Goal: Contribute content: Contribute content

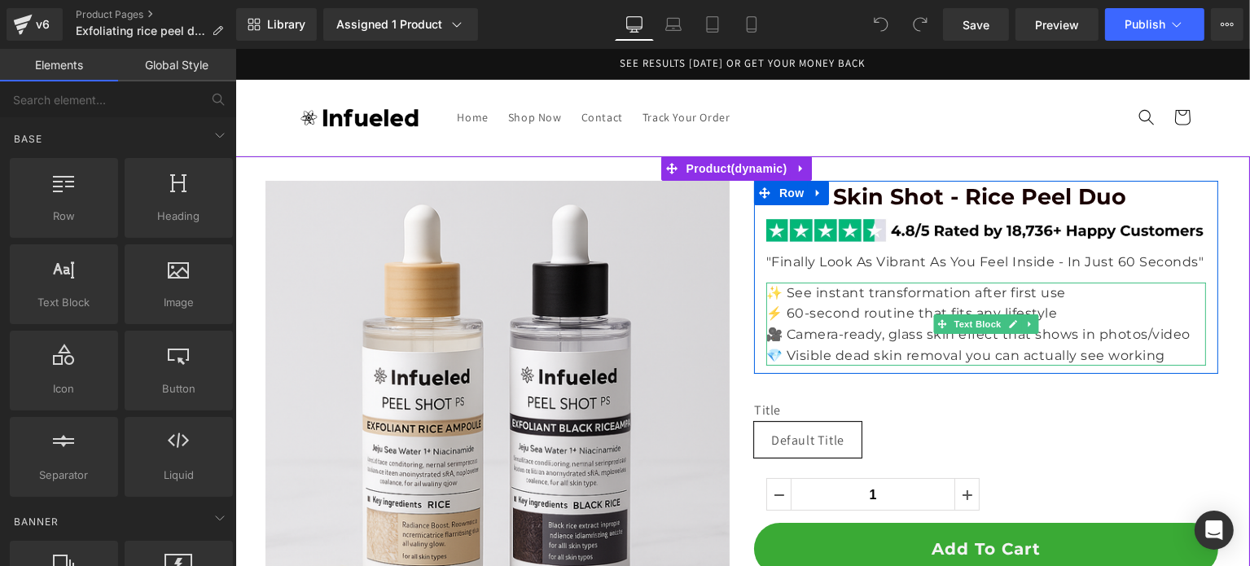
click at [893, 298] on p "✨ See instant transformation after first use" at bounding box center [985, 293] width 440 height 21
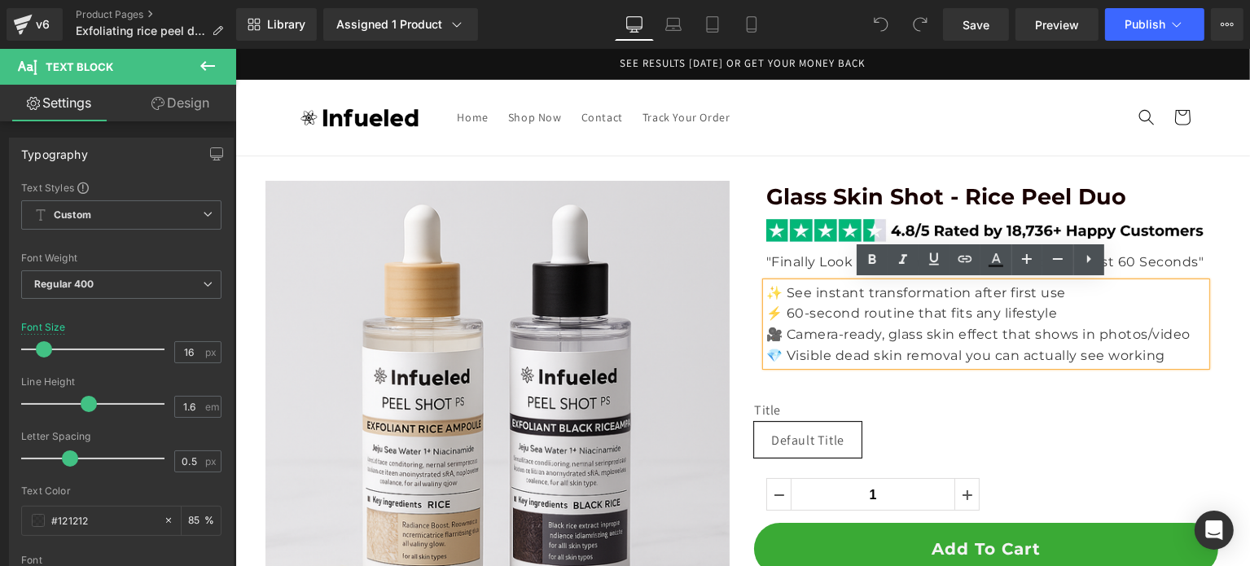
click at [785, 288] on p "✨ See instant transformation after first use" at bounding box center [985, 293] width 440 height 21
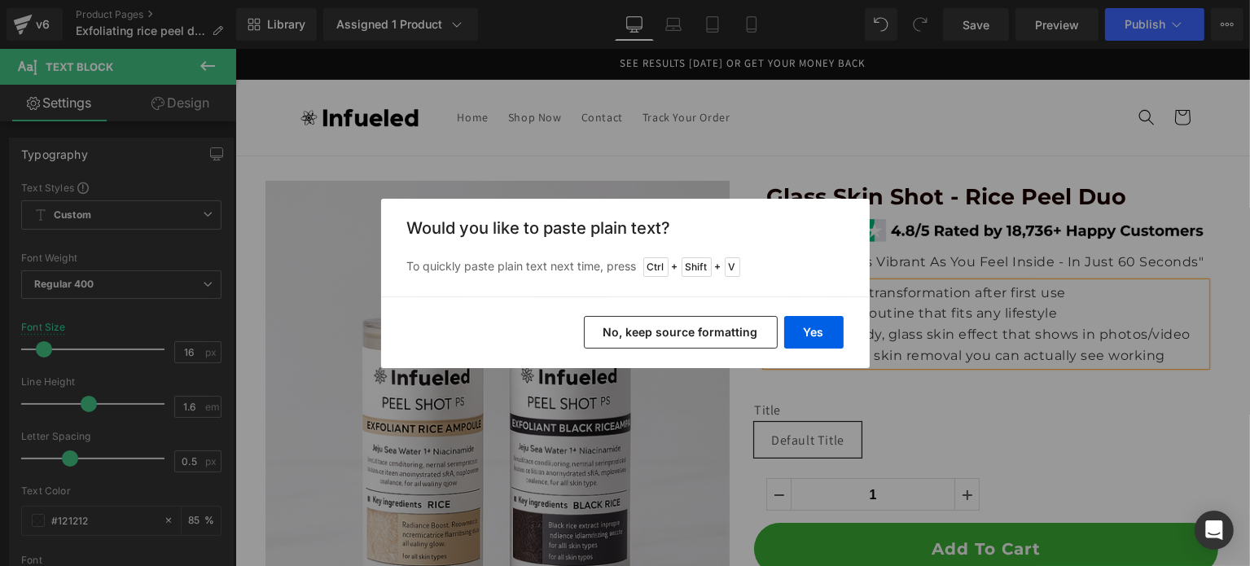
click at [848, 339] on div "Yes No, keep source formatting" at bounding box center [625, 332] width 488 height 72
click at [827, 335] on button "Yes" at bounding box center [813, 332] width 59 height 33
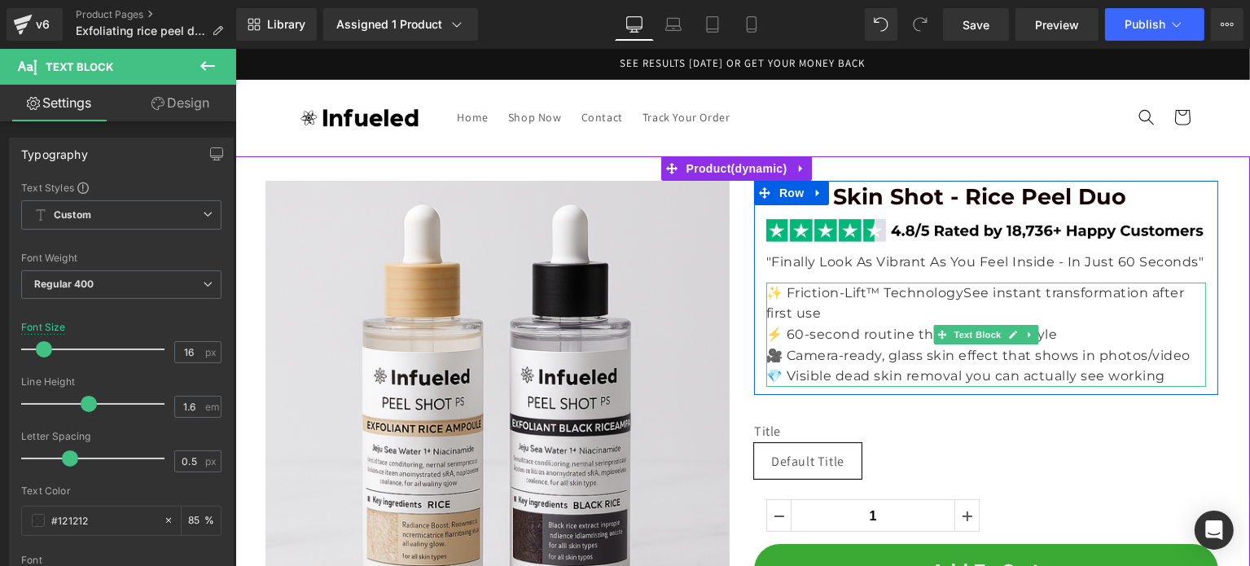
click at [909, 295] on p "✨ Friction-Lift™ TechnologySee instant transformation after first use" at bounding box center [985, 304] width 440 height 42
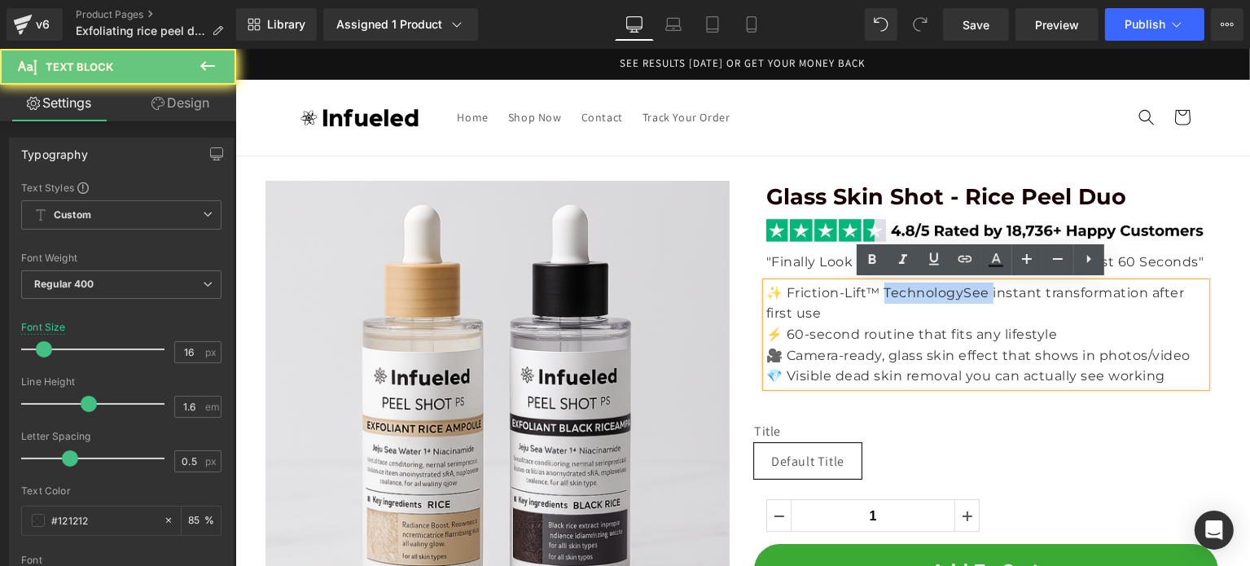
click at [909, 295] on p "✨ Friction-Lift™ TechnologySee instant transformation after first use" at bounding box center [985, 304] width 440 height 42
click at [952, 296] on p "✨ Friction-Lift™ TechnologySee instant transformation after first use" at bounding box center [985, 304] width 440 height 42
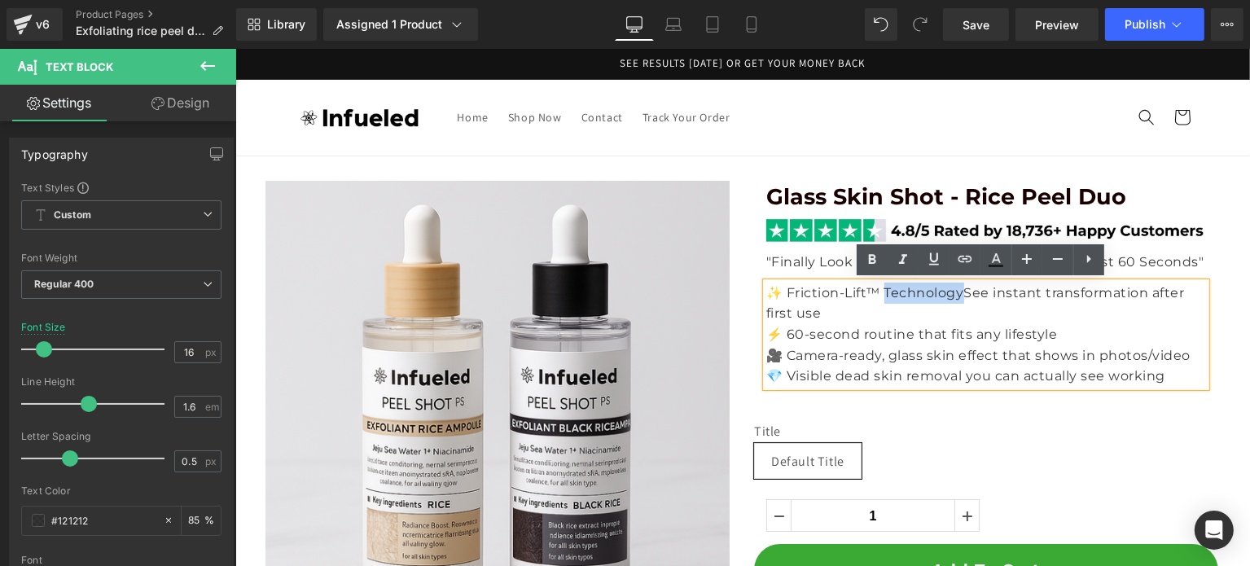
drag, startPoint x: 960, startPoint y: 291, endPoint x: 881, endPoint y: 297, distance: 79.2
click at [881, 297] on p "✨ Friction-Lift™ TechnologySee instant transformation after first use" at bounding box center [985, 304] width 440 height 42
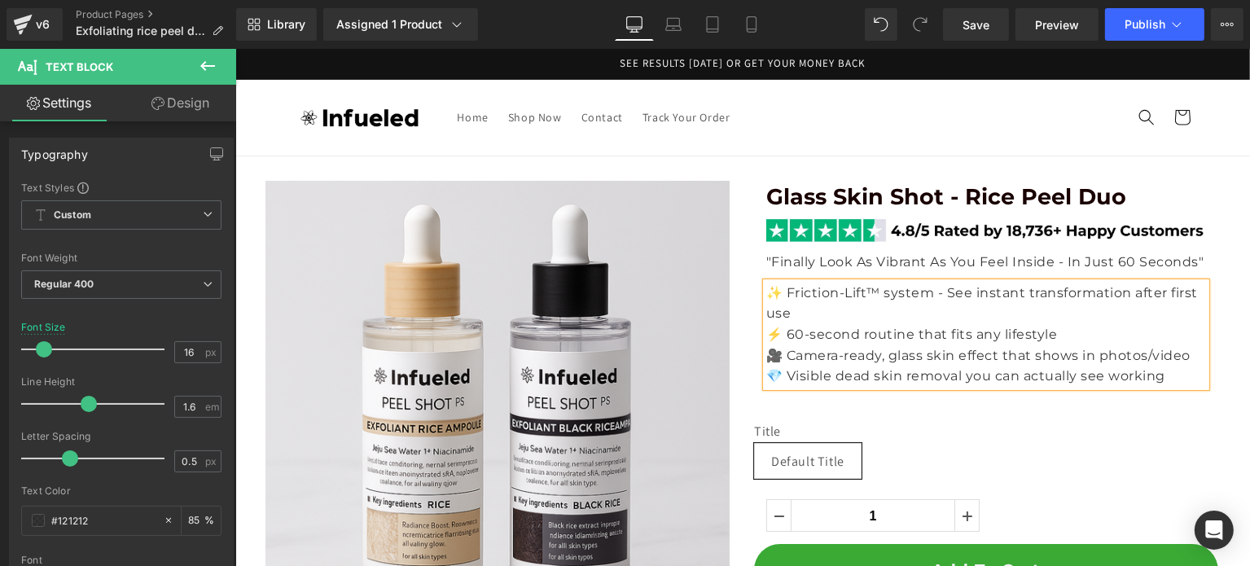
click at [943, 296] on p "✨ Friction-Lift™ system - See instant transformation after first use" at bounding box center [985, 304] width 440 height 42
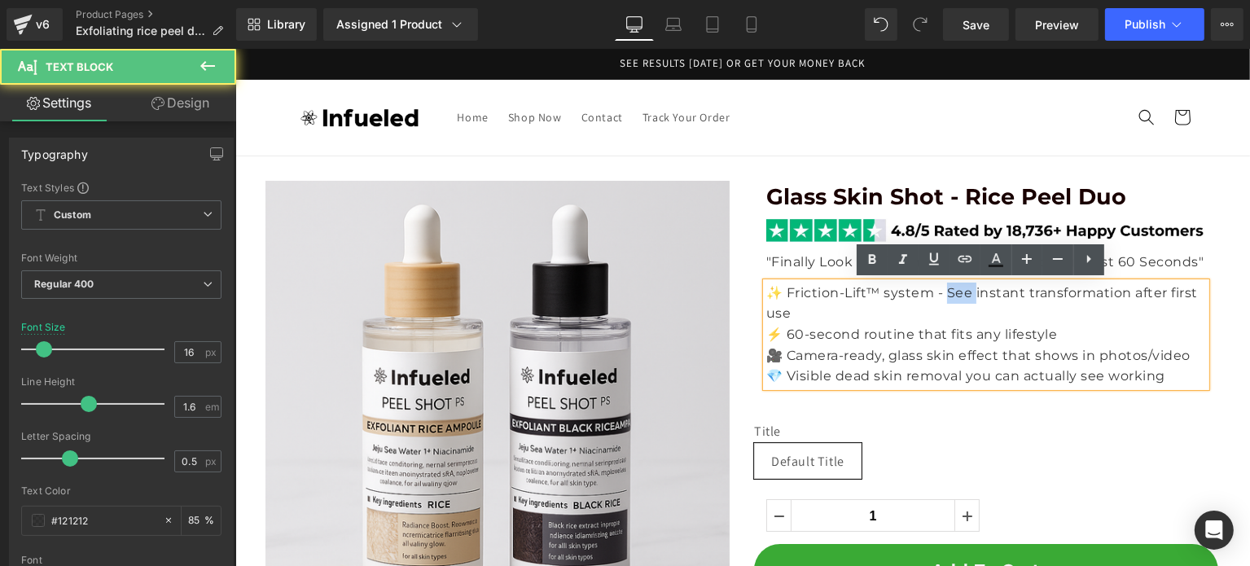
click at [943, 296] on p "✨ Friction-Lift™ system - See instant transformation after first use" at bounding box center [985, 304] width 440 height 42
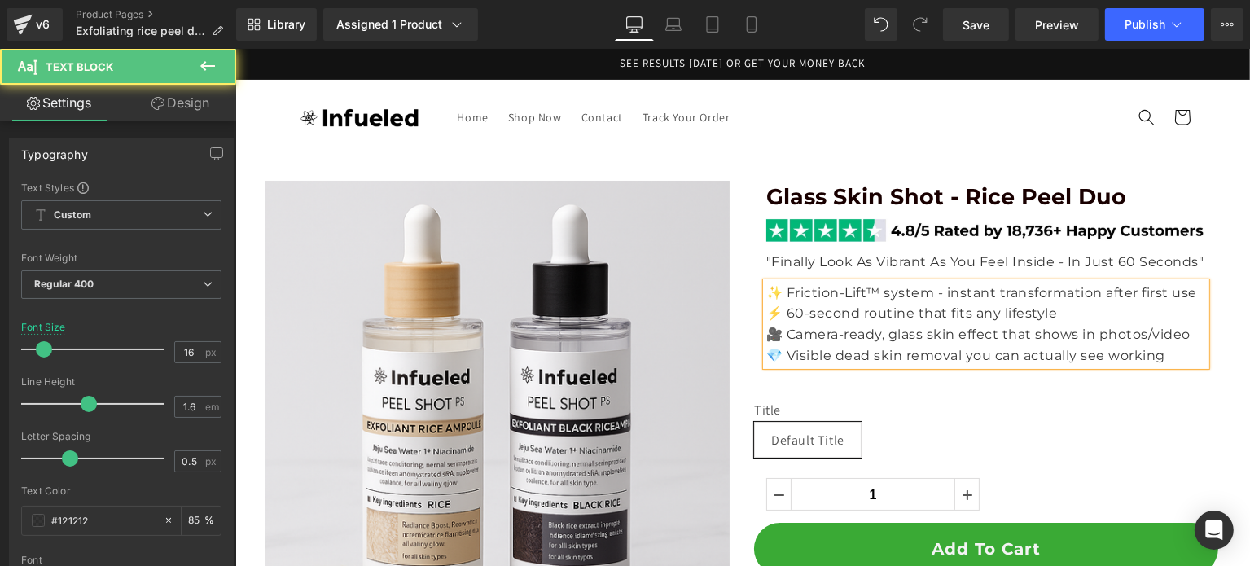
click at [928, 296] on p "✨ Friction-Lift™ system - instant transformation after first use" at bounding box center [985, 293] width 440 height 21
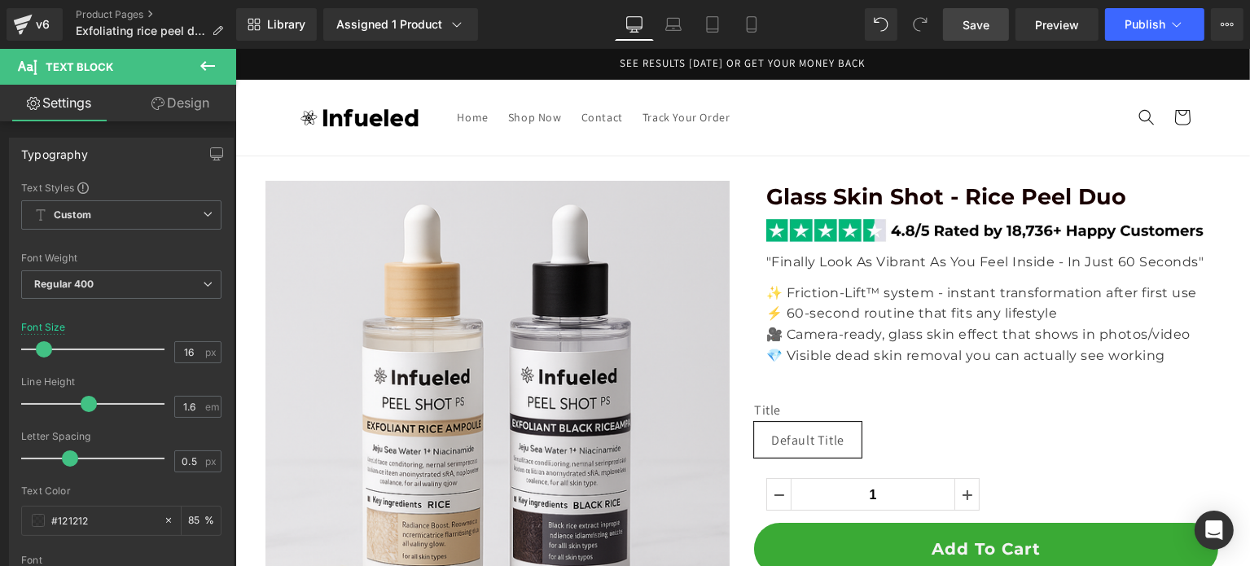
click at [965, 27] on span "Save" at bounding box center [975, 24] width 27 height 17
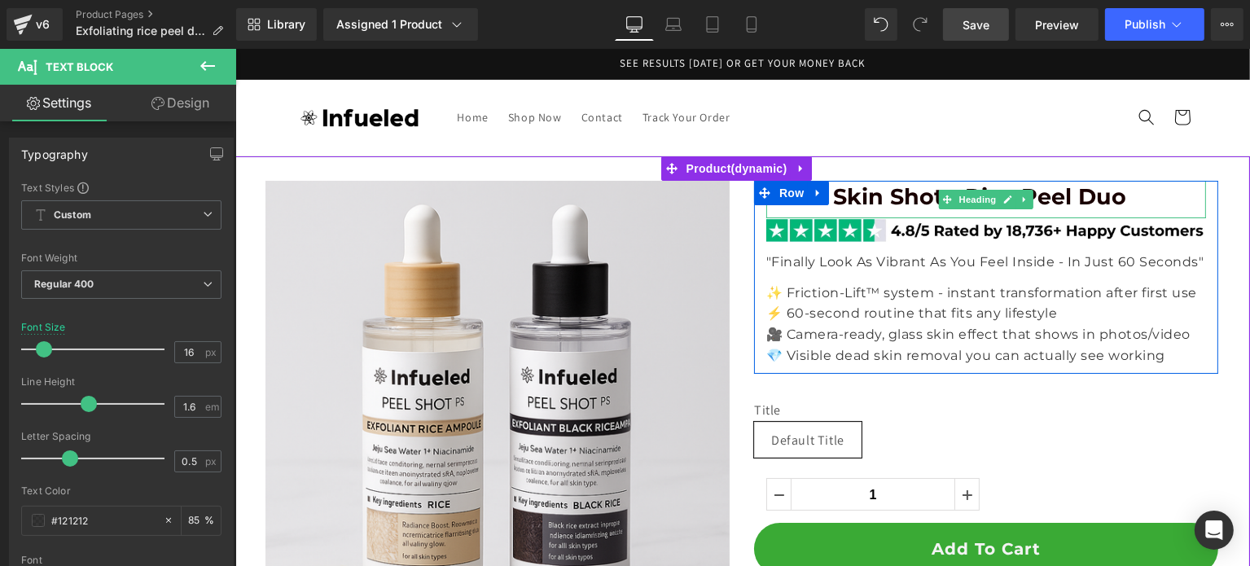
click at [870, 200] on span "Glass Skin Shot - Rice Peel Duo" at bounding box center [945, 196] width 360 height 27
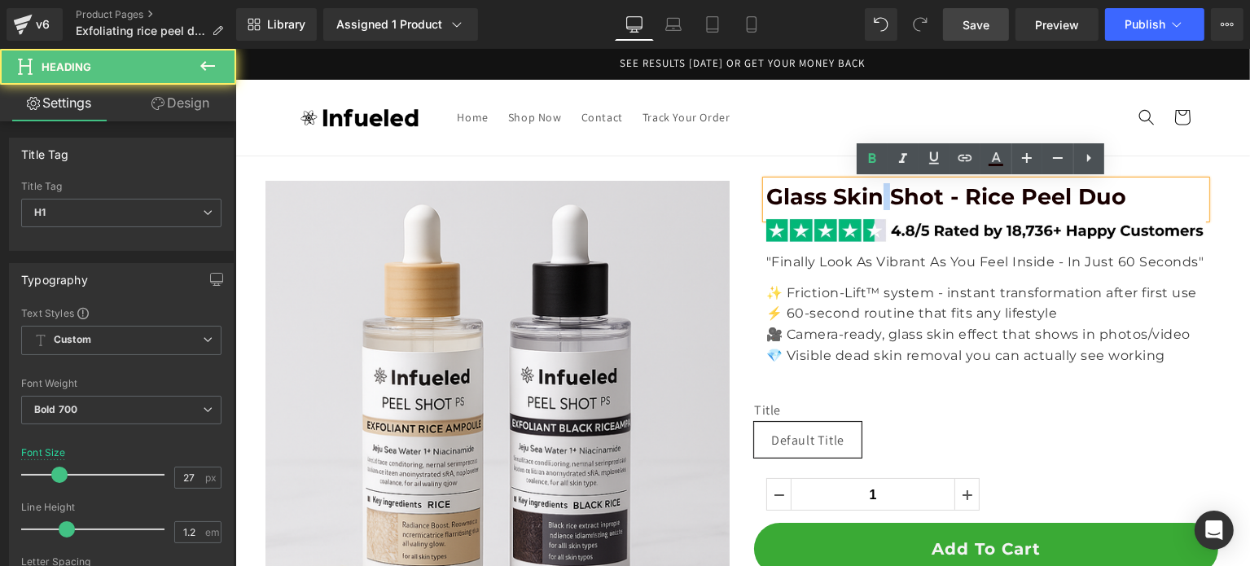
click at [870, 200] on span "Glass Skin Shot - Rice Peel Duo" at bounding box center [945, 196] width 360 height 27
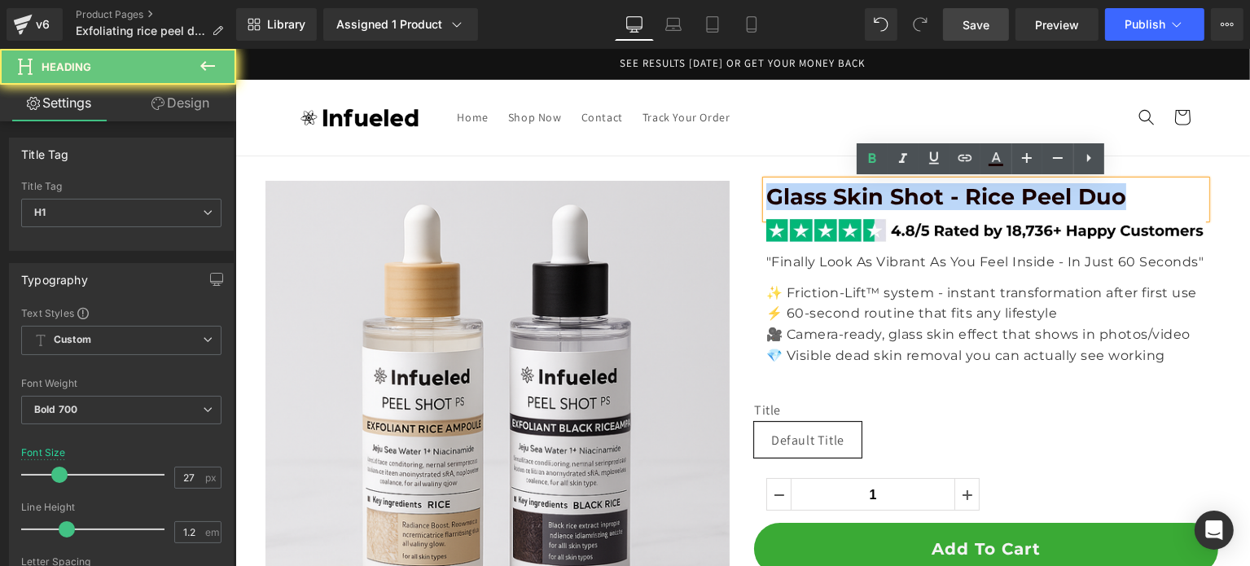
click at [870, 200] on span "Glass Skin Shot - Rice Peel Duo" at bounding box center [945, 196] width 360 height 27
paste div
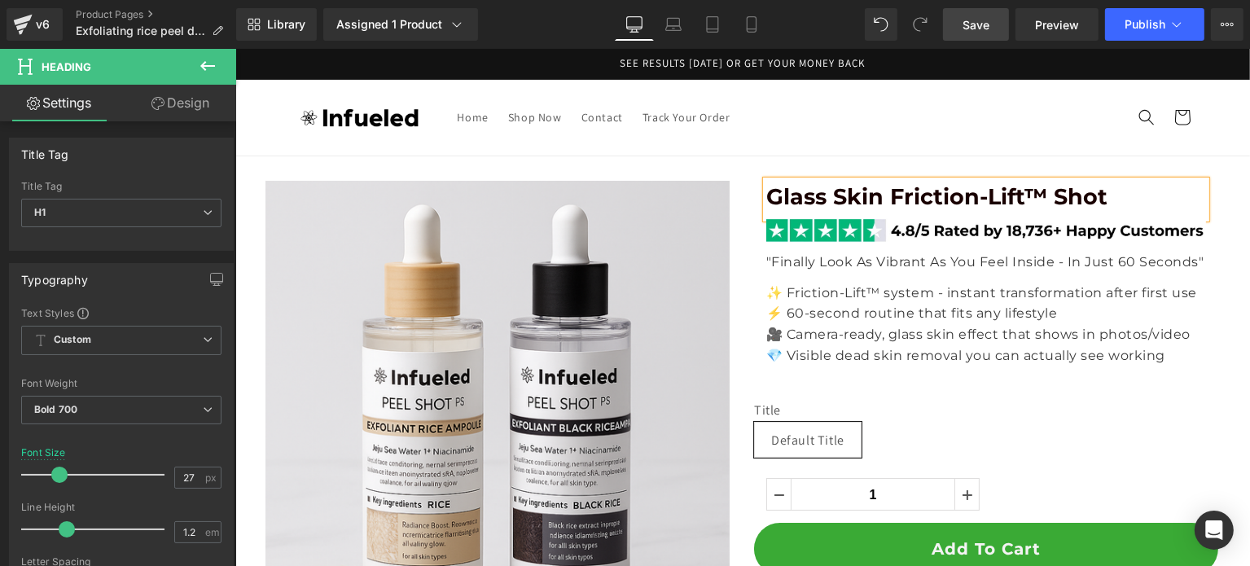
click at [1218, 324] on div "Glass Skin Friction-Lift™ Shot Heading Image "Finally Look As Vibrant As You Fe…" at bounding box center [985, 535] width 488 height 708
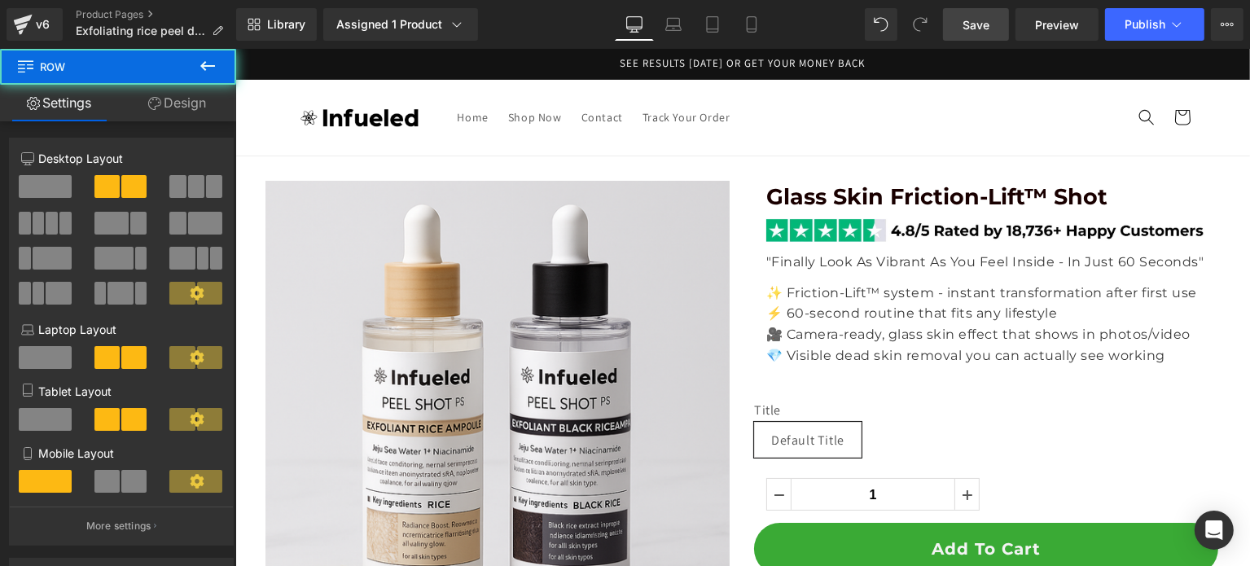
click at [986, 28] on span "Save" at bounding box center [975, 24] width 27 height 17
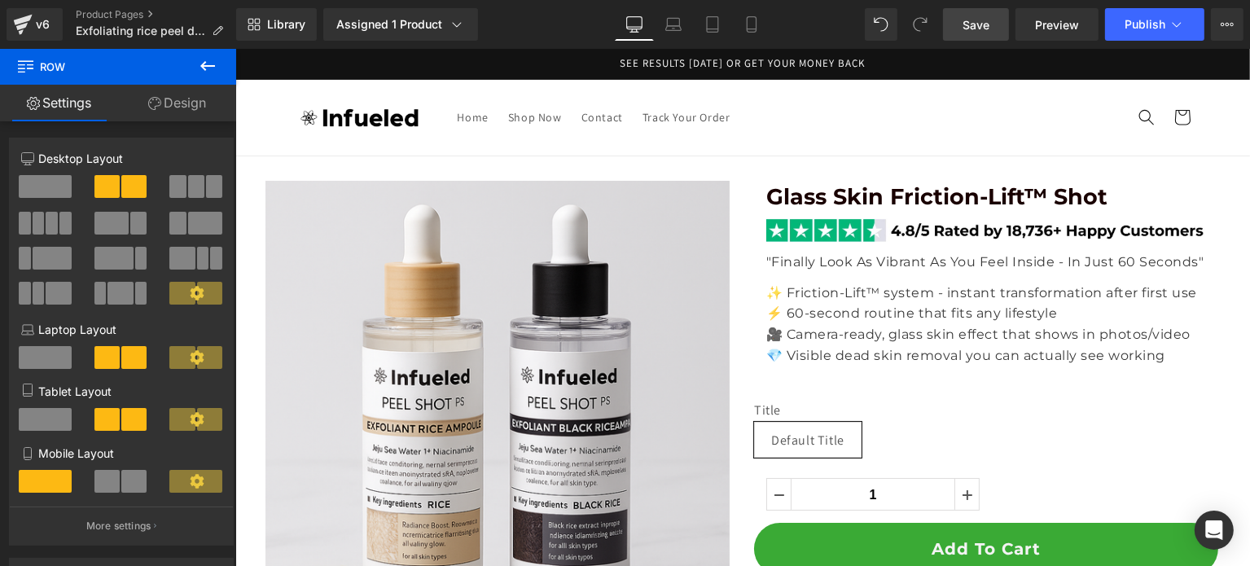
click at [969, 16] on span "Save" at bounding box center [975, 24] width 27 height 17
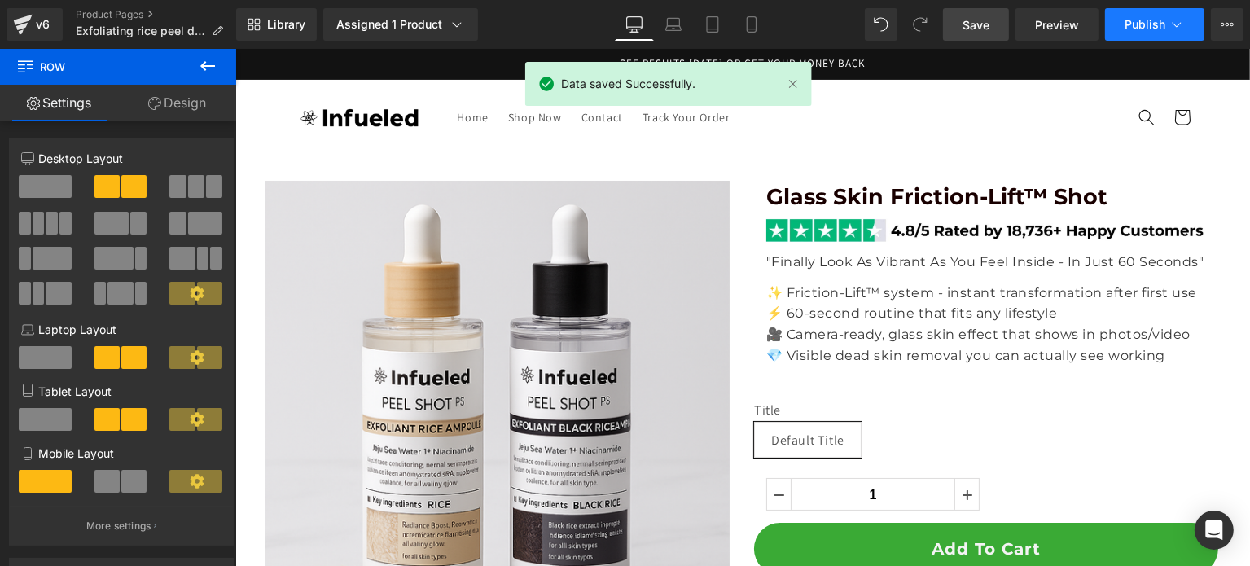
click at [1130, 19] on span "Publish" at bounding box center [1144, 24] width 41 height 13
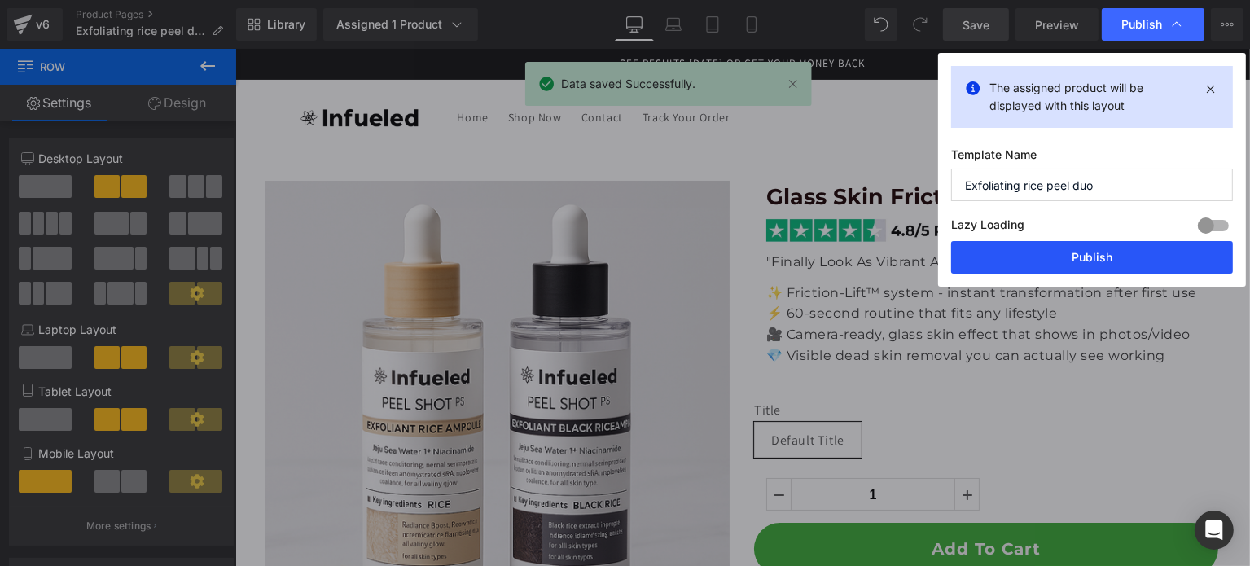
click at [1106, 242] on button "Publish" at bounding box center [1092, 257] width 282 height 33
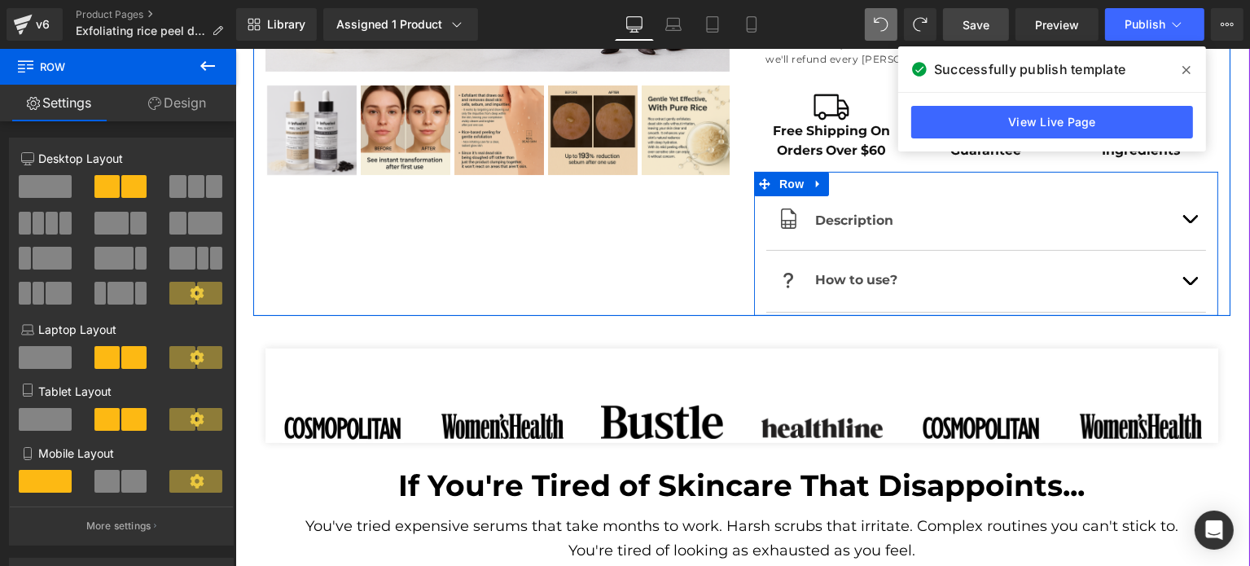
scroll to position [326, 0]
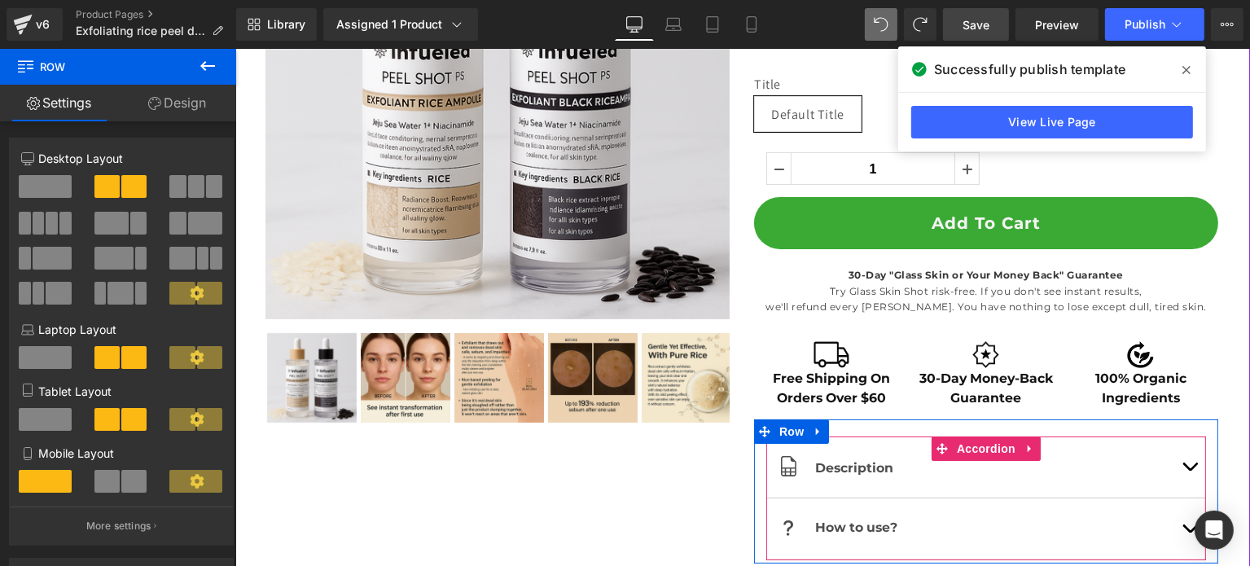
drag, startPoint x: 1184, startPoint y: 463, endPoint x: 1184, endPoint y: 445, distance: 18.7
click at [1184, 463] on button "button" at bounding box center [1188, 466] width 33 height 61
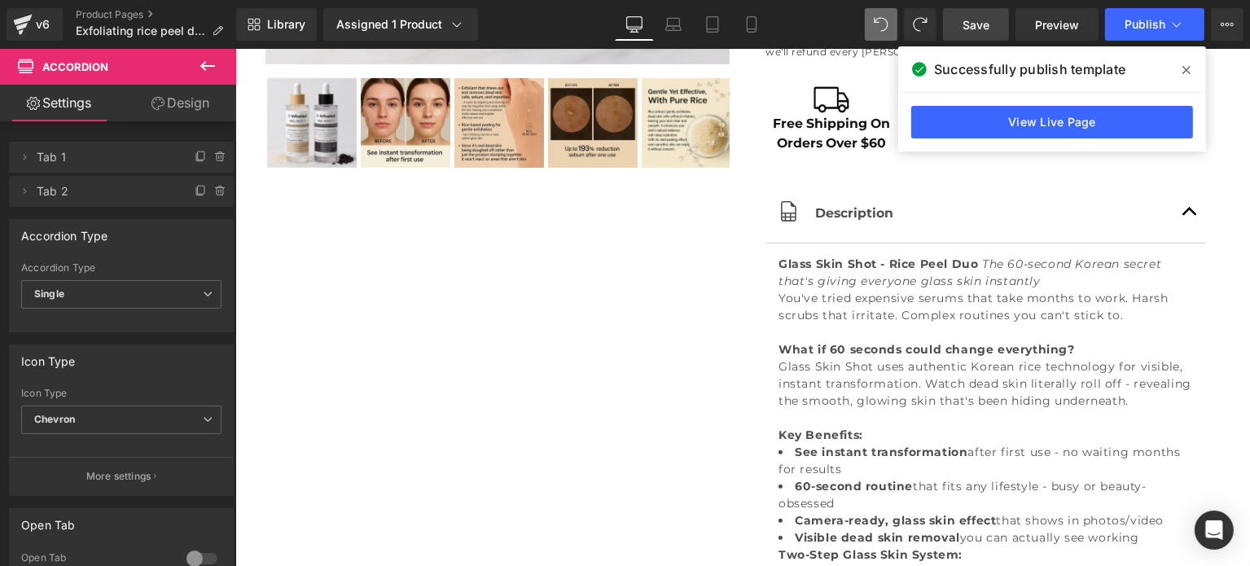
scroll to position [648, 0]
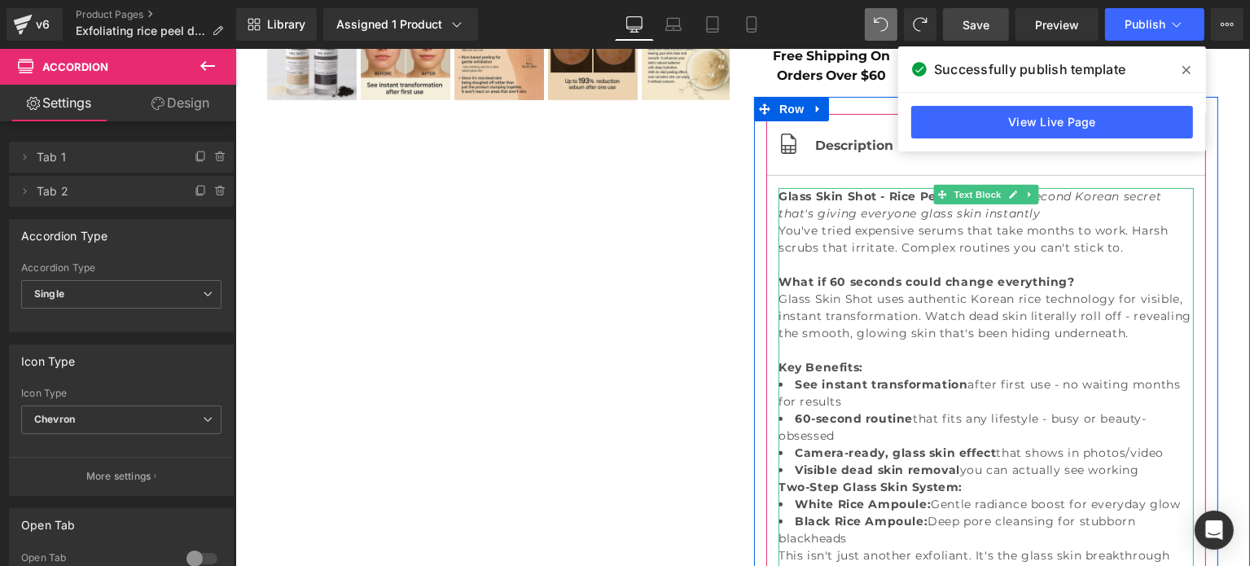
drag, startPoint x: 933, startPoint y: 236, endPoint x: 901, endPoint y: 236, distance: 31.8
click at [933, 236] on p "You've tried expensive serums that take months to work. Harsh scrubs that irrit…" at bounding box center [984, 247] width 415 height 51
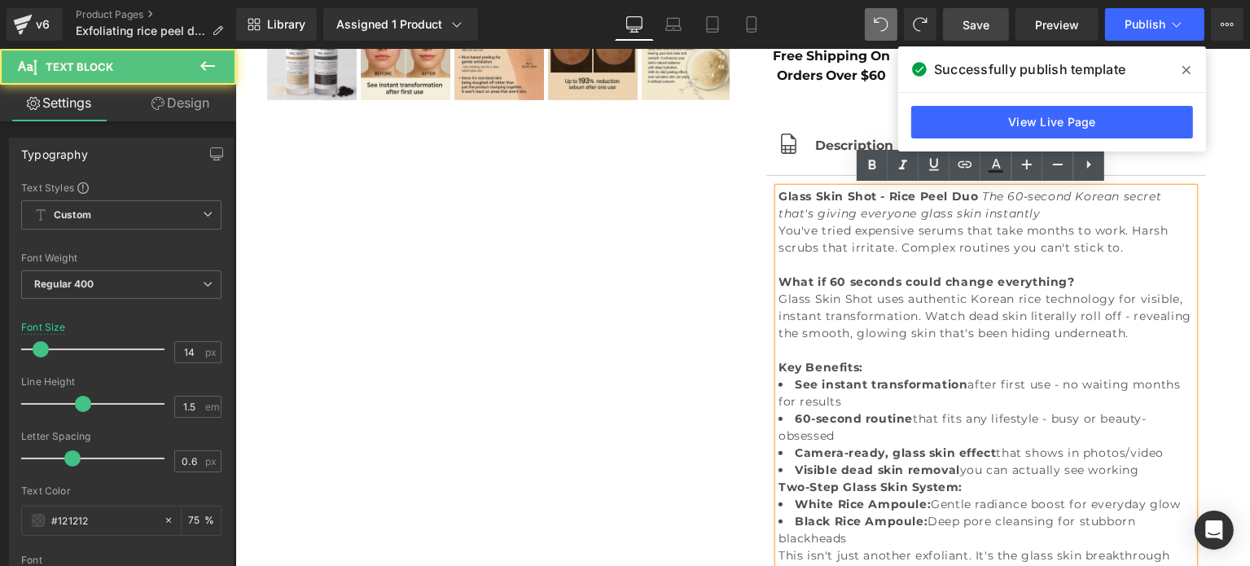
click at [777, 193] on strong "Glass Skin Shot - Rice Peel Duo" at bounding box center [877, 196] width 200 height 15
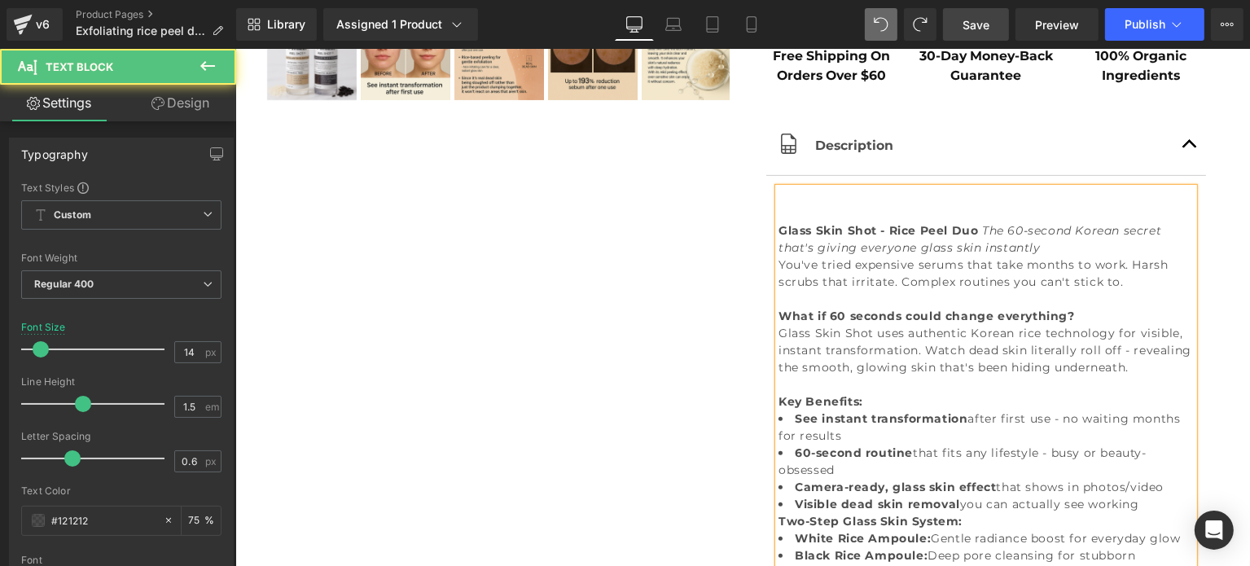
click at [782, 195] on p "Glass Skin Shot - Rice Peel Duo The 60-second Korean secret that's giving every…" at bounding box center [984, 222] width 415 height 68
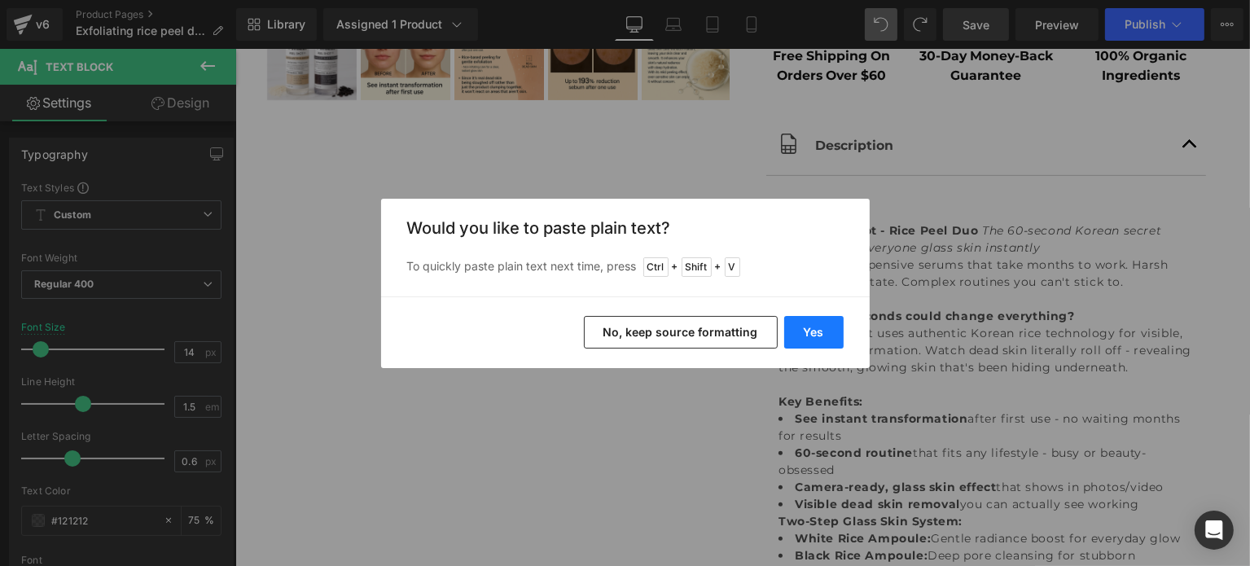
click at [814, 339] on button "Yes" at bounding box center [813, 332] width 59 height 33
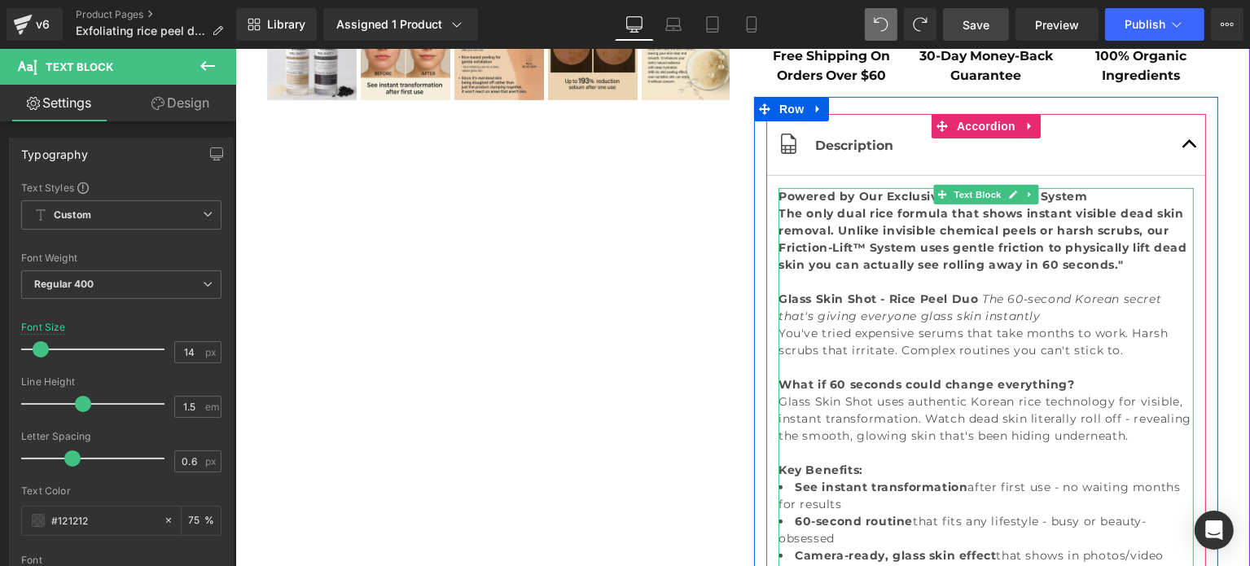
click at [1076, 244] on strong "The only dual rice formula that shows instant visible dead skin removal. Unlike…" at bounding box center [981, 256] width 409 height 100
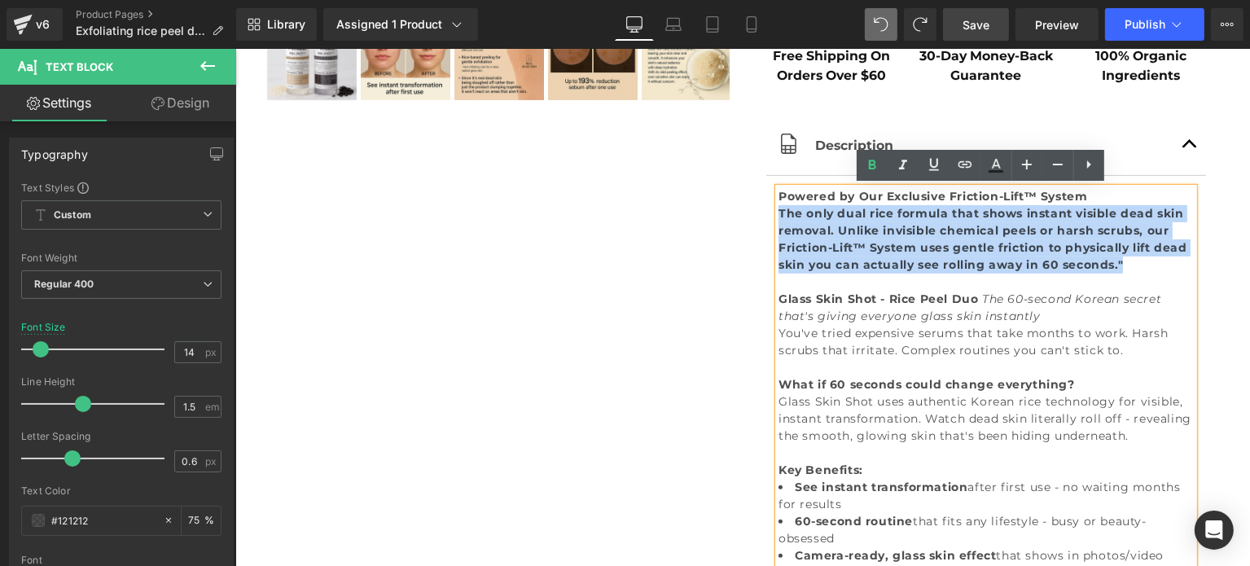
drag, startPoint x: 1148, startPoint y: 265, endPoint x: 755, endPoint y: 213, distance: 396.7
click at [755, 213] on div "Icon Description Text Block Row Powered by Our Exclusive Friction-Lift™ System …" at bounding box center [985, 462] width 464 height 696
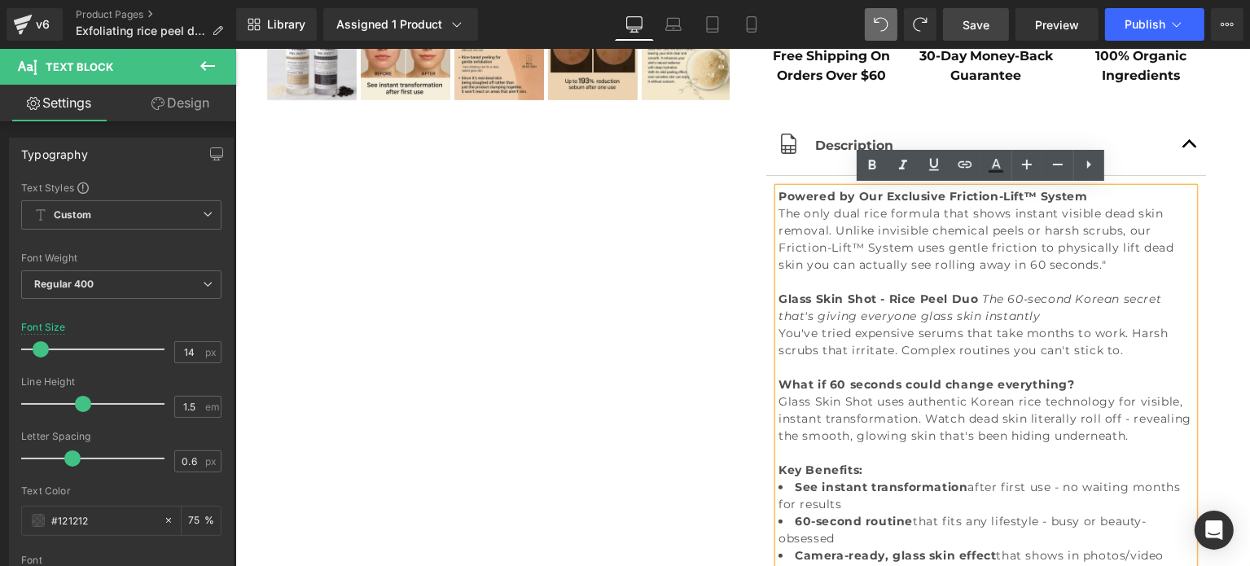
click at [858, 243] on p "The only dual rice formula that shows instant visible dead skin removal. Unlike…" at bounding box center [984, 265] width 415 height 120
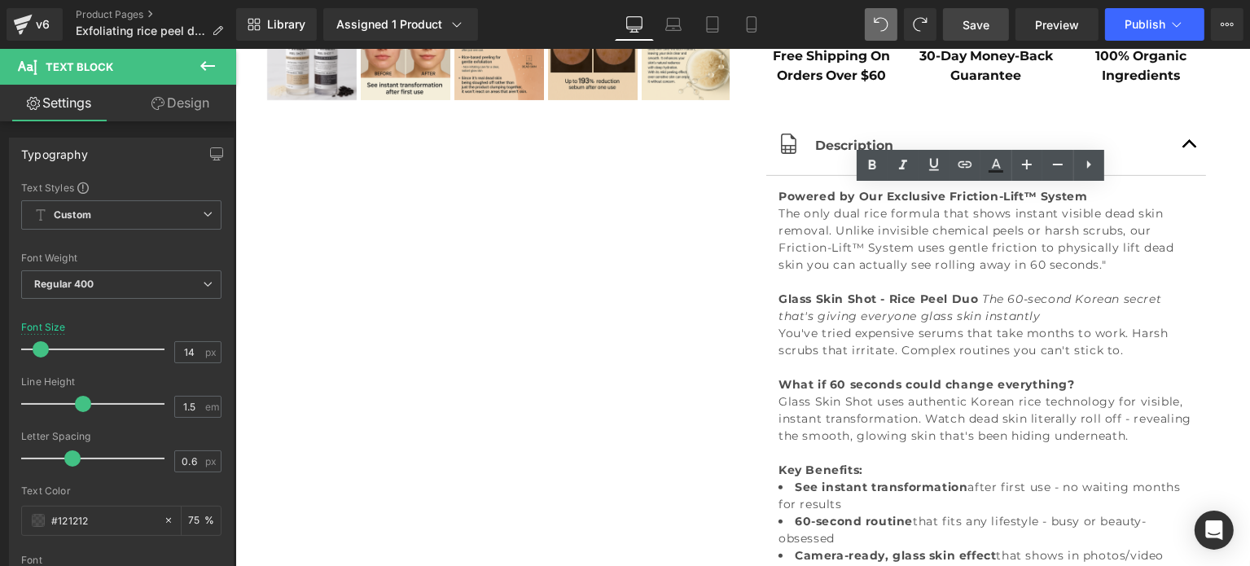
click at [961, 30] on link "Save" at bounding box center [976, 24] width 66 height 33
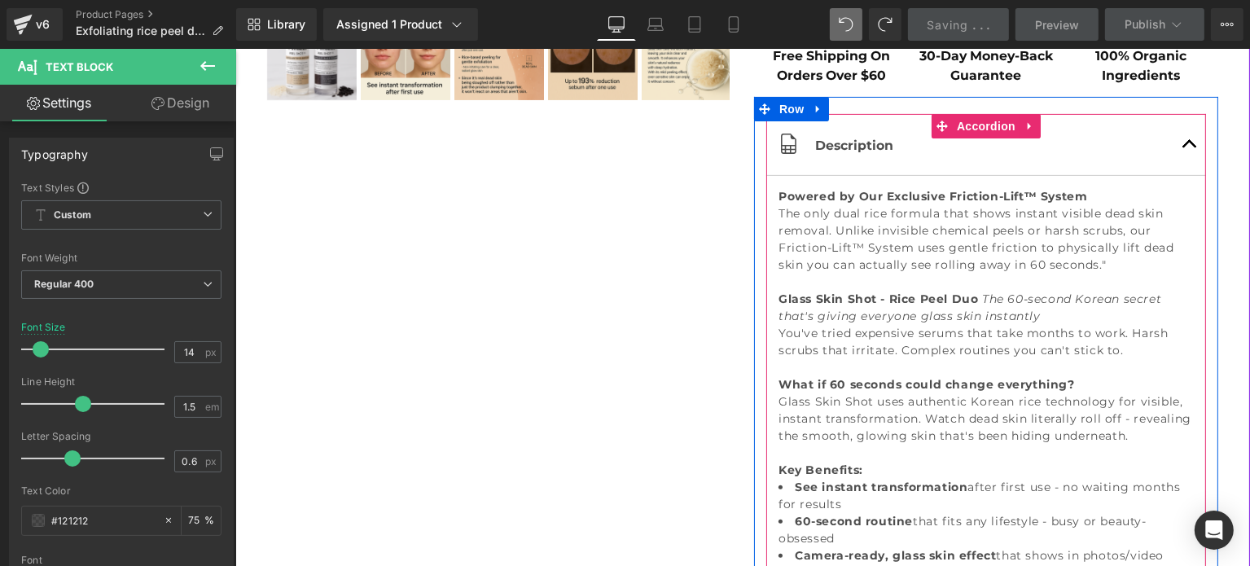
click at [1180, 146] on button "button" at bounding box center [1188, 144] width 33 height 61
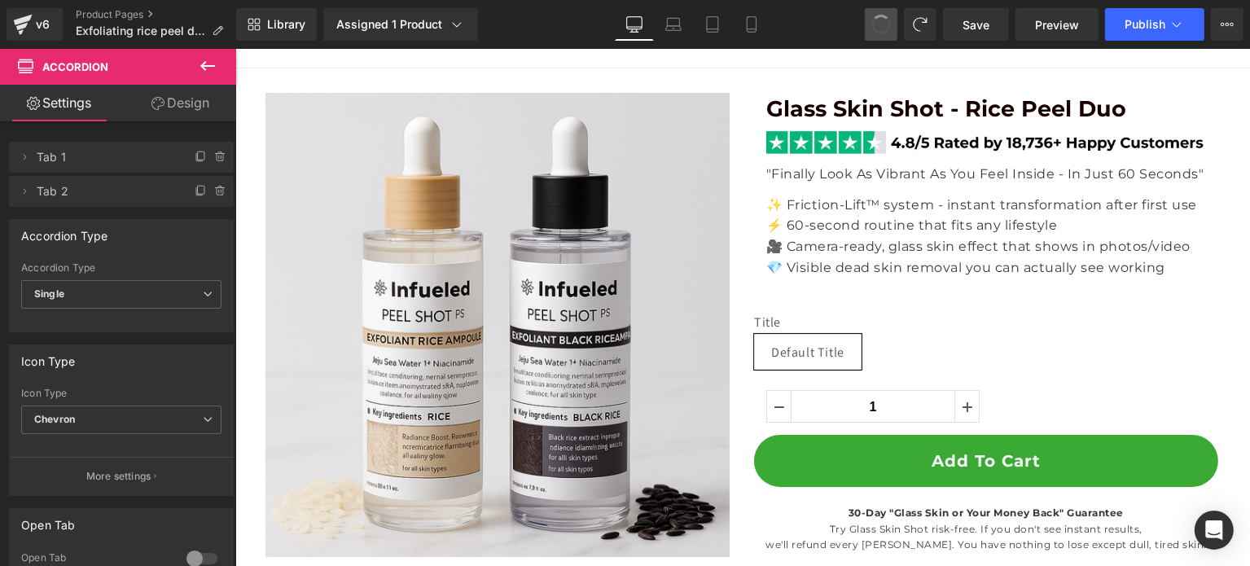
scroll to position [0, 0]
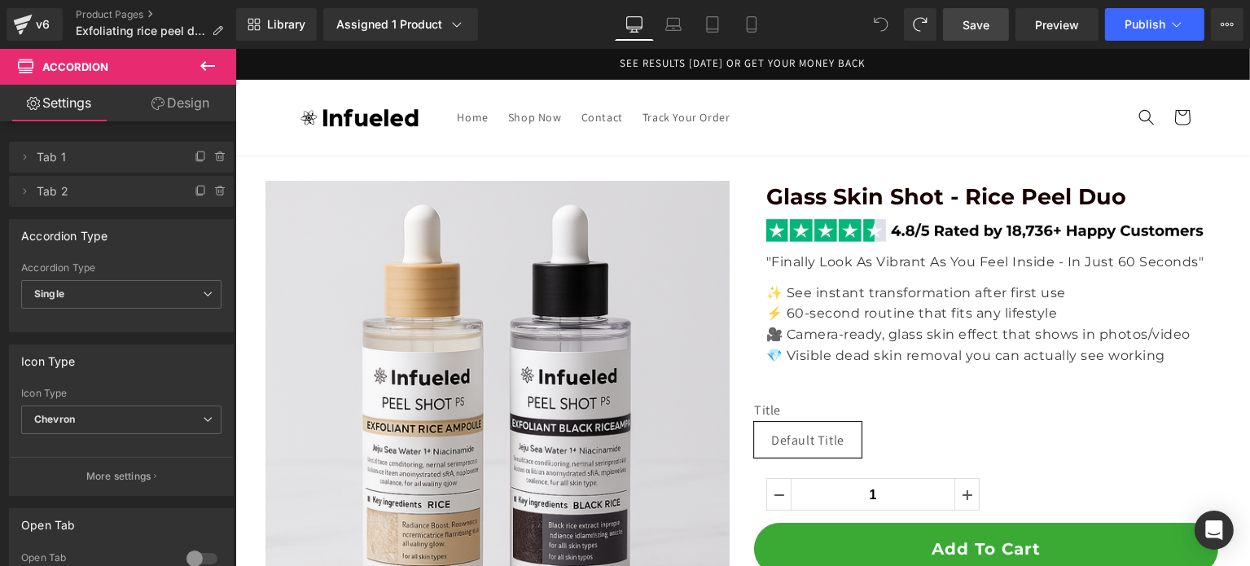
click at [979, 29] on span "Save" at bounding box center [975, 24] width 27 height 17
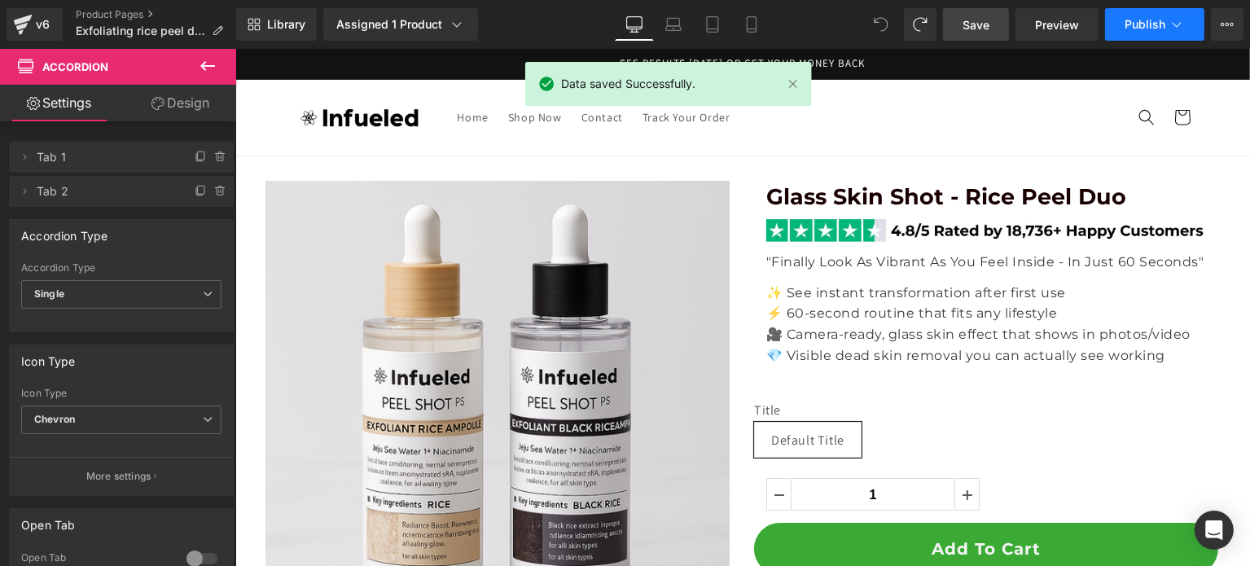
click at [1133, 20] on span "Publish" at bounding box center [1144, 24] width 41 height 13
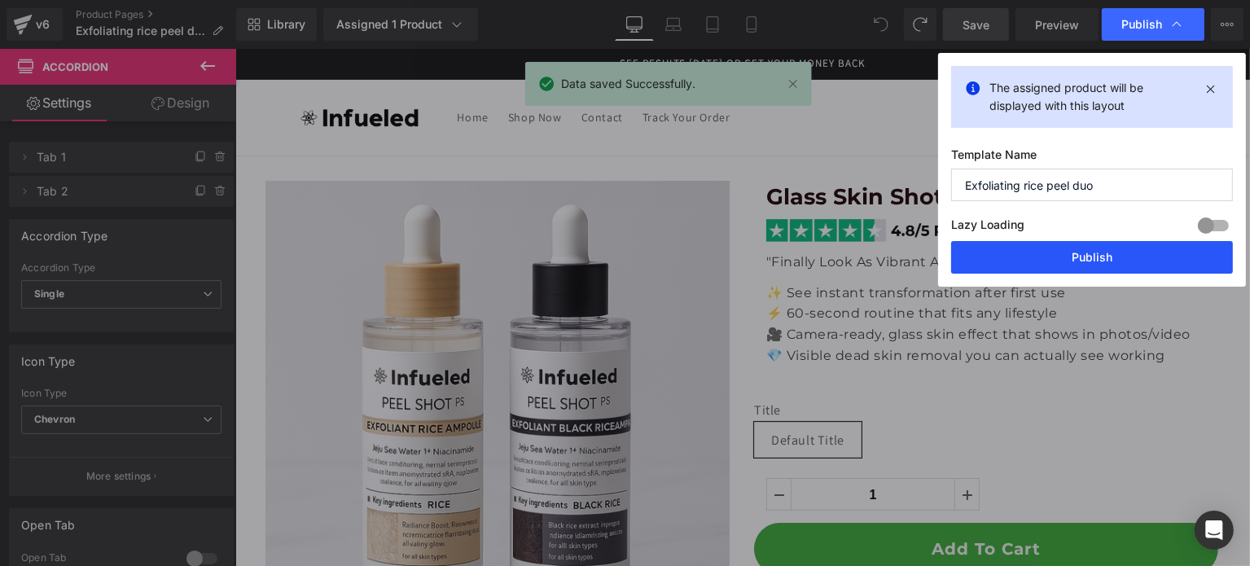
click at [1078, 245] on button "Publish" at bounding box center [1092, 257] width 282 height 33
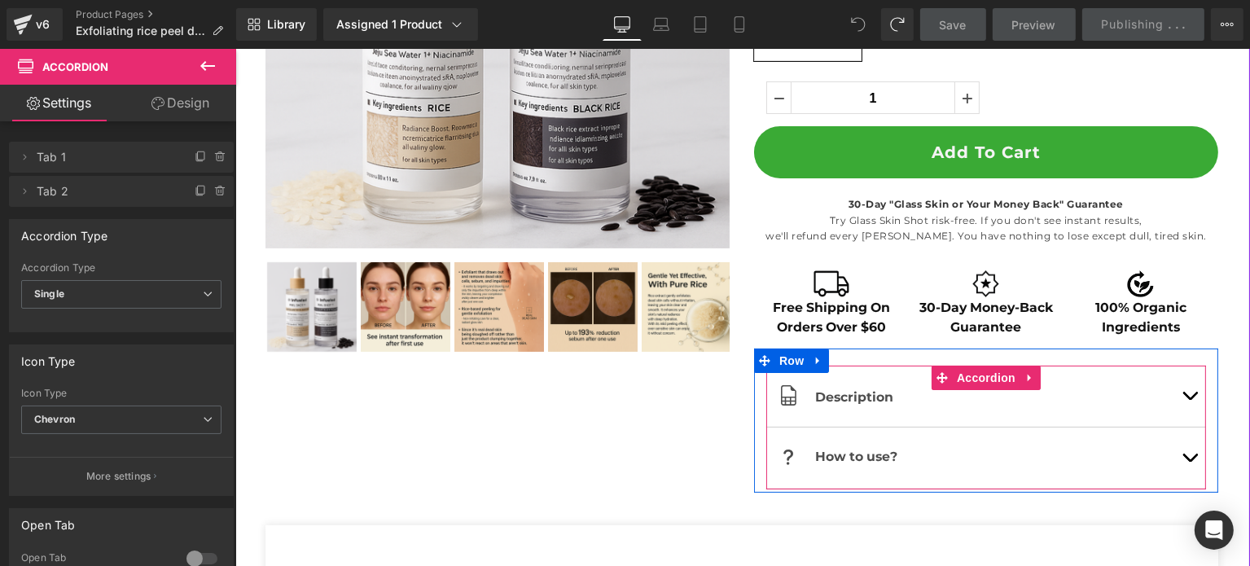
scroll to position [326, 0]
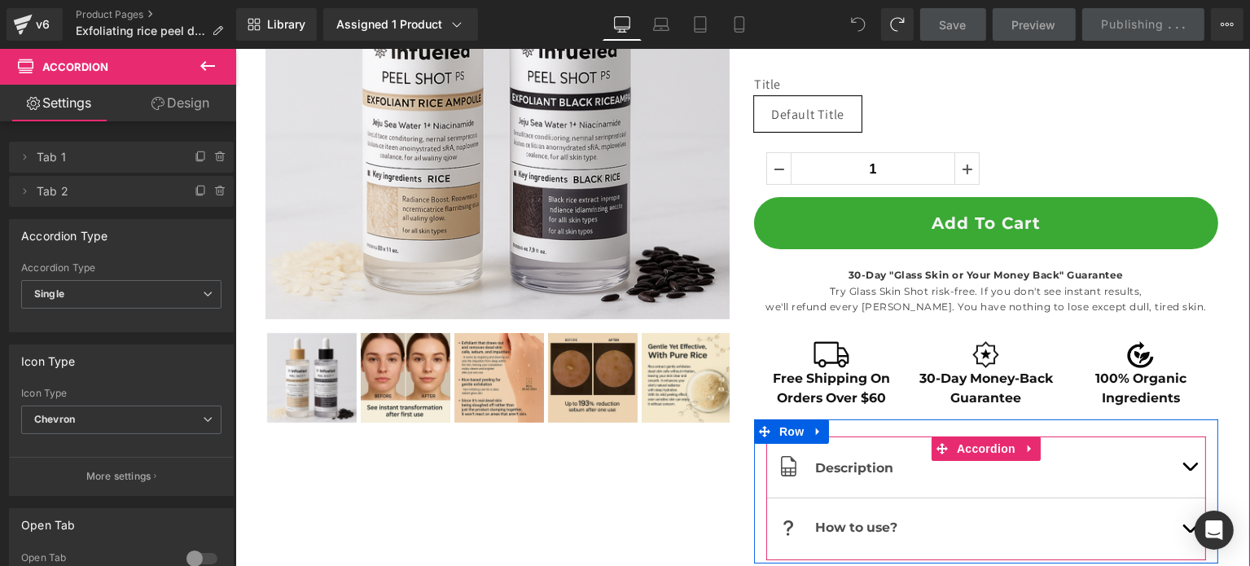
click at [1005, 471] on link at bounding box center [1013, 468] width 17 height 20
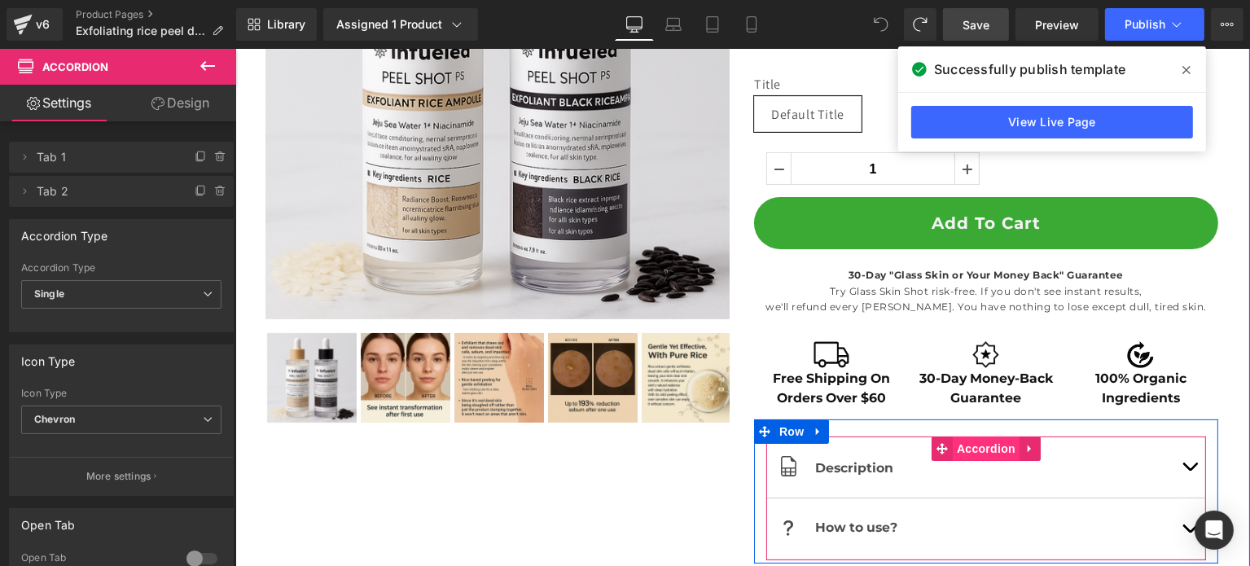
click at [971, 445] on span "Accordion" at bounding box center [985, 448] width 67 height 24
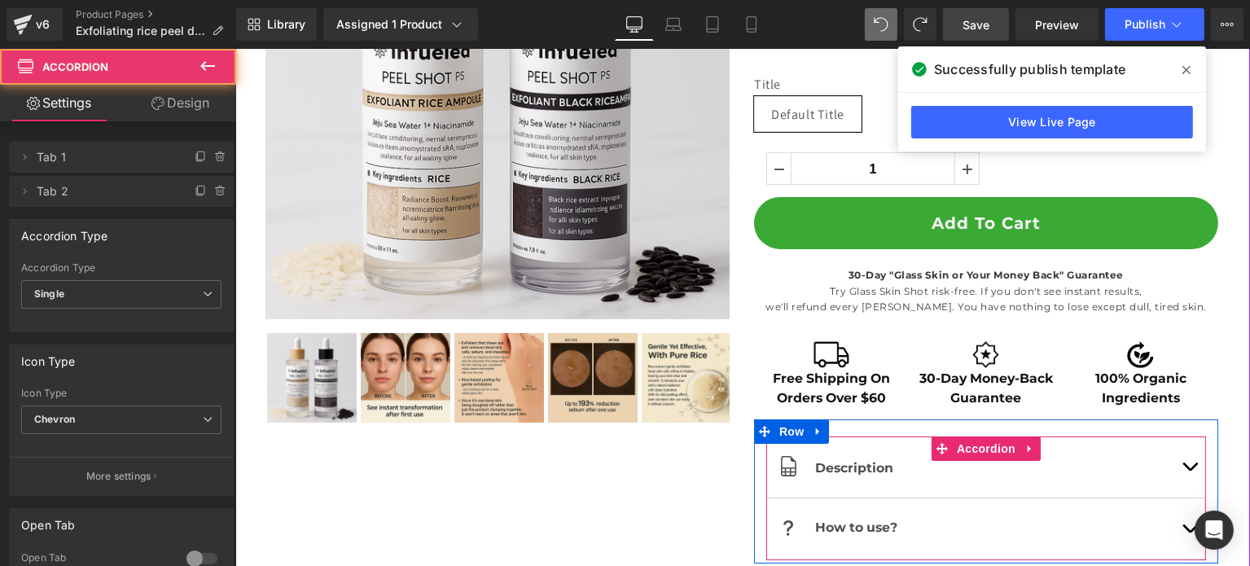
click at [234, 49] on div at bounding box center [234, 49] width 0 height 0
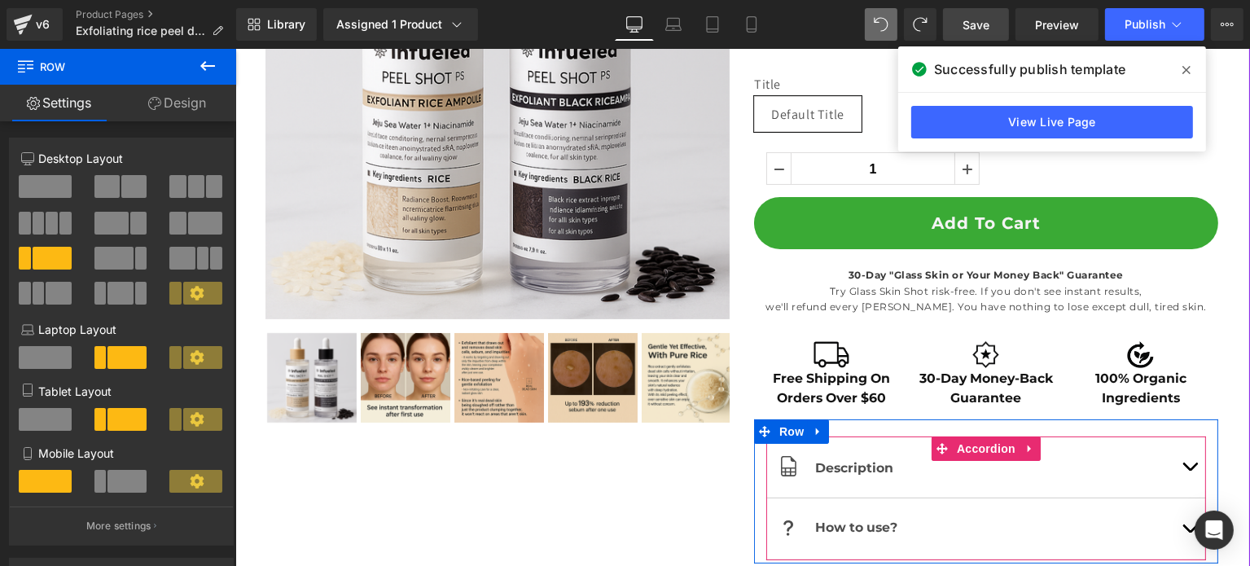
click at [1189, 471] on span "button" at bounding box center [1189, 471] width 0 height 0
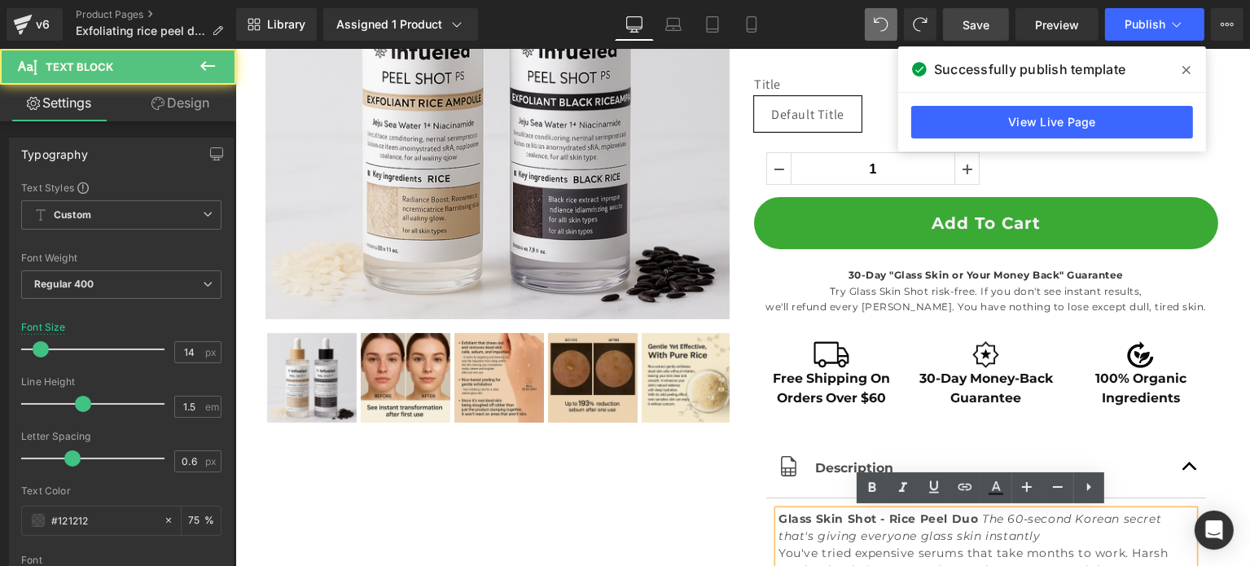
click at [777, 516] on strong "Glass Skin Shot - Rice Peel Duo" at bounding box center [877, 518] width 200 height 15
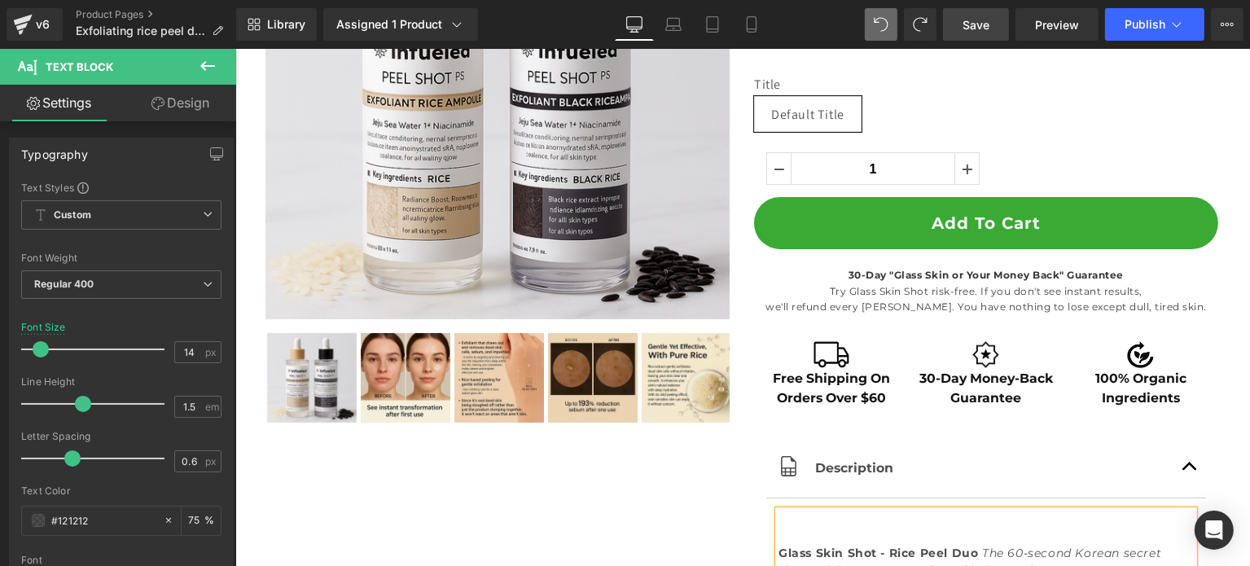
click at [777, 516] on p "Glass Skin Shot - Rice Peel Duo The 60-second Korean secret that's giving every…" at bounding box center [984, 544] width 415 height 68
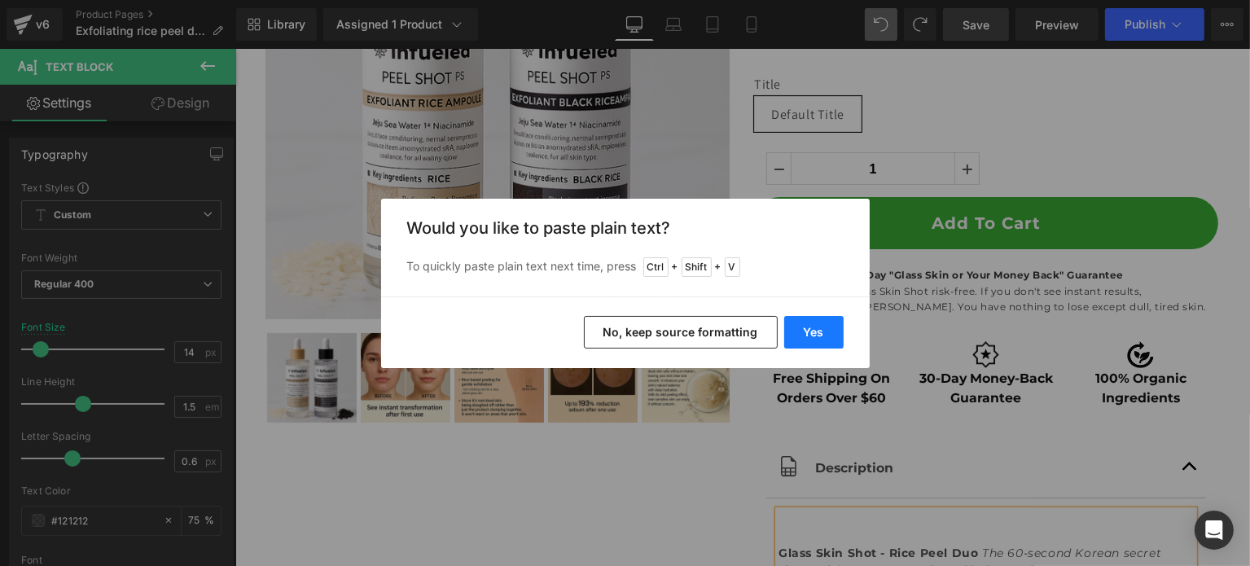
click at [803, 333] on button "Yes" at bounding box center [813, 332] width 59 height 33
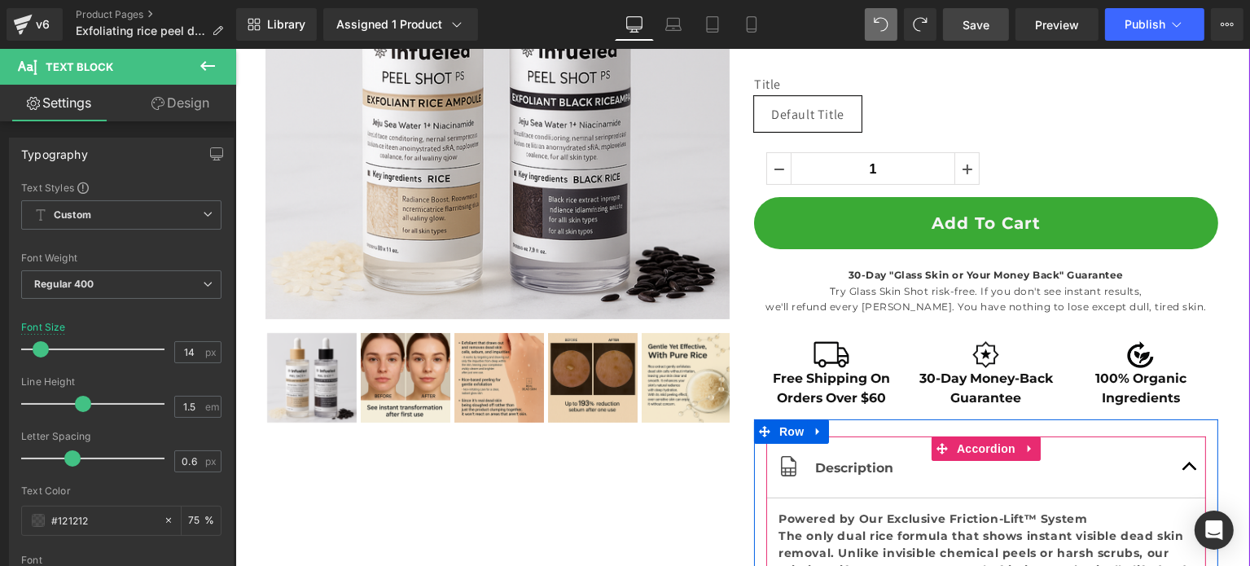
scroll to position [651, 0]
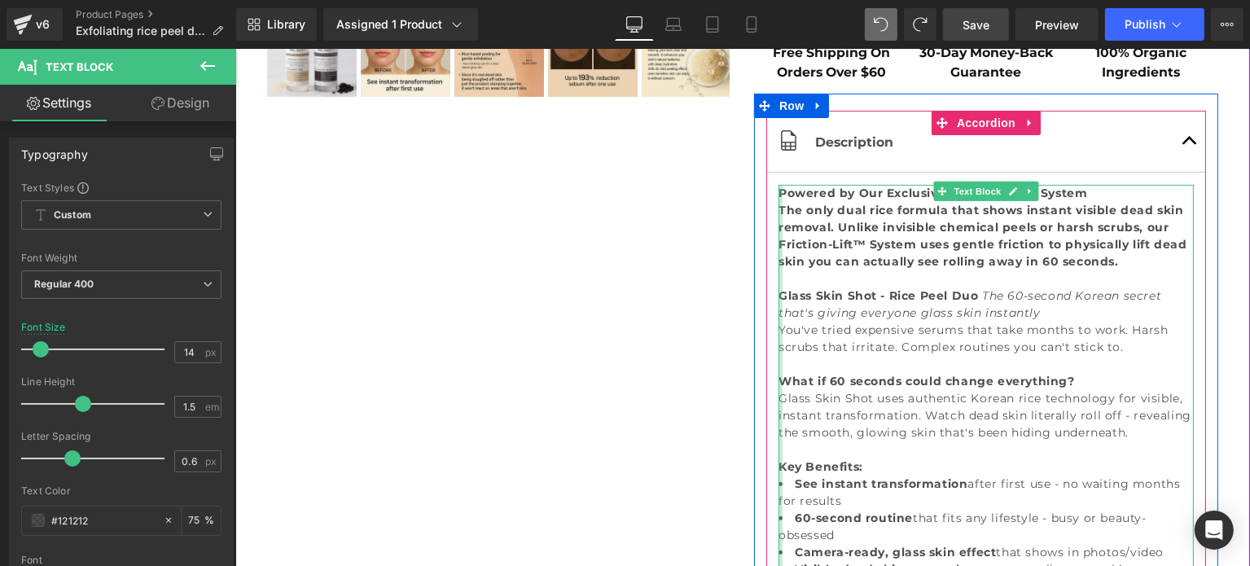
click at [777, 206] on div at bounding box center [779, 458] width 4 height 547
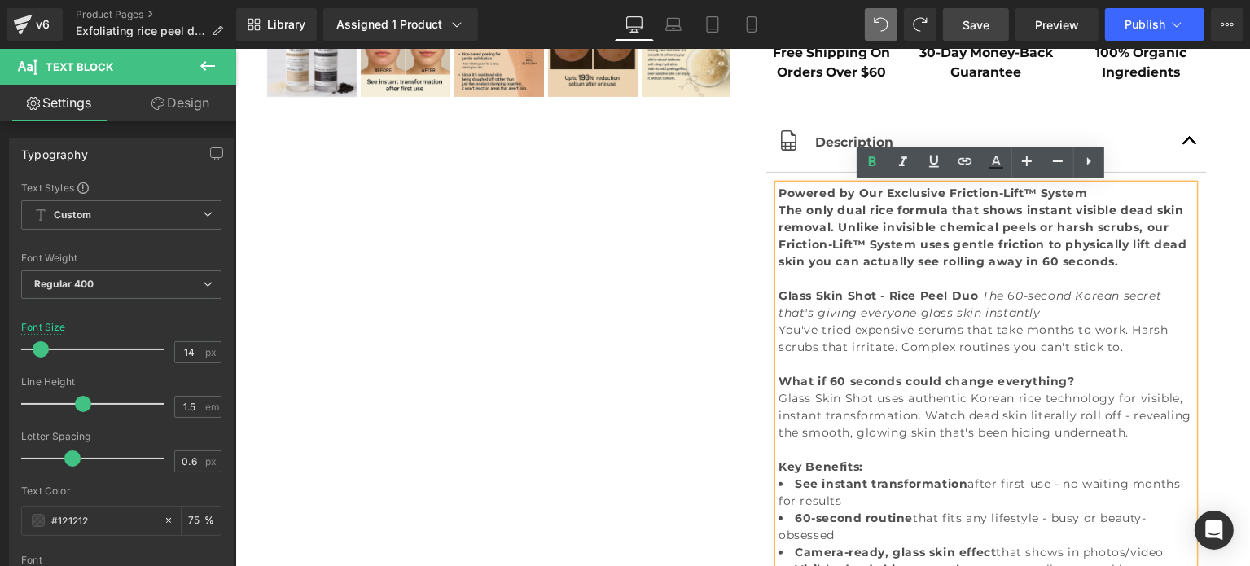
click at [777, 206] on strong "The only dual rice formula that shows instant visible dead skin removal. Unlike…" at bounding box center [981, 253] width 409 height 100
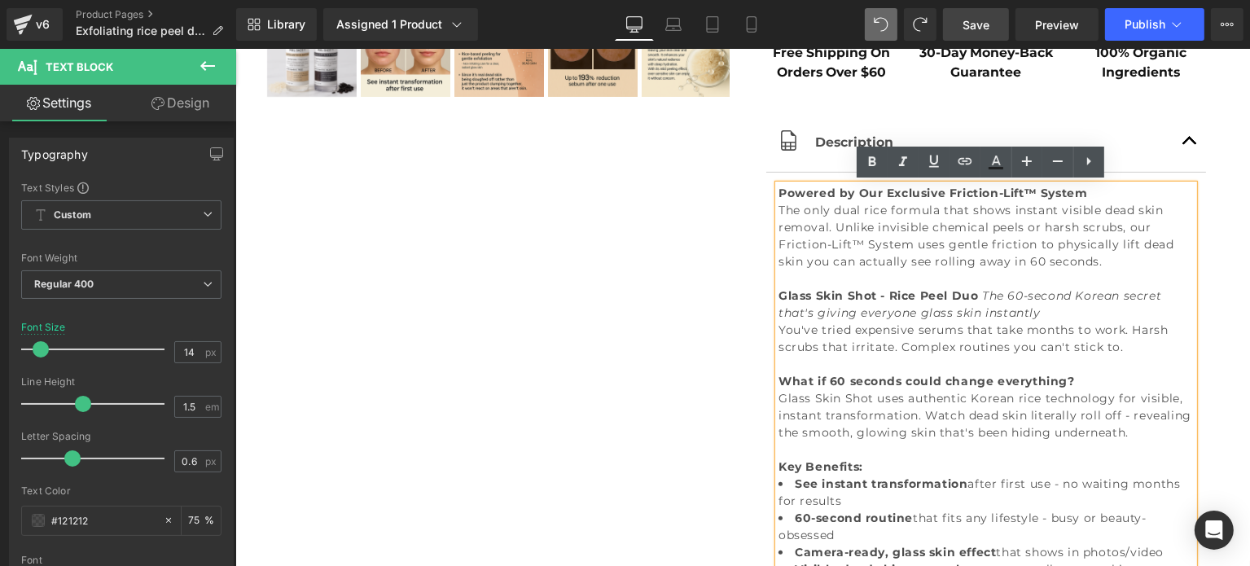
click at [995, 258] on p "The only dual rice formula that shows instant visible dead skin removal. Unlike…" at bounding box center [984, 262] width 415 height 120
click at [971, 19] on span "Save" at bounding box center [975, 24] width 27 height 17
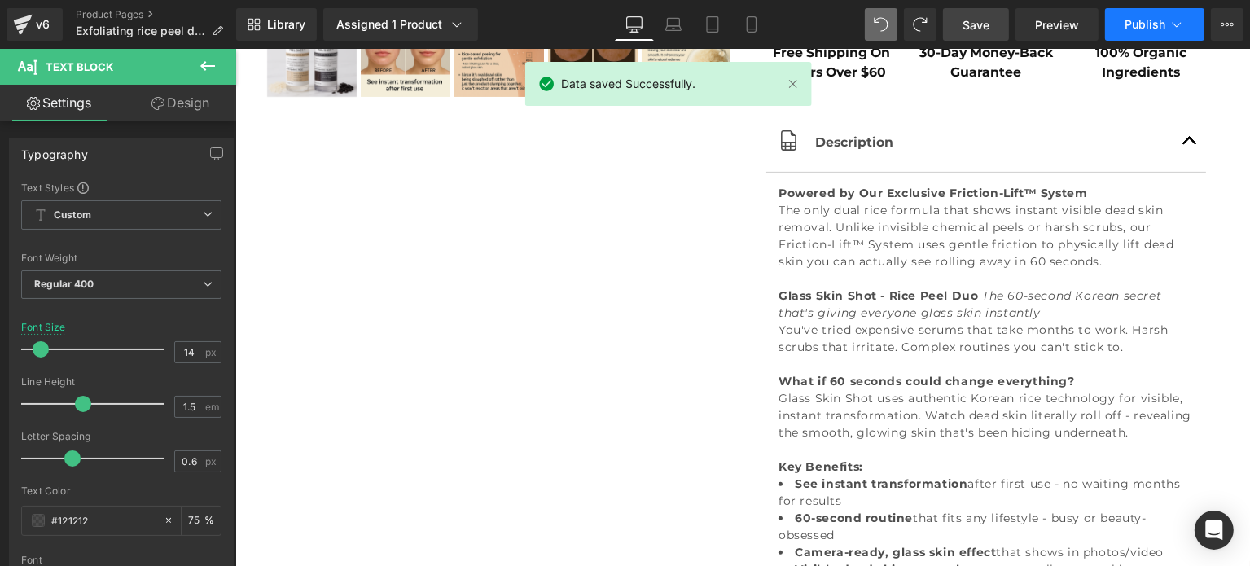
click at [1130, 12] on button "Publish" at bounding box center [1154, 24] width 99 height 33
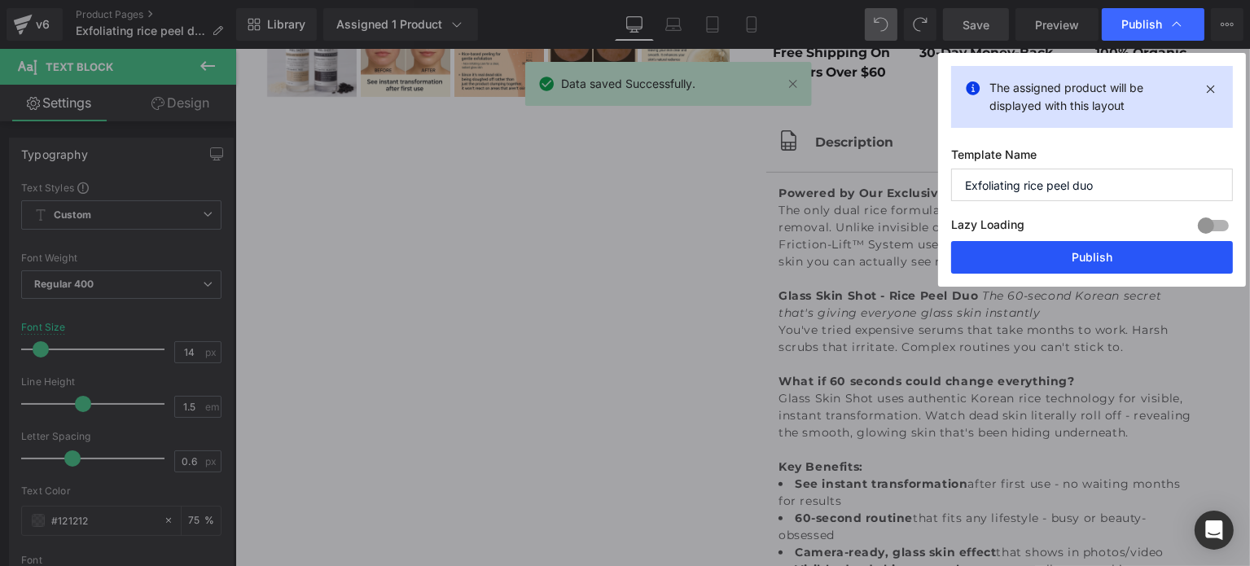
click at [1072, 252] on button "Publish" at bounding box center [1092, 257] width 282 height 33
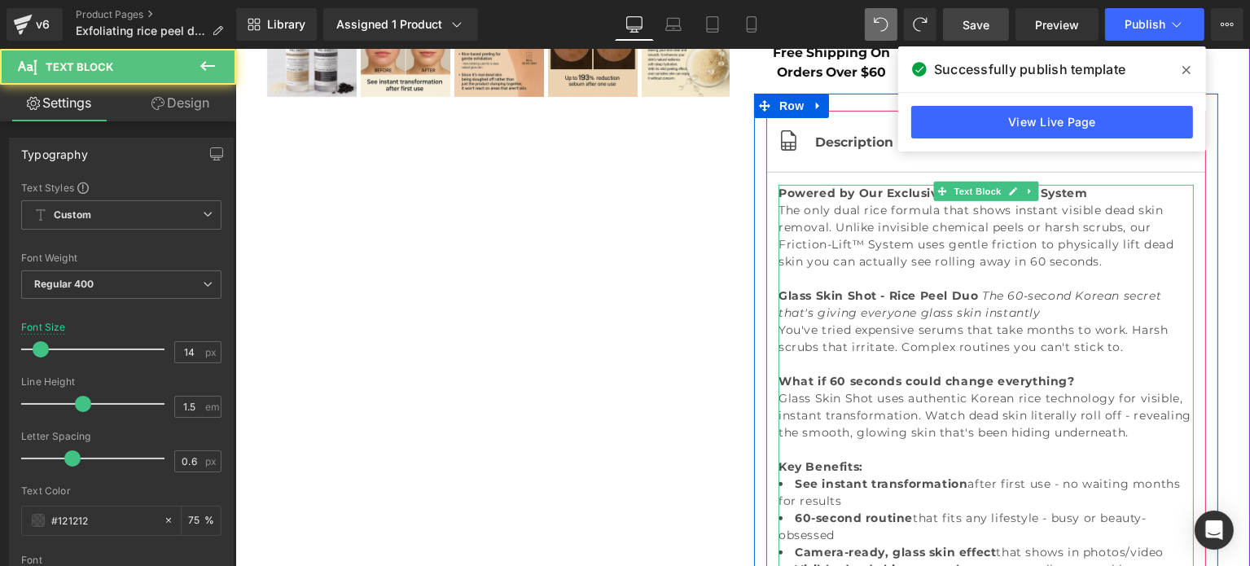
click at [1080, 198] on strong "Powered by Our Exclusive Friction-Lift™ System" at bounding box center [931, 193] width 309 height 15
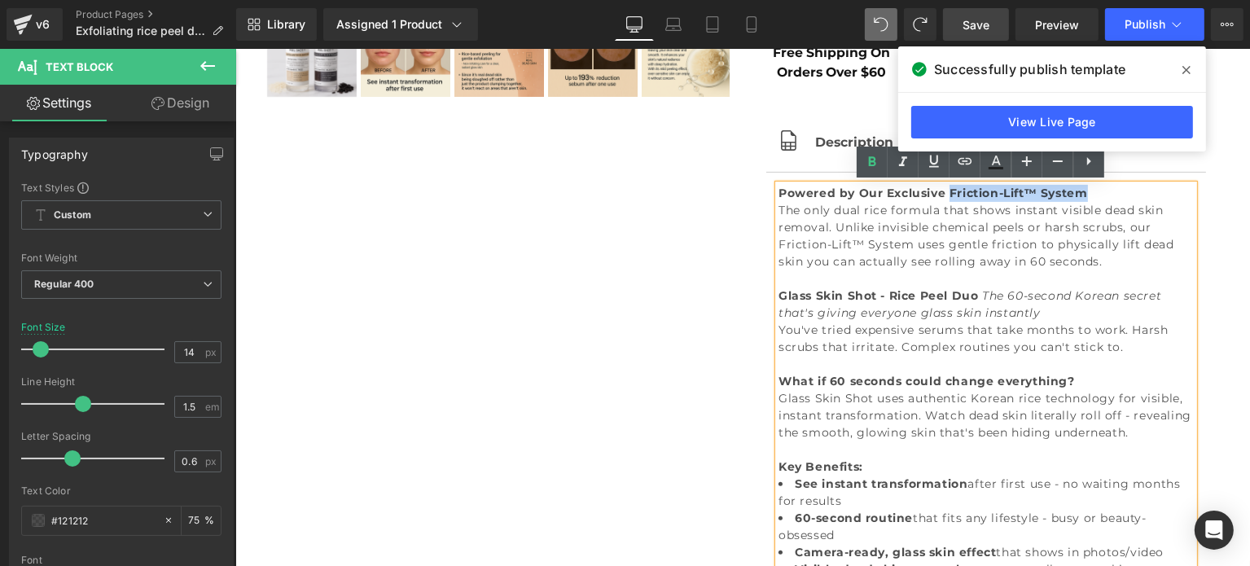
drag, startPoint x: 1080, startPoint y: 198, endPoint x: 943, endPoint y: 198, distance: 136.8
click at [943, 198] on strong "Powered by Our Exclusive Friction-Lift™ System" at bounding box center [931, 193] width 309 height 15
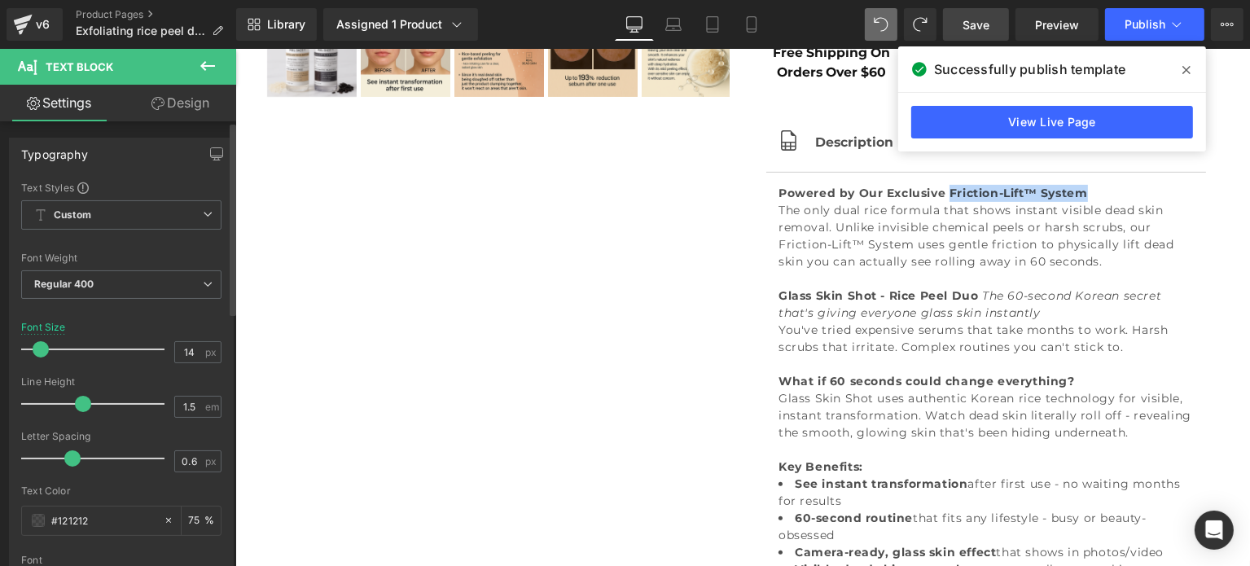
copy strong "Friction-Lift™ System"
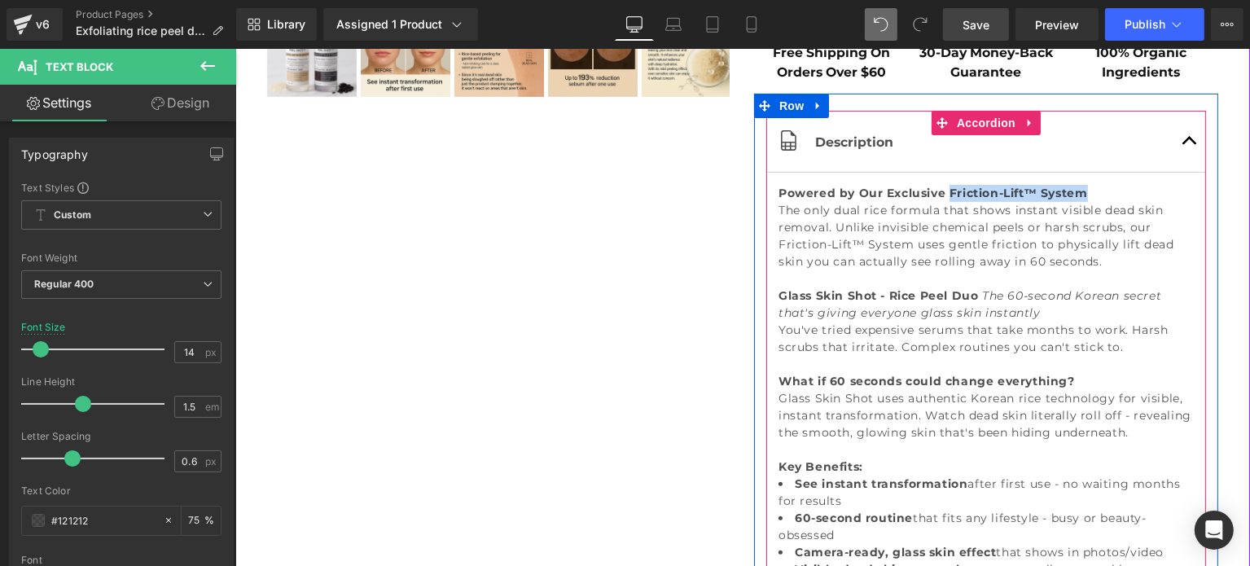
drag, startPoint x: 1187, startPoint y: 142, endPoint x: 1154, endPoint y: 182, distance: 50.9
click at [1189, 145] on span "button" at bounding box center [1189, 145] width 0 height 0
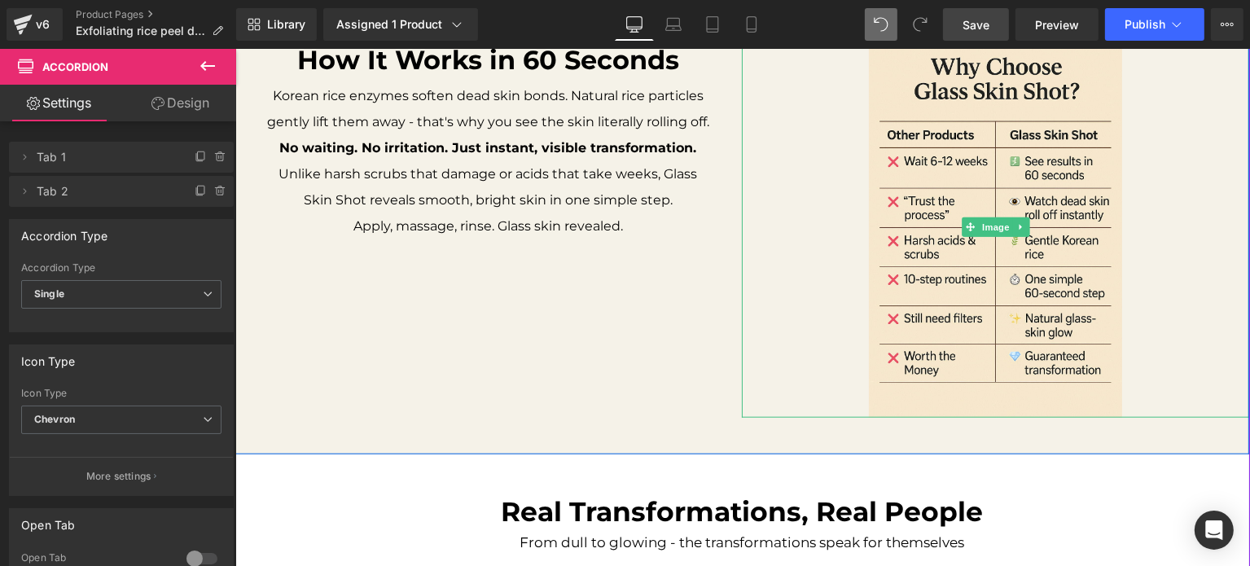
scroll to position [1303, 0]
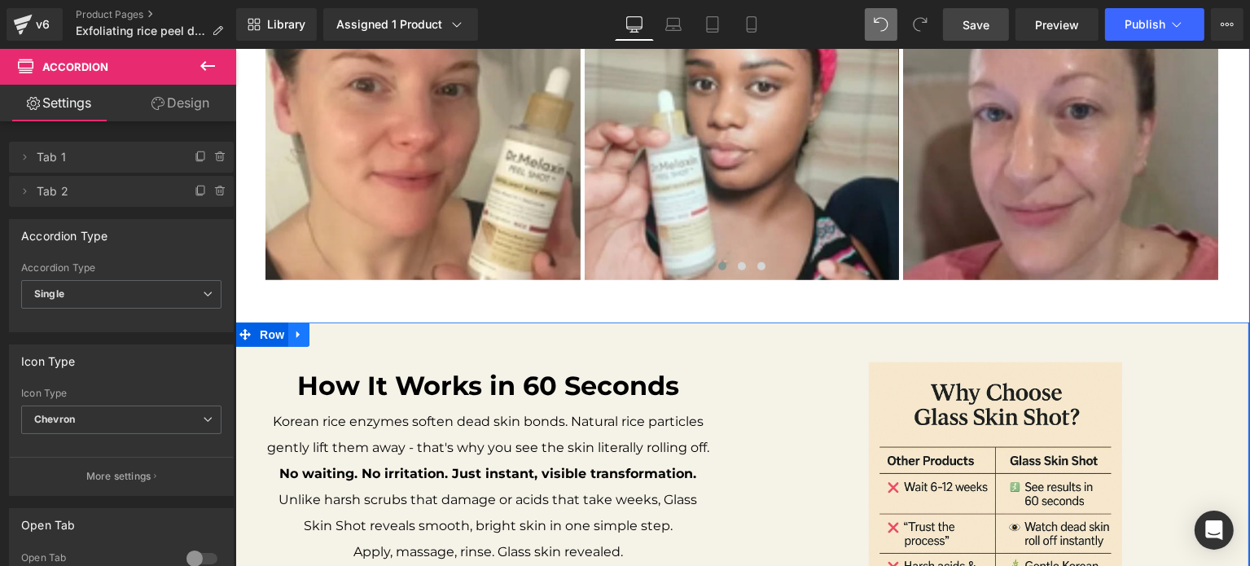
click at [300, 335] on link at bounding box center [297, 334] width 21 height 24
click at [313, 337] on icon at bounding box center [318, 334] width 11 height 11
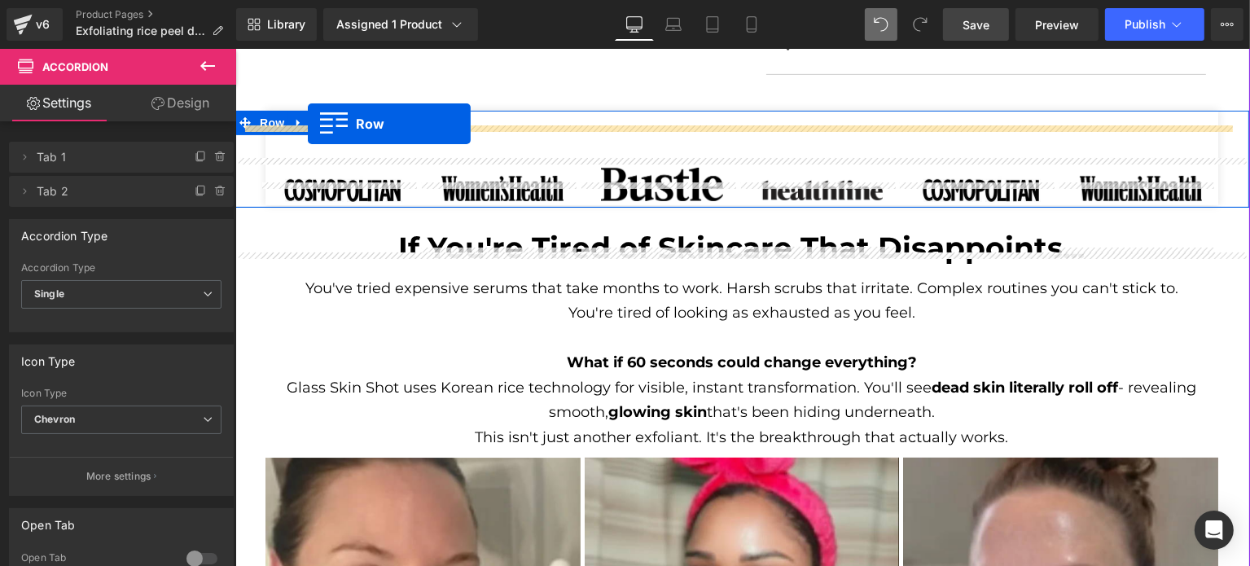
scroll to position [762, 0]
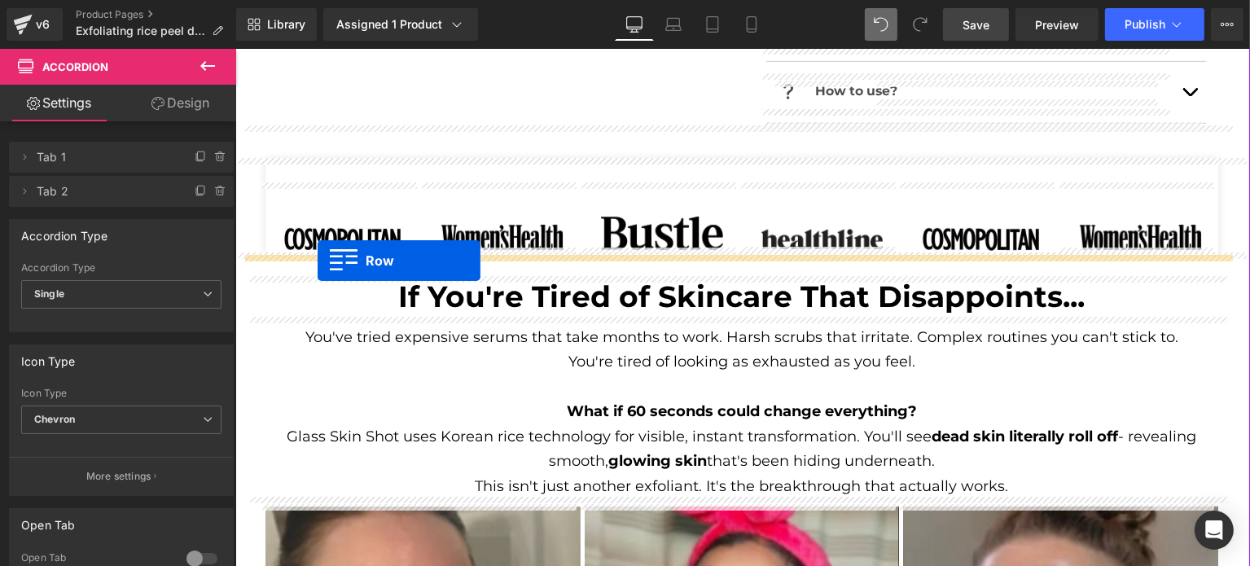
drag, startPoint x: 246, startPoint y: 129, endPoint x: 317, endPoint y: 261, distance: 149.0
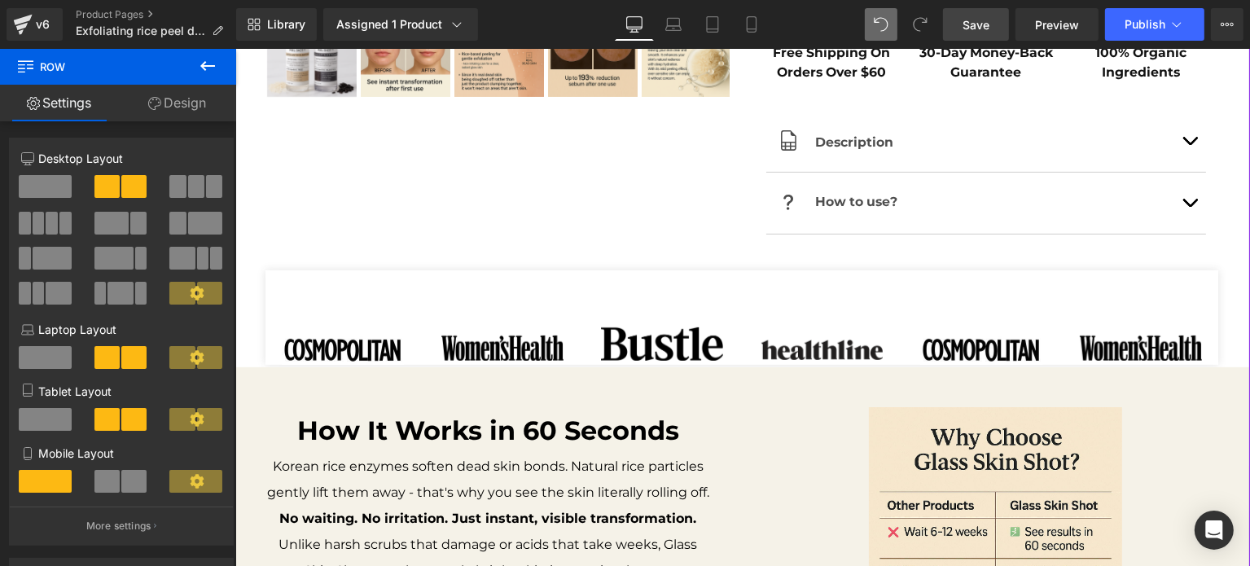
scroll to position [977, 0]
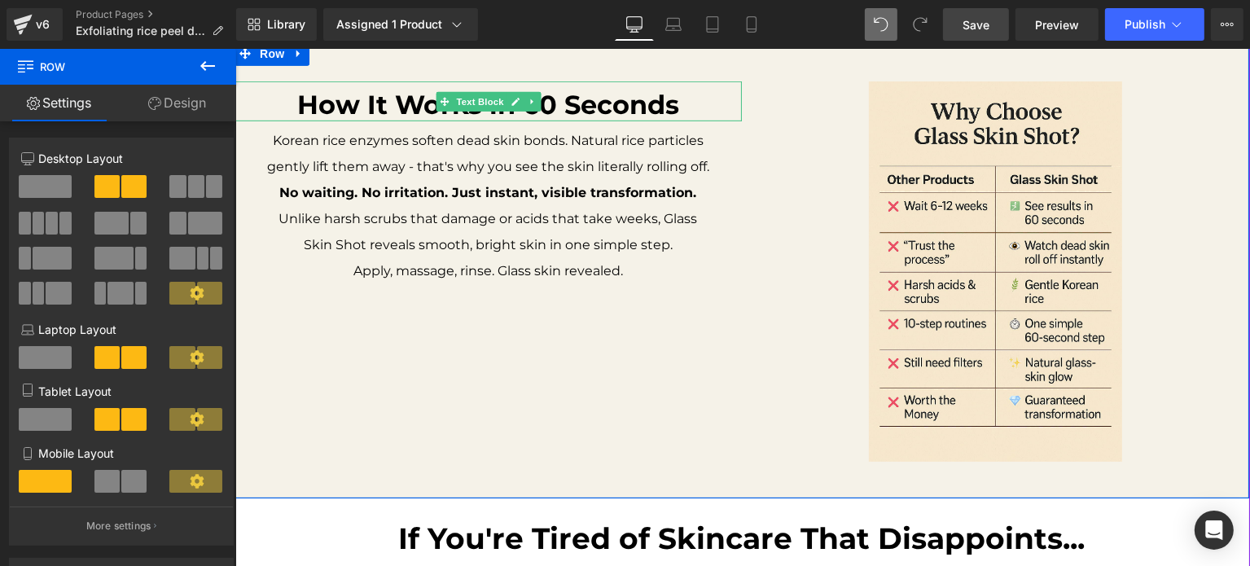
click at [373, 107] on b "How It Works in 60 Seconds" at bounding box center [487, 105] width 382 height 32
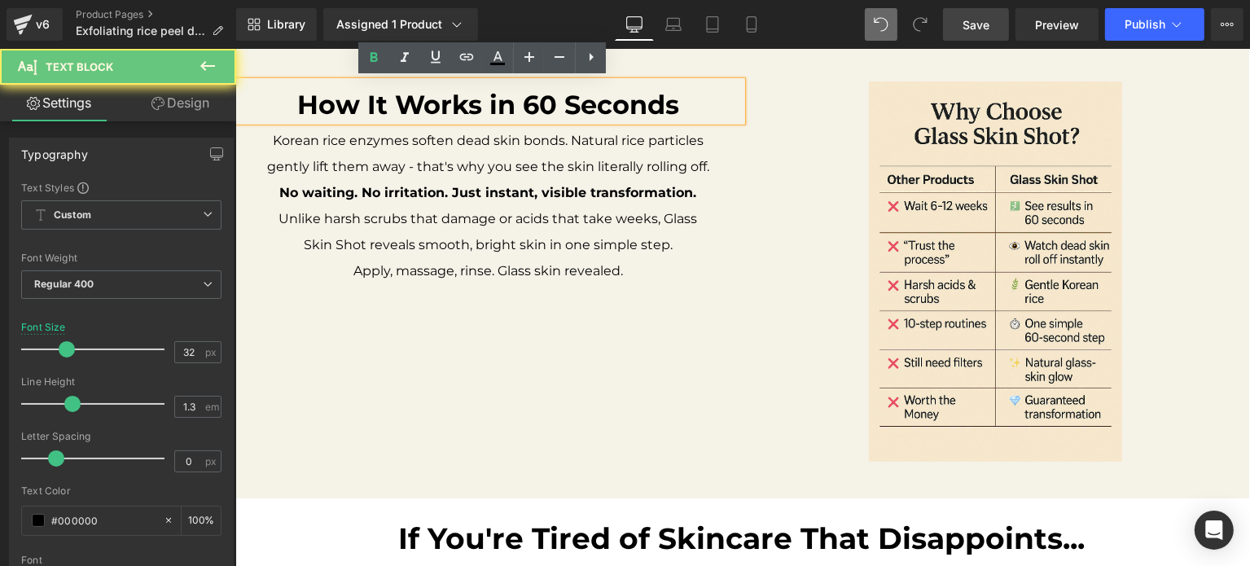
click at [373, 107] on b "How It Works in 60 Seconds" at bounding box center [487, 105] width 382 height 32
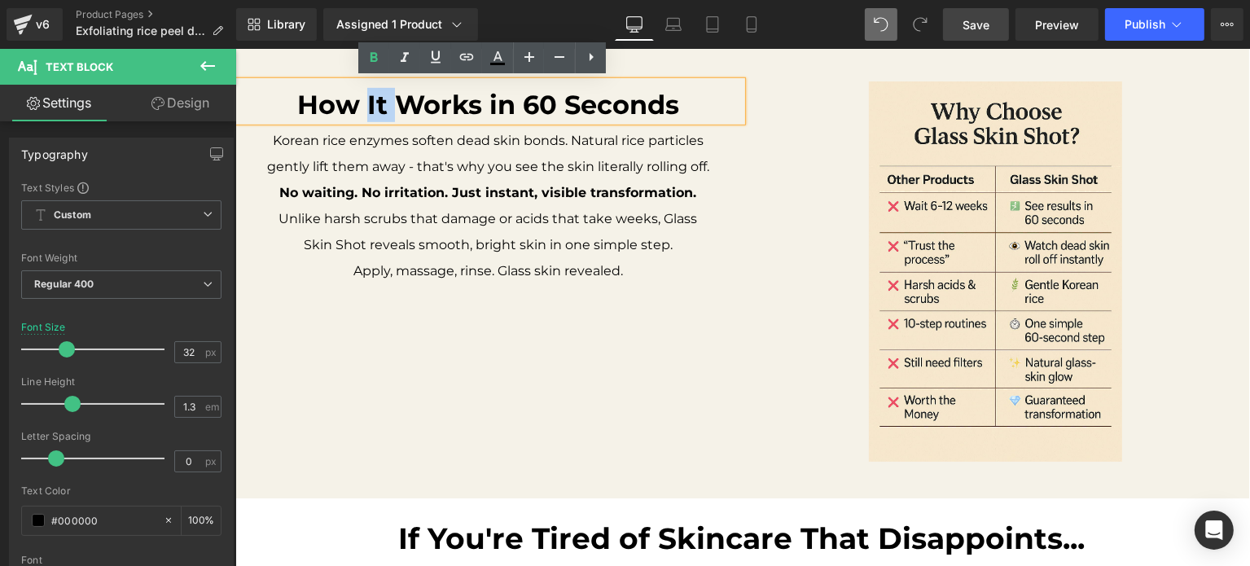
click at [371, 107] on b "How It Works in 60 Seconds" at bounding box center [487, 105] width 382 height 32
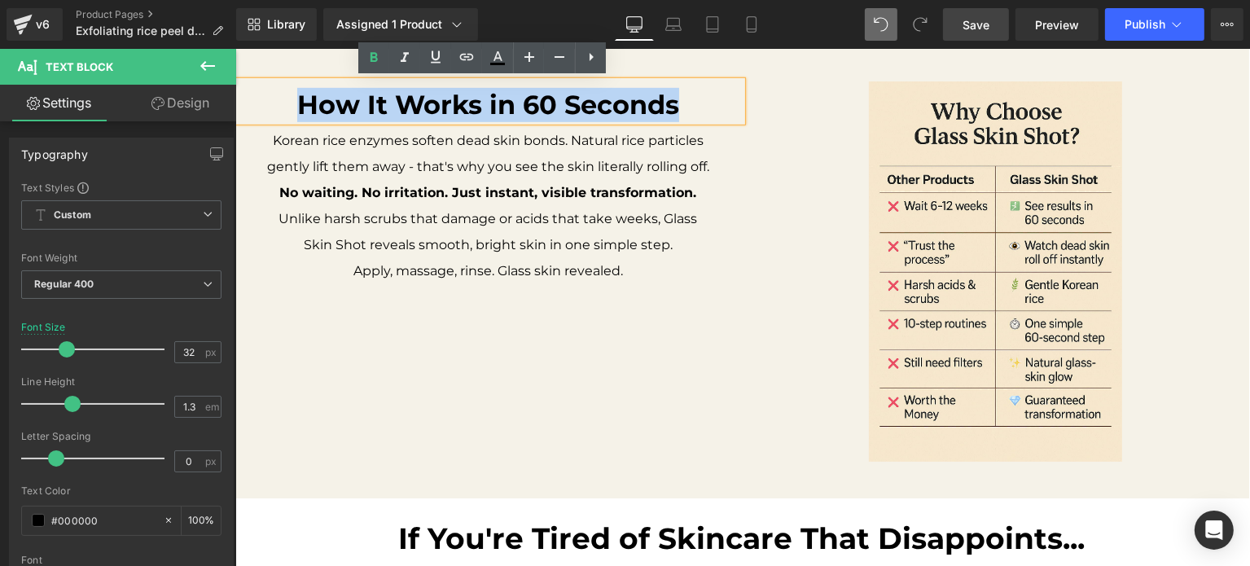
click at [371, 107] on b "How It Works in 60 Seconds" at bounding box center [487, 105] width 382 height 32
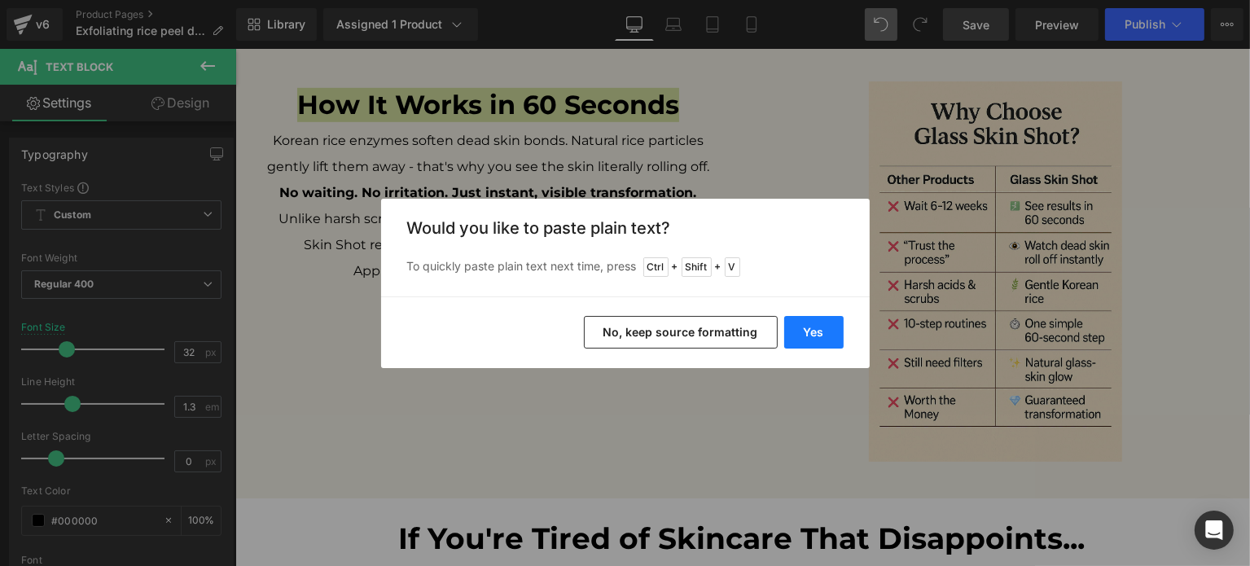
click at [793, 335] on button "Yes" at bounding box center [813, 332] width 59 height 33
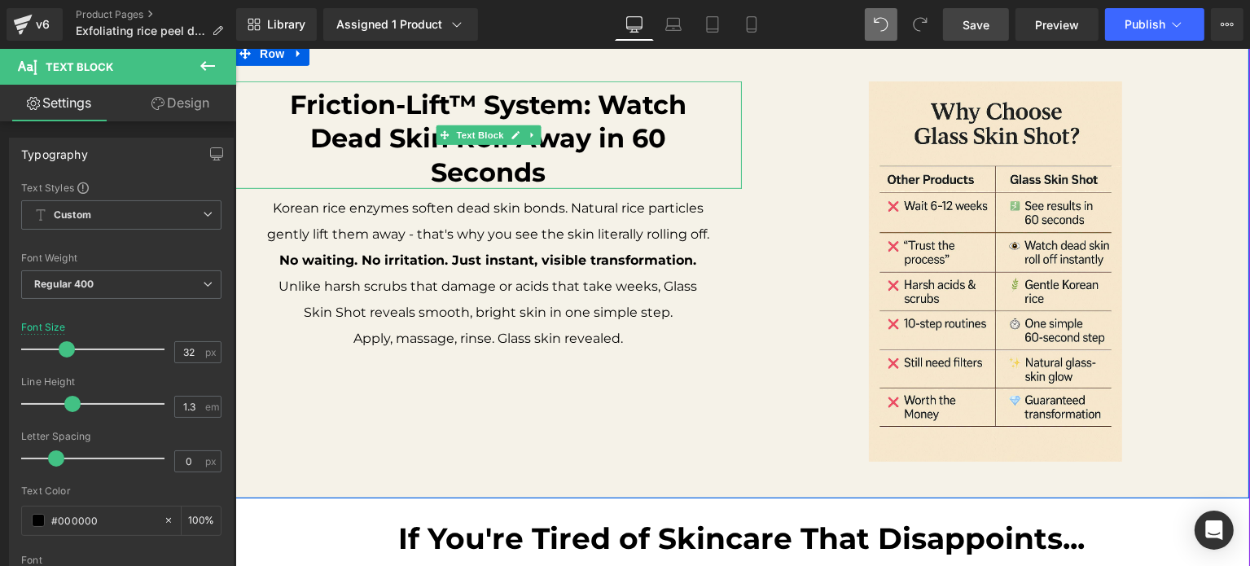
click at [280, 99] on p "Friction-Lift™ System: Watch Dead Skin Roll Away in 60 Seconds" at bounding box center [487, 139] width 442 height 102
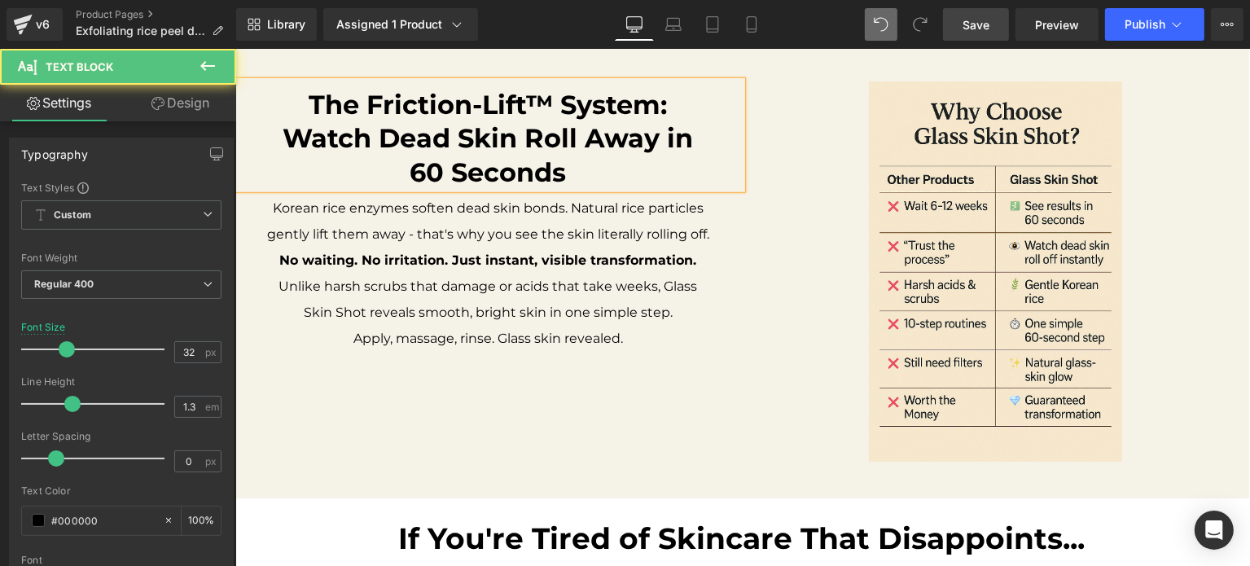
click at [506, 160] on b "The Friction-Lift™ System: Watch Dead Skin Roll Away in 60 Seconds" at bounding box center [488, 138] width 410 height 99
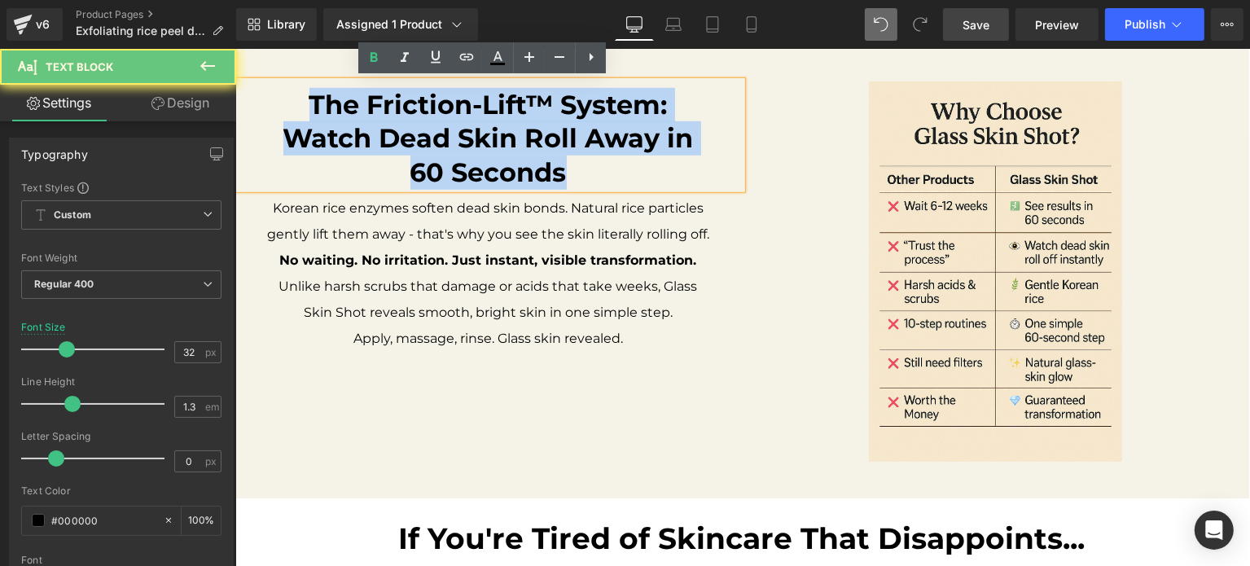
click at [506, 160] on b "The Friction-Lift™ System: Watch Dead Skin Roll Away in 60 Seconds" at bounding box center [488, 138] width 410 height 99
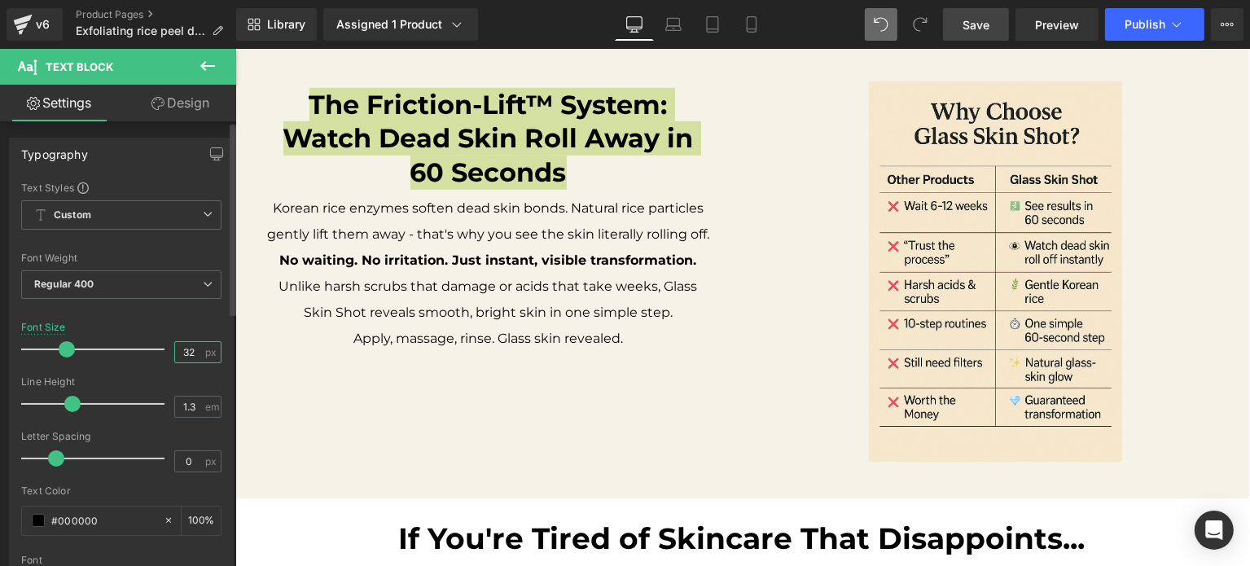
click at [175, 348] on input "32" at bounding box center [189, 352] width 28 height 20
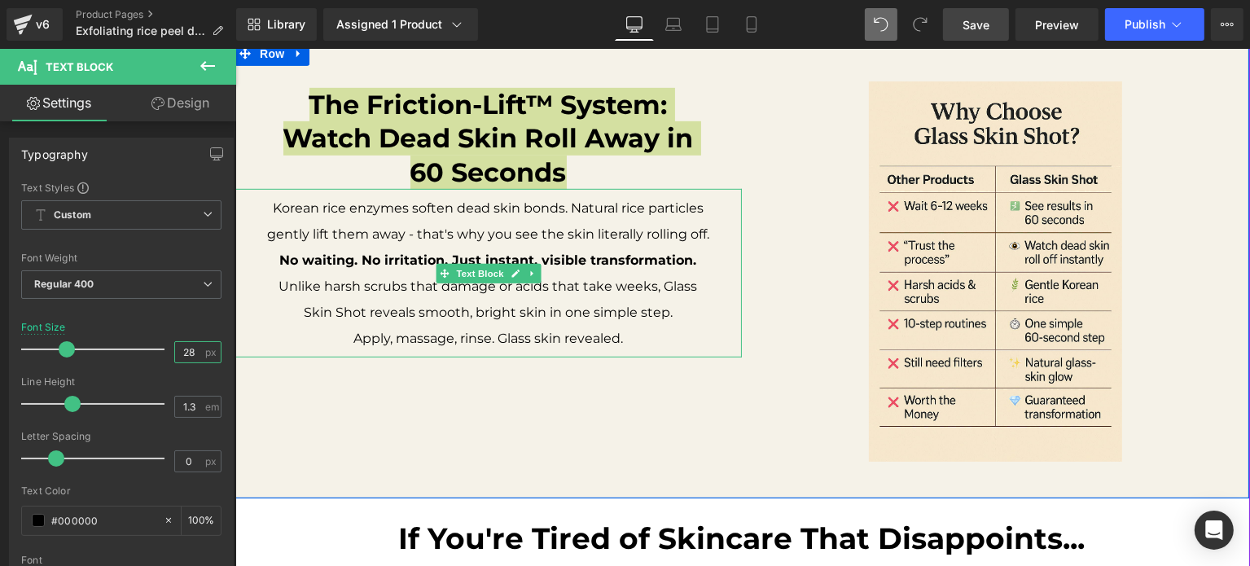
type input "27"
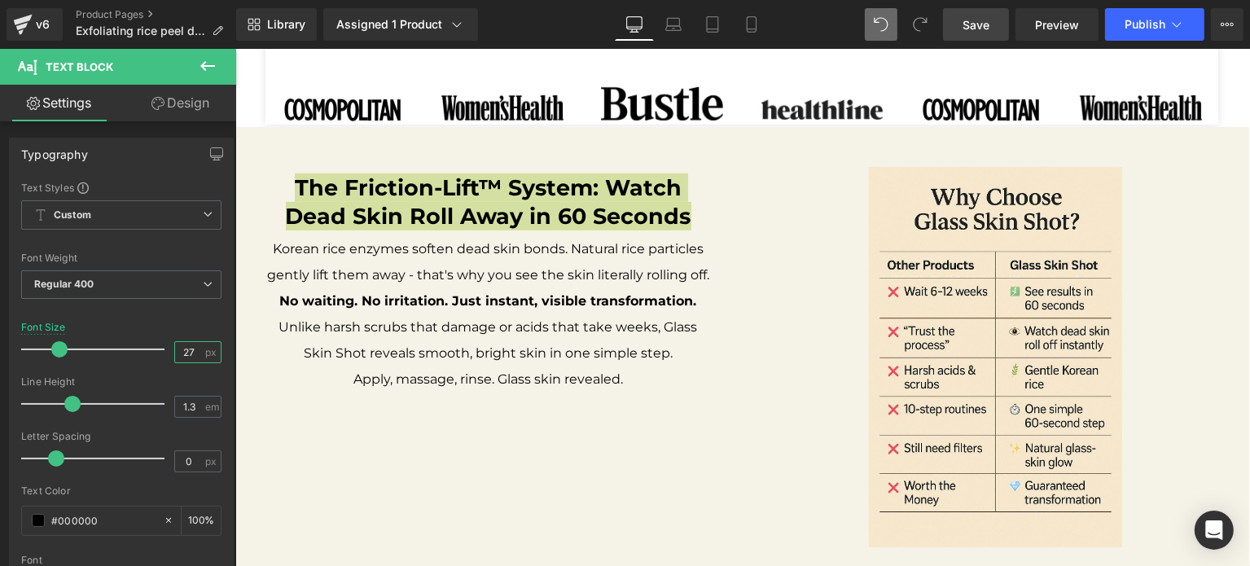
scroll to position [944, 0]
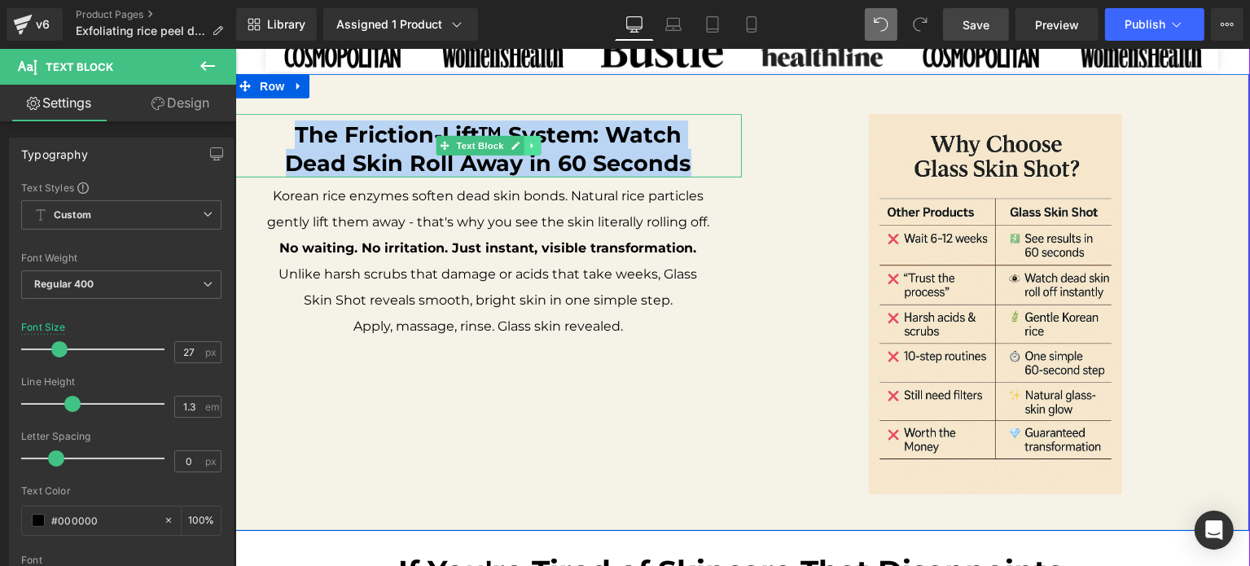
click at [529, 143] on icon at bounding box center [530, 146] width 2 height 6
click at [519, 145] on icon at bounding box center [523, 145] width 9 height 9
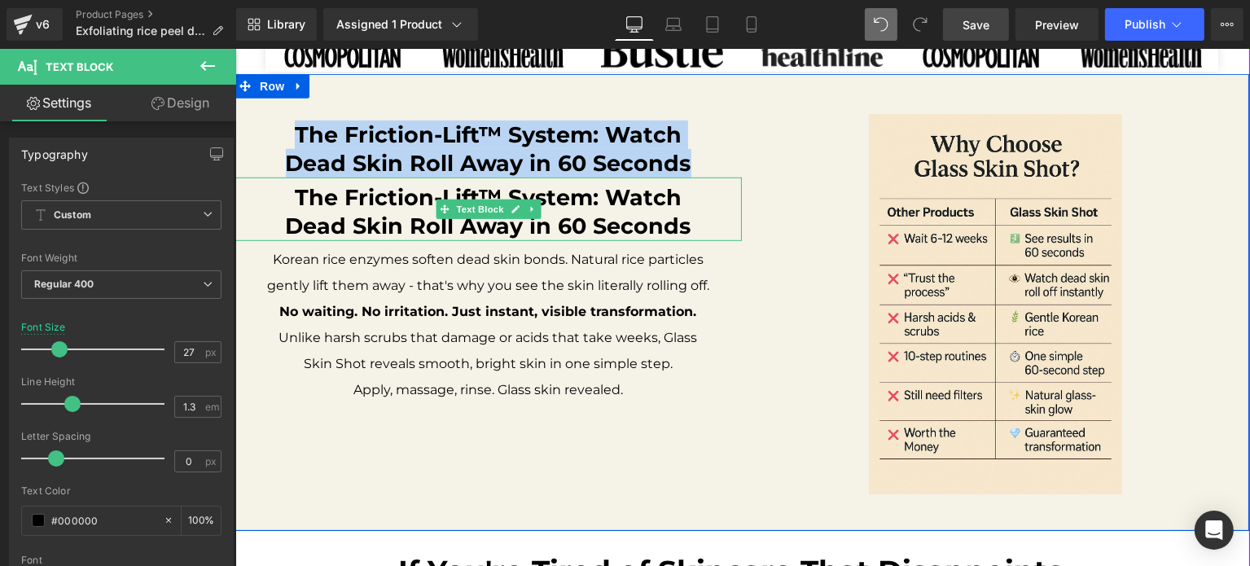
click at [462, 194] on b "The Friction-Lift™ System: Watch Dead Skin Roll Away in 60 Seconds" at bounding box center [487, 211] width 405 height 55
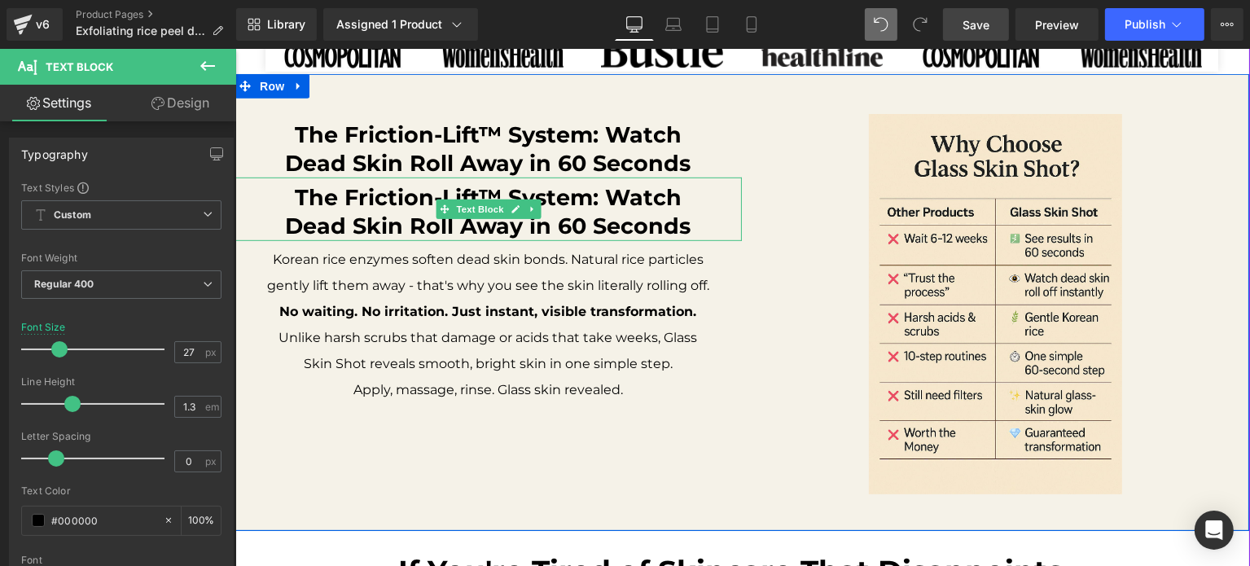
click at [343, 201] on b "The Friction-Lift™ System: Watch Dead Skin Roll Away in 60 Seconds" at bounding box center [487, 211] width 405 height 55
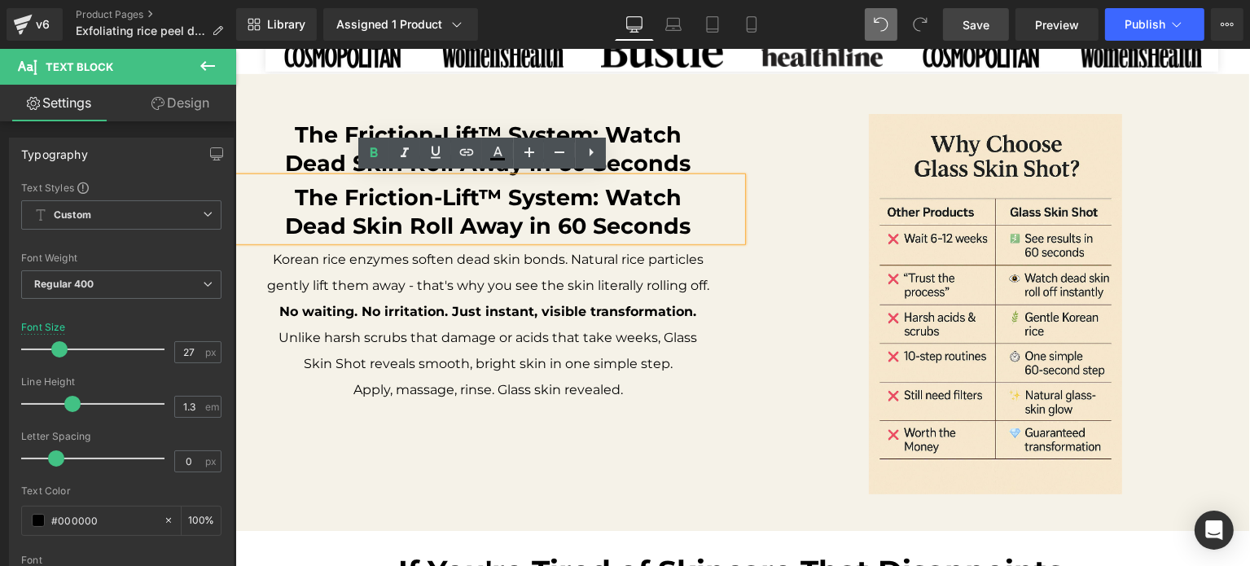
click at [486, 198] on b "The Friction-Lift™ System: Watch Dead Skin Roll Away in 60 Seconds" at bounding box center [487, 211] width 405 height 55
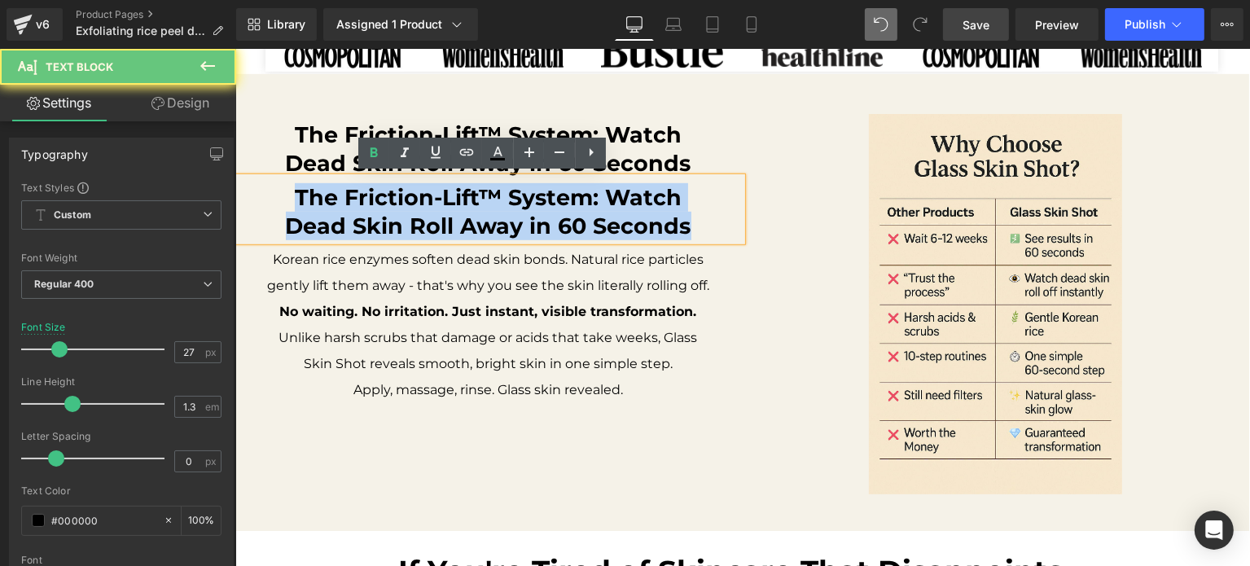
click at [486, 198] on b "The Friction-Lift™ System: Watch Dead Skin Roll Away in 60 Seconds" at bounding box center [487, 211] width 405 height 55
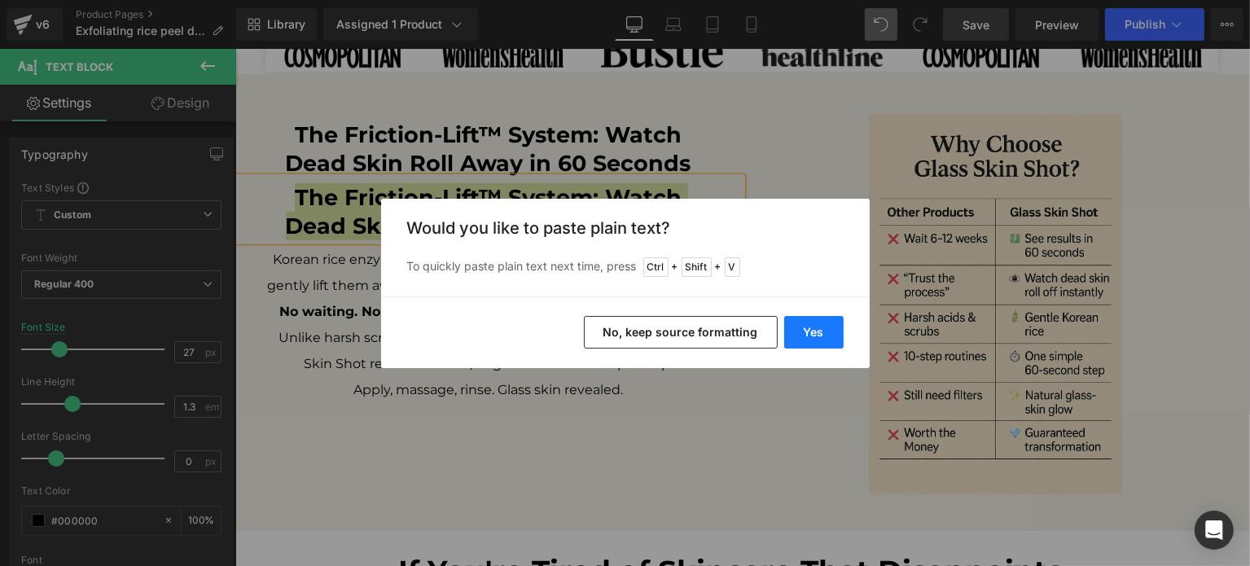
click at [814, 341] on button "Yes" at bounding box center [813, 332] width 59 height 33
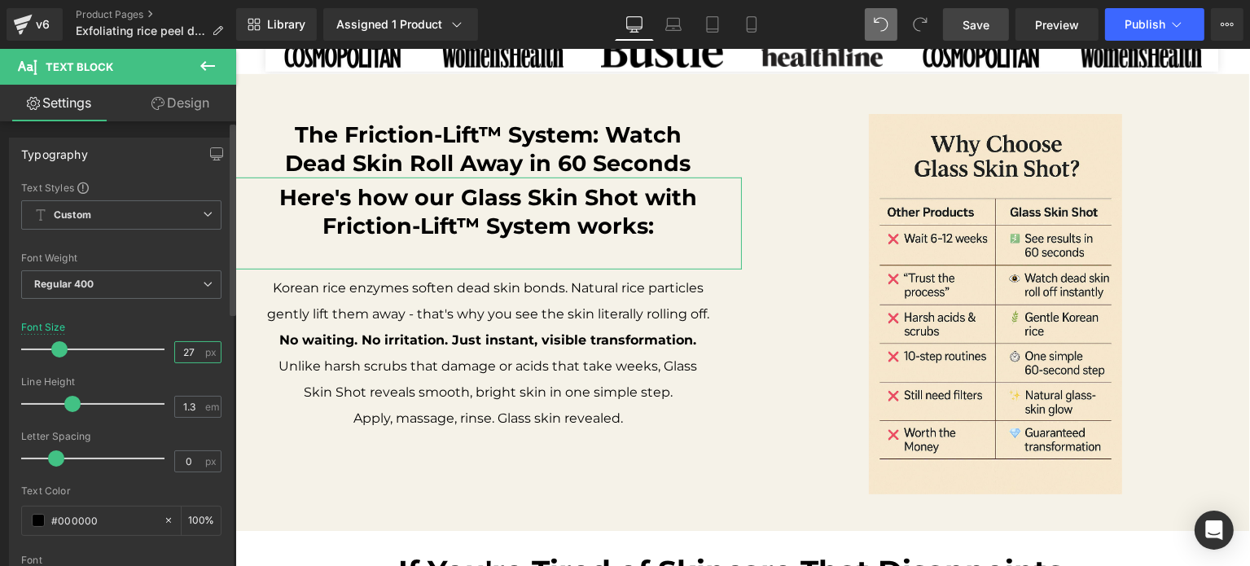
click at [182, 352] on input "27" at bounding box center [189, 352] width 28 height 20
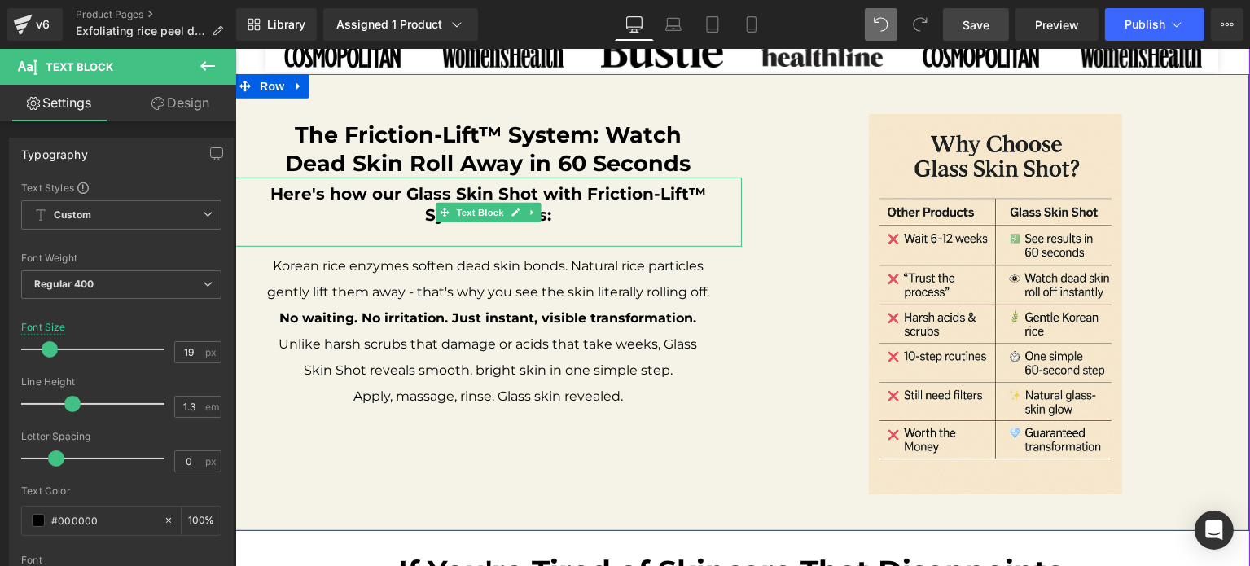
click at [466, 226] on p at bounding box center [487, 236] width 442 height 21
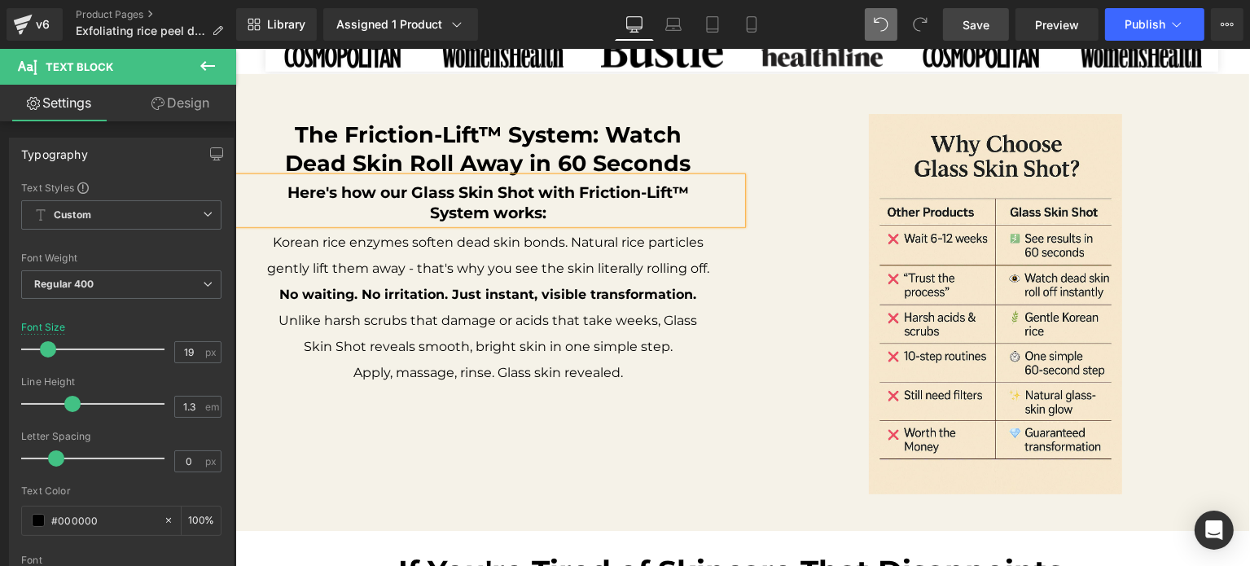
click at [593, 206] on p "Here's how our Glass Skin Shot with Friction-Lift™ System works:" at bounding box center [487, 203] width 442 height 40
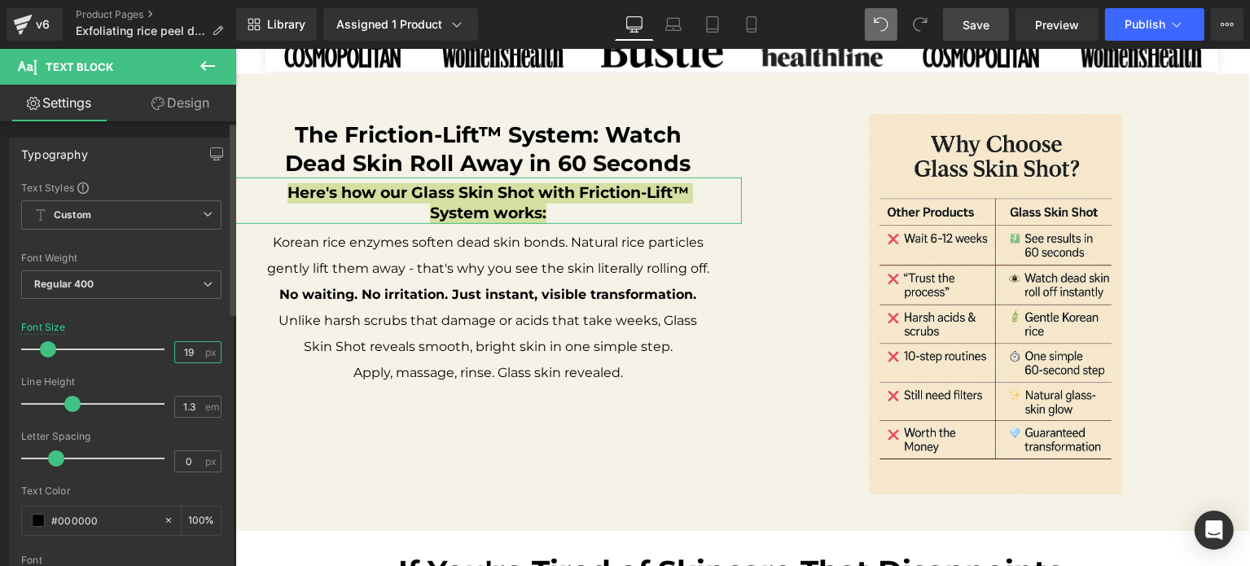
click at [177, 349] on input "19" at bounding box center [189, 352] width 28 height 20
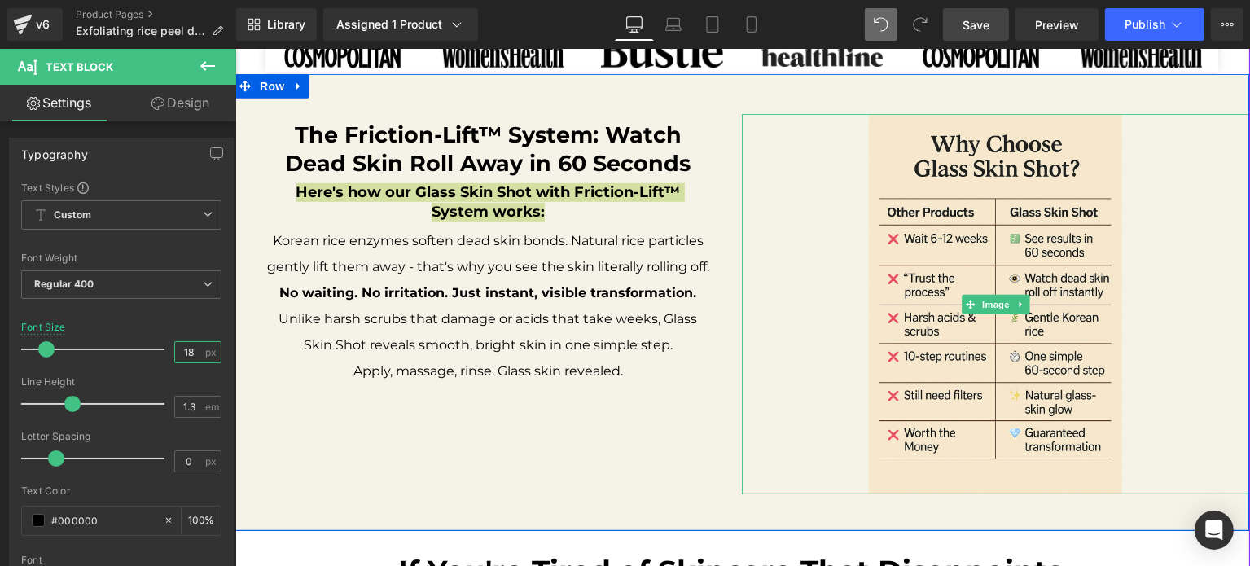
type input "17"
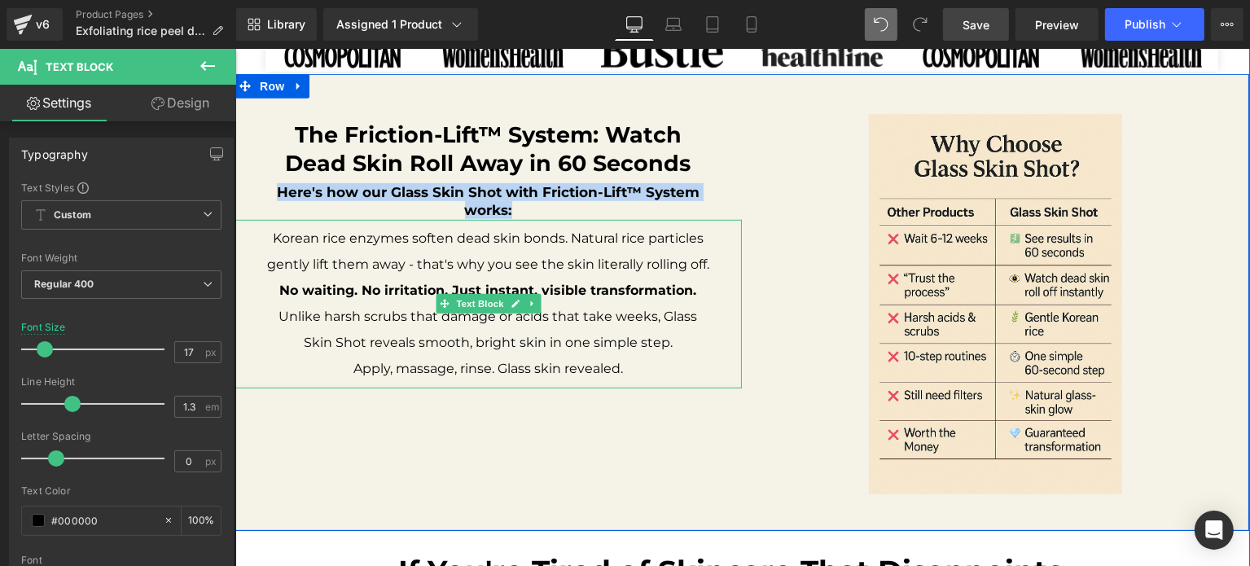
click at [598, 305] on p "Unlike harsh scrubs that damage or acids that take weeks, Glass Skin Shot revea…" at bounding box center [487, 330] width 442 height 52
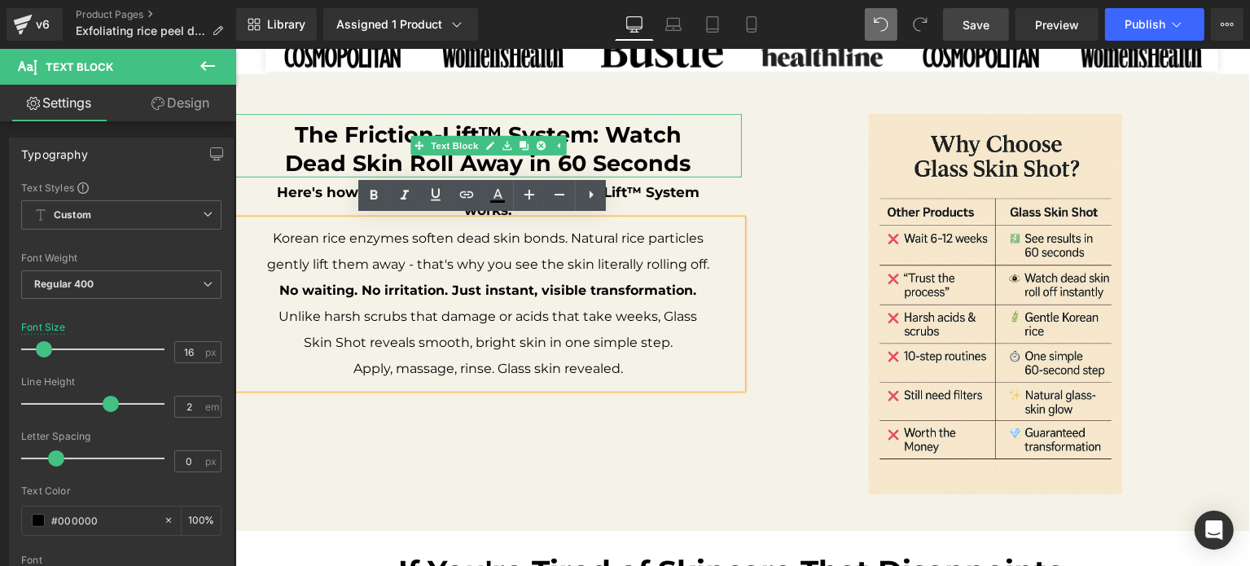
click at [536, 133] on b "The Friction-Lift™ System: Watch Dead Skin Roll Away in 60 Seconds" at bounding box center [487, 148] width 405 height 55
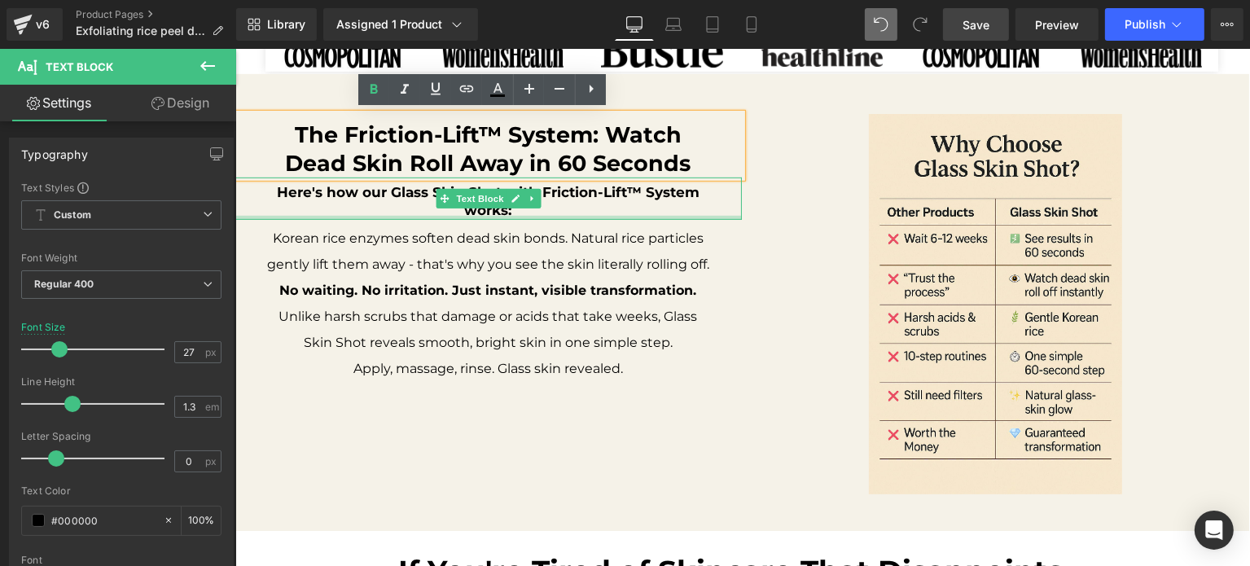
click at [402, 334] on p "Unlike harsh scrubs that damage or acids that take weeks, Glass Skin Shot revea…" at bounding box center [487, 330] width 442 height 52
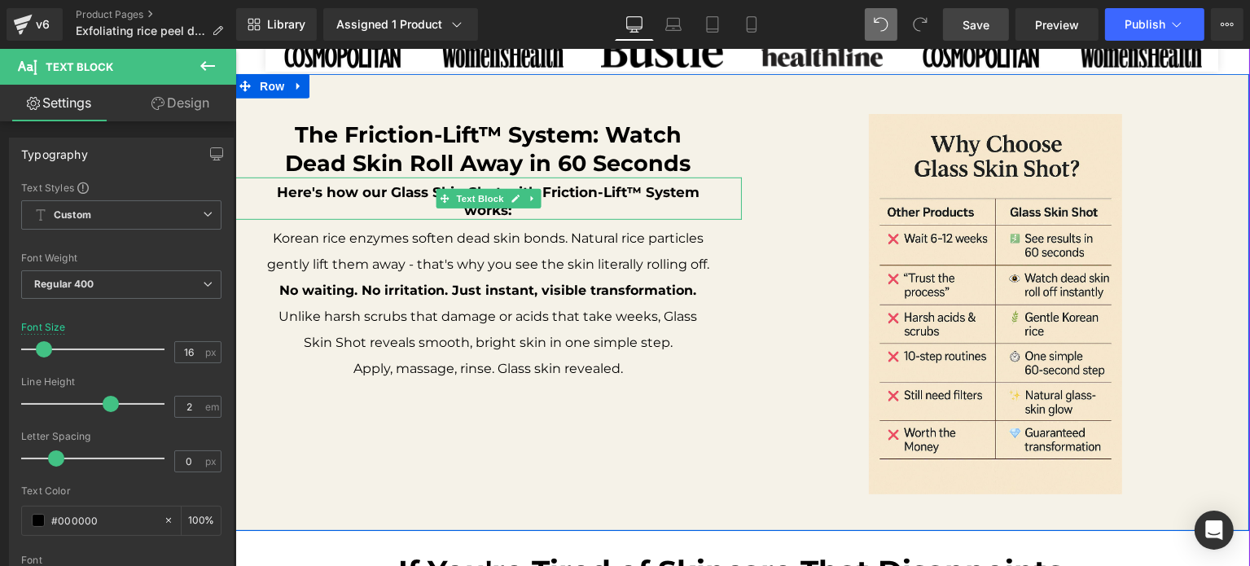
drag, startPoint x: 379, startPoint y: 199, endPoint x: 383, endPoint y: 207, distance: 8.8
click at [379, 199] on p "Here's how our Glass Skin Shot with Friction-Lift™ System works:" at bounding box center [487, 201] width 442 height 36
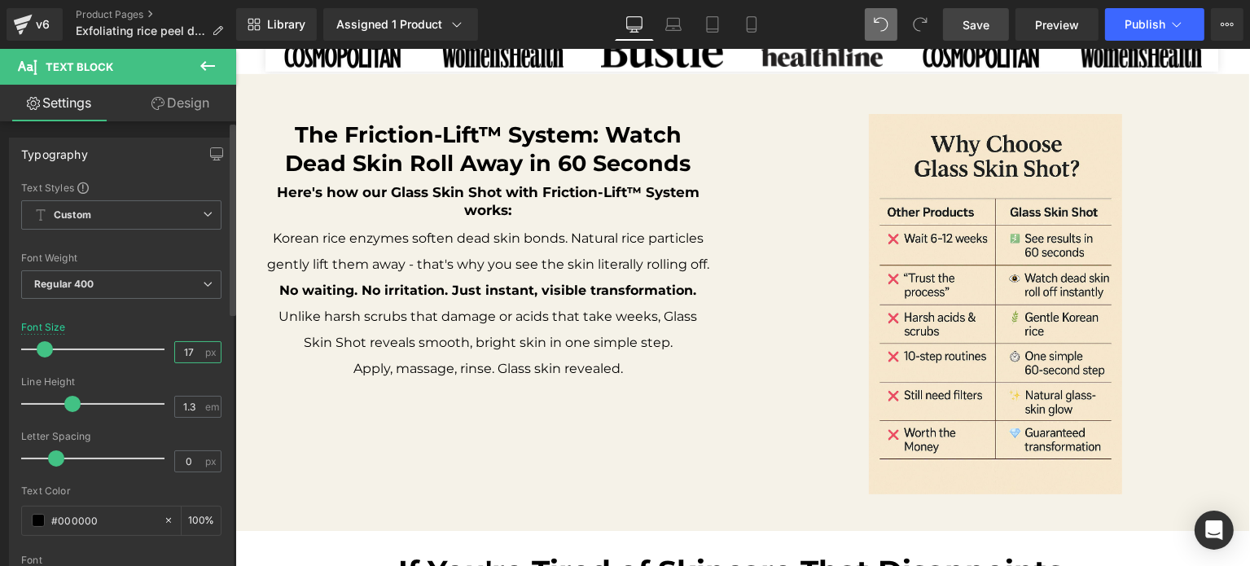
click at [182, 345] on input "17" at bounding box center [189, 352] width 28 height 20
type input "15"
click at [370, 250] on p "Korean rice enzymes soften dead skin bonds. Natural rice particles gently lift …" at bounding box center [487, 252] width 442 height 52
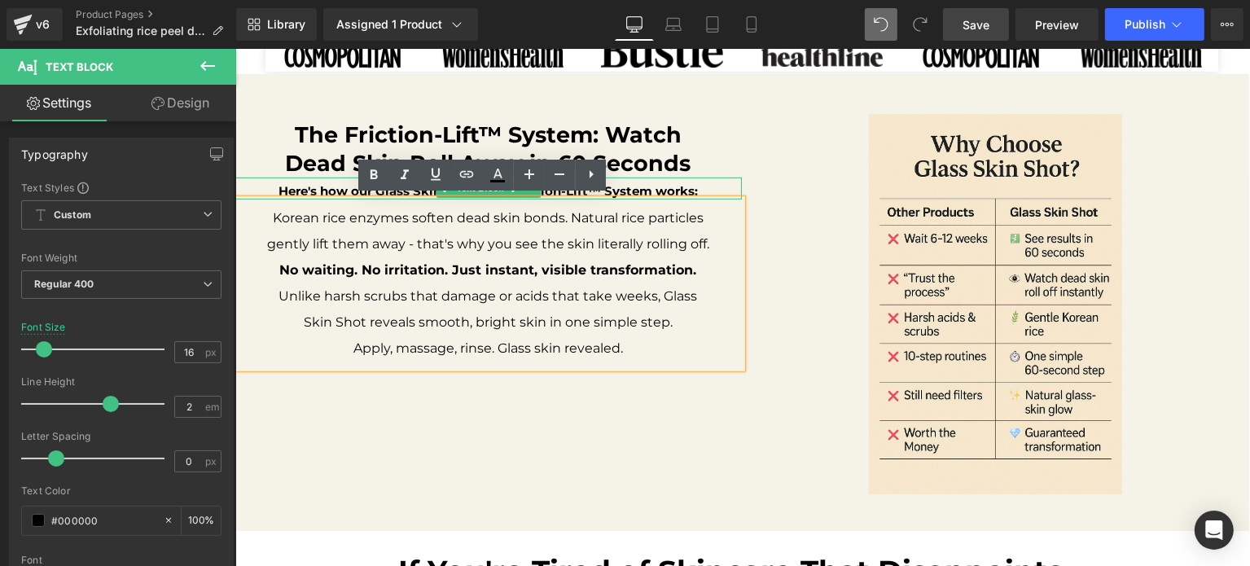
click at [339, 189] on b "Here's how our Glass Skin Shot with Friction-Lift™ System works:" at bounding box center [487, 190] width 419 height 15
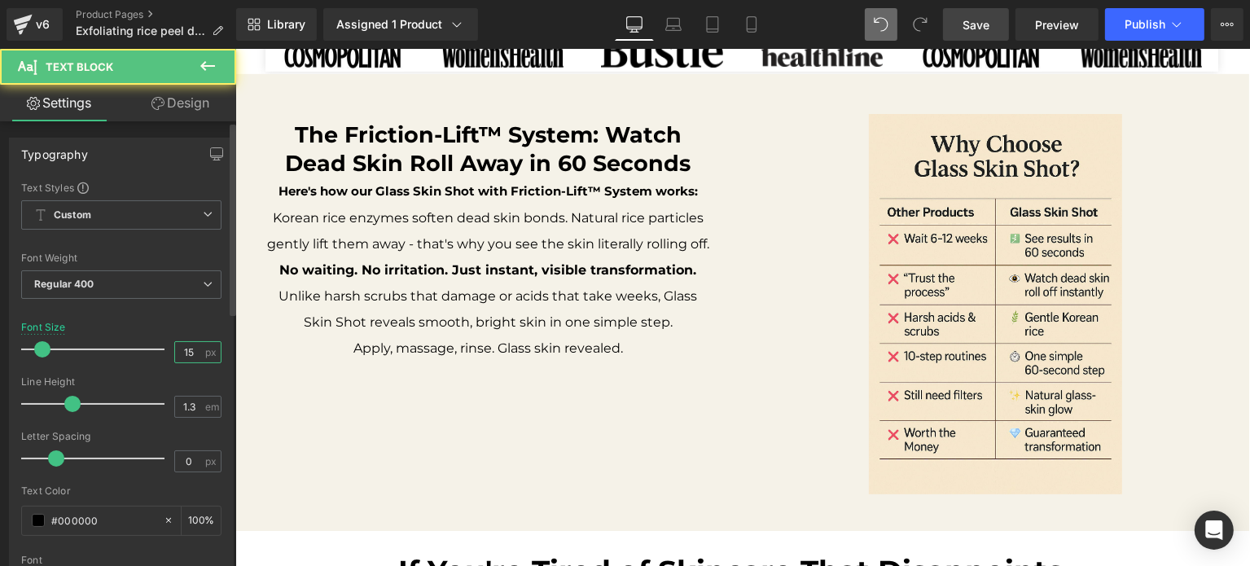
click at [179, 351] on input "15" at bounding box center [189, 352] width 28 height 20
type input "16"
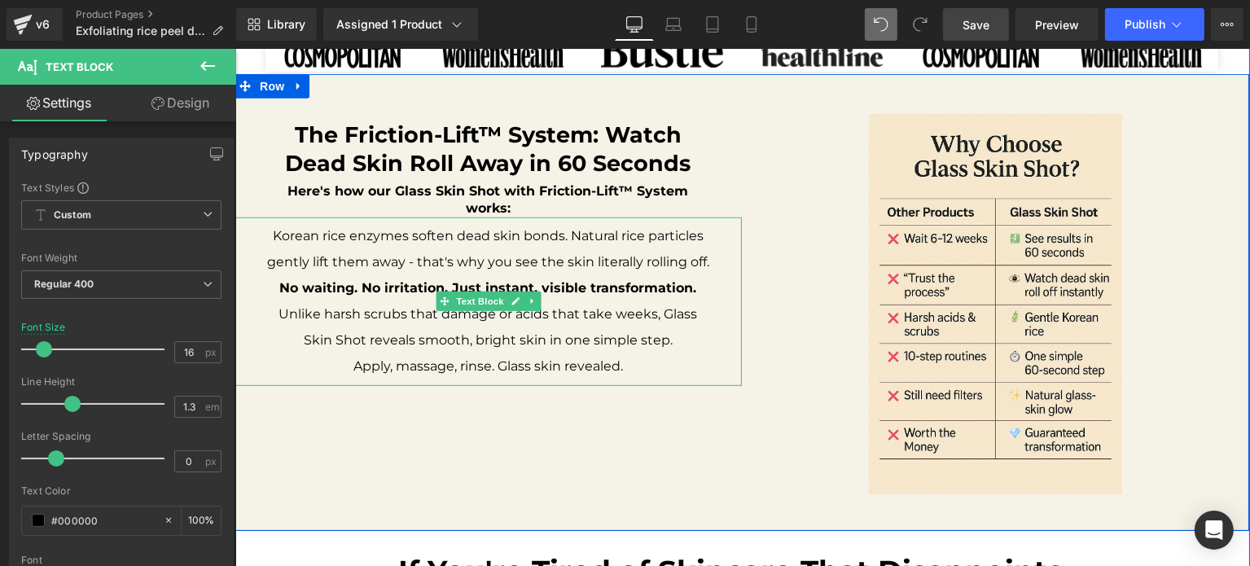
click at [375, 287] on strong "No waiting. No irritation. Just instant, visible transformation." at bounding box center [487, 287] width 417 height 15
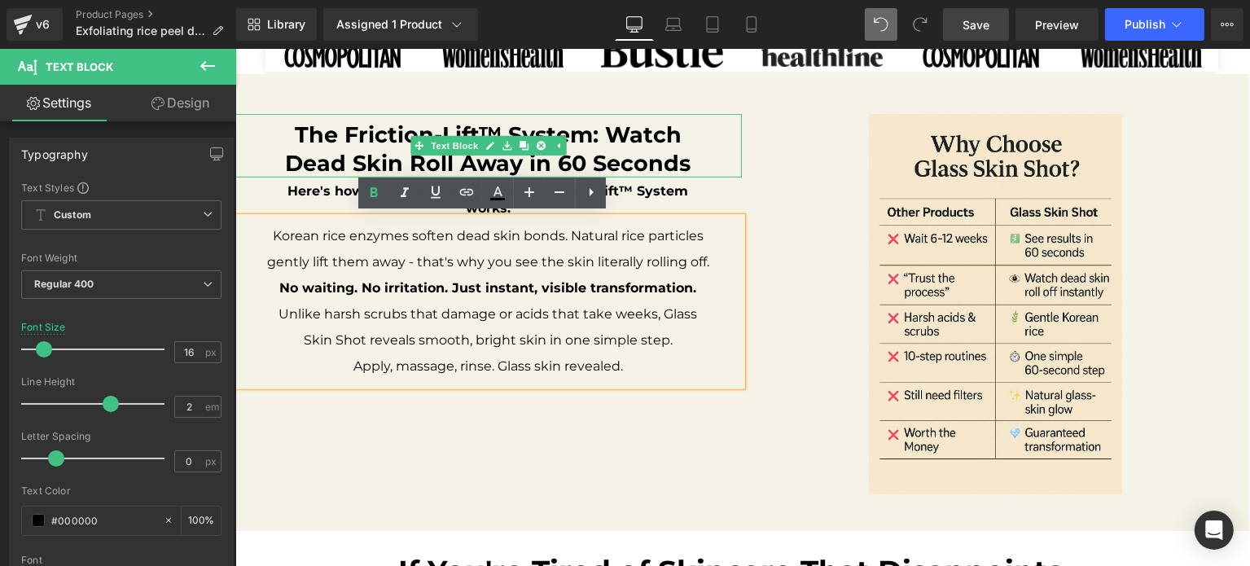
drag, startPoint x: 552, startPoint y: 153, endPoint x: 526, endPoint y: 161, distance: 27.3
click at [552, 153] on b "The Friction-Lift™ System: Watch Dead Skin Roll Away in 60 Seconds" at bounding box center [487, 148] width 405 height 55
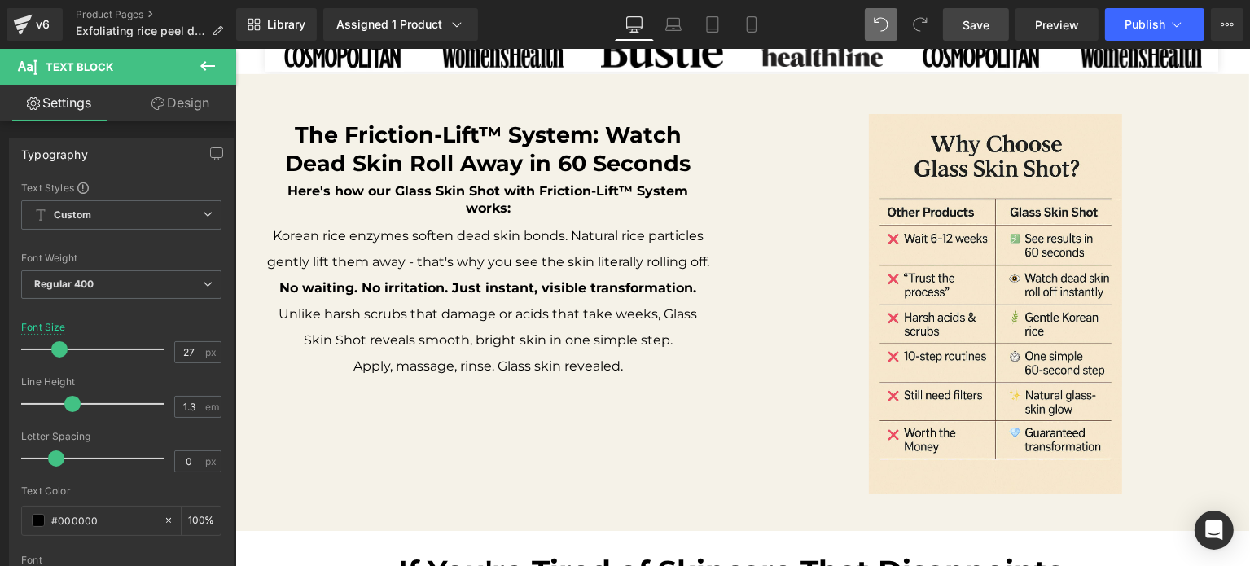
click at [187, 114] on link "Design" at bounding box center [180, 103] width 118 height 37
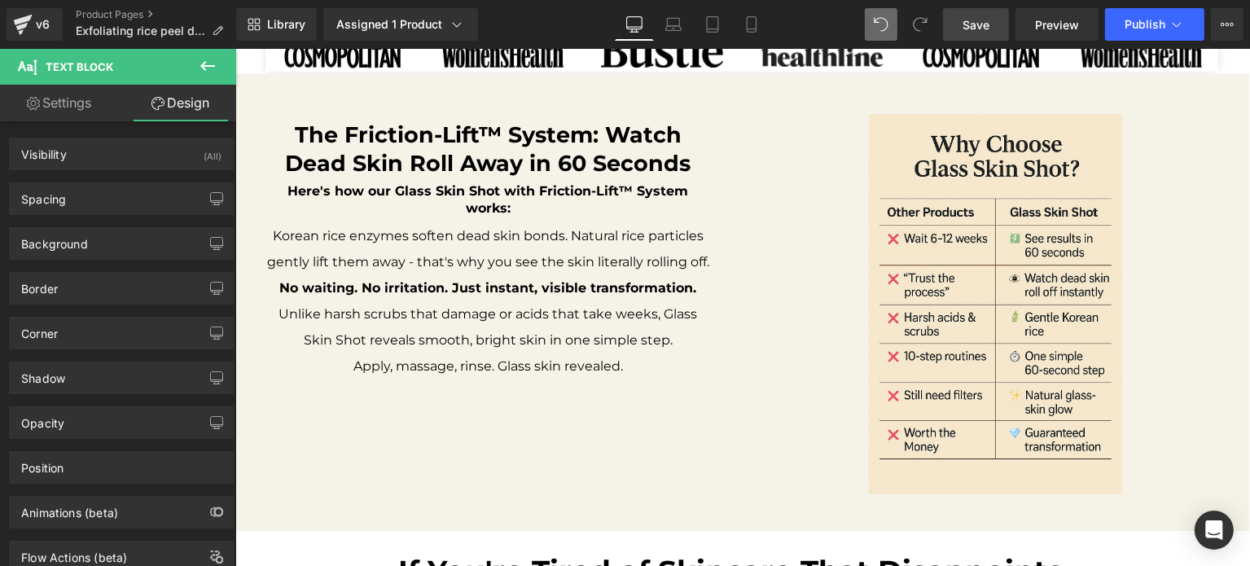
type input "0"
type input "XS"
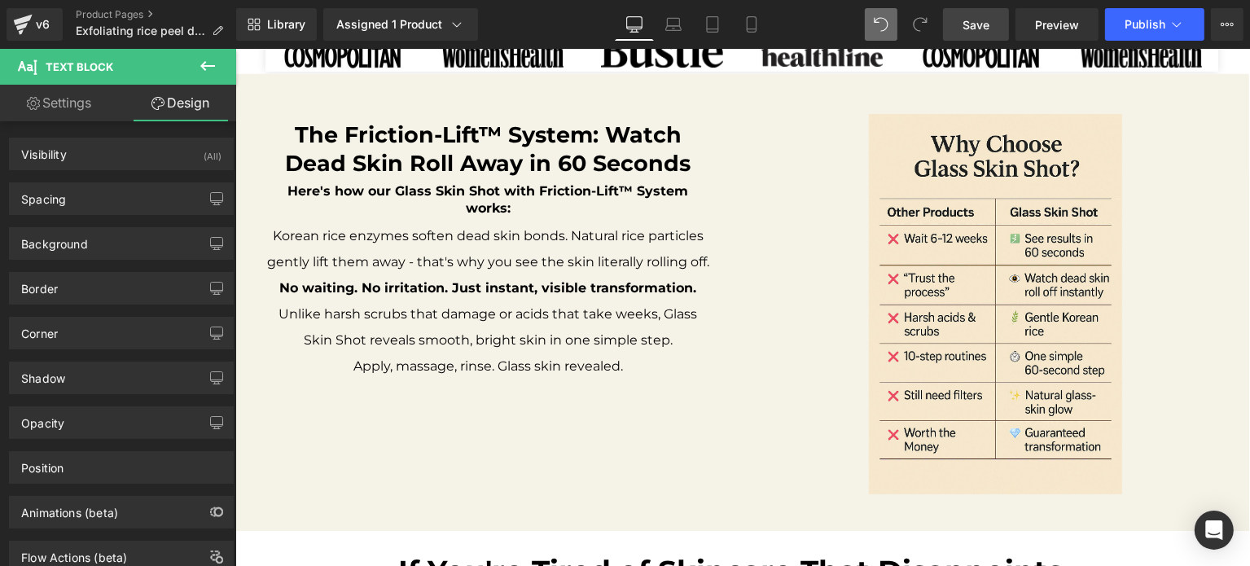
type input "M"
type input "0"
type input "M"
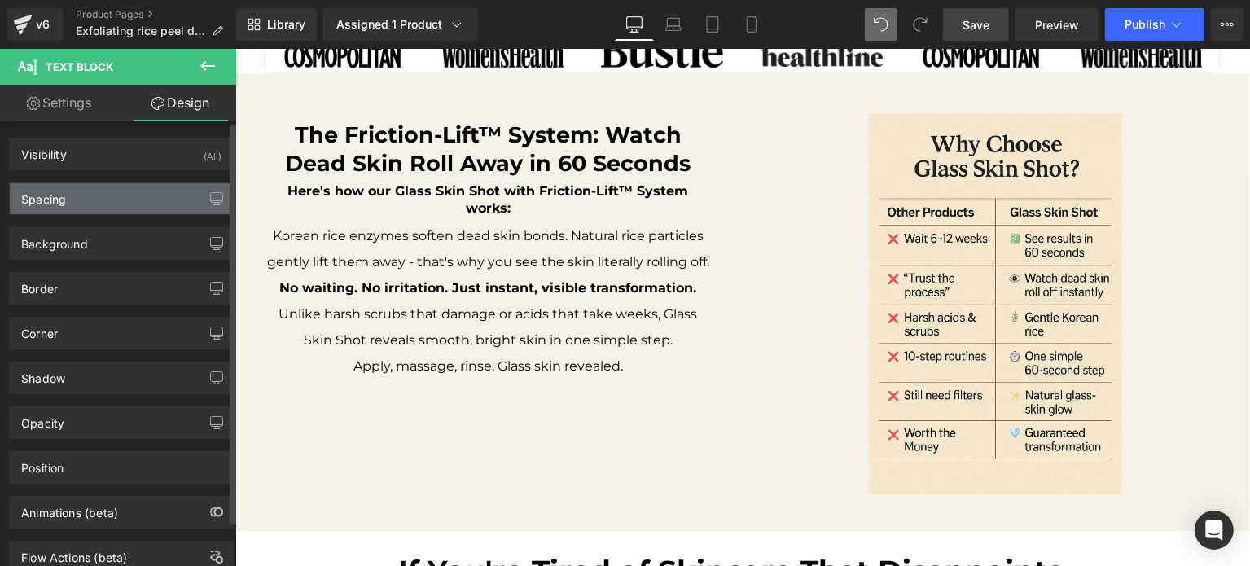
click at [96, 209] on div "Spacing" at bounding box center [121, 198] width 223 height 31
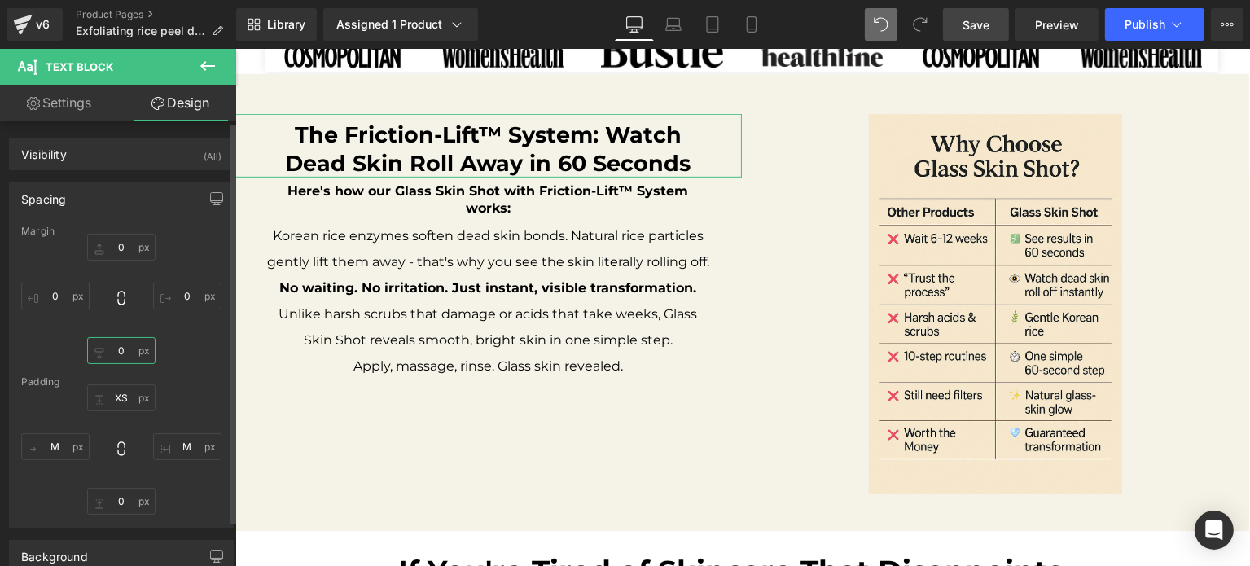
click at [116, 357] on input "0" at bounding box center [121, 350] width 68 height 27
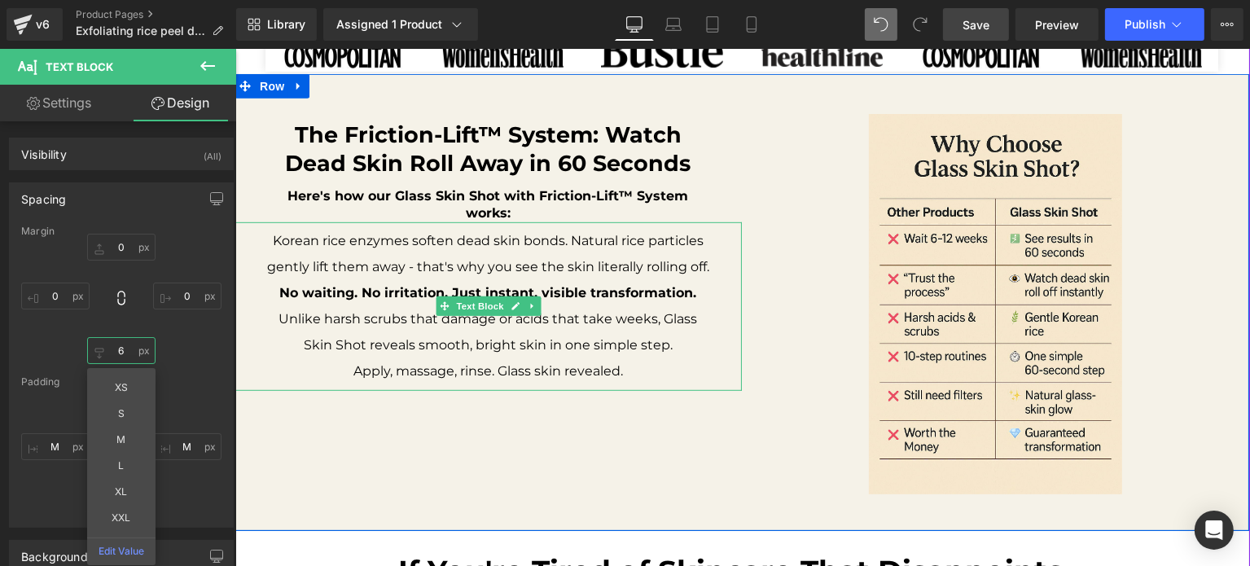
type input "7"
click at [399, 278] on p "Korean rice enzymes soften dead skin bonds. Natural rice particles gently lift …" at bounding box center [487, 255] width 442 height 52
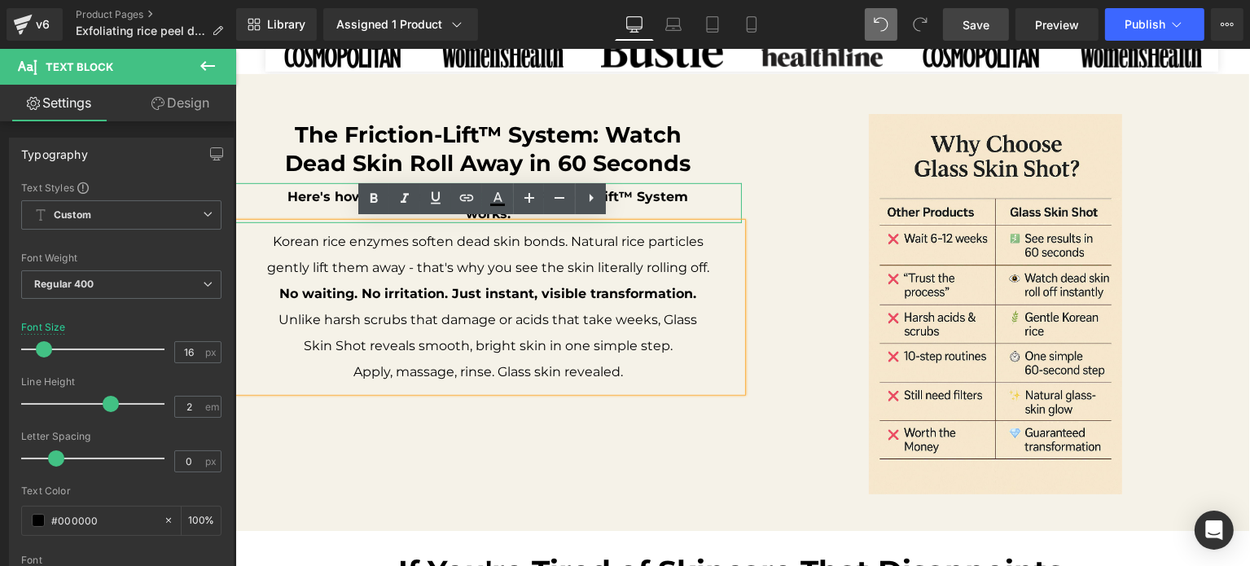
click at [301, 195] on b "Here's how our Glass Skin Shot with Friction-Lift™ System works:" at bounding box center [487, 205] width 401 height 33
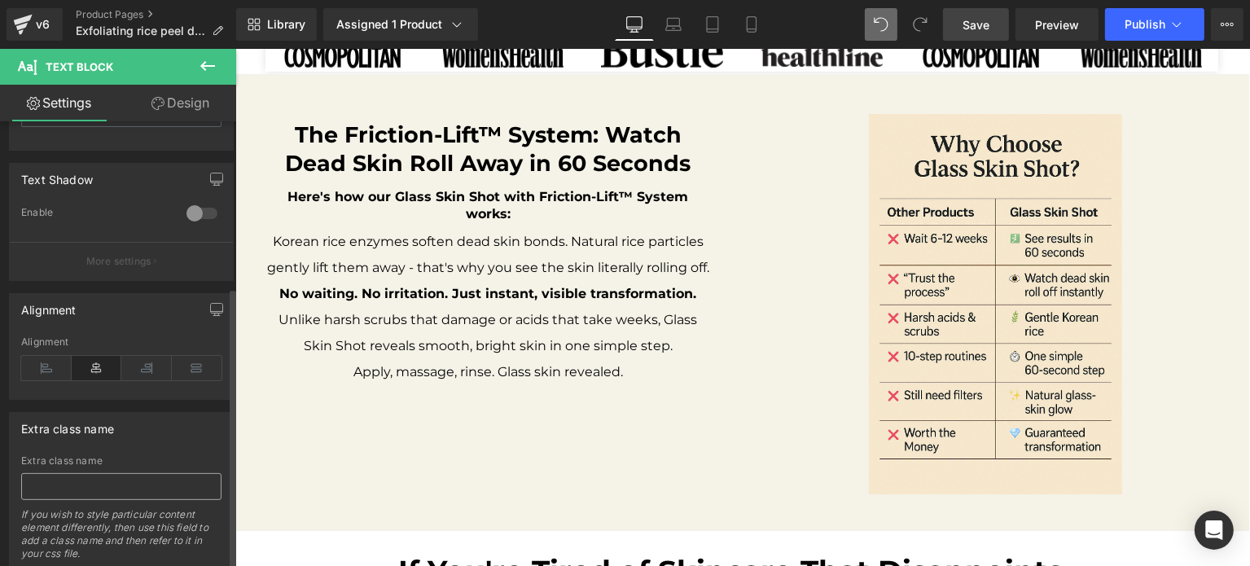
scroll to position [582, 0]
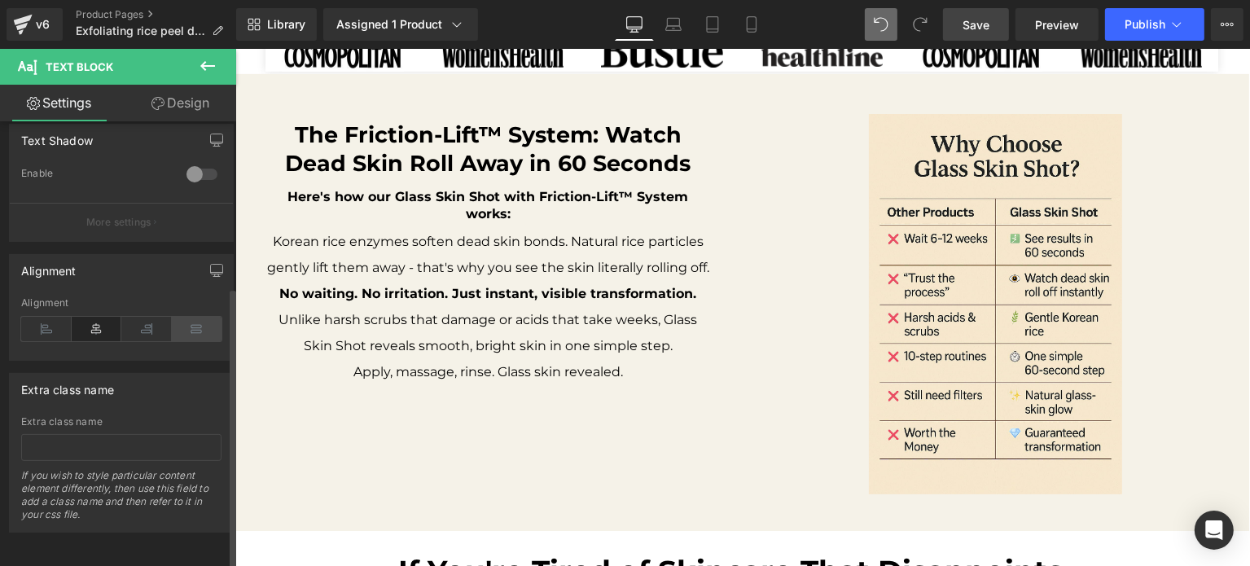
click at [51, 317] on icon at bounding box center [46, 329] width 50 height 24
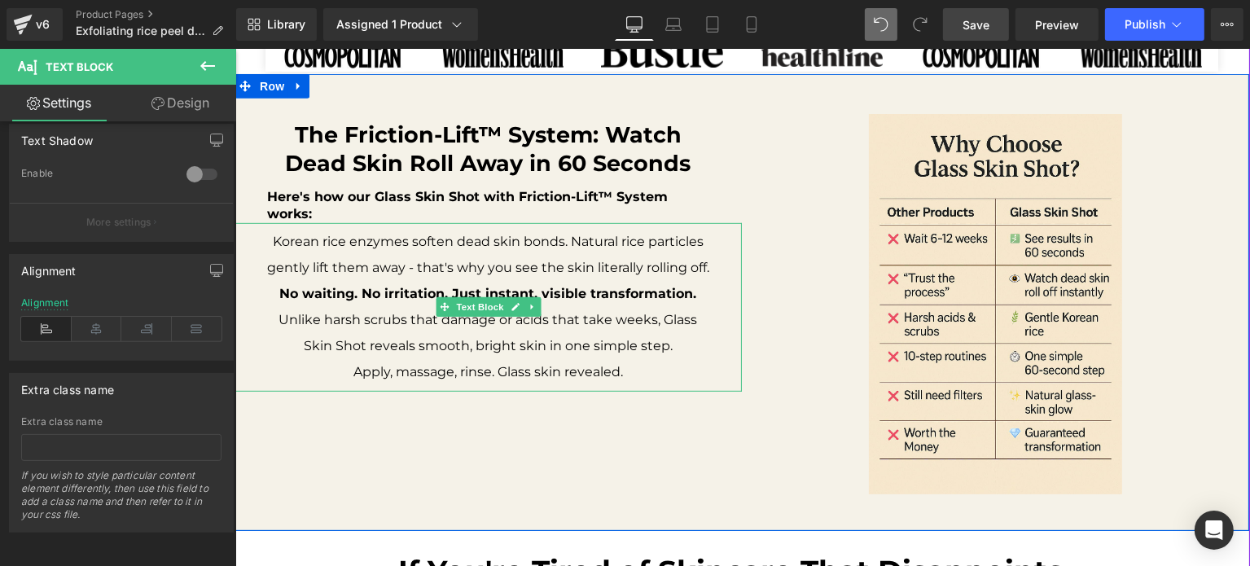
click at [396, 278] on p "Korean rice enzymes soften dead skin bonds. Natural rice particles gently lift …" at bounding box center [487, 255] width 442 height 52
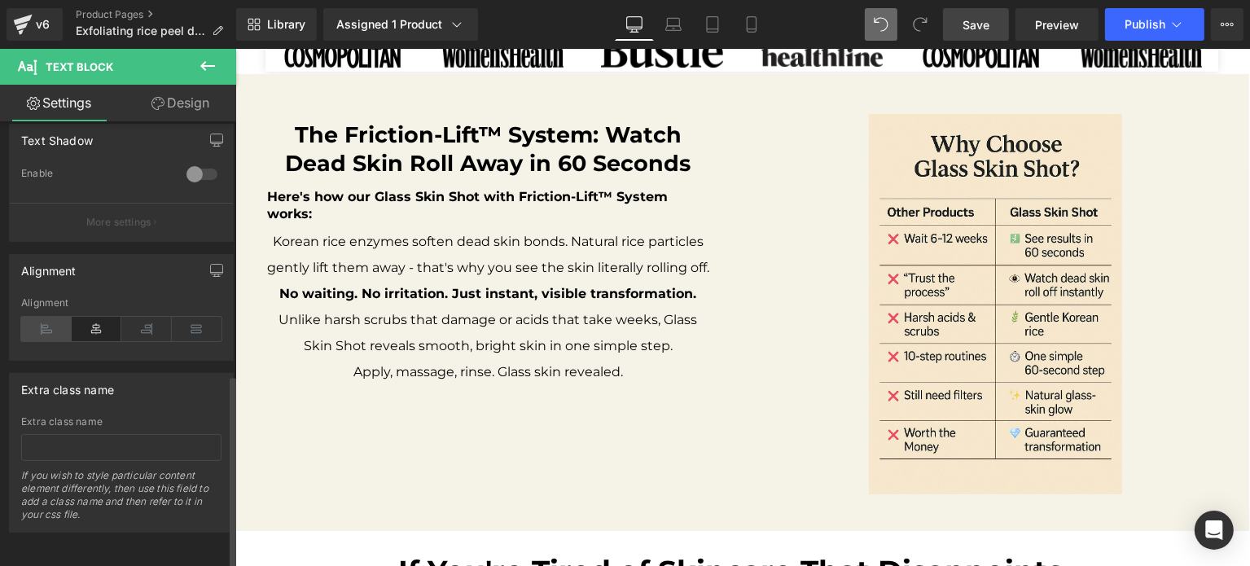
click at [60, 328] on icon at bounding box center [46, 329] width 50 height 24
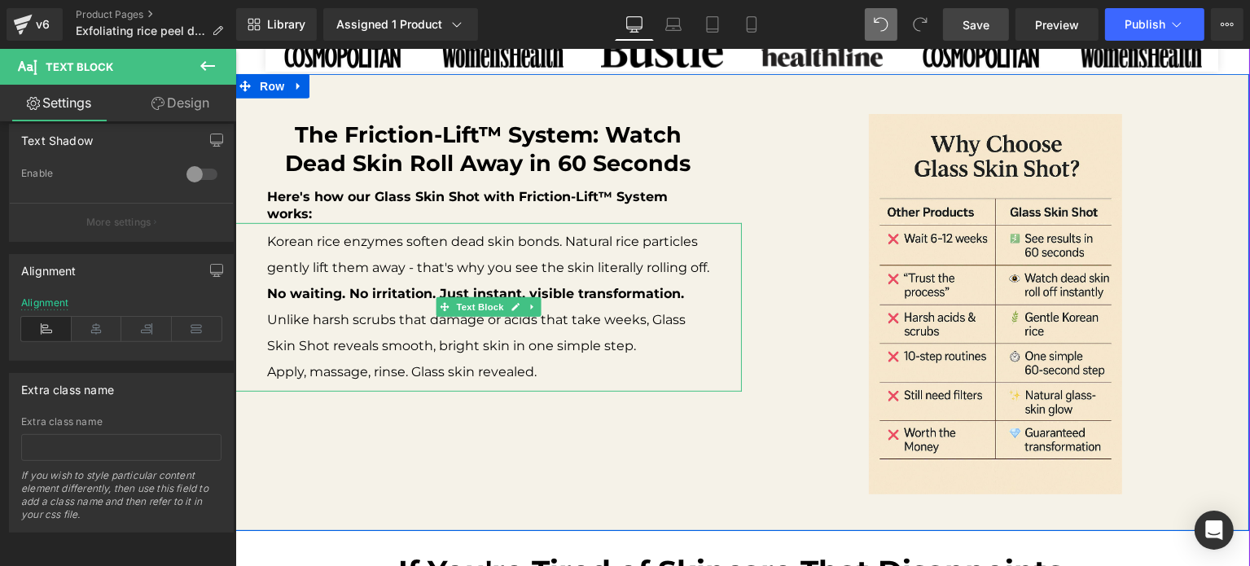
scroll to position [619, 0]
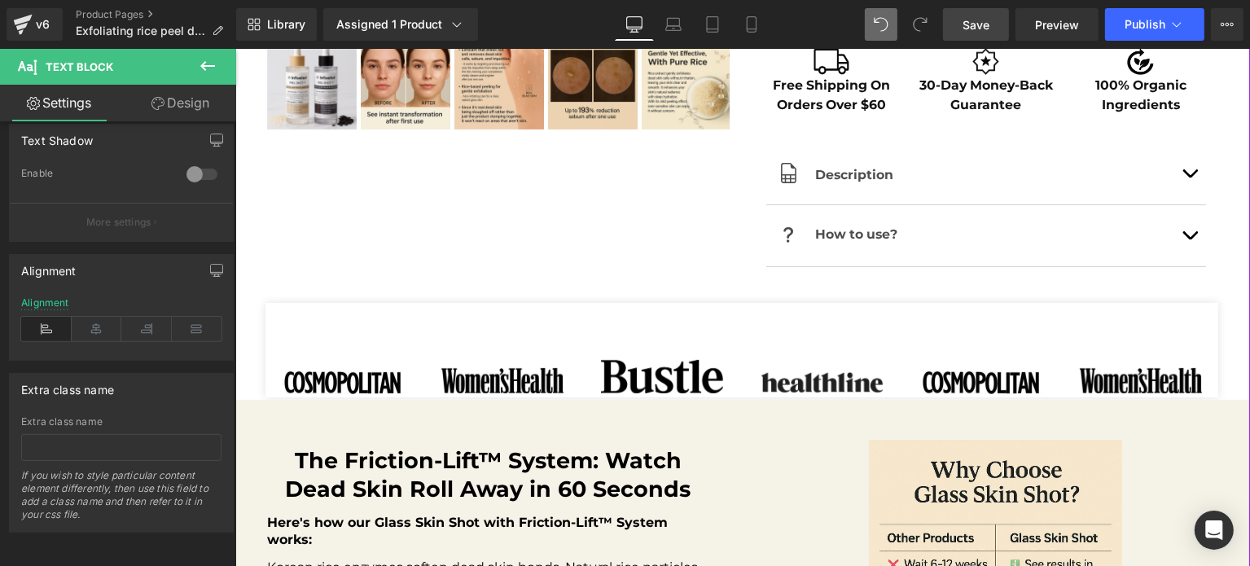
click at [509, 453] on b "The Friction-Lift™ System: Watch Dead Skin Roll Away in 60 Seconds" at bounding box center [487, 474] width 405 height 55
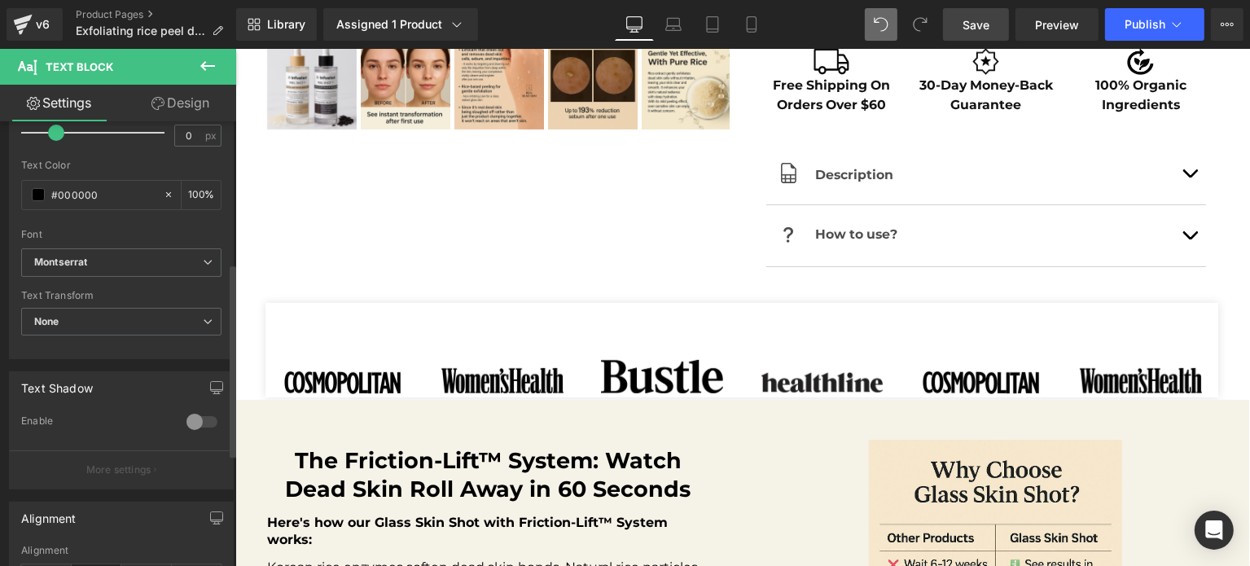
scroll to position [582, 0]
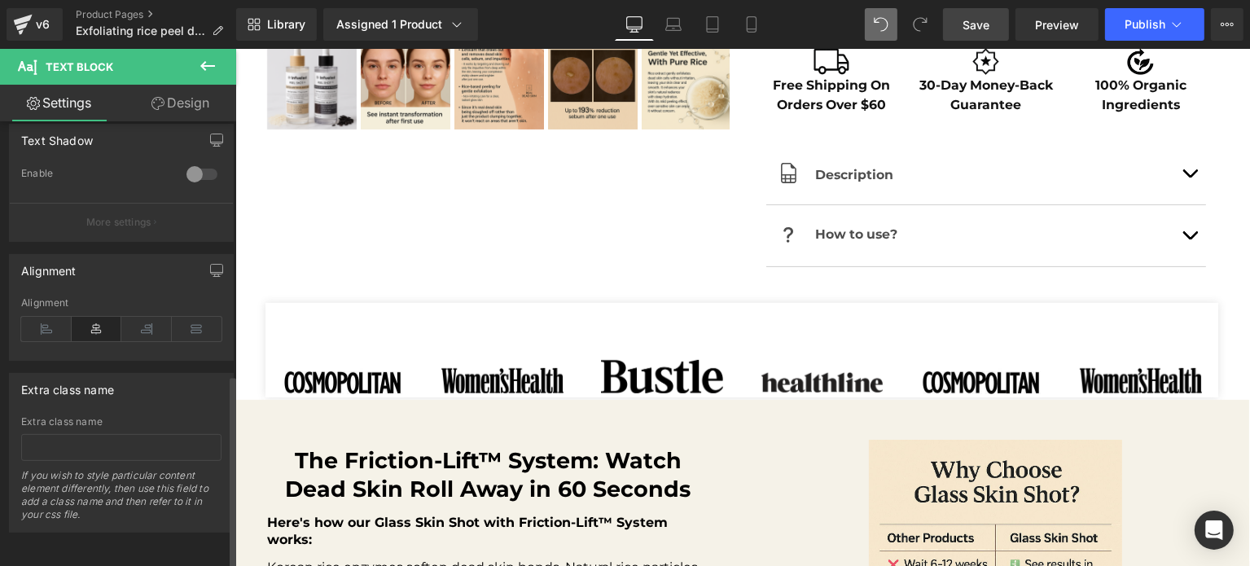
click at [49, 331] on div "Alignment" at bounding box center [121, 328] width 200 height 63
click at [49, 318] on icon at bounding box center [46, 329] width 50 height 24
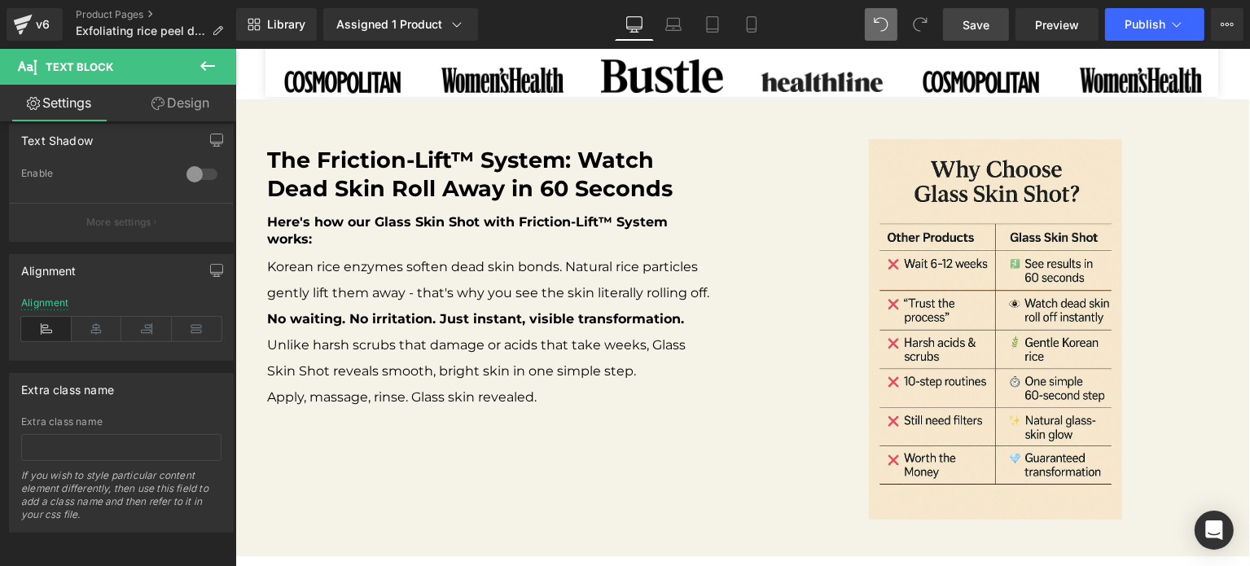
scroll to position [933, 0]
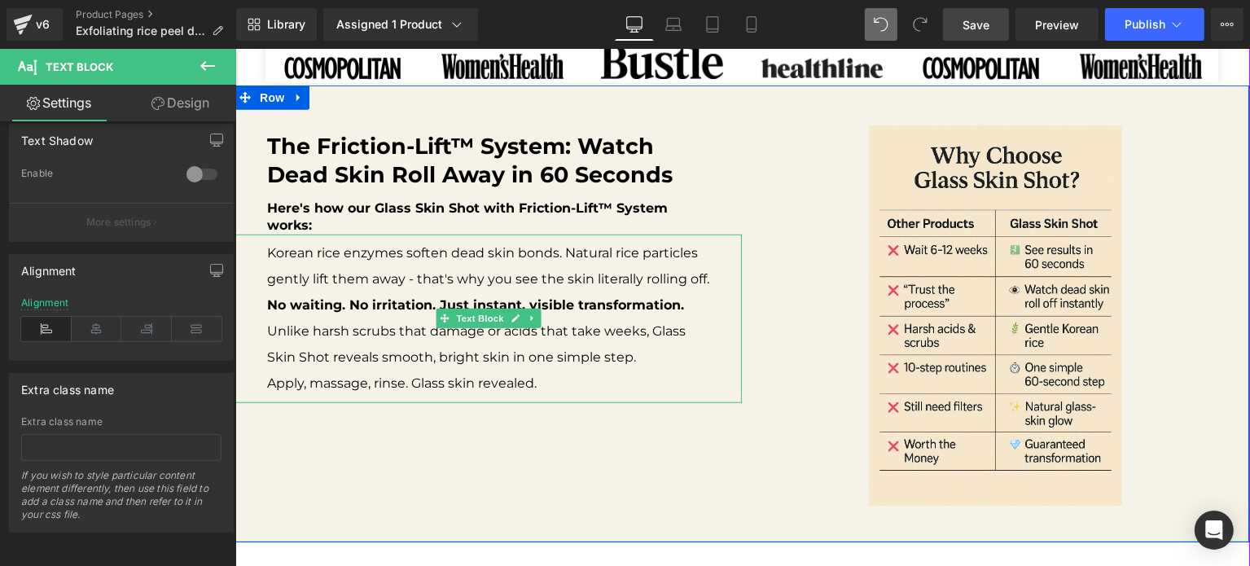
drag, startPoint x: 314, startPoint y: 256, endPoint x: 332, endPoint y: 259, distance: 18.1
click at [315, 256] on p "Korean rice enzymes soften dead skin bonds. Natural rice particles gently lift …" at bounding box center [487, 266] width 442 height 52
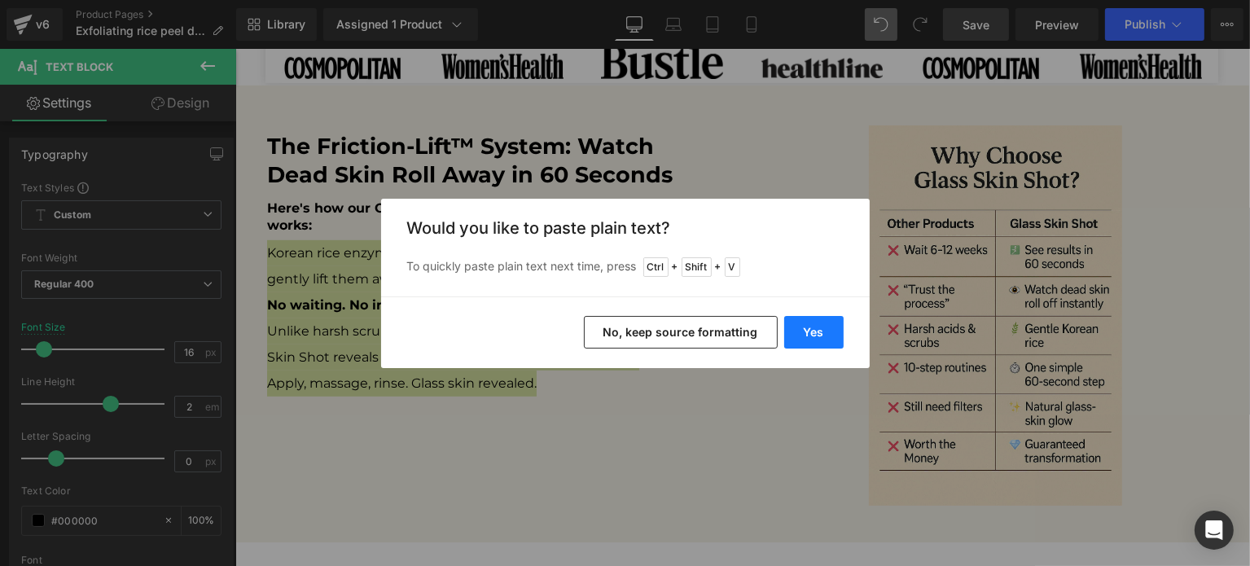
click at [834, 334] on button "Yes" at bounding box center [813, 332] width 59 height 33
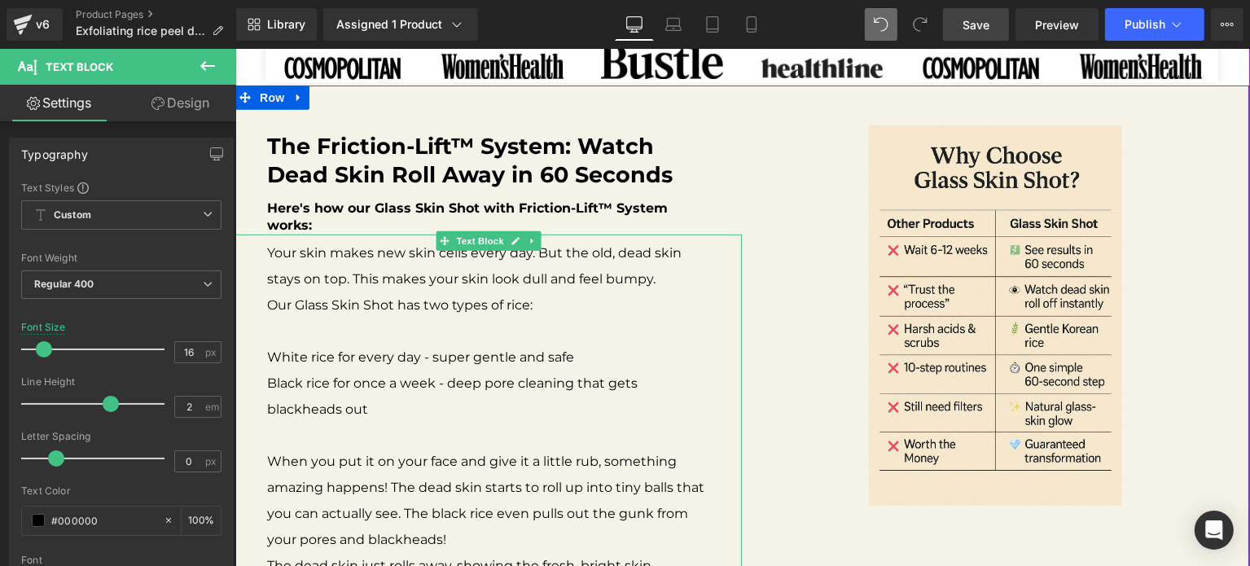
click at [314, 326] on p at bounding box center [487, 331] width 442 height 26
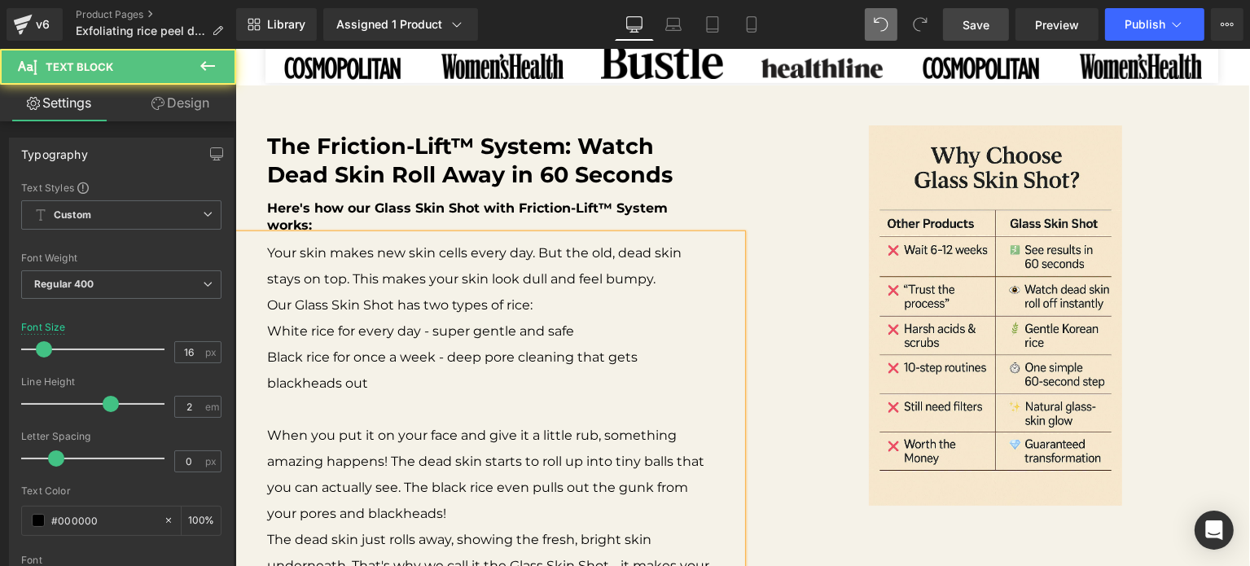
click at [350, 396] on p at bounding box center [487, 409] width 442 height 26
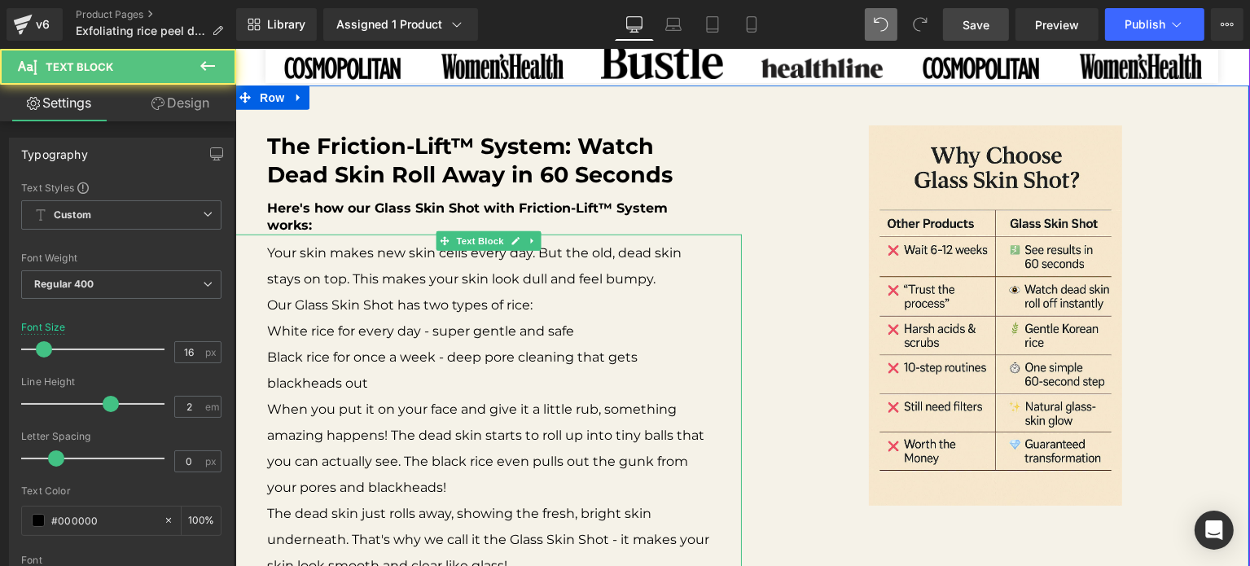
click at [321, 358] on p "Black rice for once a week - deep pore cleaning that gets blackheads out" at bounding box center [487, 370] width 442 height 52
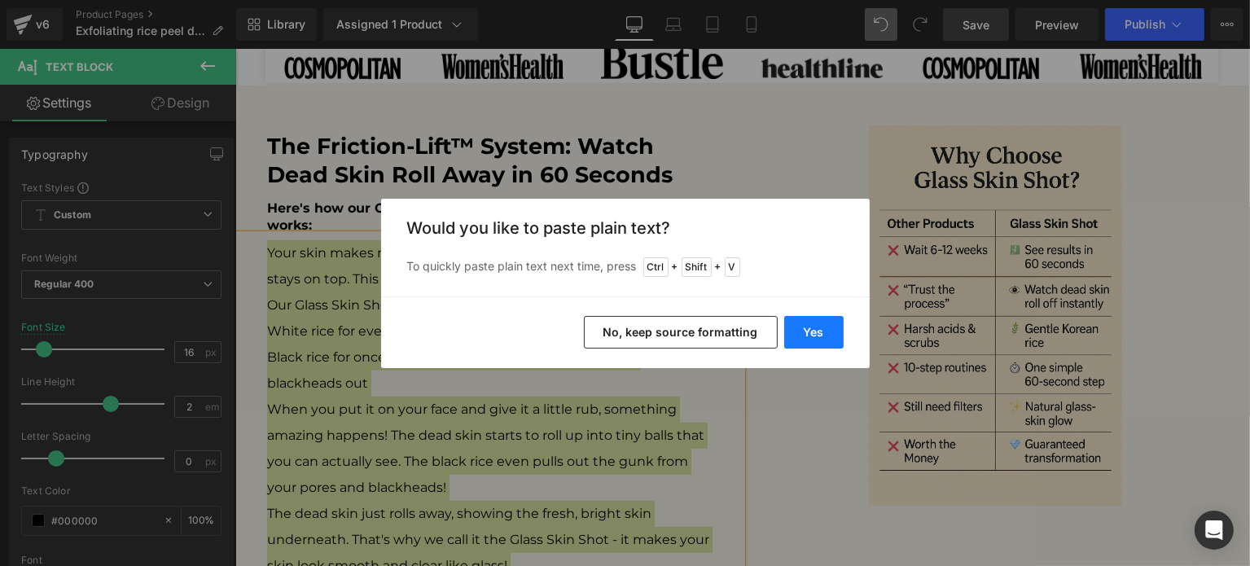
click at [786, 326] on button "Yes" at bounding box center [813, 332] width 59 height 33
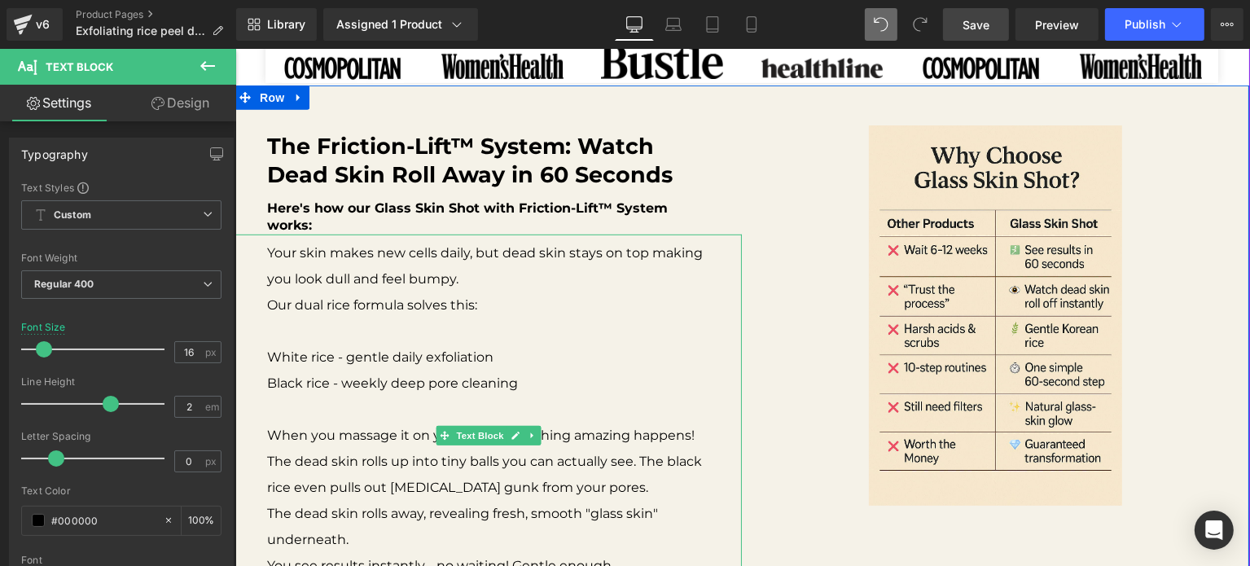
click at [425, 322] on p at bounding box center [487, 331] width 442 height 26
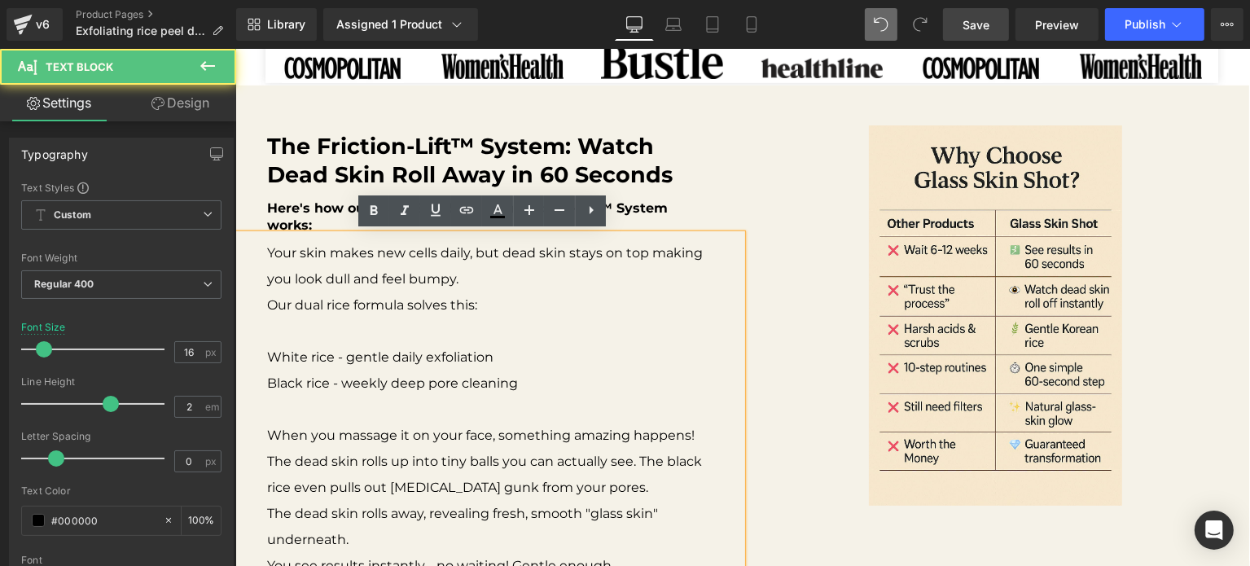
click at [370, 283] on p "Your skin makes new cells daily, but dead skin stays on top making you look dul…" at bounding box center [487, 266] width 442 height 52
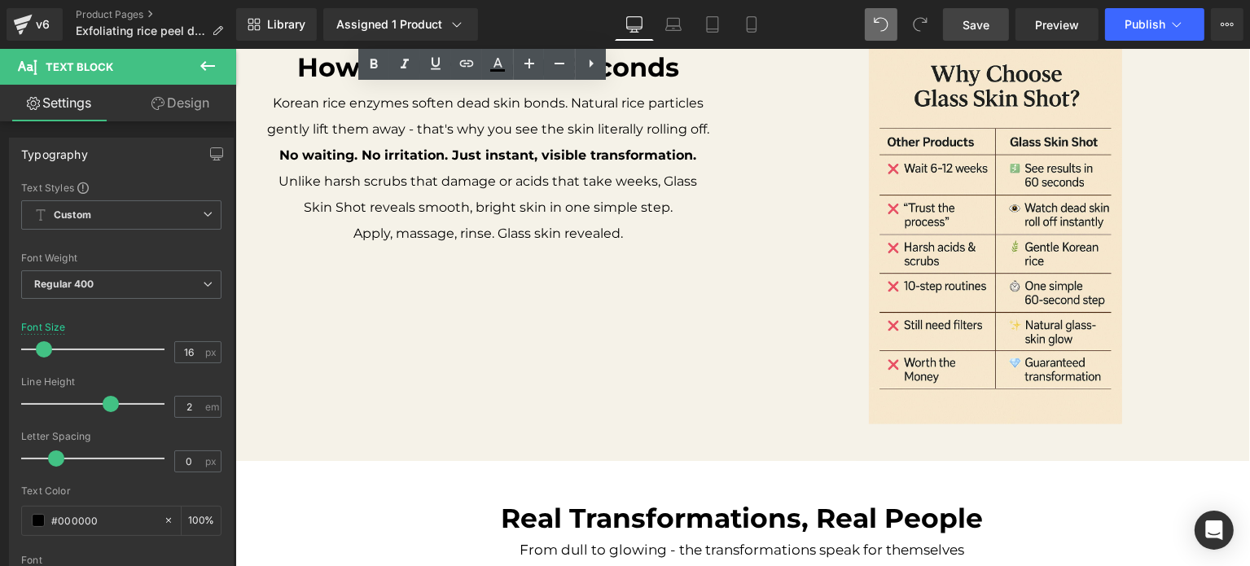
scroll to position [1584, 0]
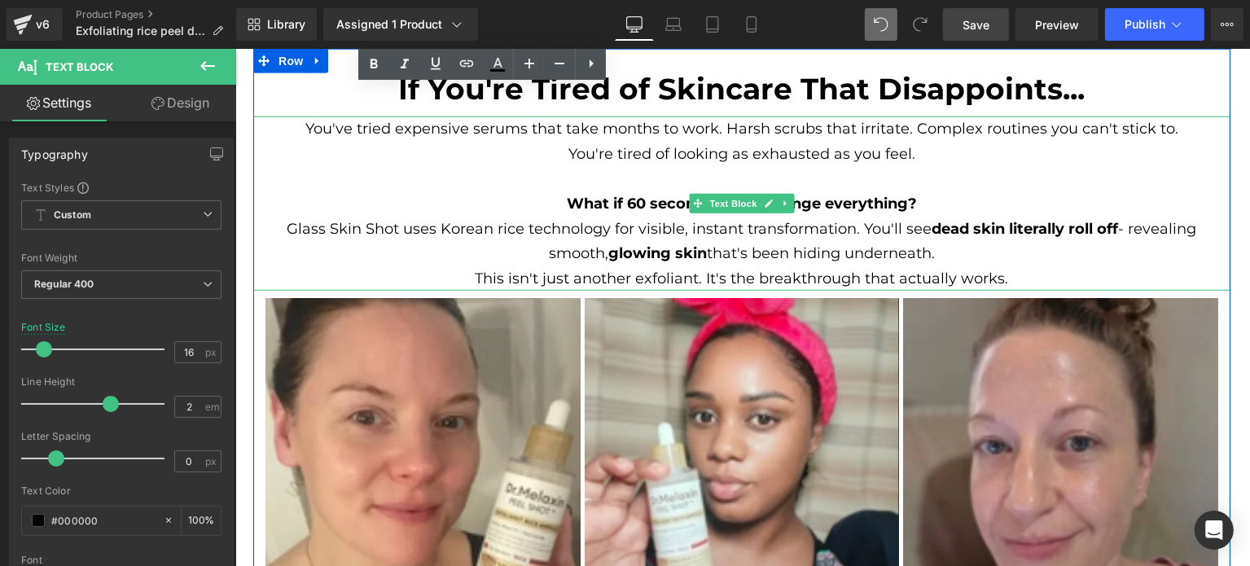
click at [603, 142] on p "You're tired of looking as exhausted as you feel." at bounding box center [741, 167] width 912 height 50
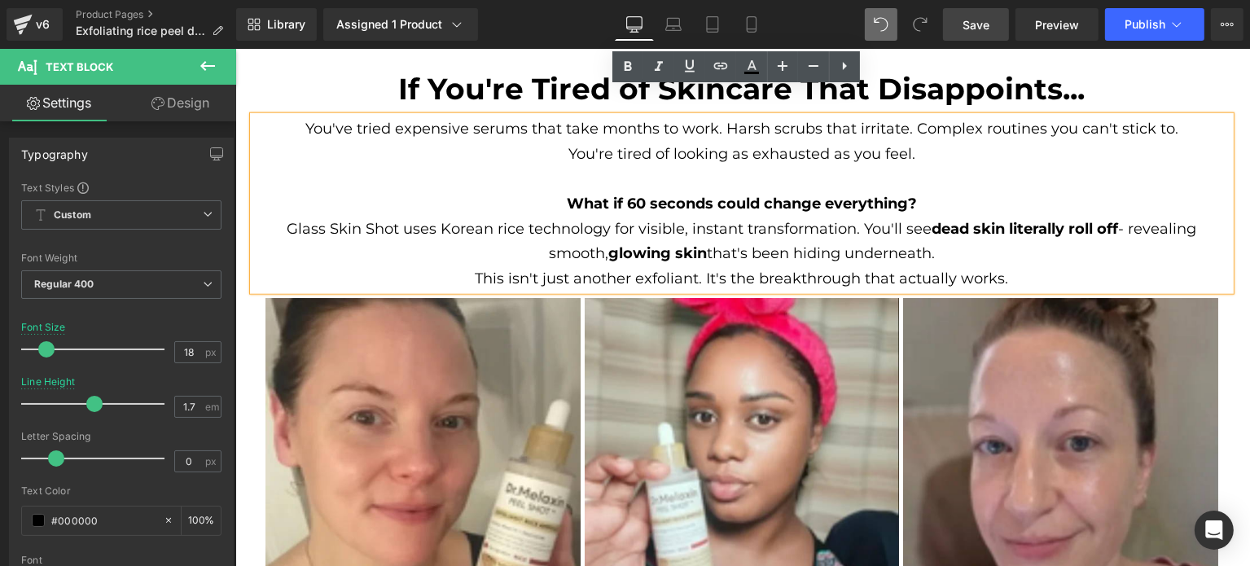
click at [610, 116] on p "You've tried expensive serums that take months to work. Harsh scrubs that irrit…" at bounding box center [741, 128] width 912 height 25
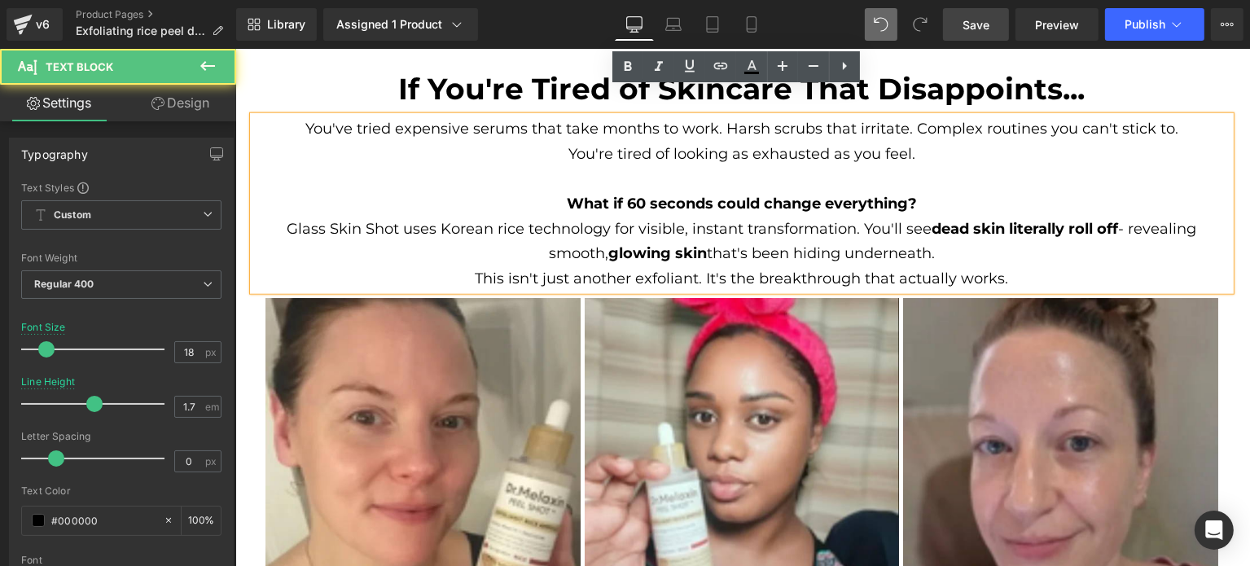
click at [607, 142] on p "You're tired of looking as exhausted as you feel." at bounding box center [741, 167] width 912 height 50
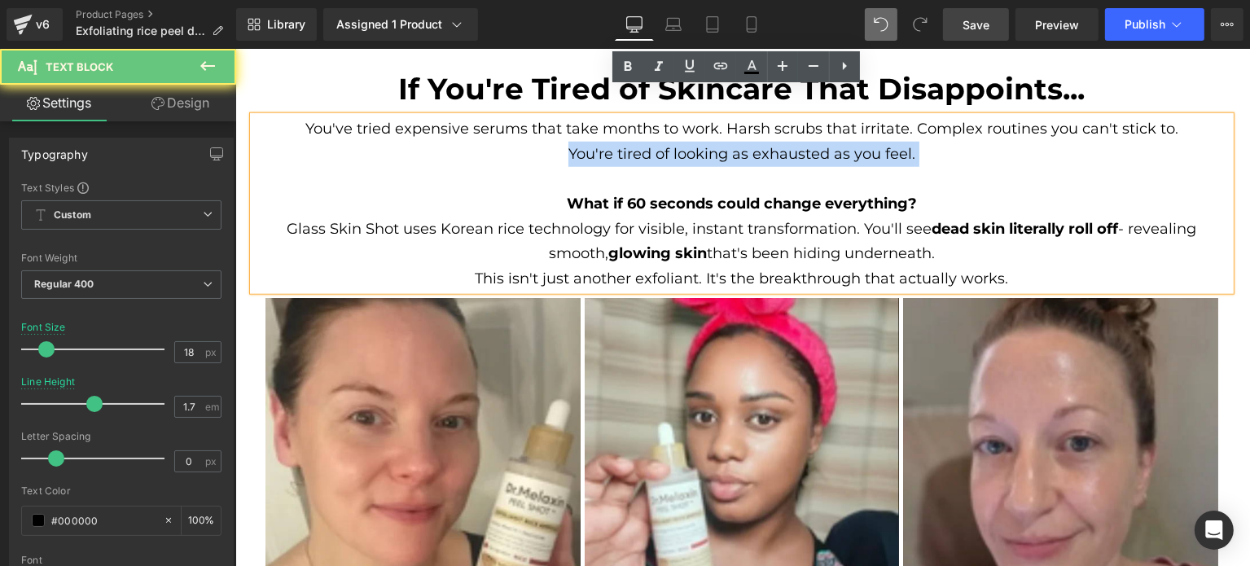
click at [607, 142] on p "You're tired of looking as exhausted as you feel." at bounding box center [741, 167] width 912 height 50
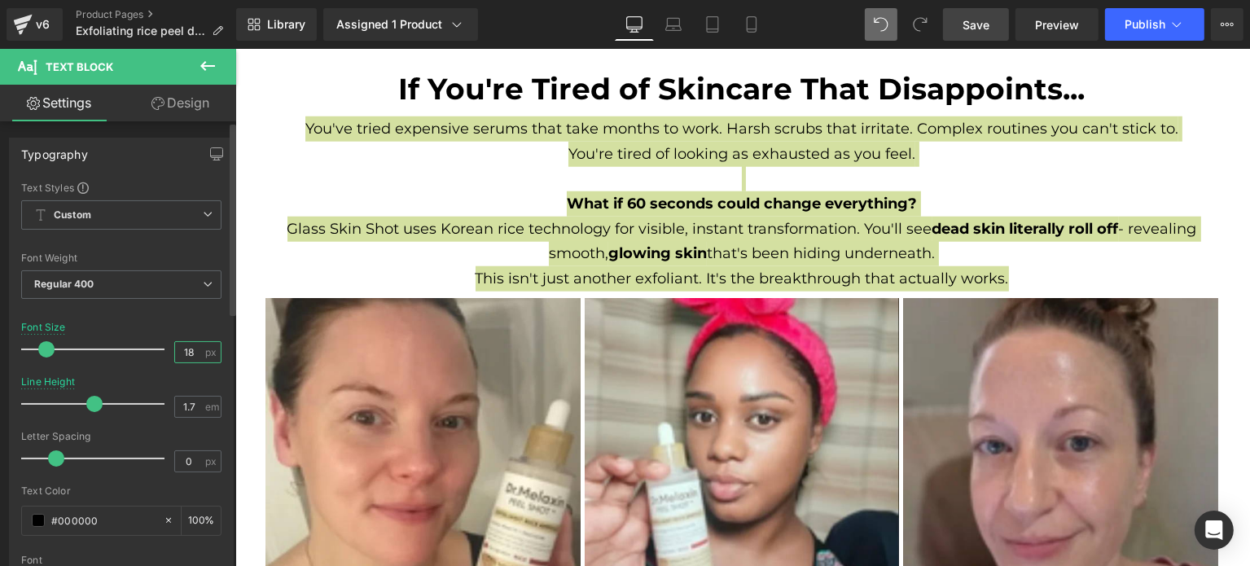
click at [177, 353] on input "18" at bounding box center [189, 352] width 28 height 20
type input "16"
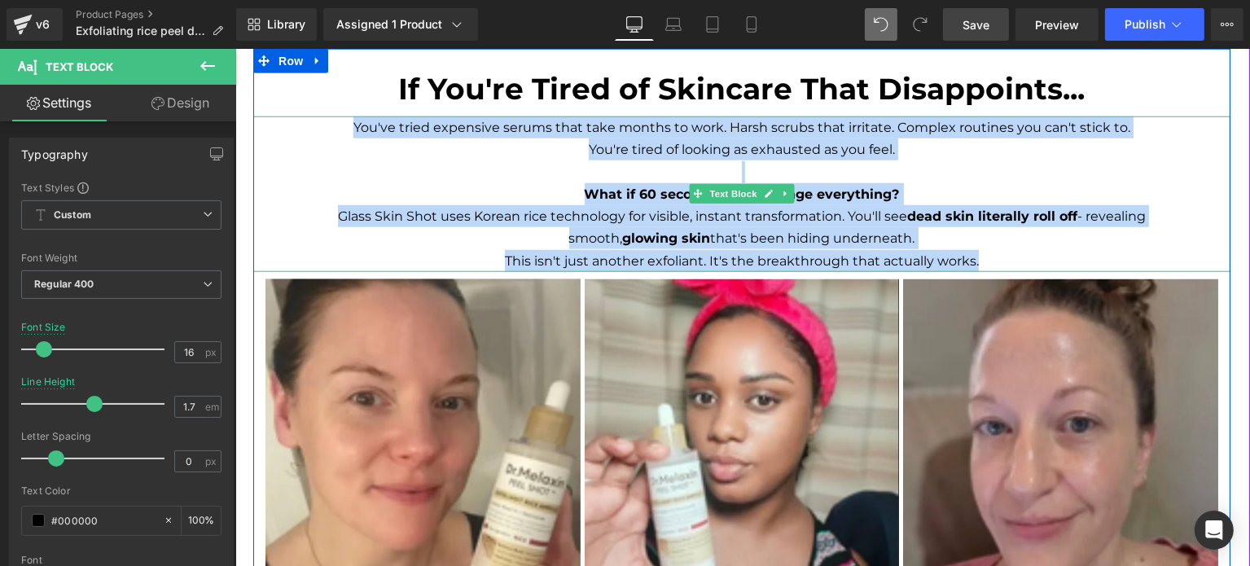
click at [452, 138] on p "You're tired of looking as exhausted as you feel." at bounding box center [741, 160] width 912 height 44
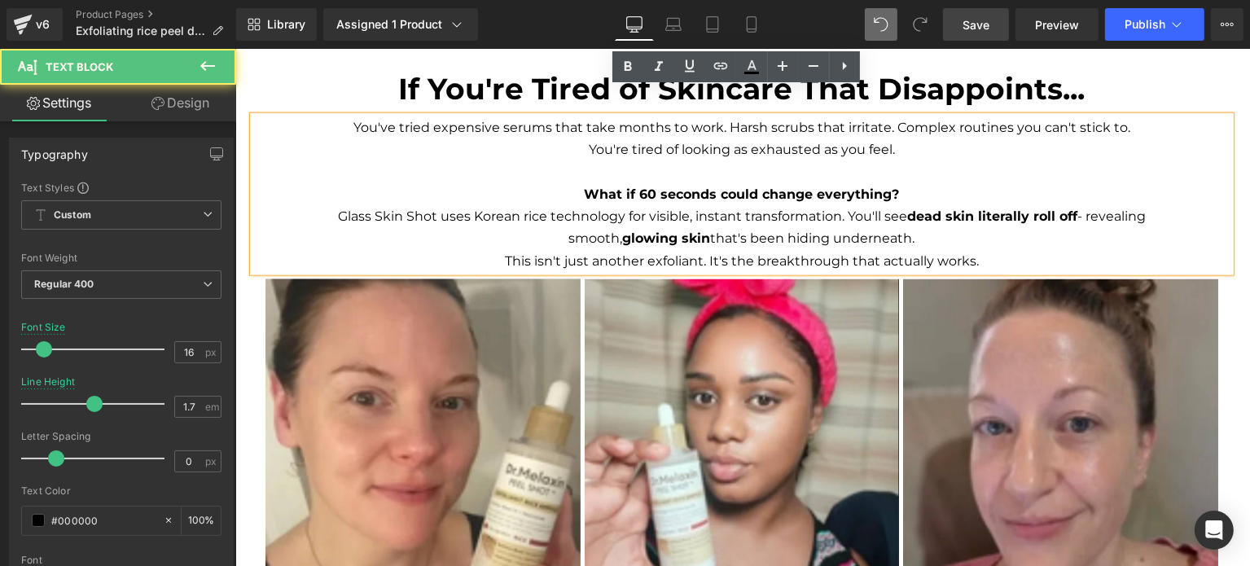
click at [615, 205] on p "Glass Skin Shot uses Korean rice technology for visible, instant transformation…" at bounding box center [741, 227] width 912 height 44
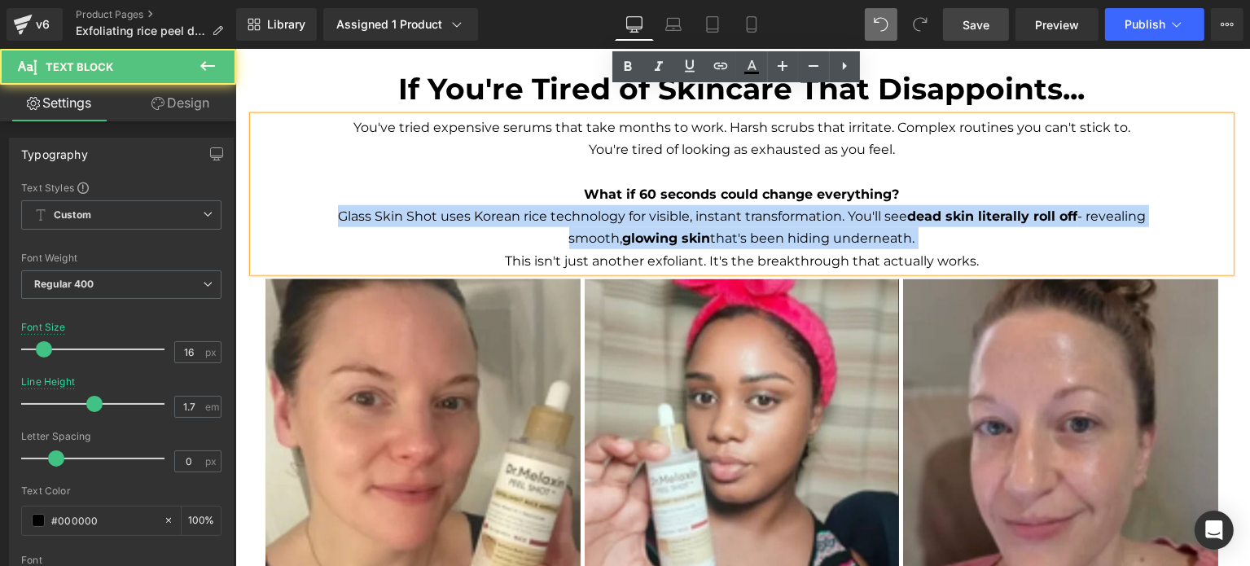
click at [615, 205] on p "Glass Skin Shot uses Korean rice technology for visible, instant transformation…" at bounding box center [741, 227] width 912 height 44
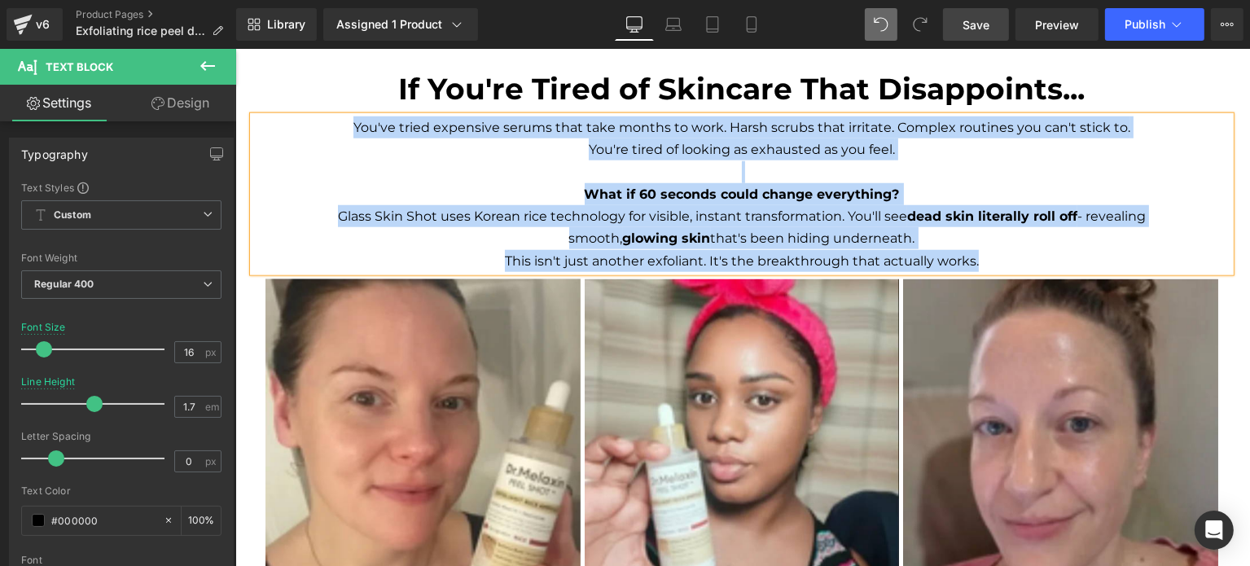
click at [492, 183] on p "What if 60 seconds could change everything?" at bounding box center [741, 194] width 912 height 22
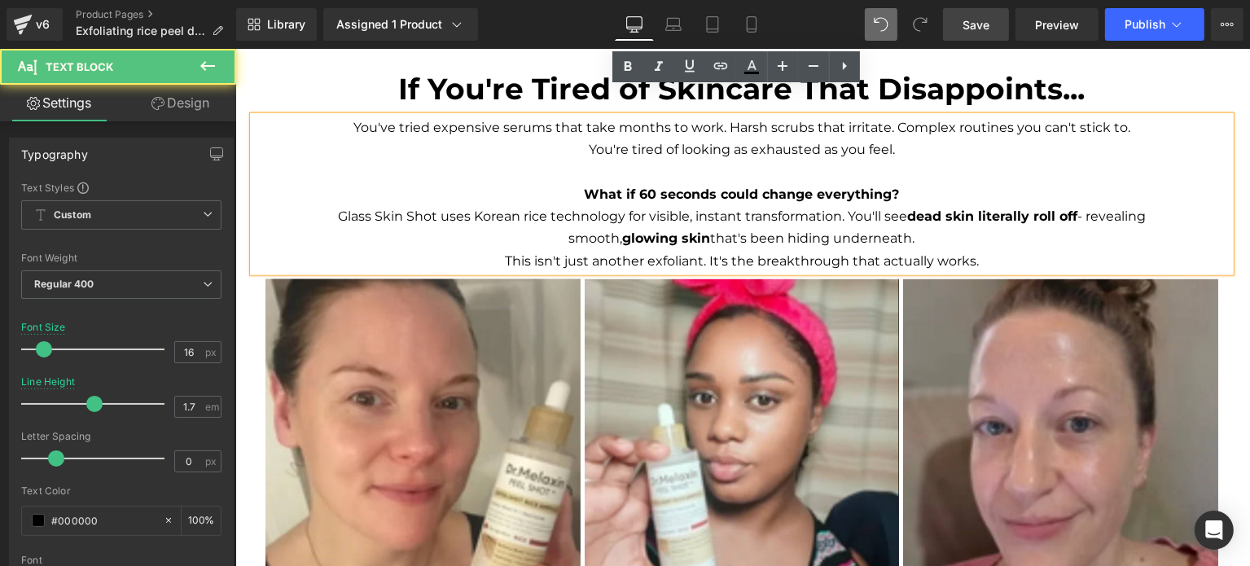
scroll to position [2236, 0]
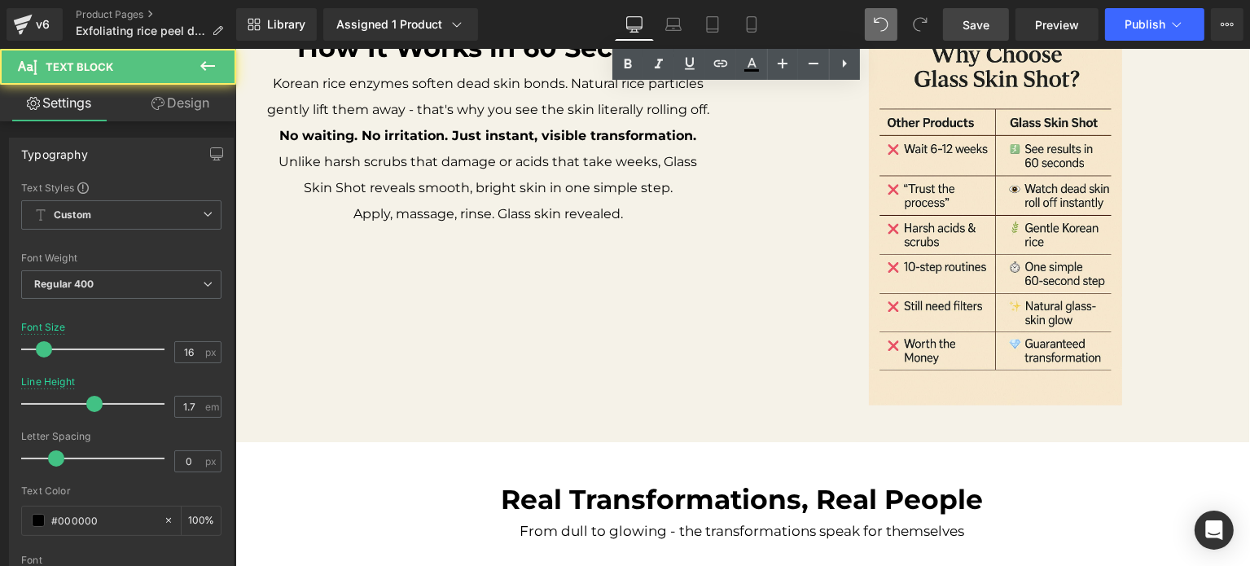
click at [471, 149] on p "Unlike harsh scrubs that damage or acids that take weeks, Glass Skin Shot revea…" at bounding box center [487, 175] width 442 height 52
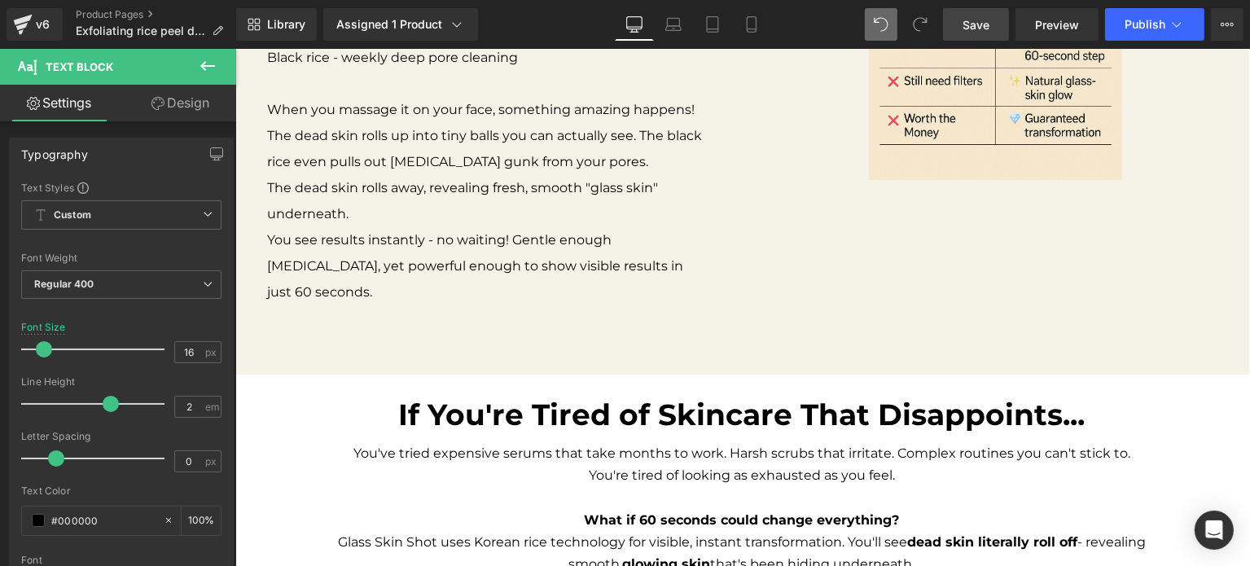
scroll to position [933, 0]
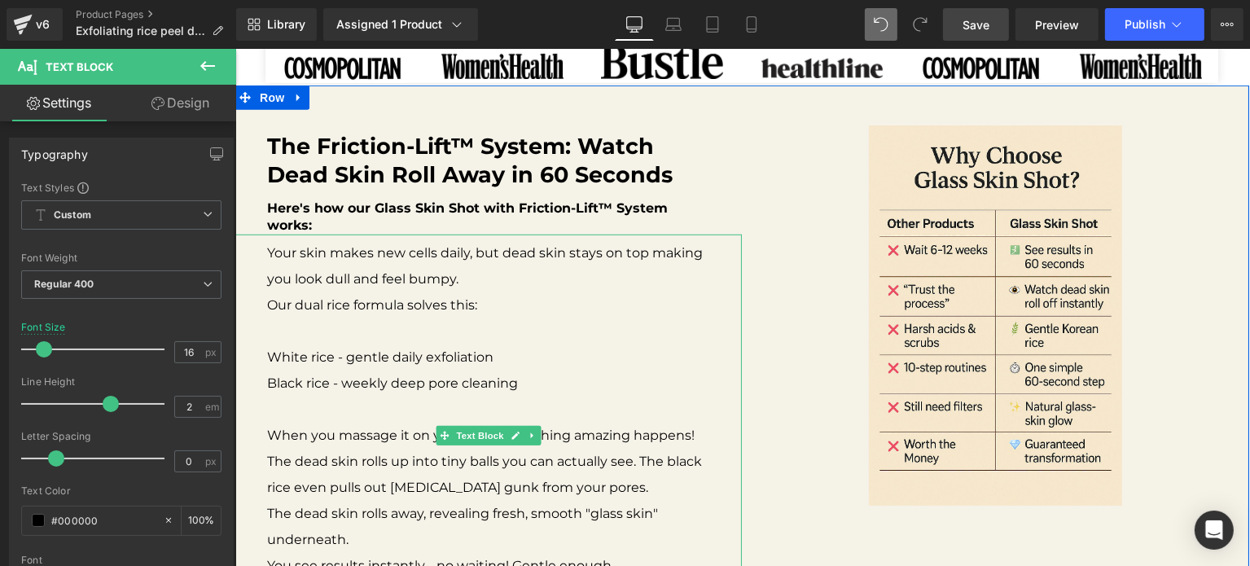
click at [410, 339] on p at bounding box center [487, 331] width 442 height 26
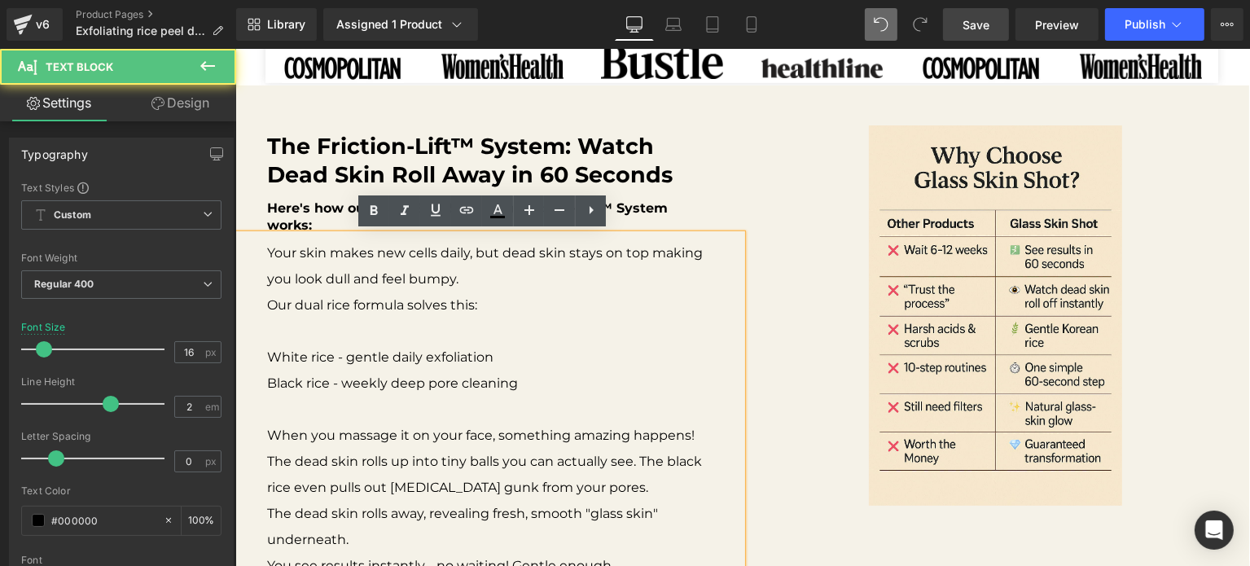
click at [385, 335] on p at bounding box center [487, 331] width 442 height 26
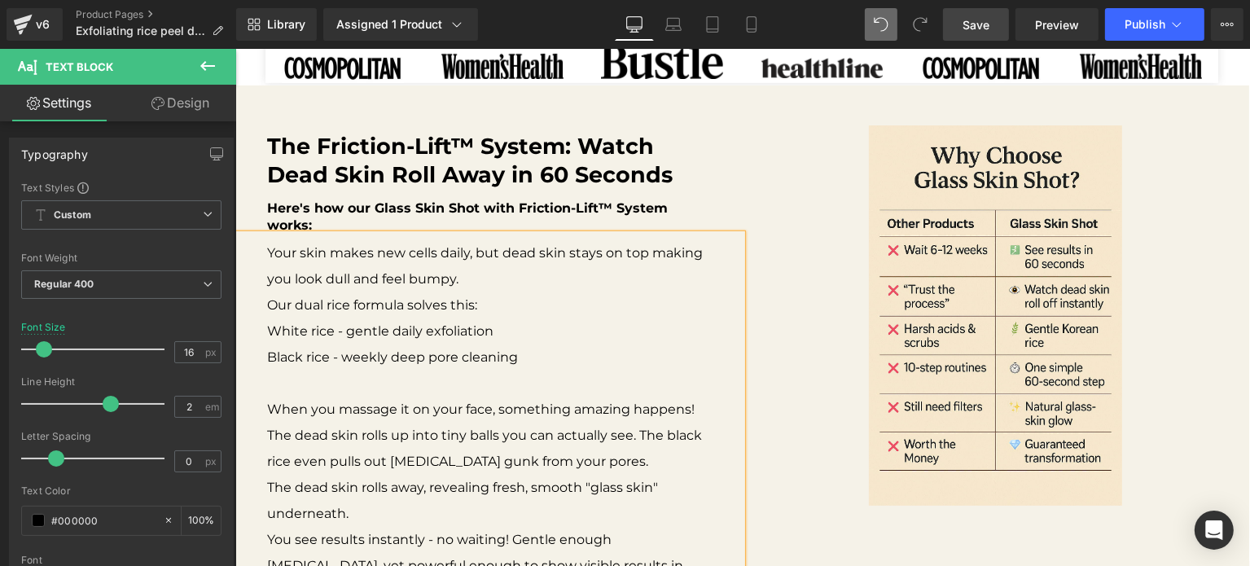
click at [370, 390] on p at bounding box center [487, 383] width 442 height 26
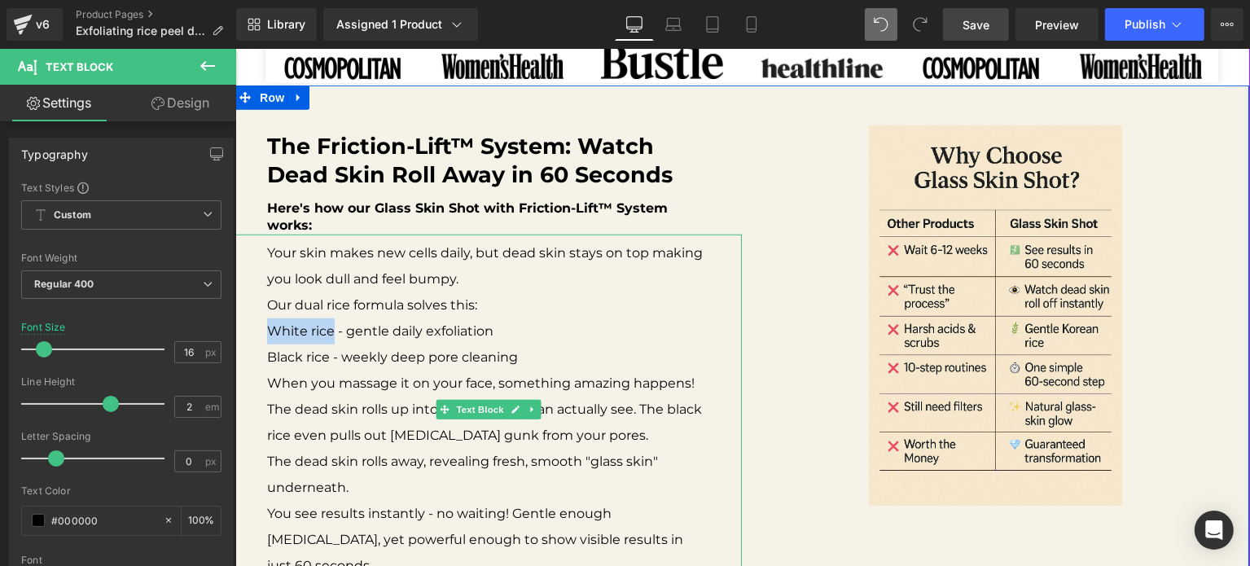
drag, startPoint x: 325, startPoint y: 331, endPoint x: 245, endPoint y: 331, distance: 79.8
click at [245, 331] on div "Your skin makes new cells daily, but dead skin stays on top making you look dul…" at bounding box center [487, 422] width 507 height 377
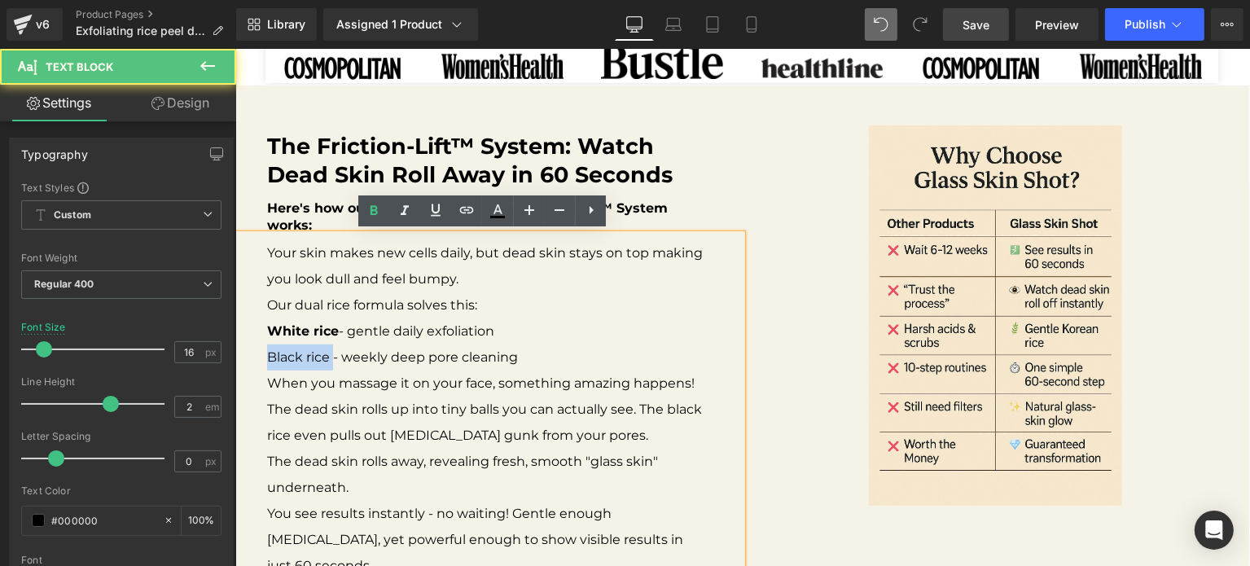
drag, startPoint x: 326, startPoint y: 354, endPoint x: 250, endPoint y: 352, distance: 76.6
click at [250, 352] on div "Your skin makes new cells daily, but dead skin stays on top making you look dul…" at bounding box center [487, 422] width 507 height 377
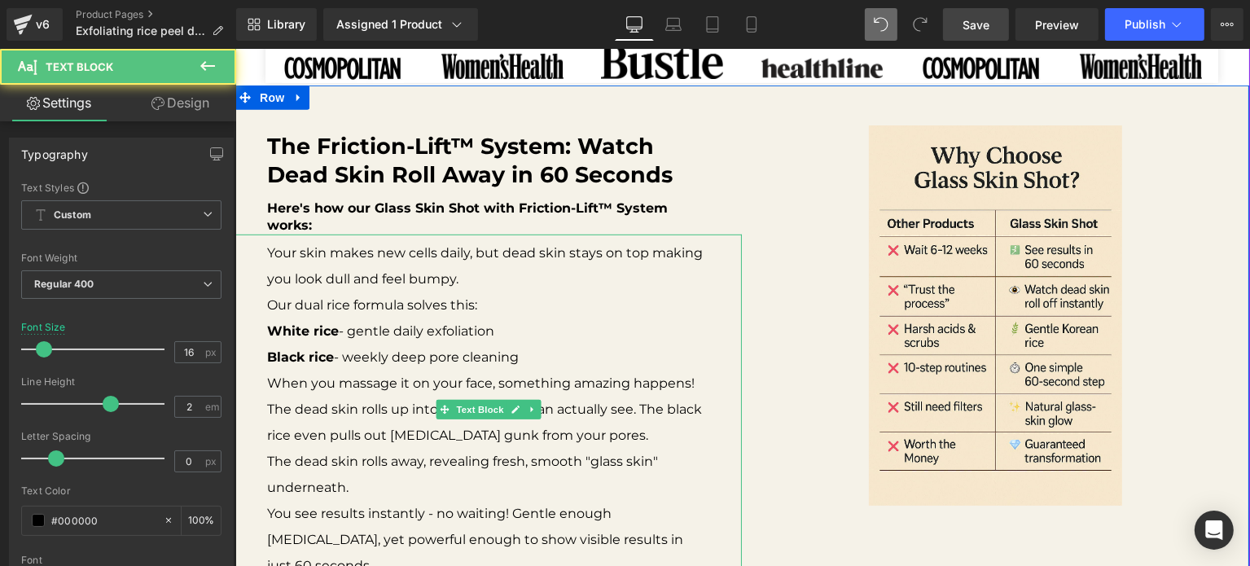
click at [394, 493] on p "The dead skin rolls away, revealing fresh, smooth "glass skin" underneath." at bounding box center [487, 475] width 442 height 52
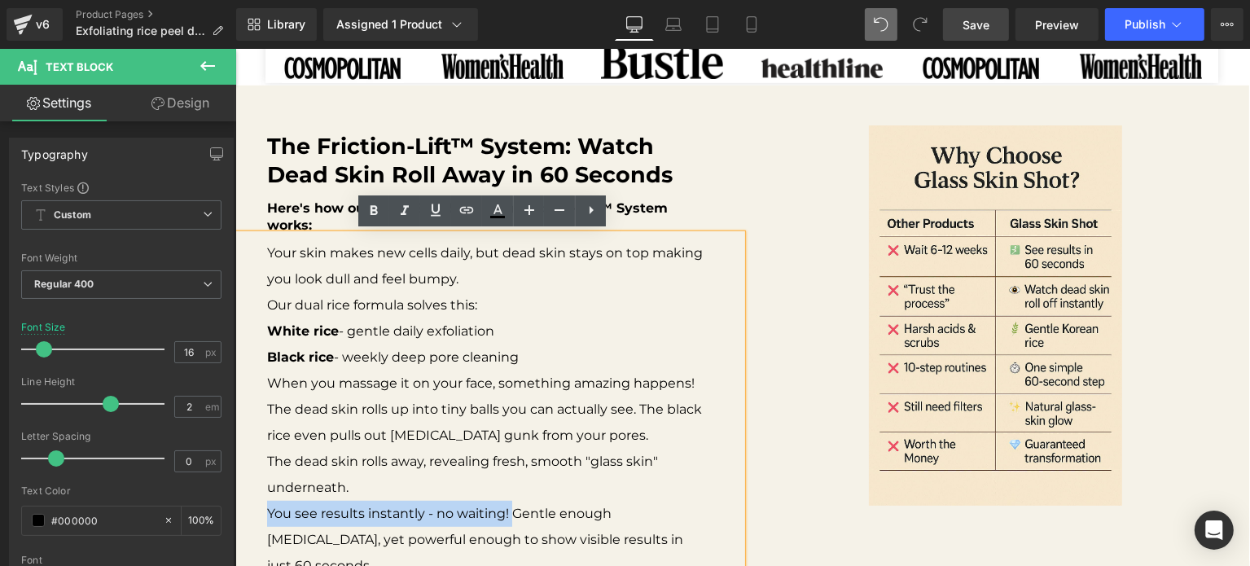
drag, startPoint x: 503, startPoint y: 510, endPoint x: 260, endPoint y: 507, distance: 243.4
click at [266, 507] on p "You see results instantly - no waiting! Gentle enough [MEDICAL_DATA], yet power…" at bounding box center [487, 540] width 442 height 78
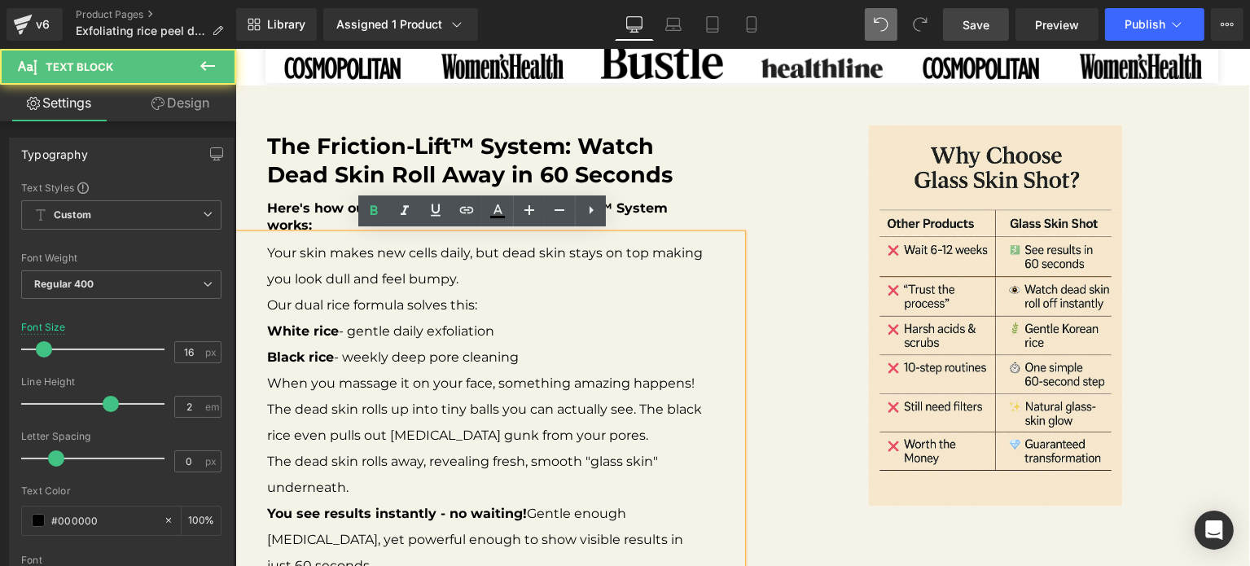
click at [471, 433] on p "When you massage it on your face, something amazing happens! The dead skin roll…" at bounding box center [487, 409] width 442 height 78
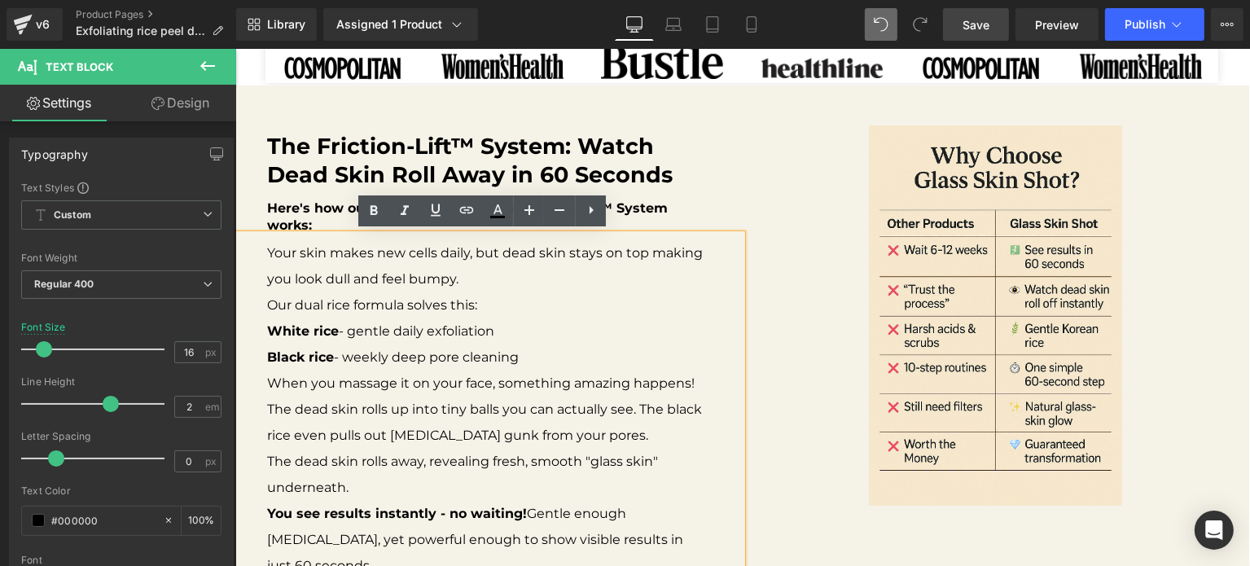
click at [711, 107] on div "The Friction-Lift™ System: Watch Dead Skin Roll Away in 60 Seconds Text Block H…" at bounding box center [741, 366] width 1014 height 563
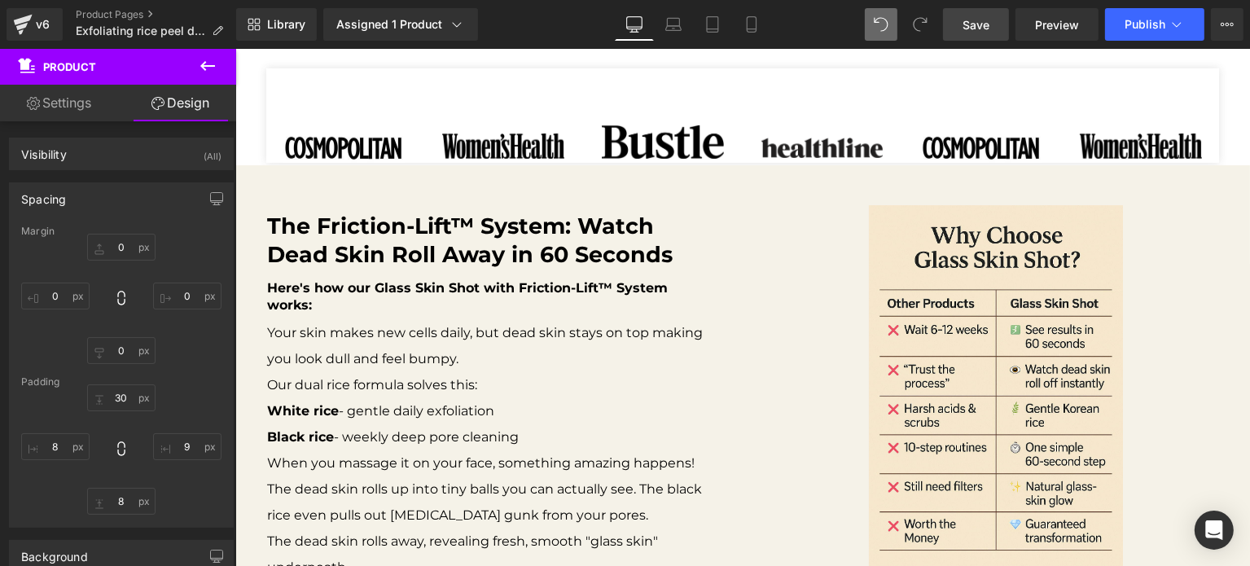
scroll to position [928, 0]
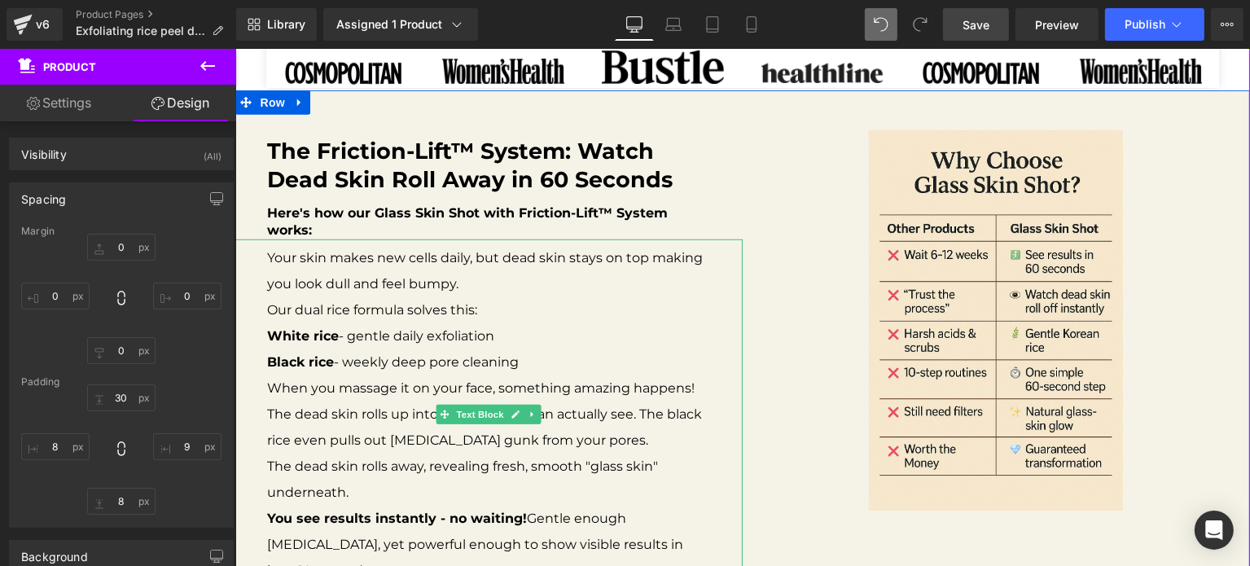
click at [514, 292] on p "Your skin makes new cells daily, but dead skin stays on top making you look dul…" at bounding box center [488, 271] width 442 height 52
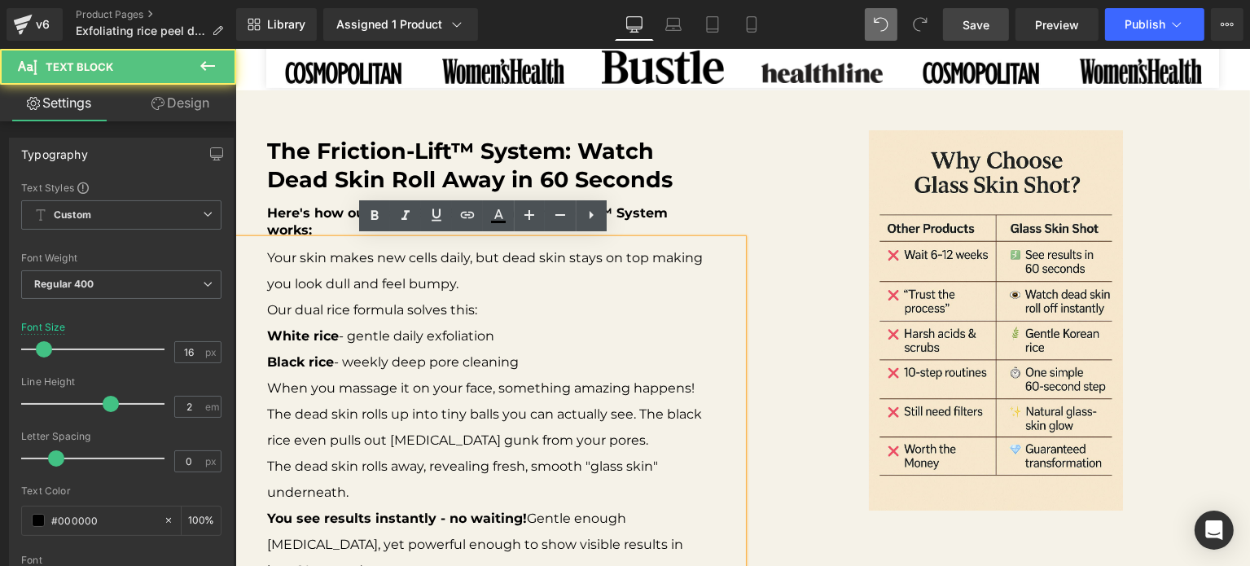
click at [503, 335] on p "White rice - gentle daily exfoliation" at bounding box center [488, 336] width 442 height 26
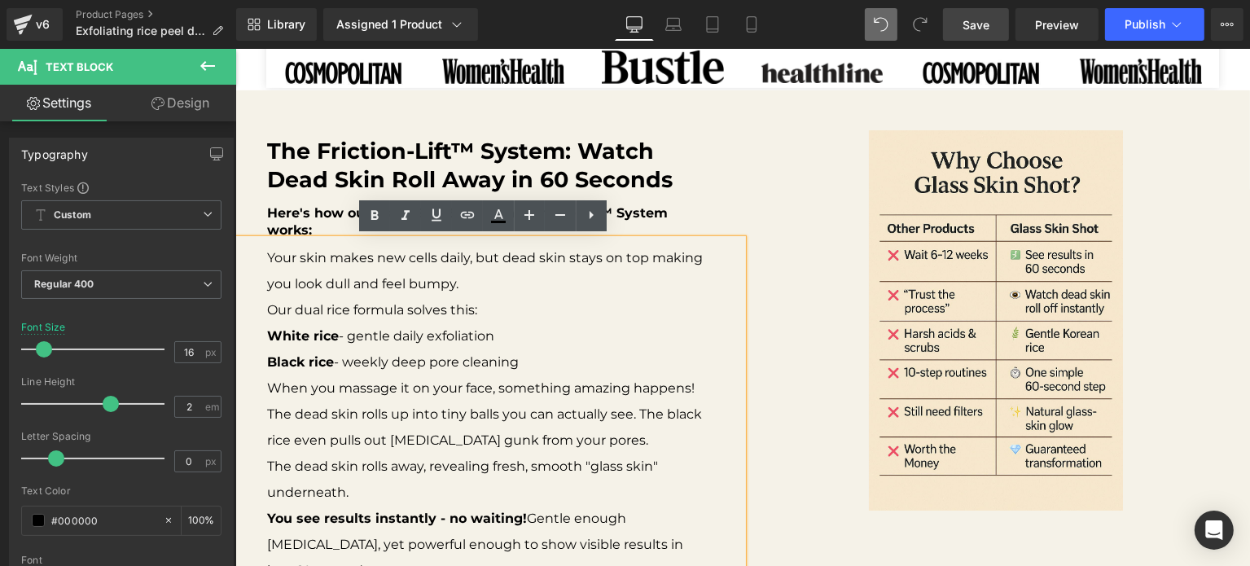
click at [274, 284] on p "Your skin makes new cells daily, but dead skin stays on top making you look dul…" at bounding box center [488, 271] width 442 height 52
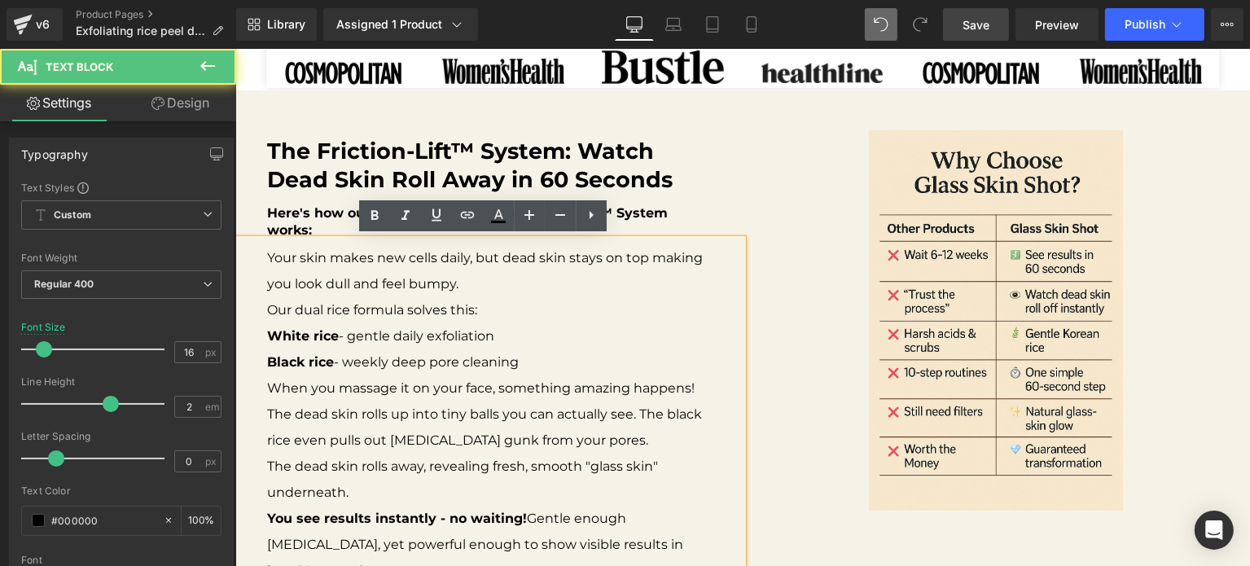
click at [267, 285] on p "Your skin makes new cells daily, but dead skin stays on top making you look dul…" at bounding box center [488, 271] width 442 height 52
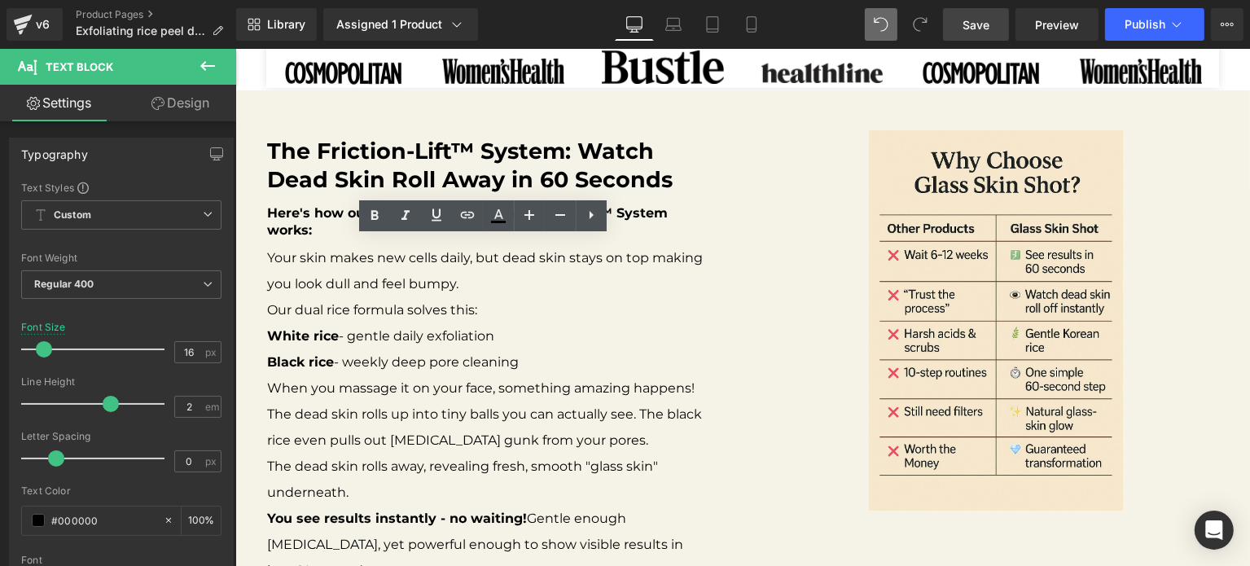
click at [981, 24] on span "Save" at bounding box center [975, 24] width 27 height 17
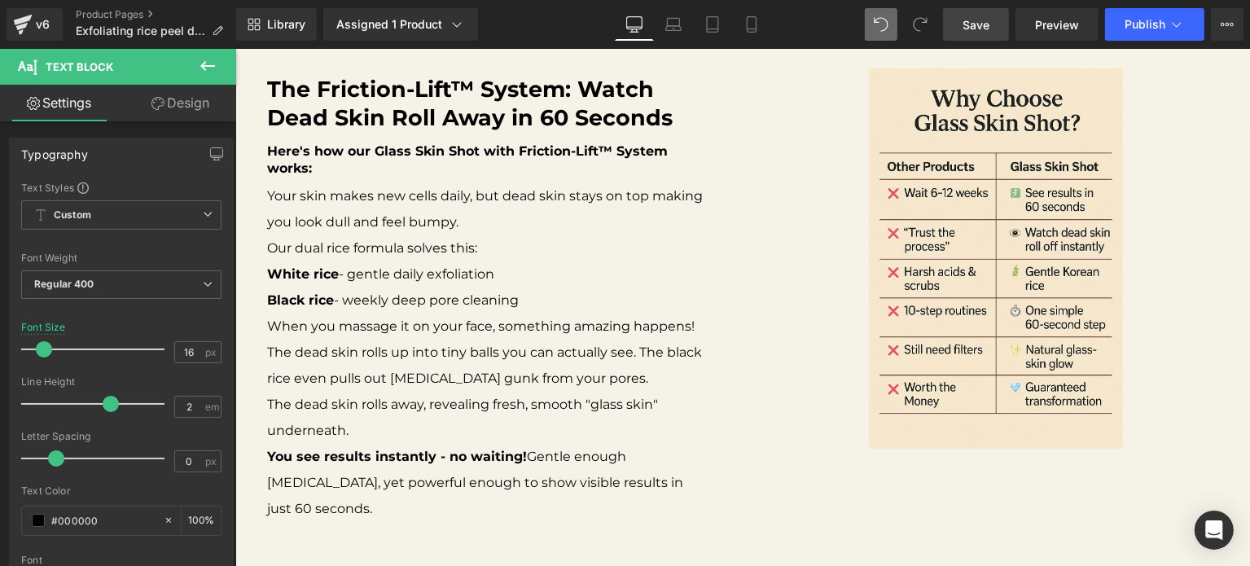
scroll to position [889, 0]
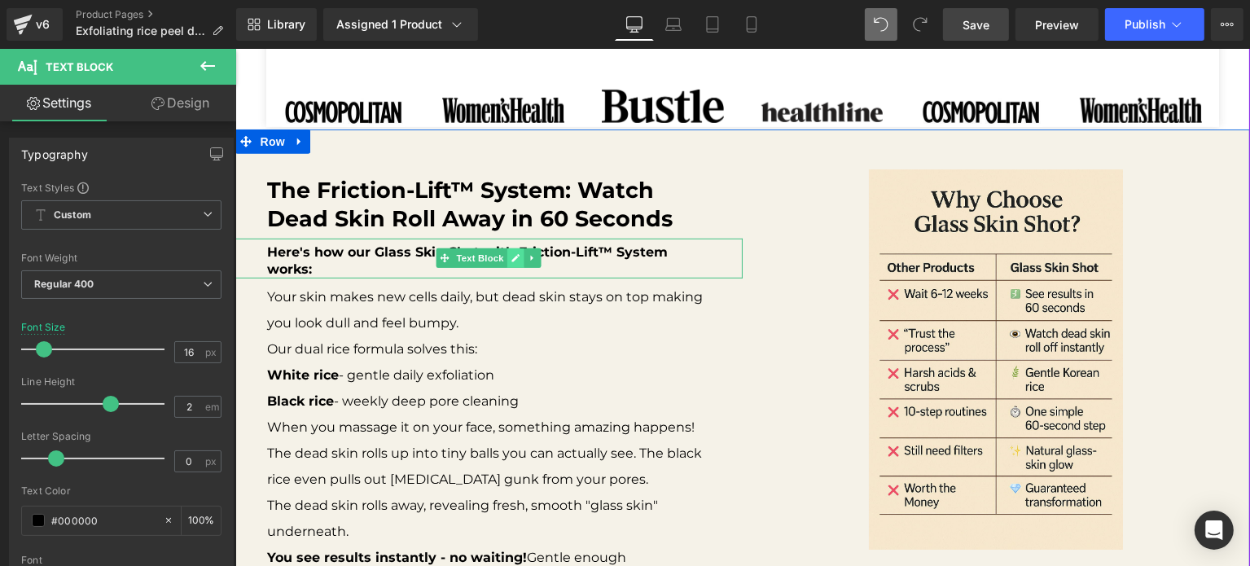
click at [506, 250] on link at bounding box center [514, 258] width 17 height 20
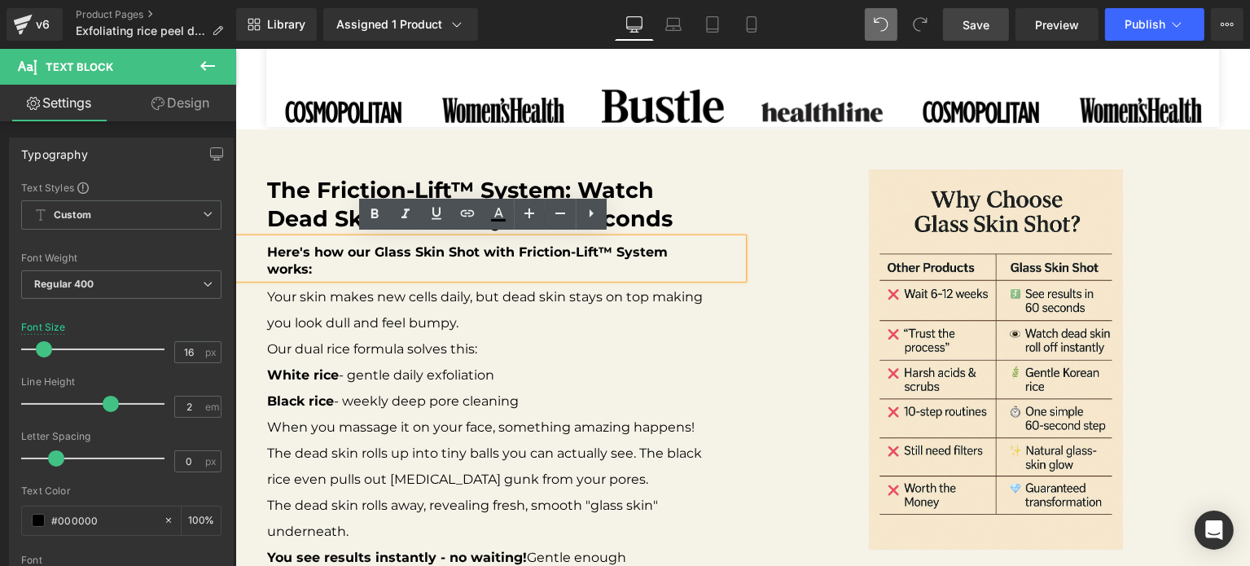
click at [497, 261] on p "Here's how our Glass Skin Shot with Friction-Lift™ System works:" at bounding box center [488, 261] width 442 height 34
click at [967, 28] on span "Save" at bounding box center [975, 24] width 27 height 17
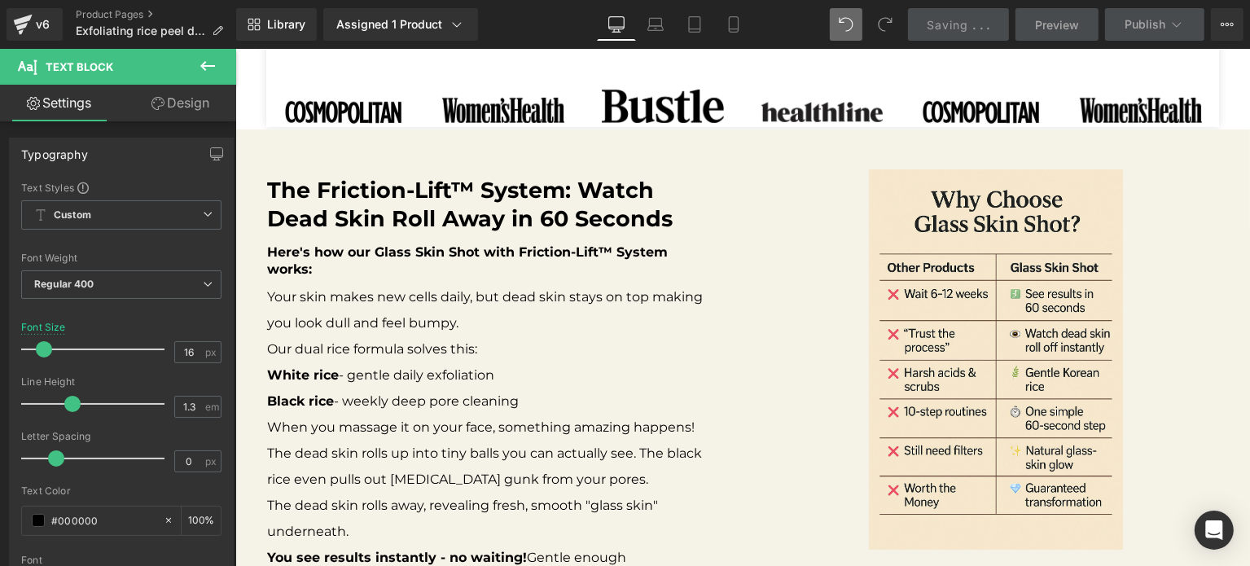
click at [477, 313] on p "Your skin makes new cells daily, but dead skin stays on top making you look dul…" at bounding box center [488, 310] width 442 height 52
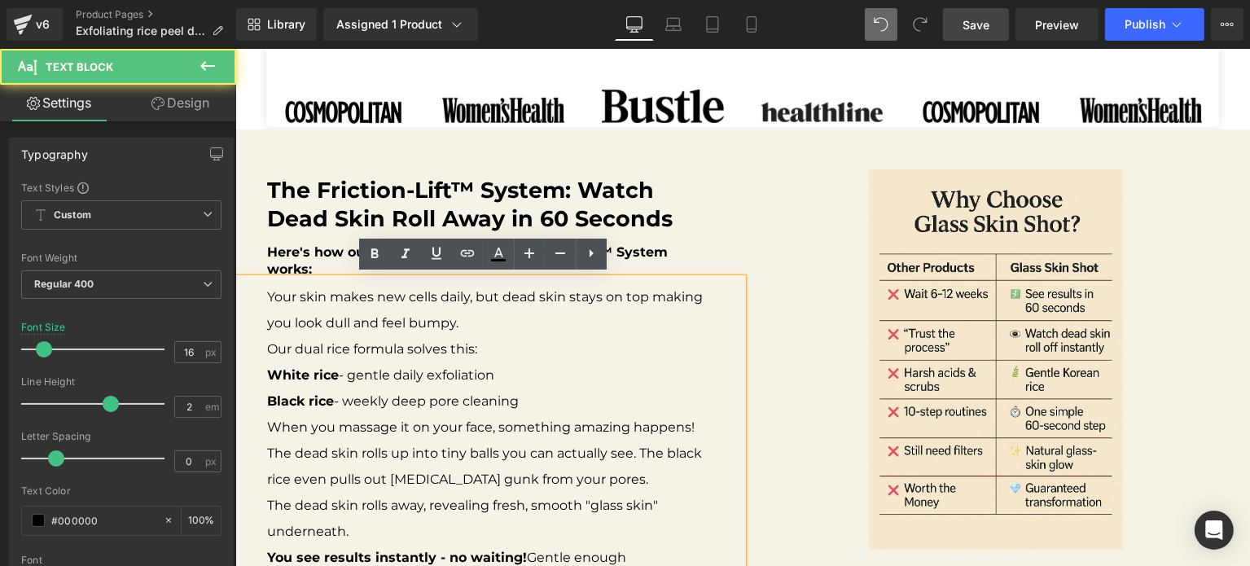
click at [528, 306] on p "Your skin makes new cells daily, but dead skin stays on top making you look dul…" at bounding box center [488, 310] width 442 height 52
click at [375, 318] on p "Your skin makes new cells daily, but dead skin stays on top making you look dul…" at bounding box center [488, 310] width 442 height 52
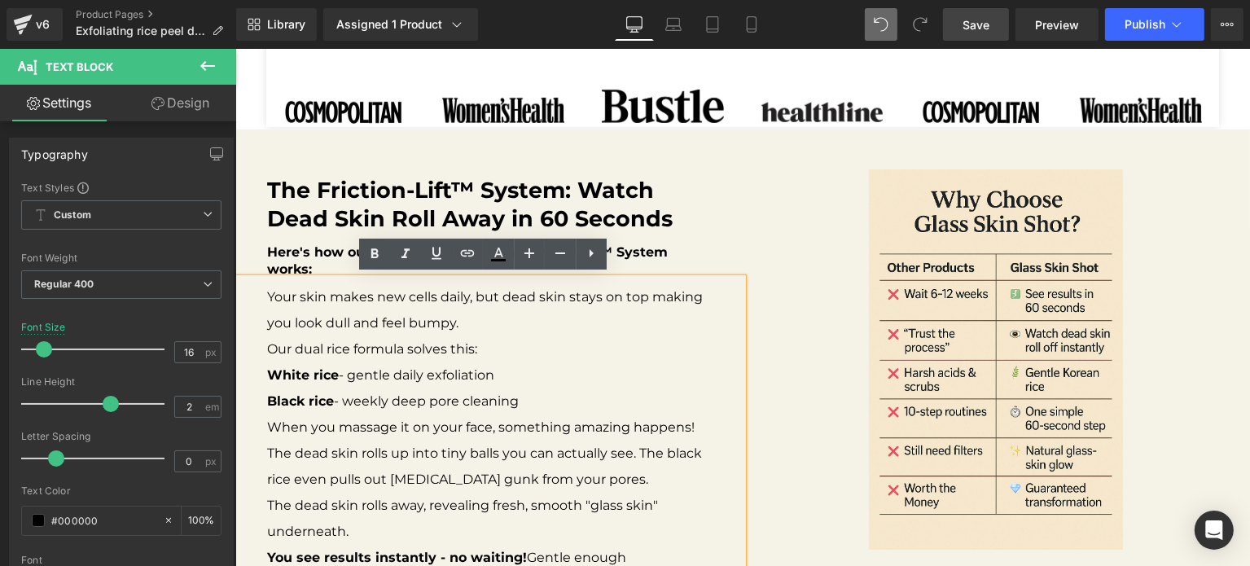
click at [522, 355] on p "Our dual rice formula solves this:" at bounding box center [488, 349] width 442 height 26
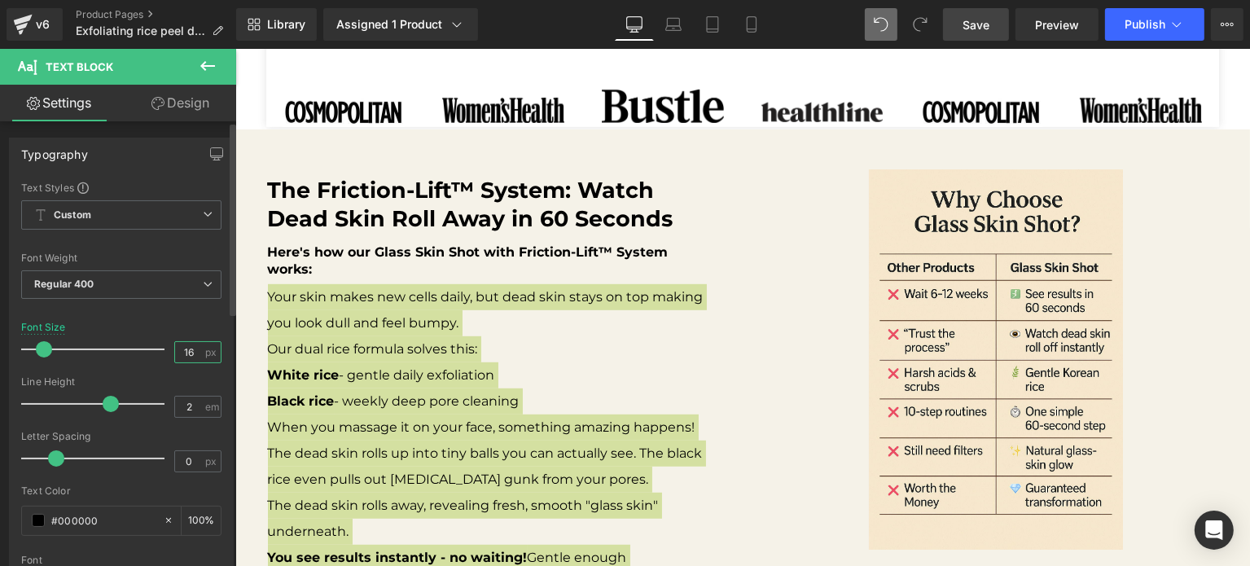
click at [188, 343] on input "16" at bounding box center [189, 352] width 28 height 20
type input "14"
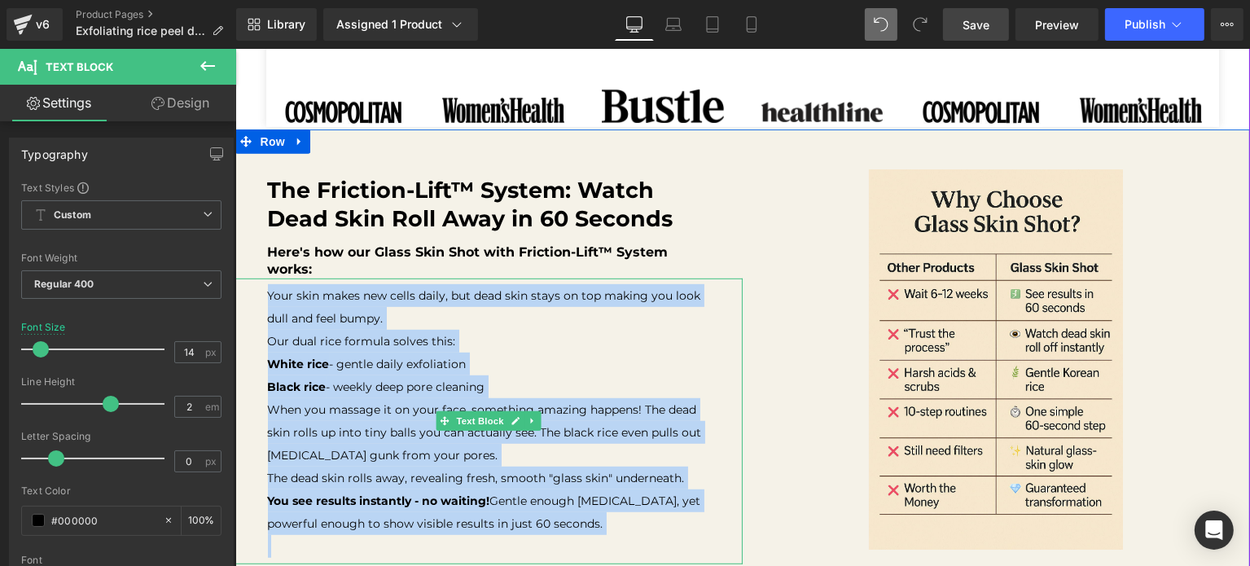
click at [569, 347] on p "Our dual rice formula solves this:" at bounding box center [488, 341] width 442 height 23
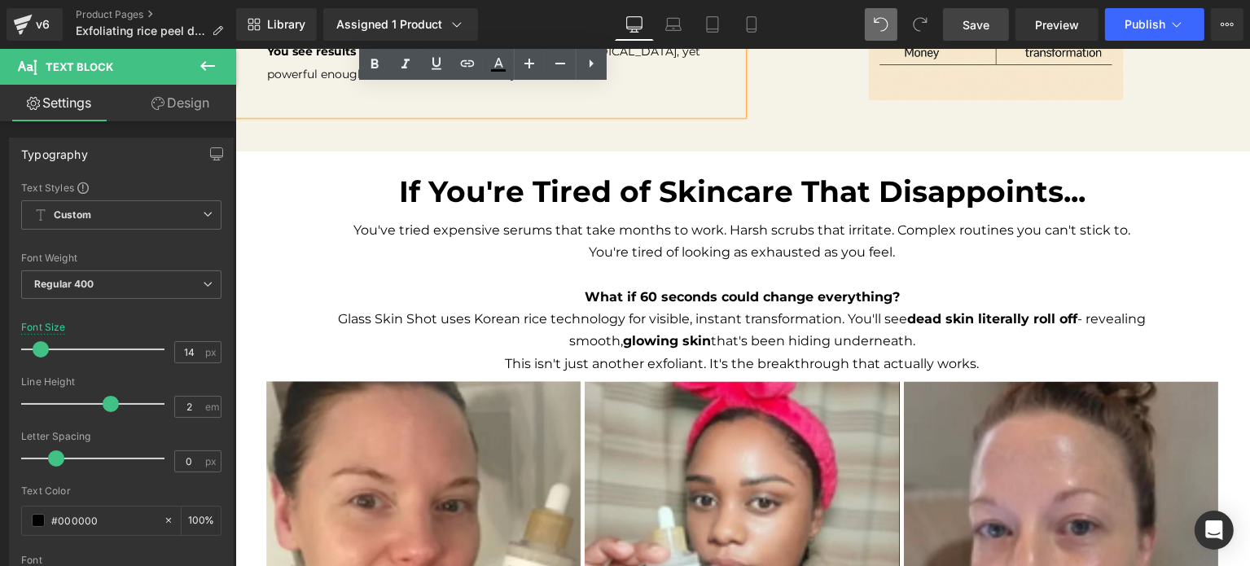
scroll to position [1373, 0]
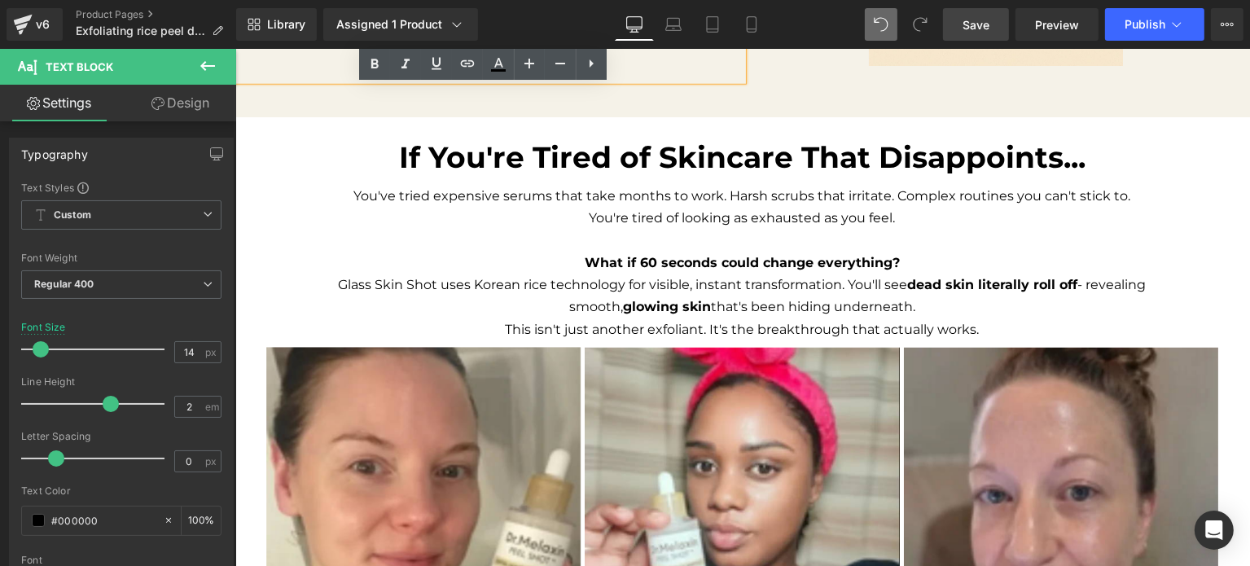
click at [874, 195] on p "You've tried expensive serums that take months to work. Harsh scrubs that irrit…" at bounding box center [742, 196] width 912 height 22
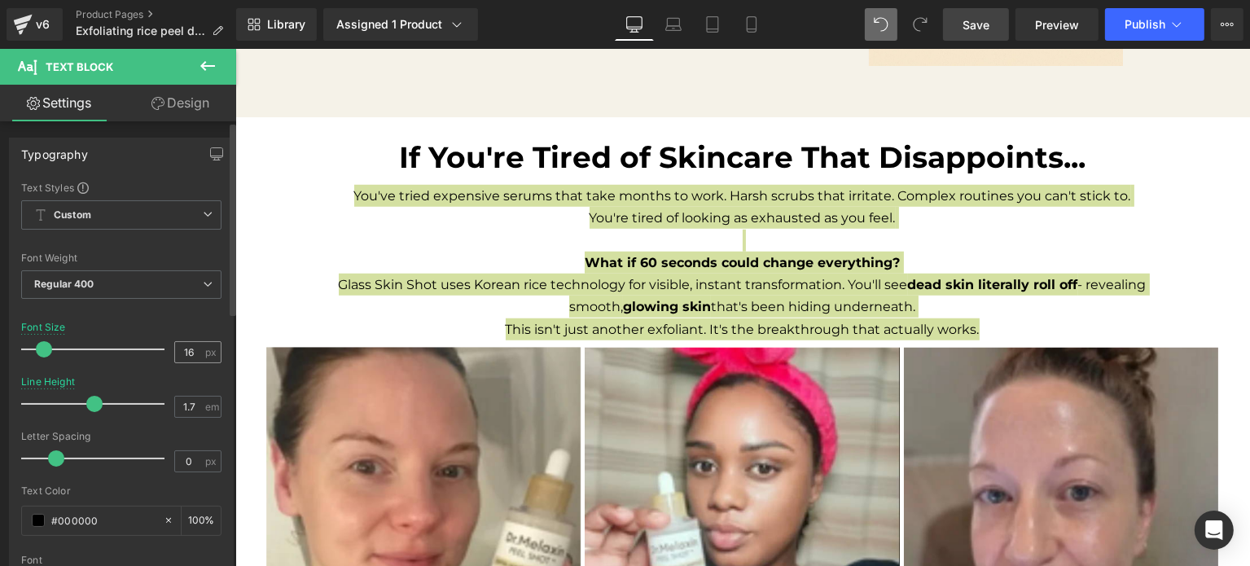
click at [205, 351] on span "px" at bounding box center [212, 352] width 14 height 11
click at [196, 351] on input "16" at bounding box center [189, 352] width 28 height 20
type input "14"
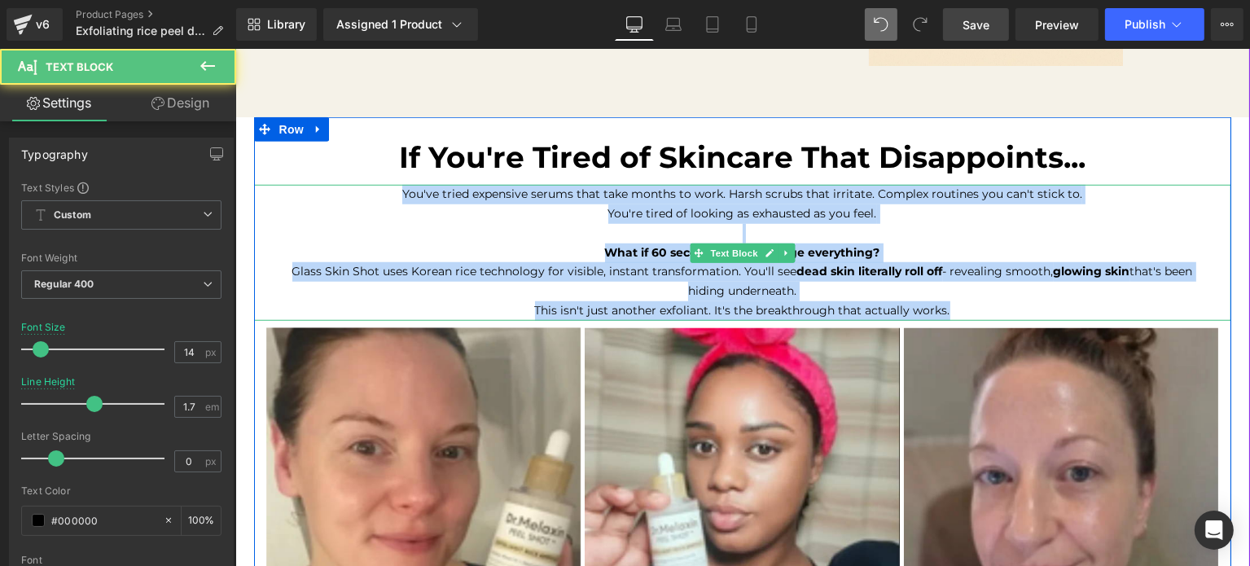
click at [1184, 250] on p "What if 60 seconds could change everything?" at bounding box center [742, 253] width 912 height 20
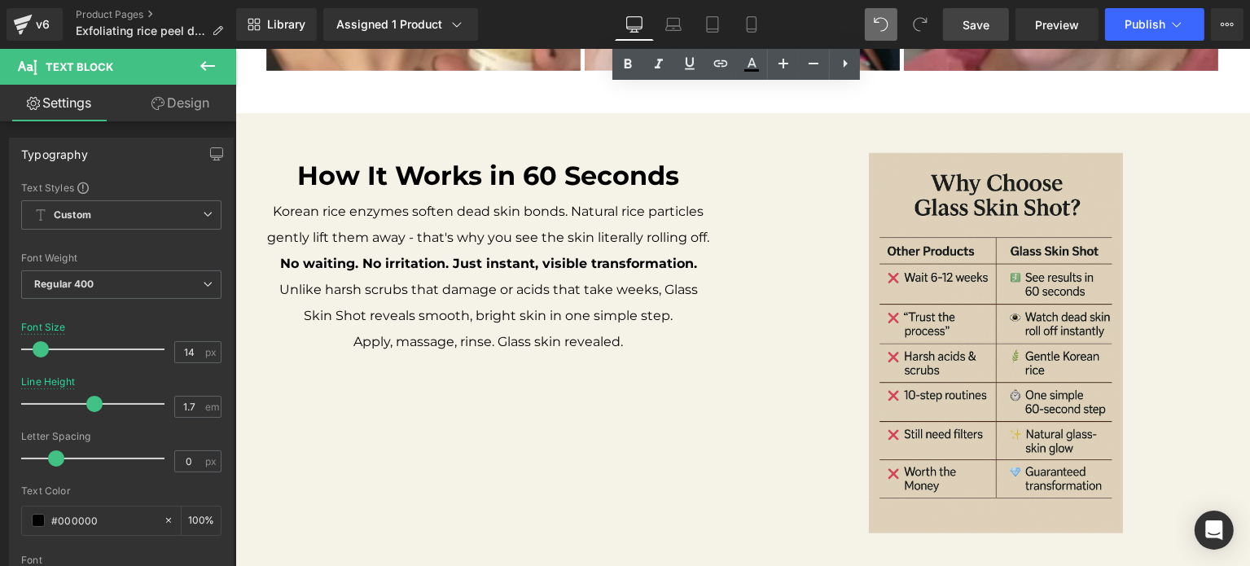
scroll to position [2052, 0]
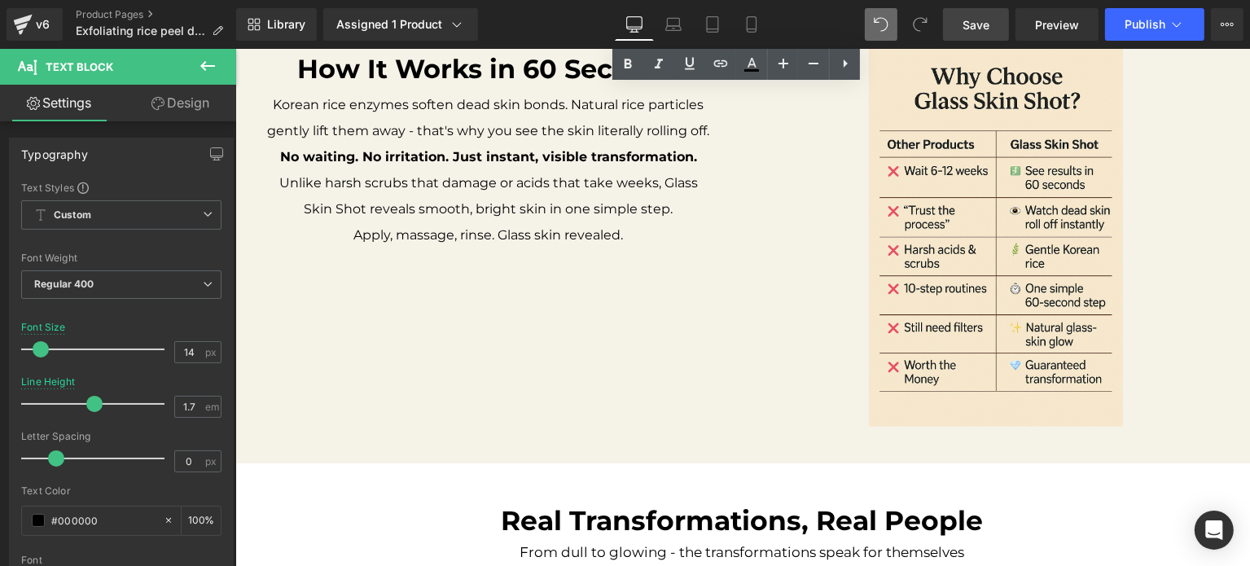
click at [570, 170] on p "Unlike harsh scrubs that damage or acids that take weeks, Glass Skin Shot revea…" at bounding box center [488, 196] width 442 height 52
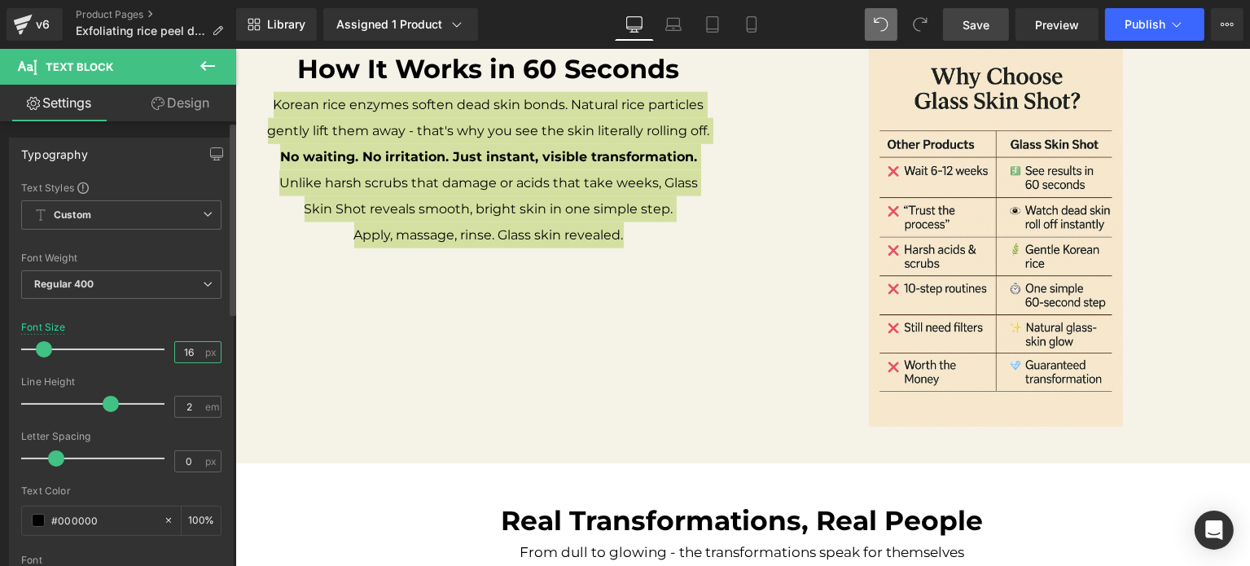
click at [175, 353] on input "16" at bounding box center [189, 352] width 28 height 20
type input "15"
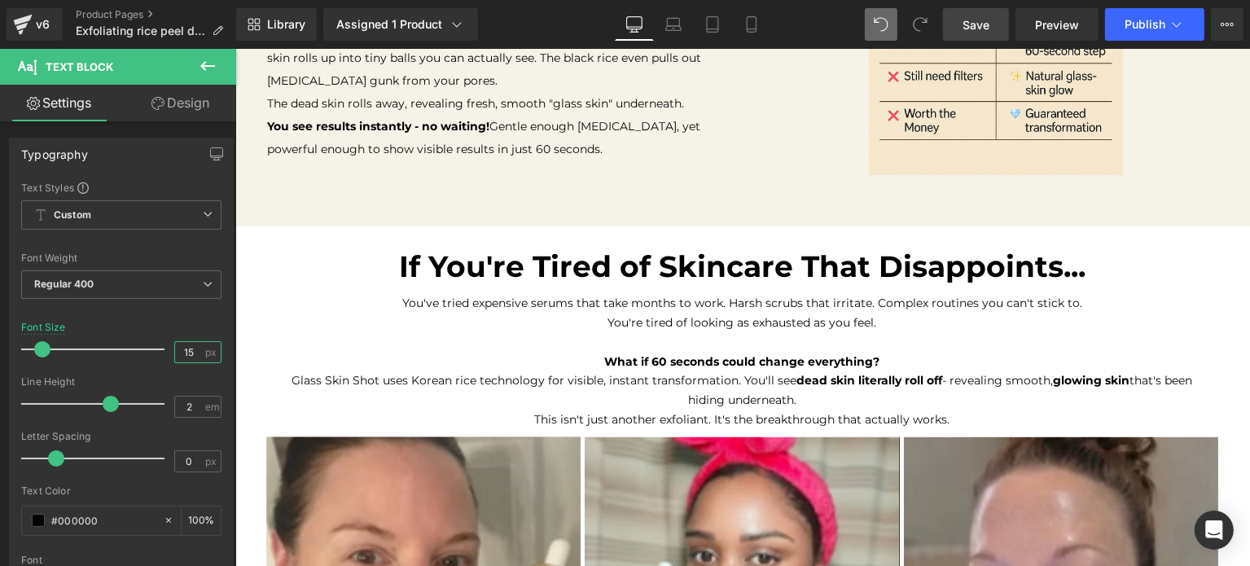
scroll to position [1256, 0]
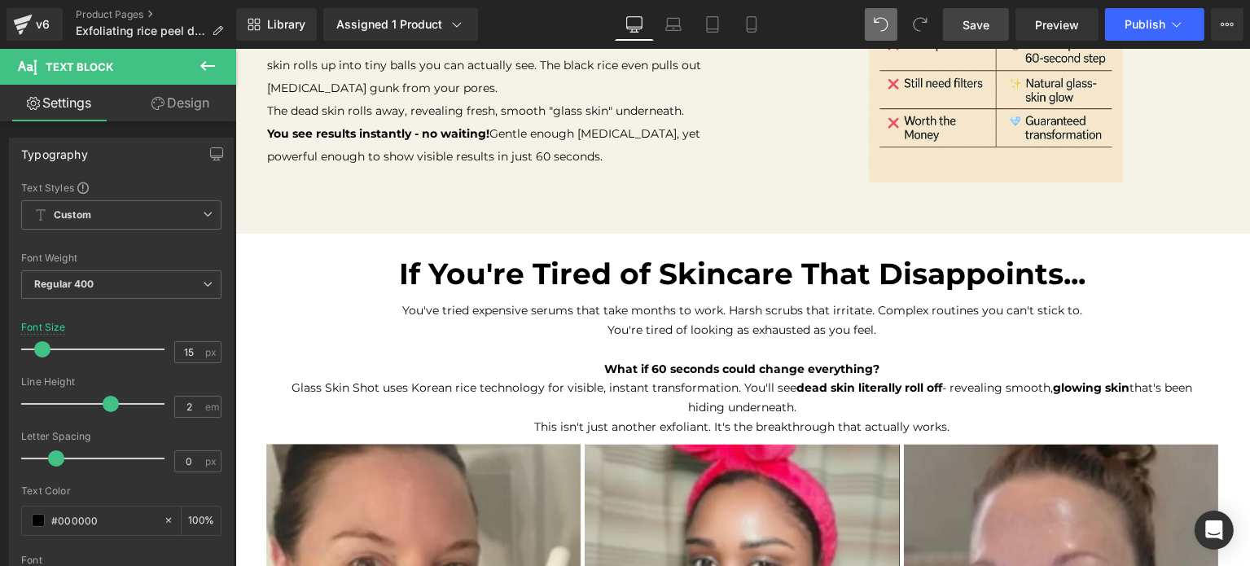
click at [793, 357] on p "You're tired of looking as exhausted as you feel." at bounding box center [742, 340] width 912 height 39
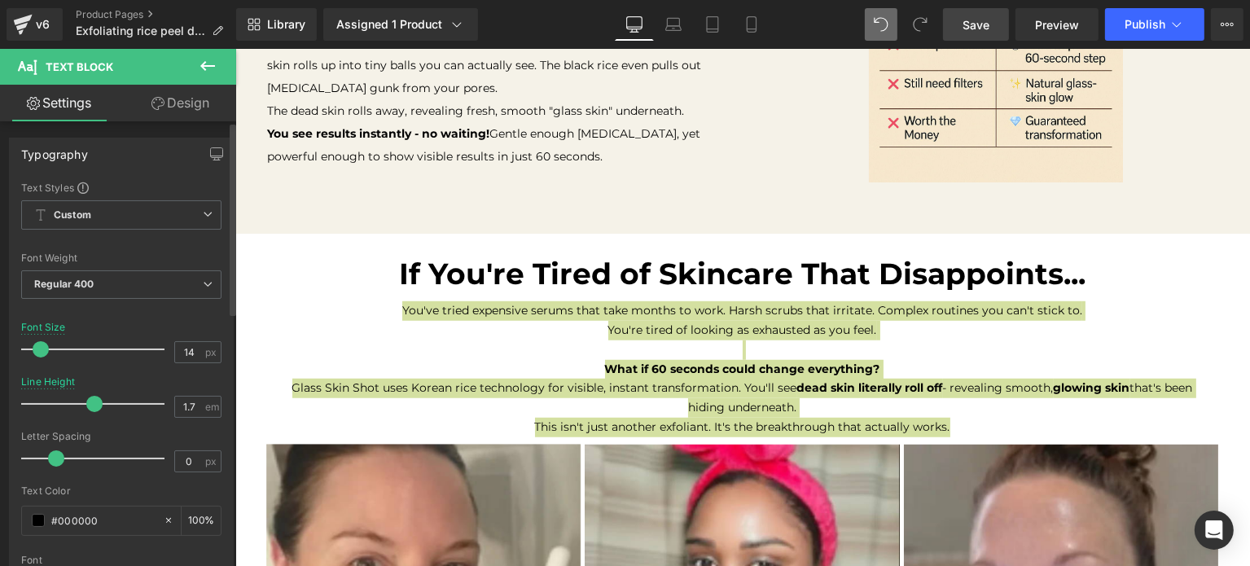
click at [188, 366] on div at bounding box center [121, 371] width 200 height 11
click at [188, 357] on input "14" at bounding box center [189, 352] width 28 height 20
type input "15"
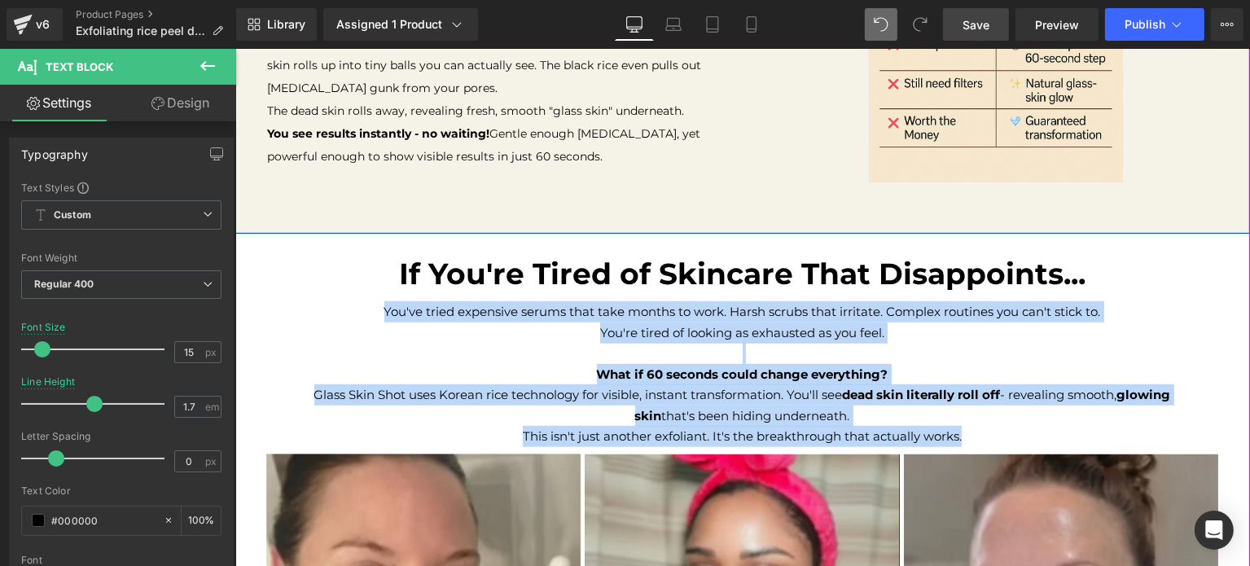
click at [510, 143] on p "You see results instantly - no waiting! Gentle enough [MEDICAL_DATA], yet power…" at bounding box center [488, 145] width 442 height 46
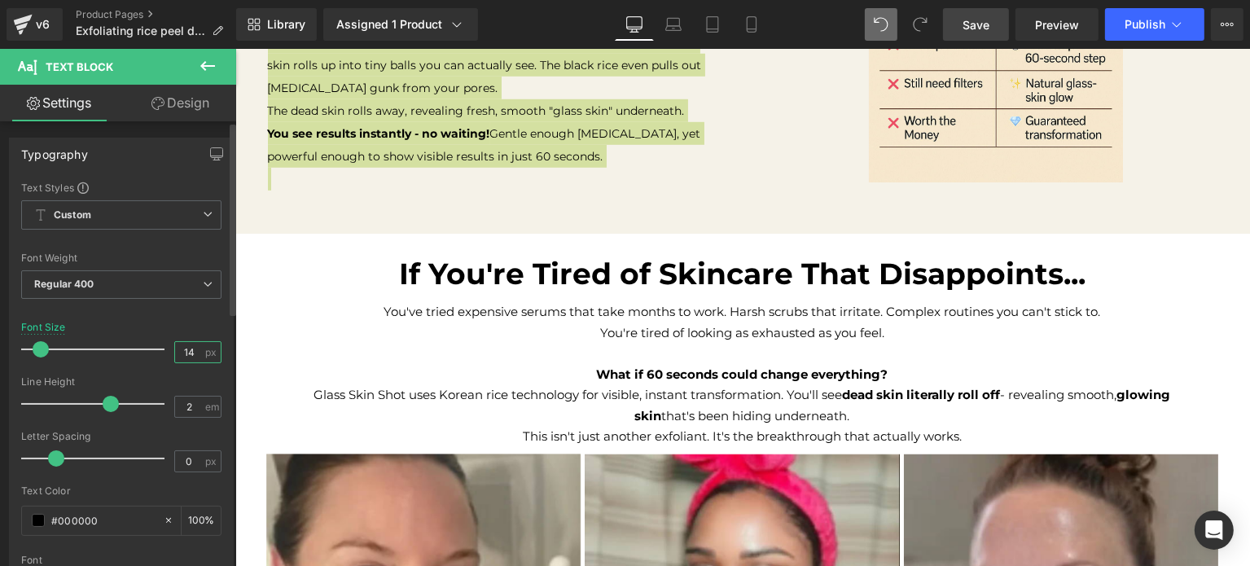
click at [196, 344] on input "14" at bounding box center [189, 352] width 28 height 20
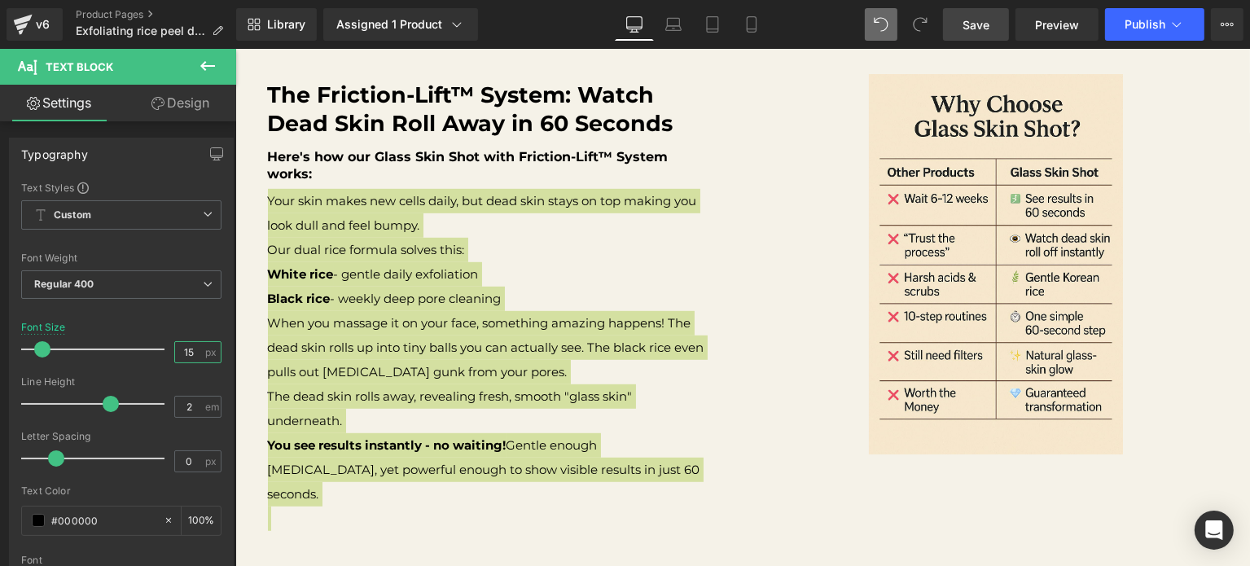
scroll to position [1012, 0]
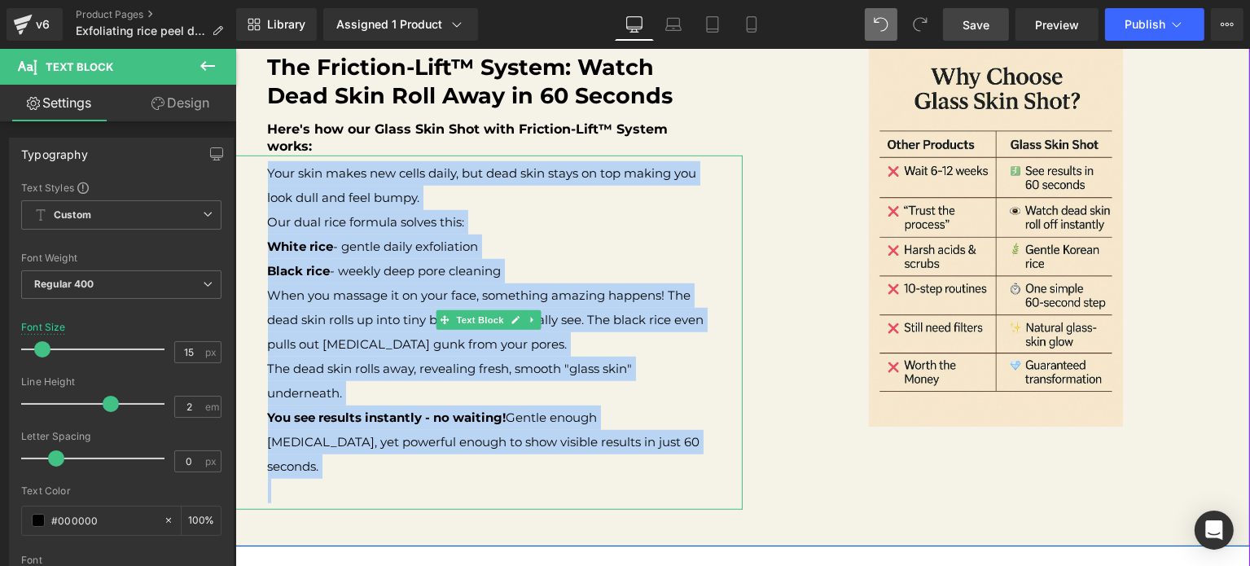
click at [712, 174] on div "Your skin makes new cells daily, but dead skin stays on top making you look dul…" at bounding box center [487, 332] width 507 height 354
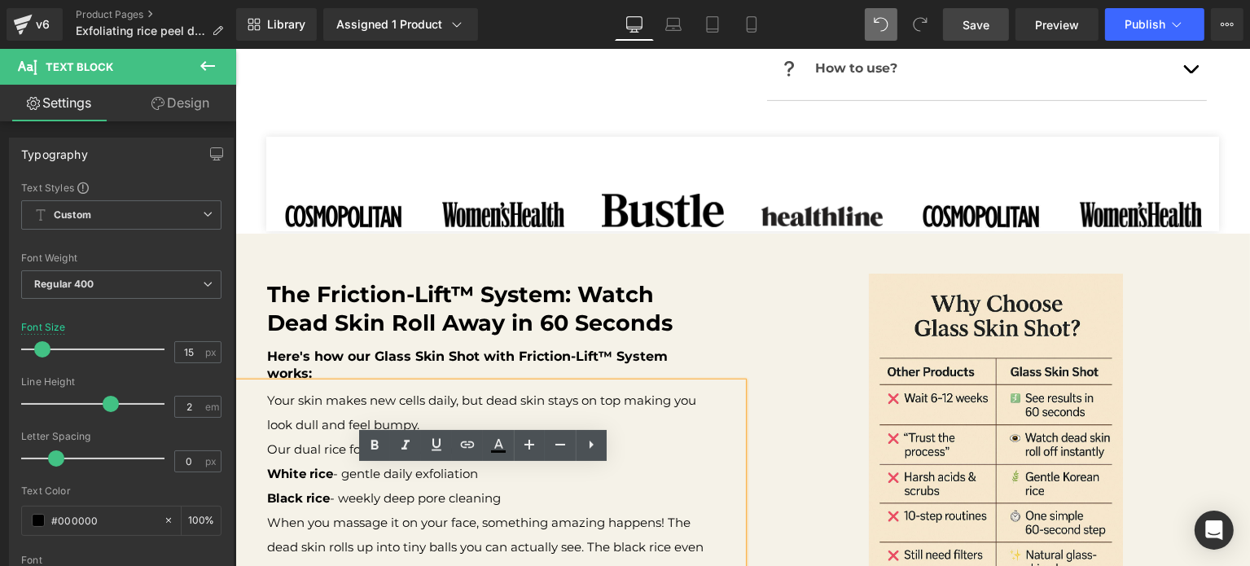
scroll to position [832, 0]
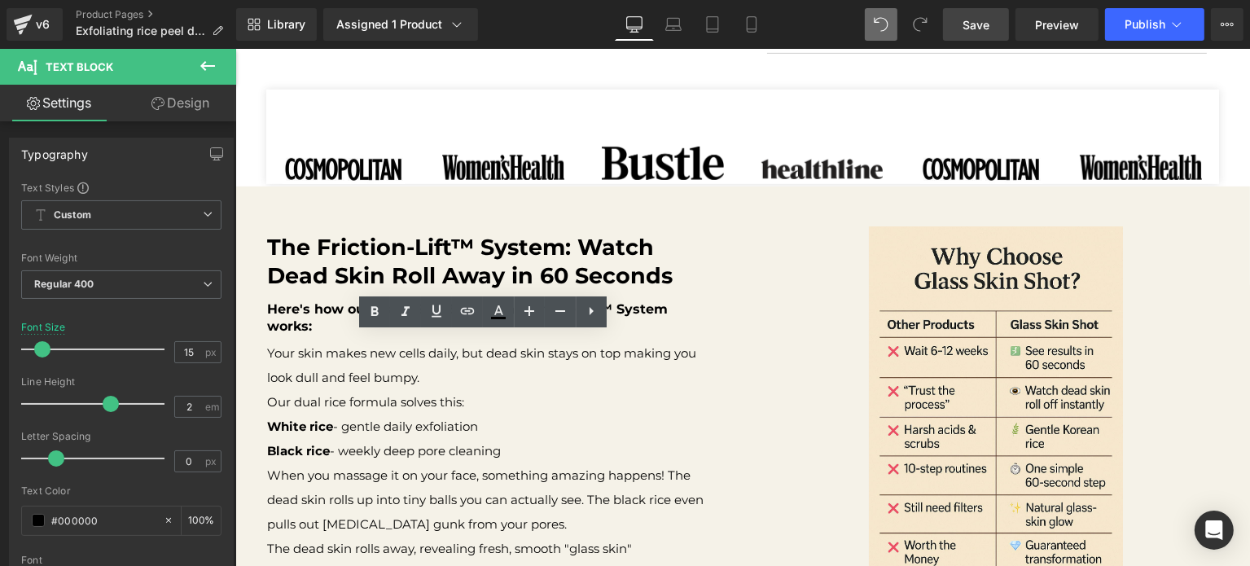
click at [996, 31] on link "Save" at bounding box center [976, 24] width 66 height 33
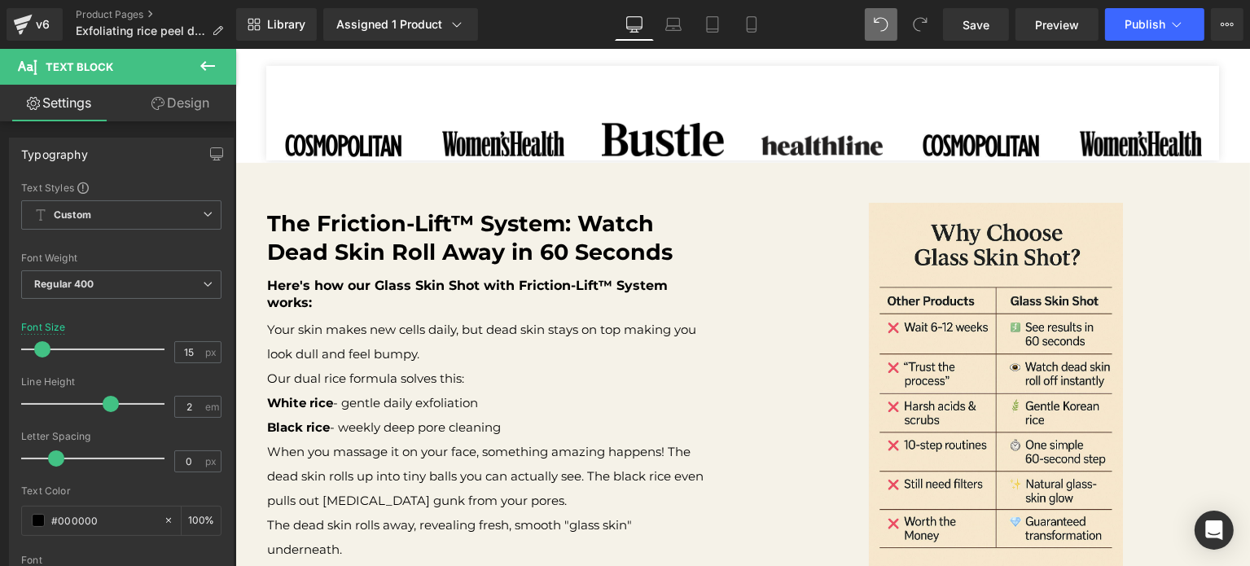
scroll to position [889, 0]
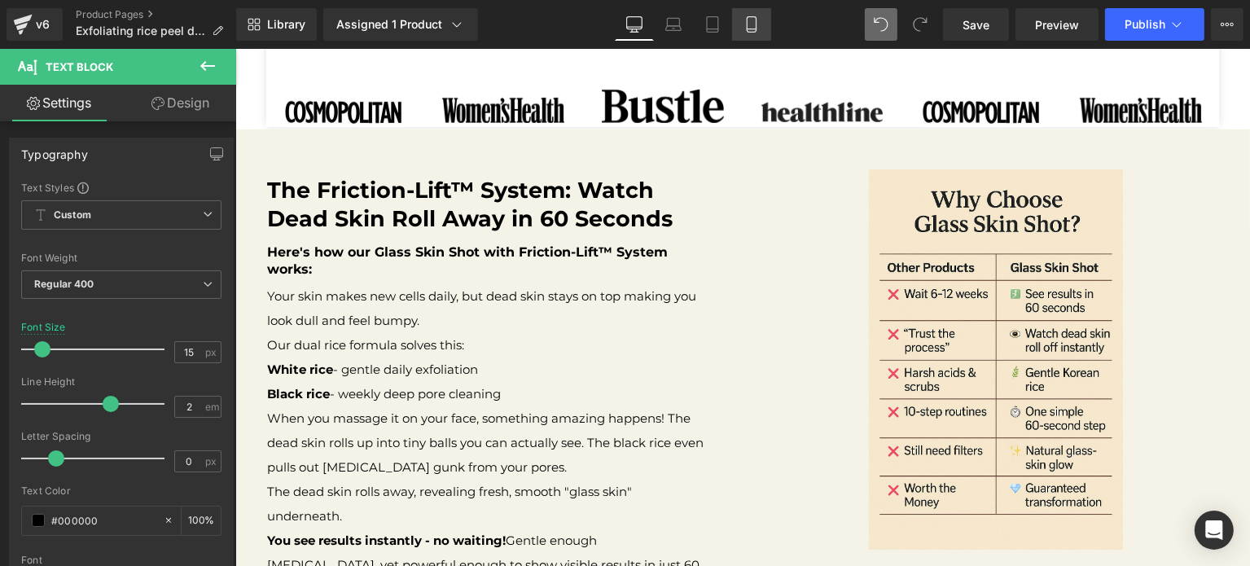
click at [758, 31] on icon at bounding box center [751, 24] width 16 height 16
type input "13"
type input "100"
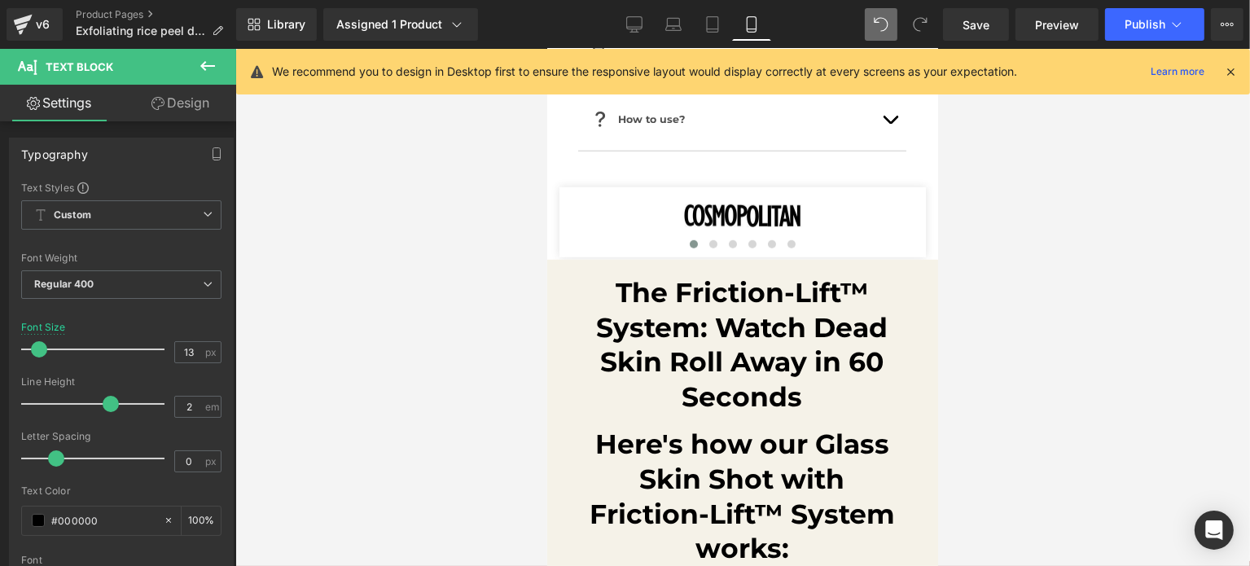
scroll to position [1411, 0]
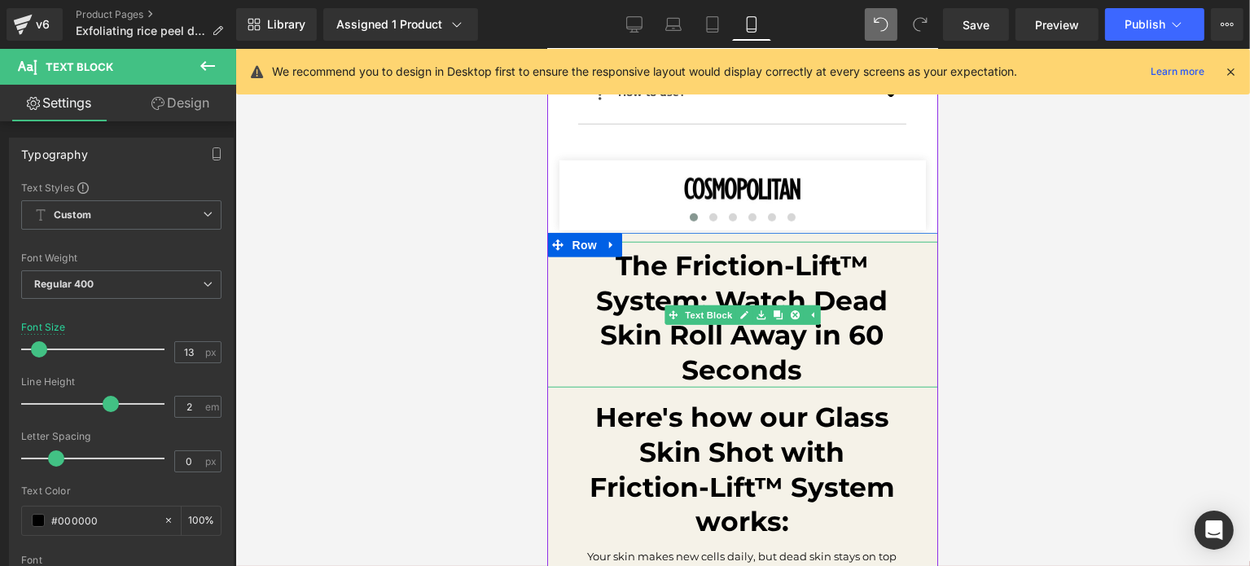
click at [787, 280] on b "The Friction-Lift™ System: Watch Dead Skin Roll Away in 60 Seconds" at bounding box center [741, 318] width 291 height 138
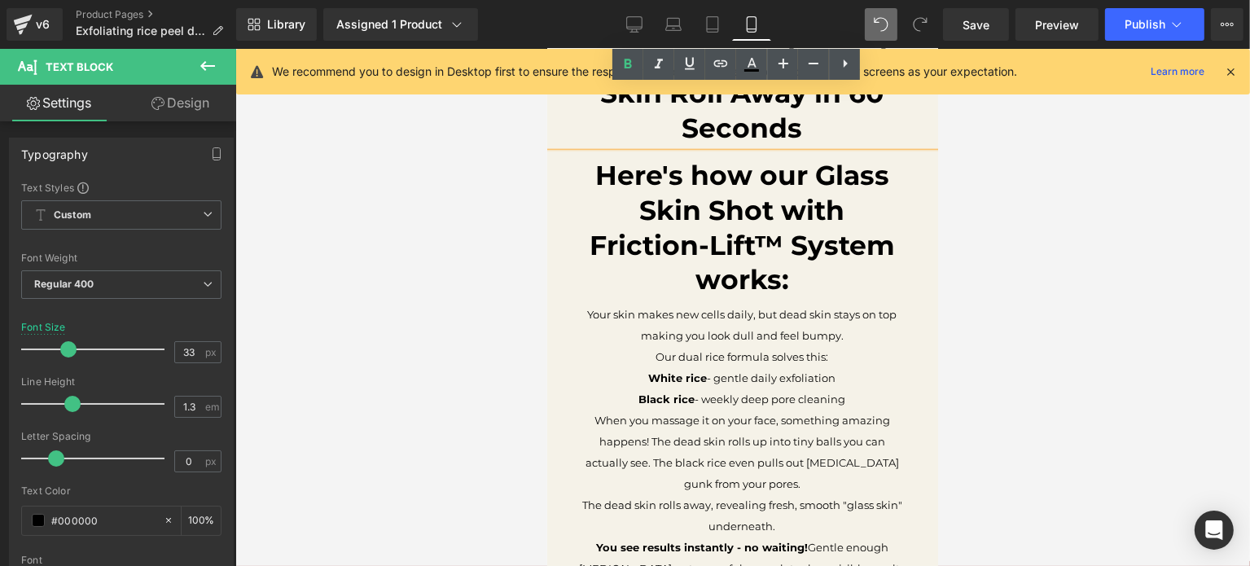
scroll to position [1754, 0]
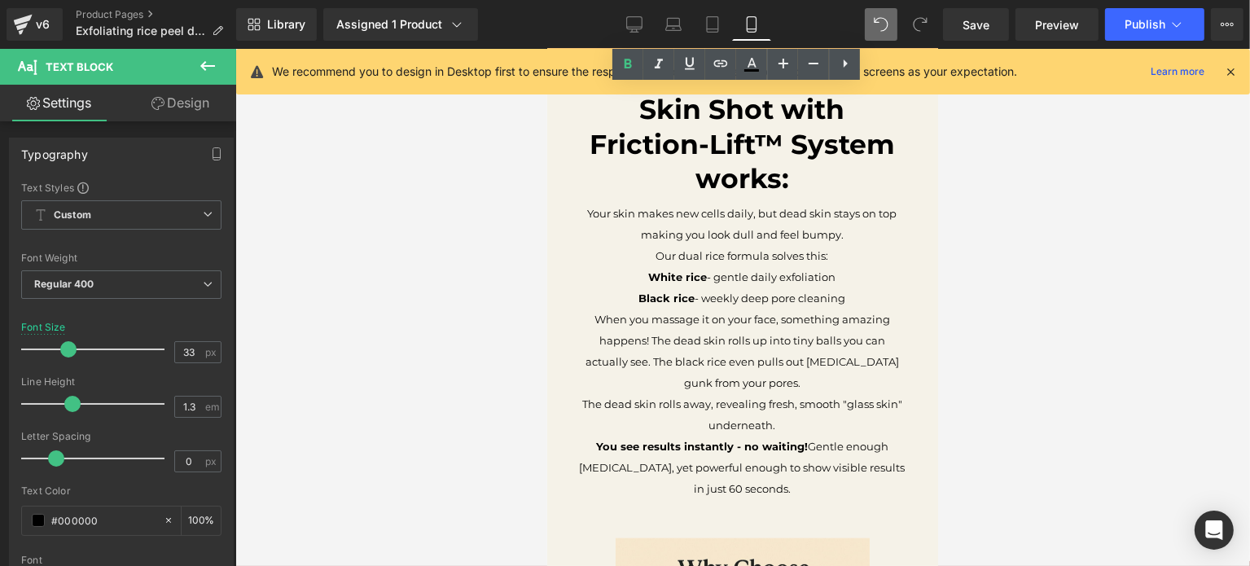
click at [721, 309] on p "When you massage it on your face, something amazing happens! The dead skin roll…" at bounding box center [742, 351] width 326 height 85
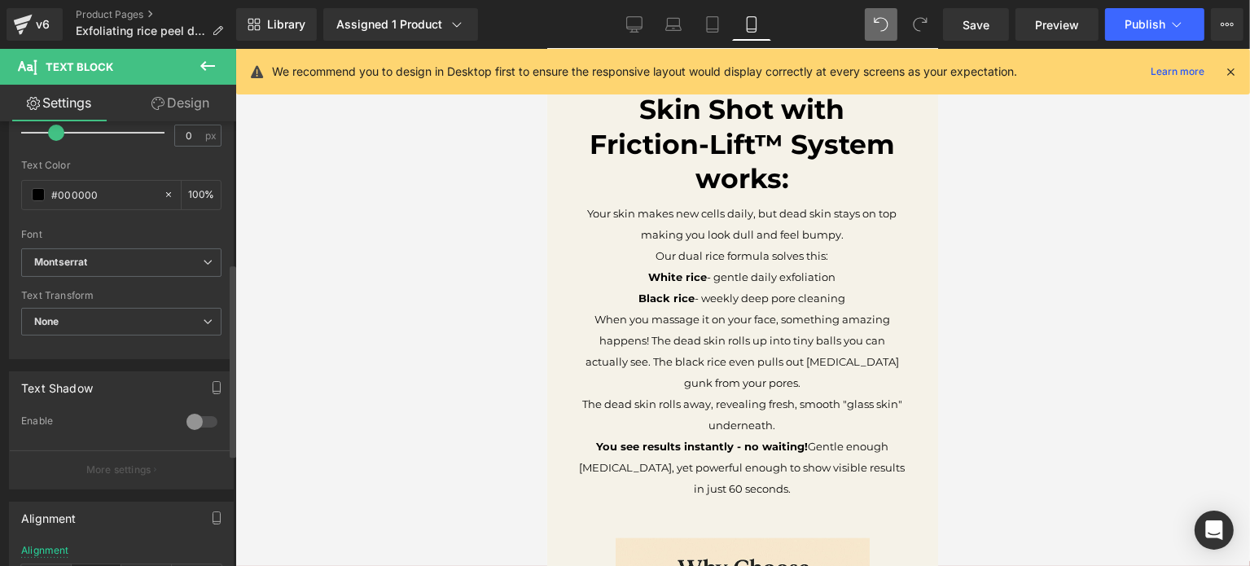
scroll to position [582, 0]
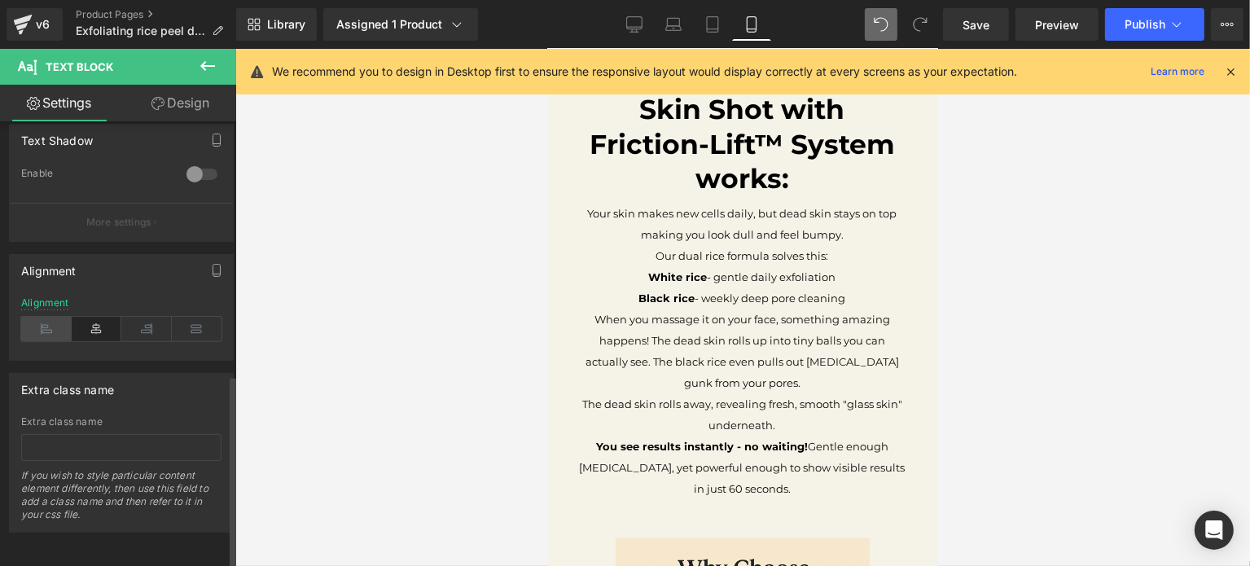
click at [45, 321] on icon at bounding box center [46, 329] width 50 height 24
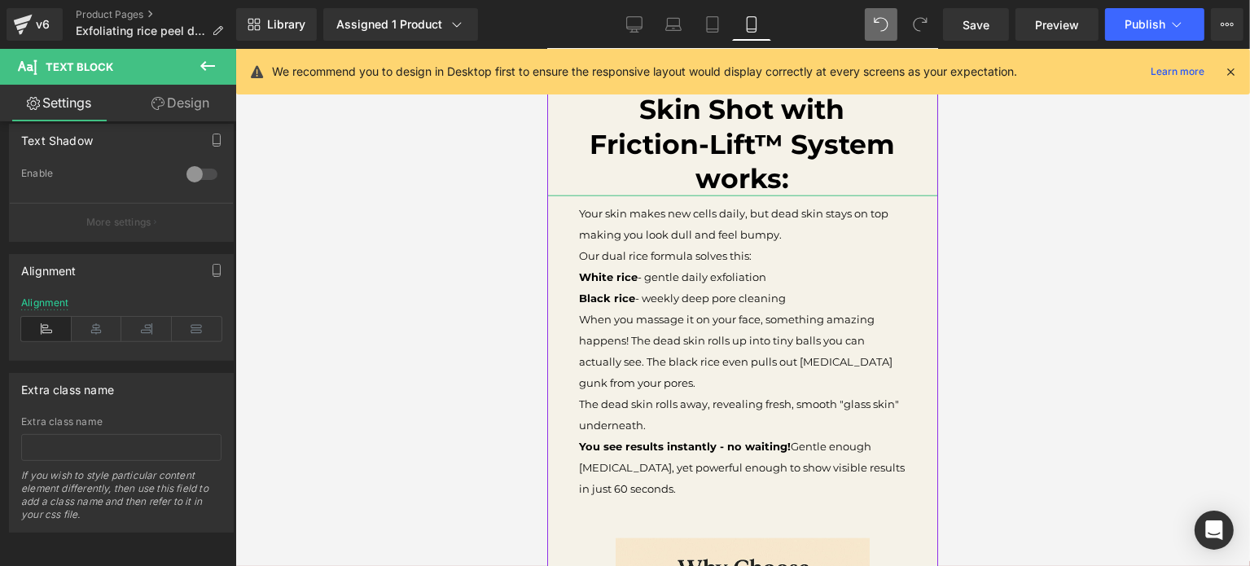
click at [738, 143] on b "Here's how our Glass Skin Shot with Friction-Lift™ System works:" at bounding box center [741, 127] width 305 height 138
click at [47, 327] on icon at bounding box center [46, 329] width 50 height 24
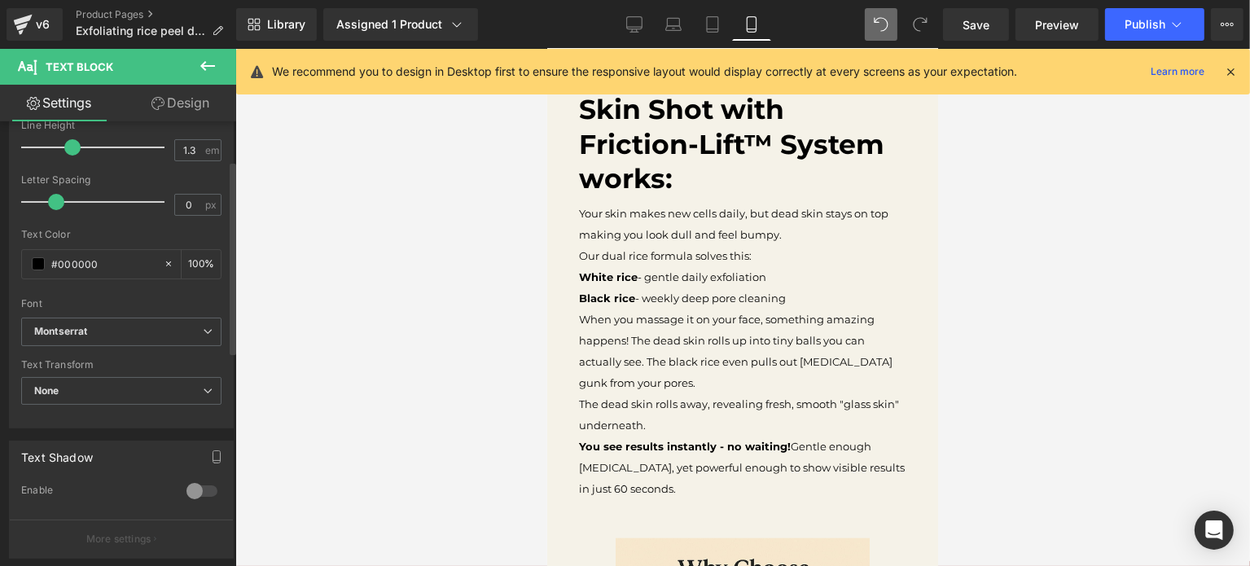
scroll to position [0, 0]
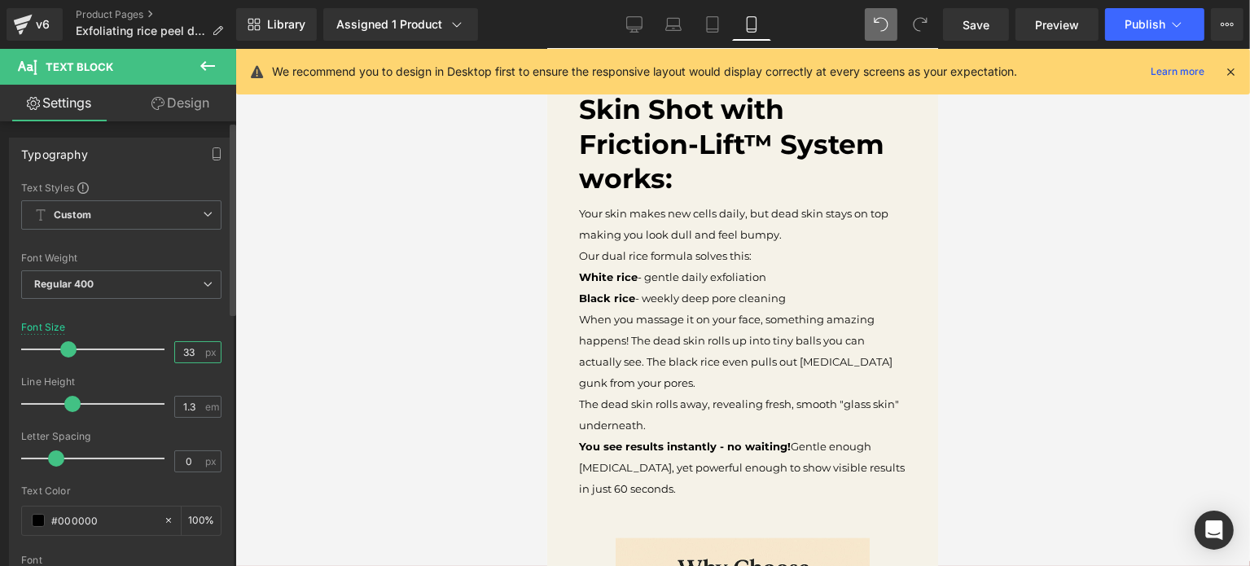
click at [188, 356] on input "33" at bounding box center [189, 352] width 28 height 20
type input "16"
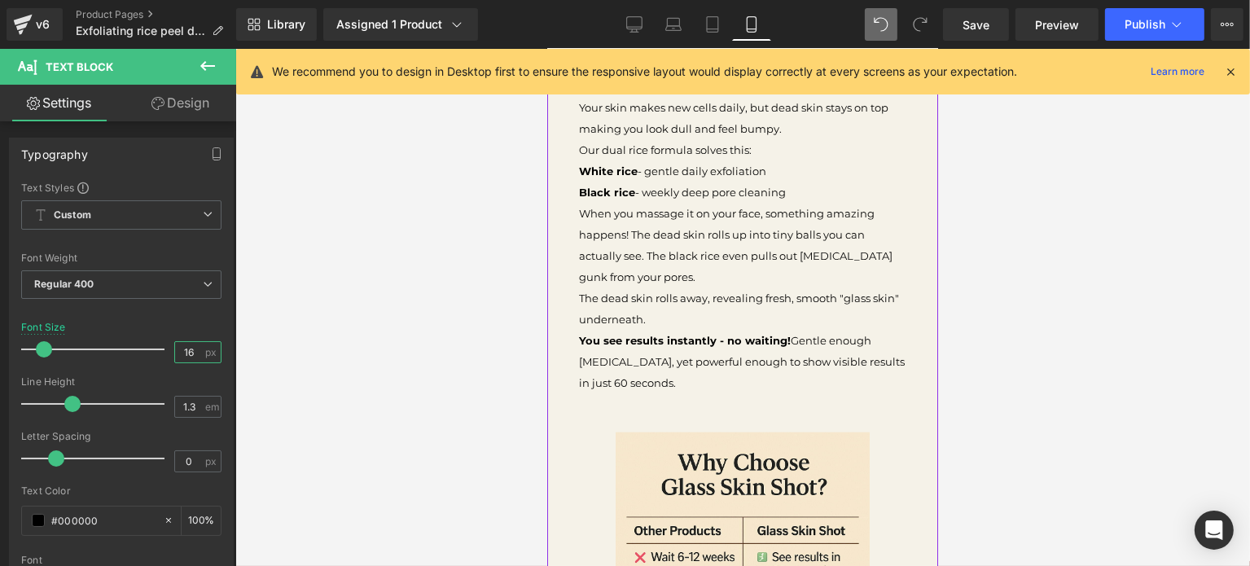
scroll to position [1428, 0]
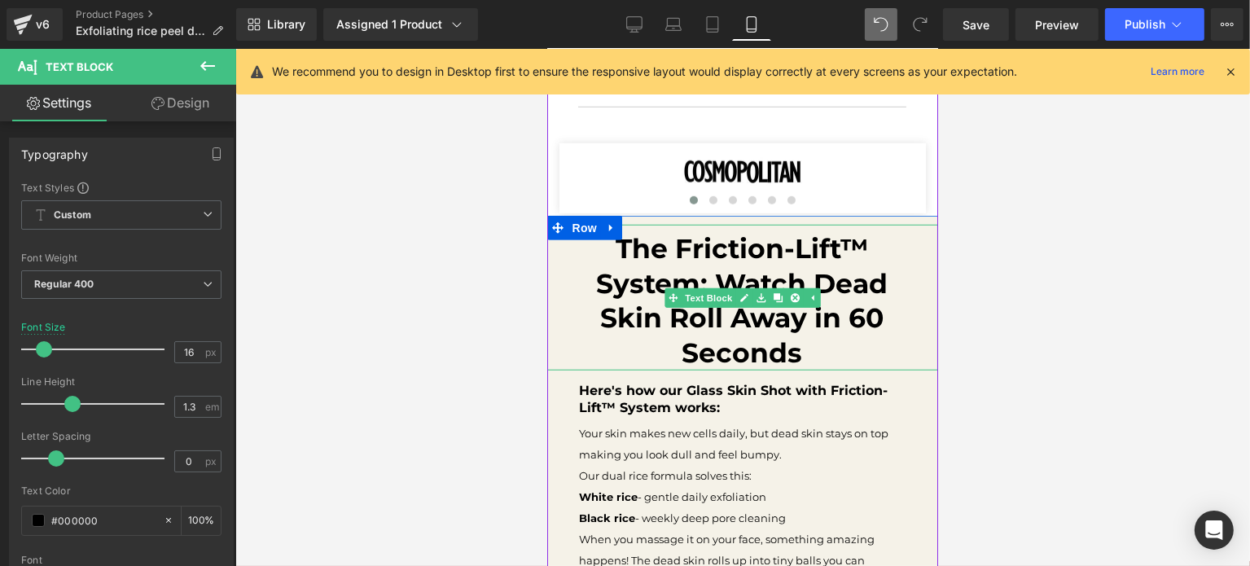
click at [690, 326] on b "The Friction-Lift™ System: Watch Dead Skin Roll Away in 60 Seconds" at bounding box center [741, 301] width 291 height 138
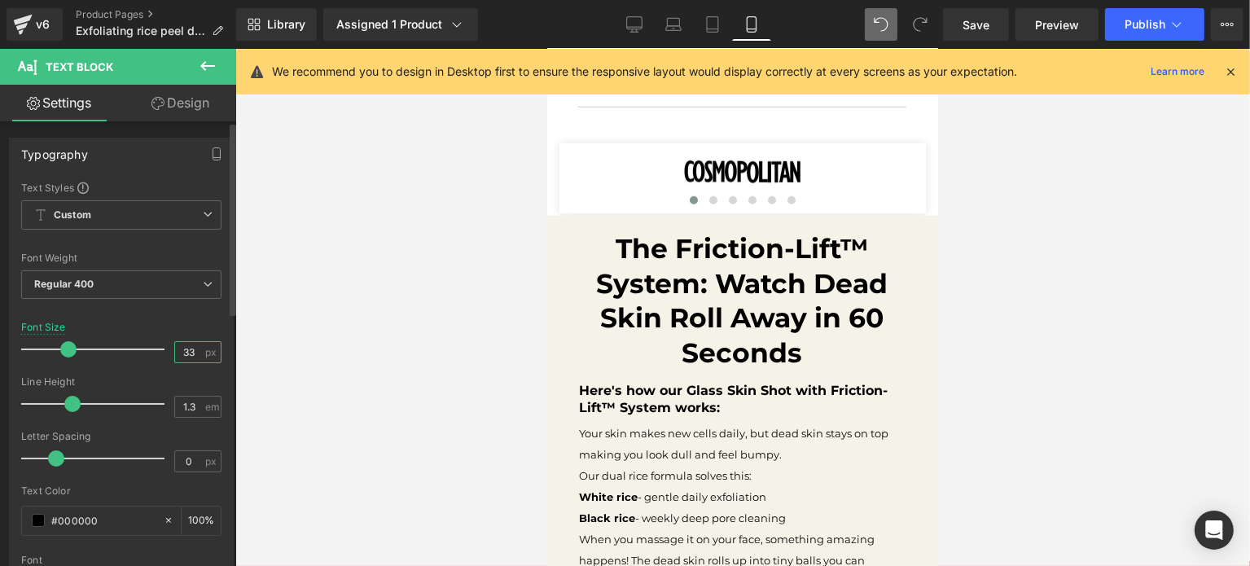
click at [180, 348] on input "33" at bounding box center [189, 352] width 28 height 20
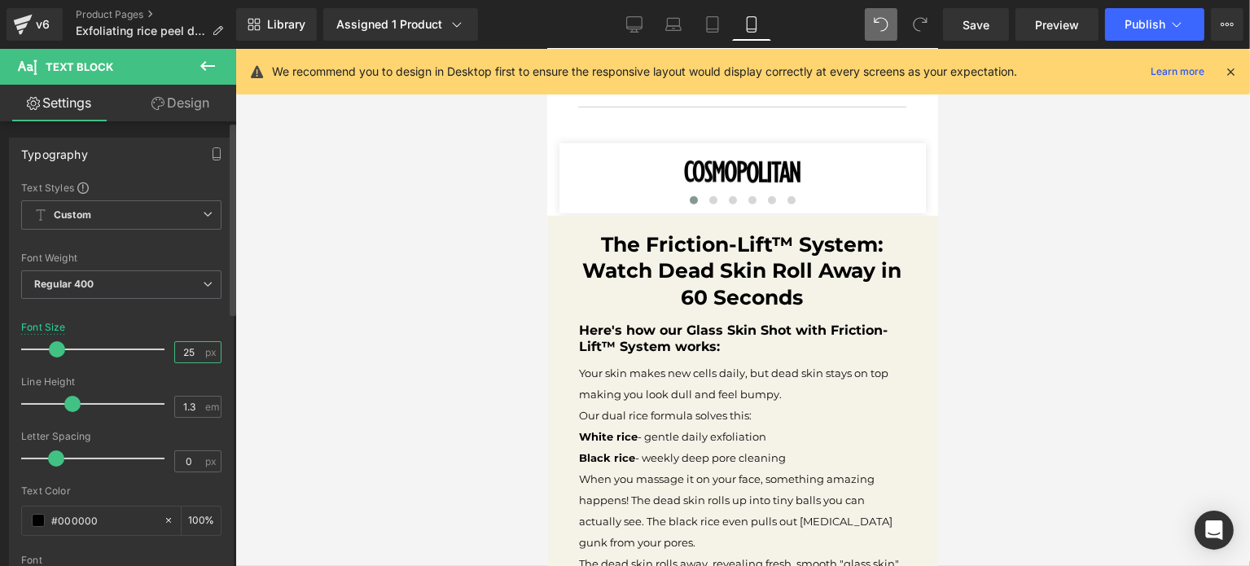
type input "24"
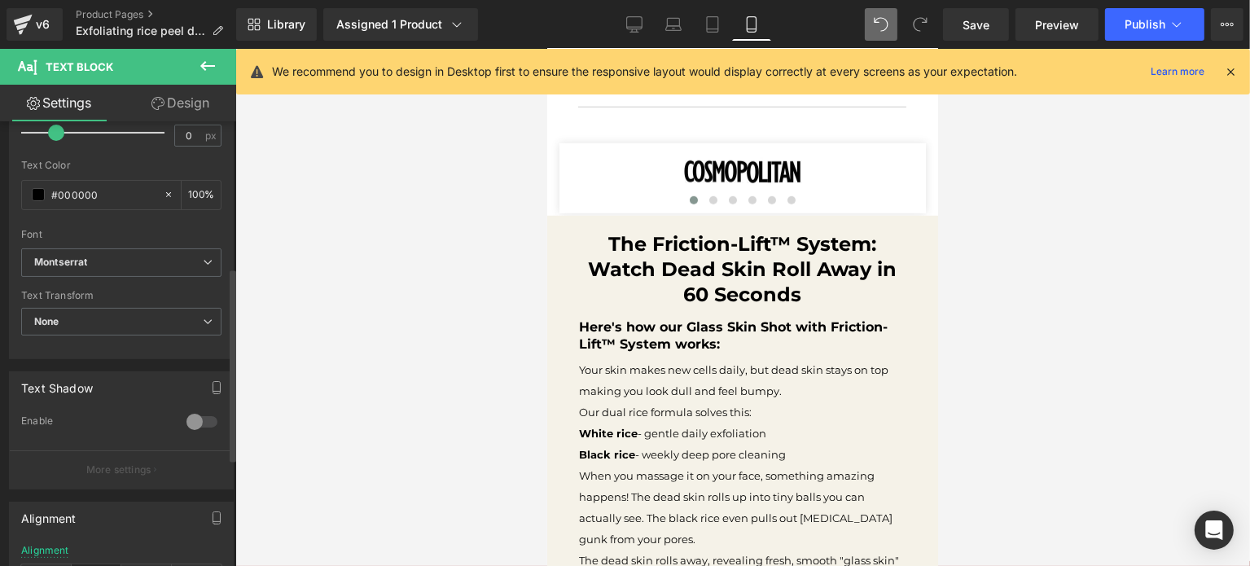
scroll to position [582, 0]
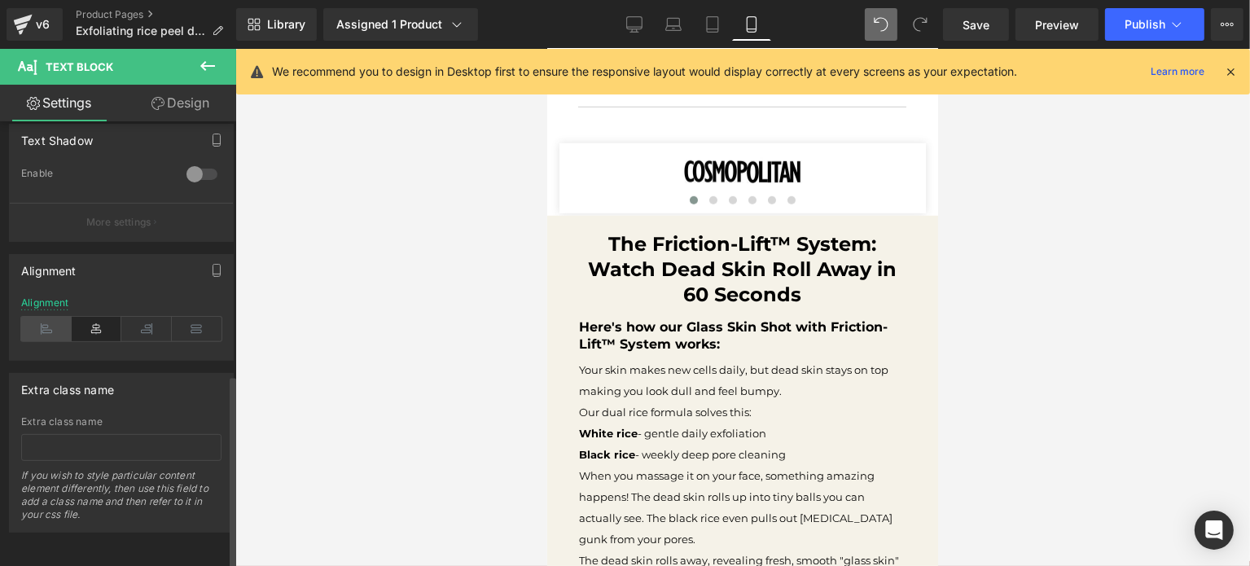
click at [51, 317] on icon at bounding box center [46, 329] width 50 height 24
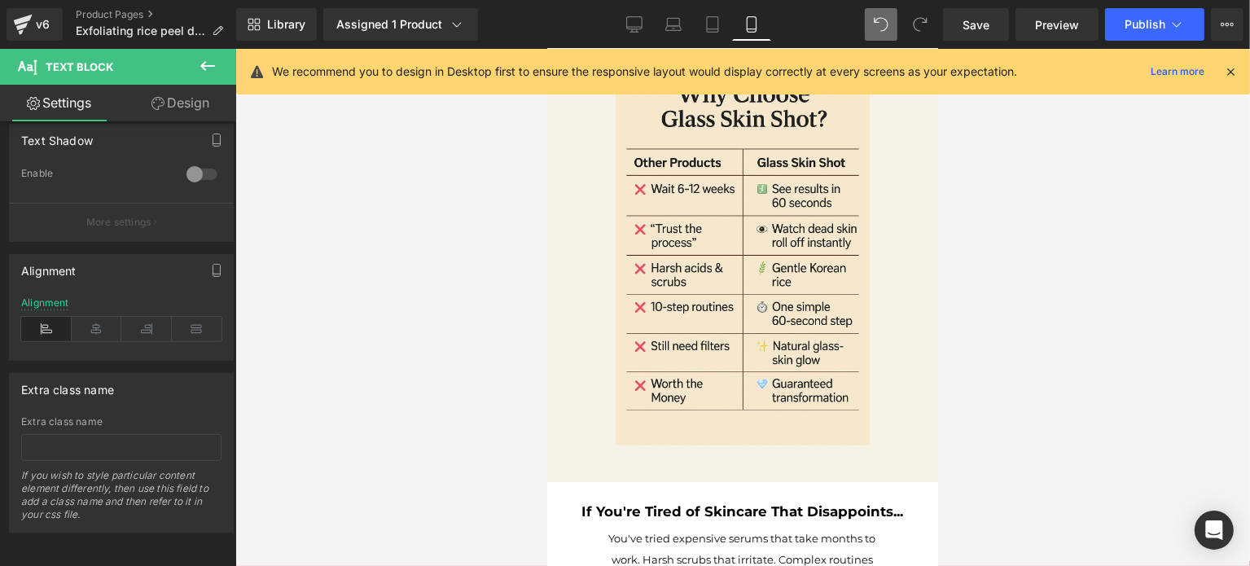
scroll to position [2040, 0]
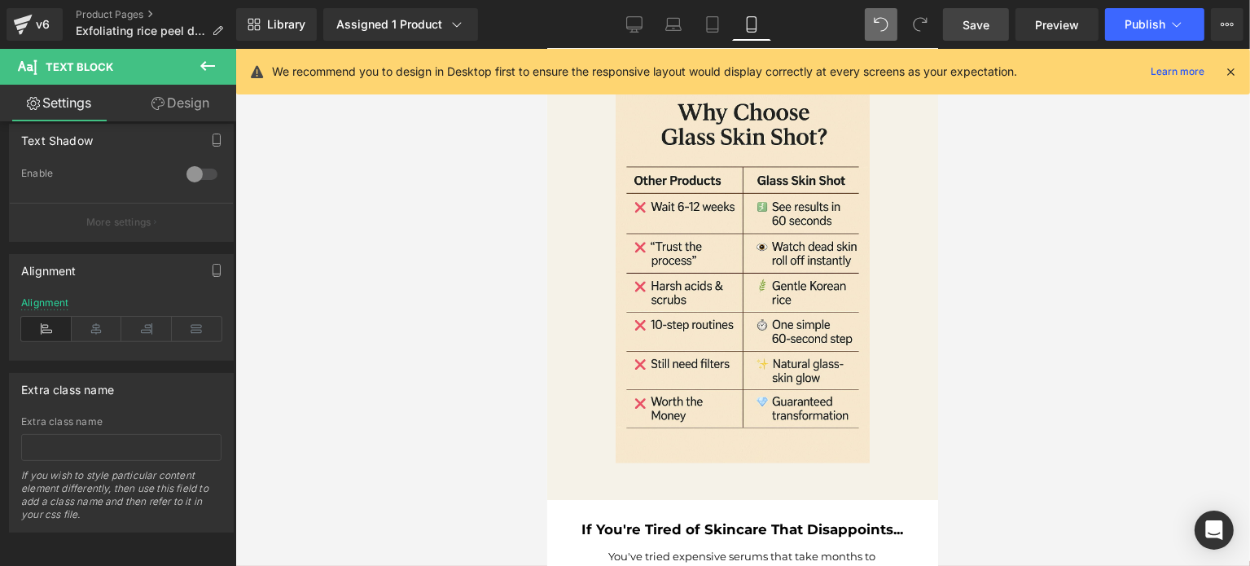
click at [989, 20] on span "Save" at bounding box center [975, 24] width 27 height 17
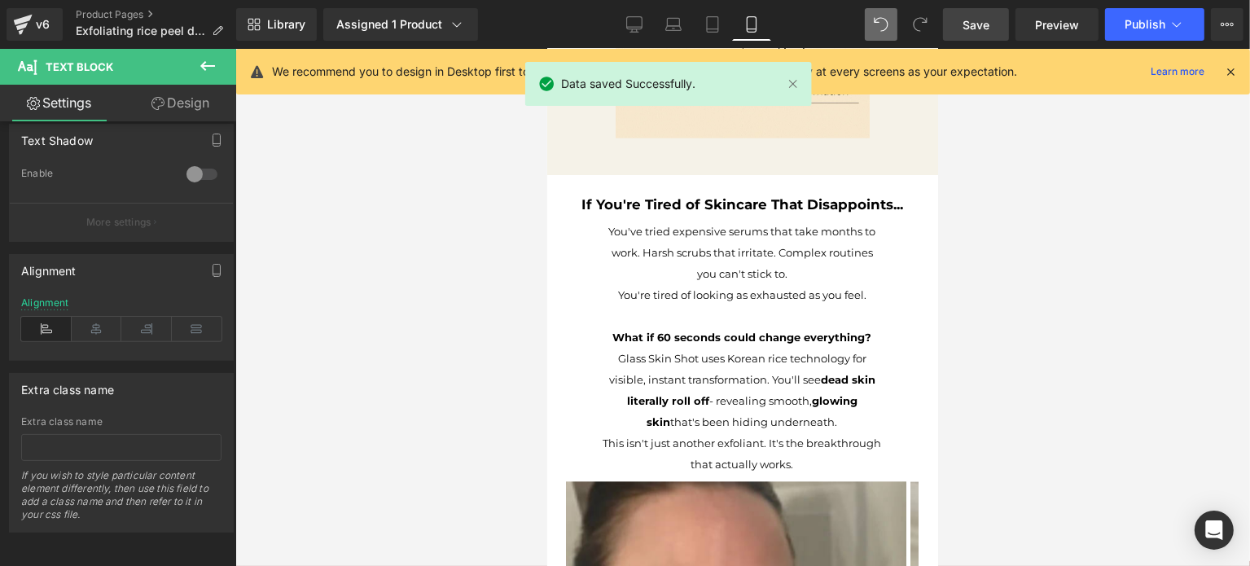
scroll to position [2320, 0]
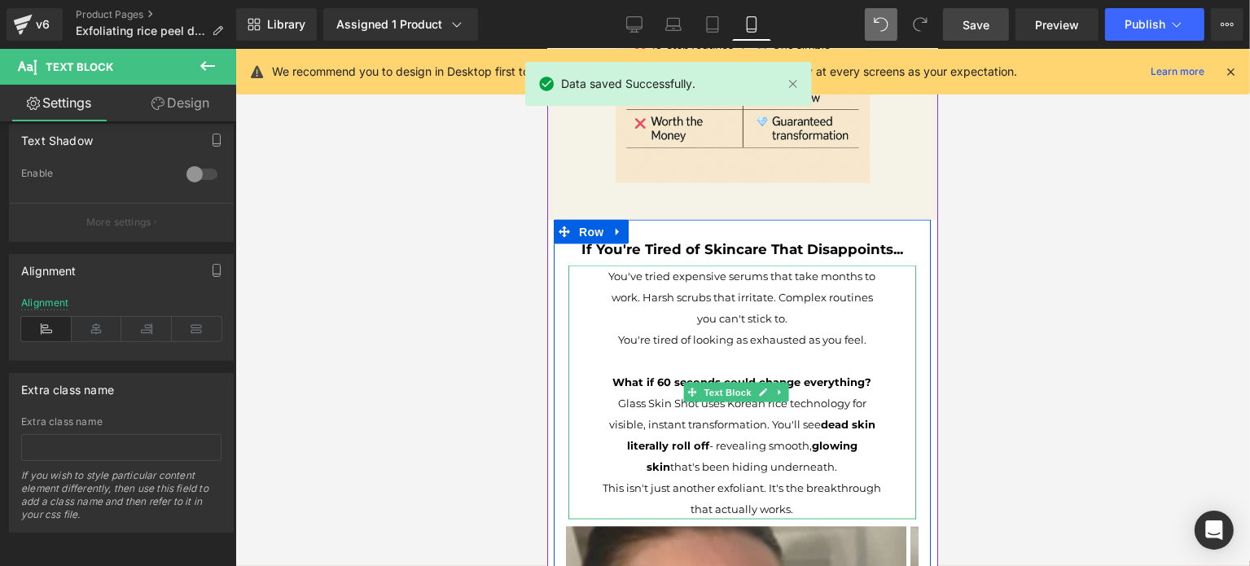
click at [725, 301] on p "You've tried expensive serums that take months to work. Harsh scrubs that irrit…" at bounding box center [741, 297] width 283 height 64
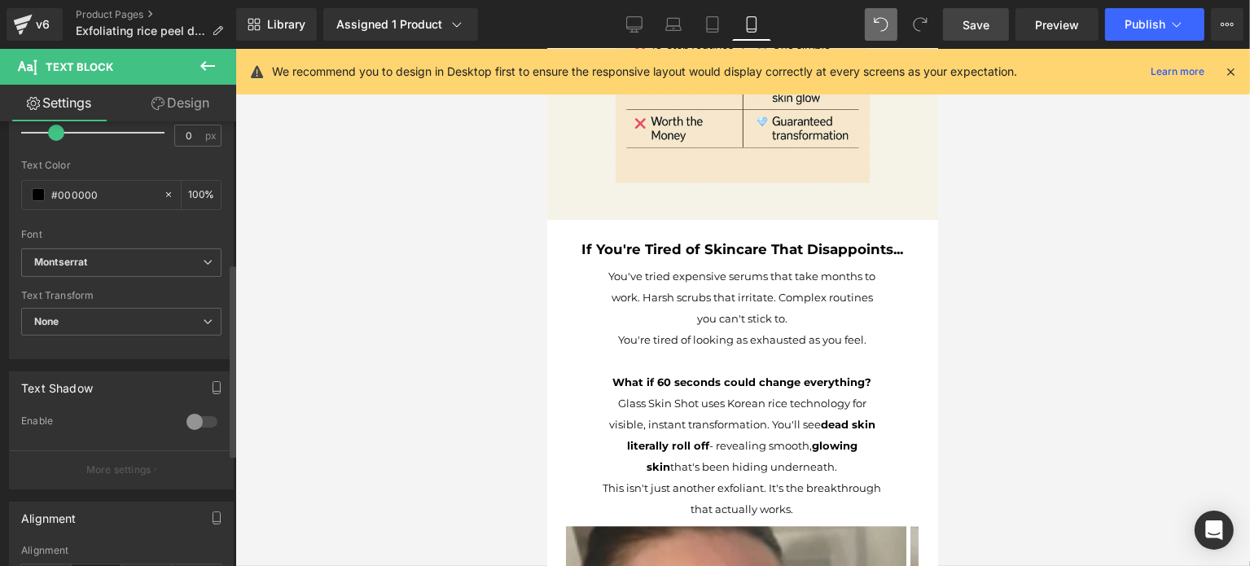
scroll to position [582, 0]
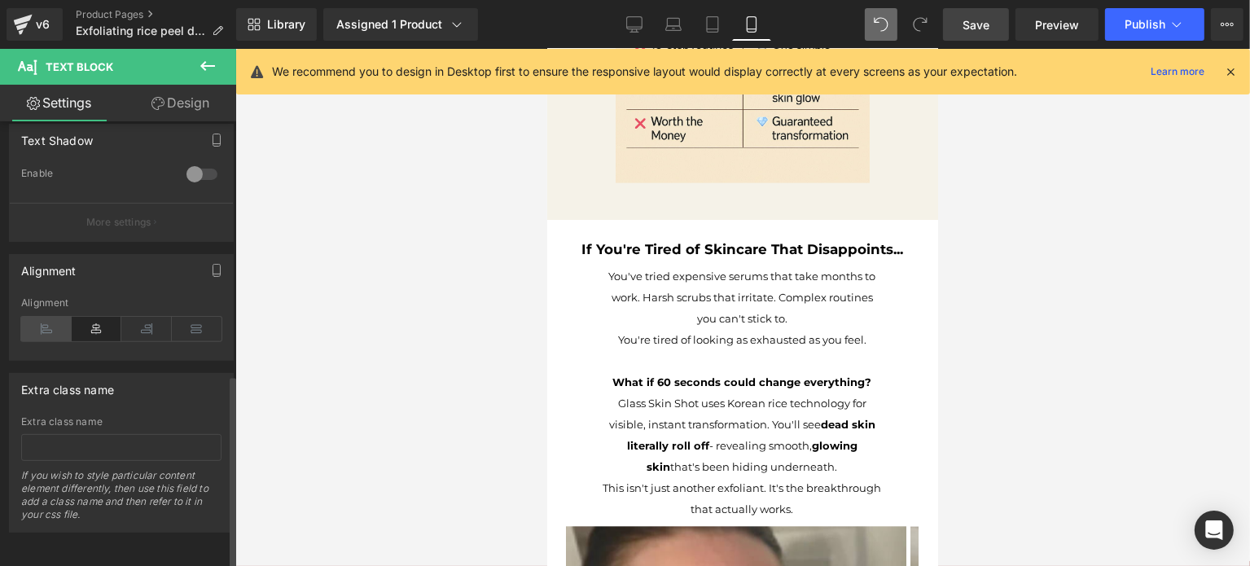
click at [35, 317] on icon at bounding box center [46, 329] width 50 height 24
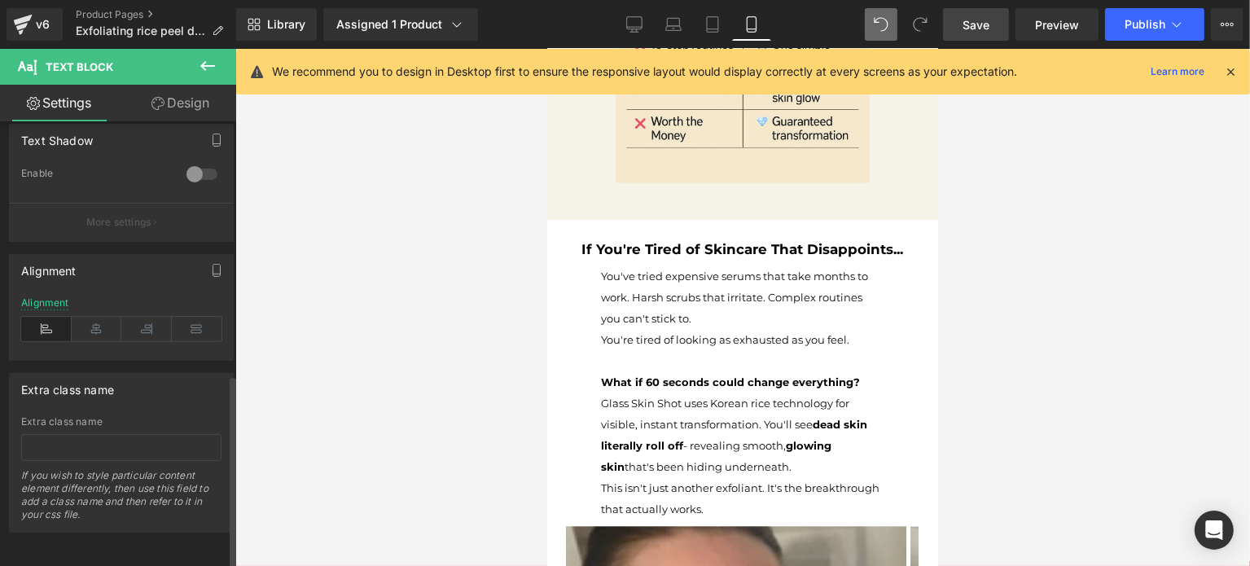
click at [50, 318] on icon at bounding box center [46, 329] width 50 height 24
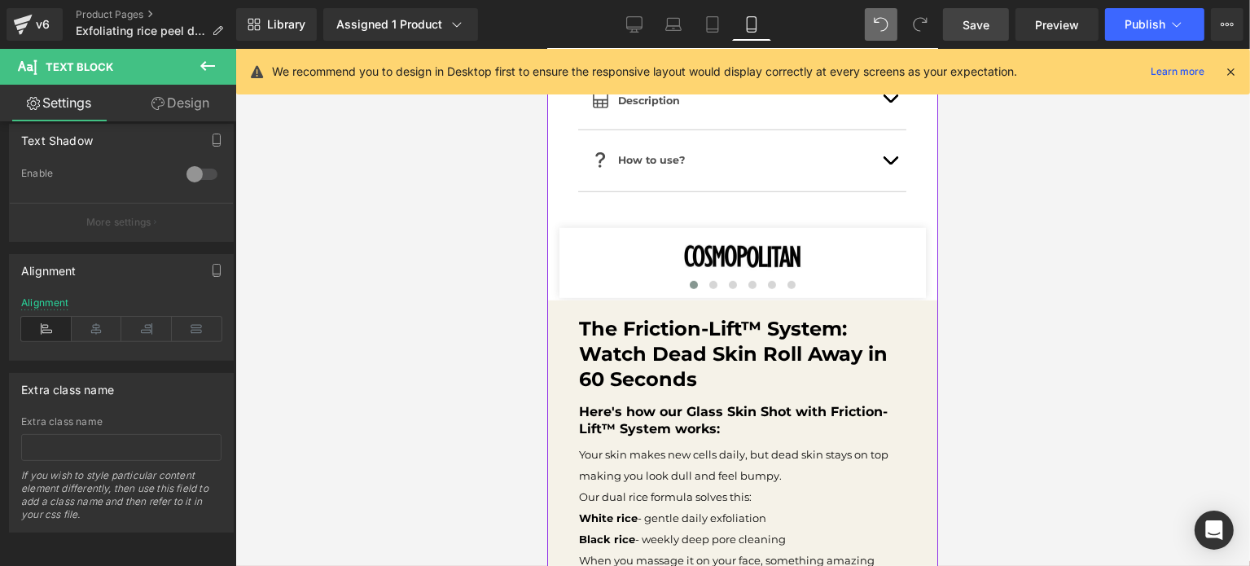
scroll to position [1669, 0]
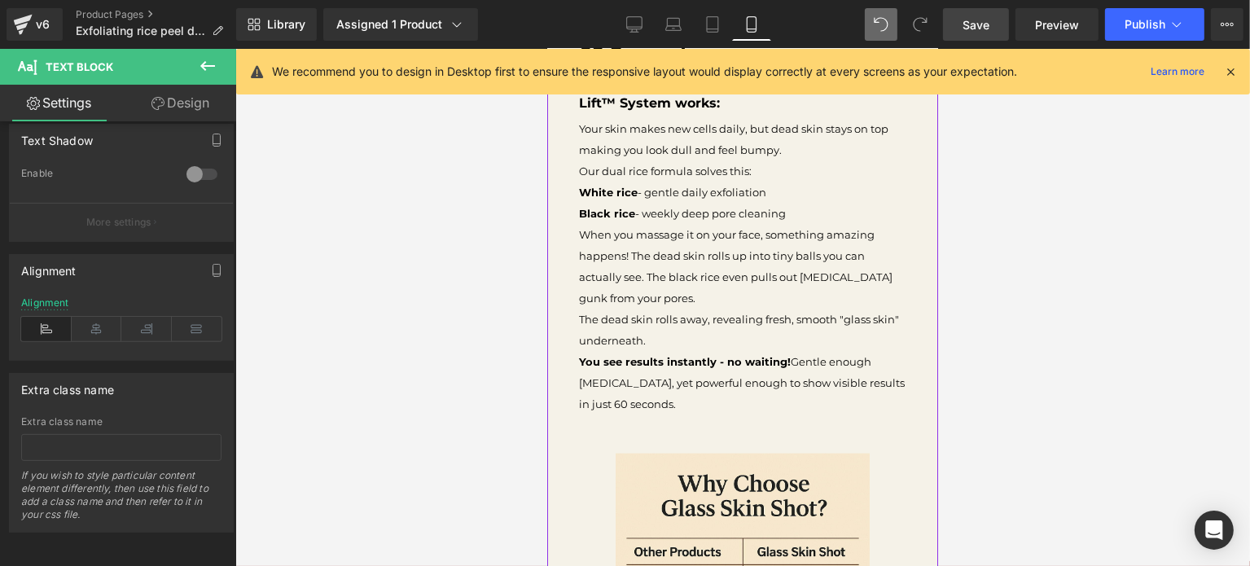
click at [660, 242] on p "When you massage it on your face, something amazing happens! The dead skin roll…" at bounding box center [742, 266] width 326 height 85
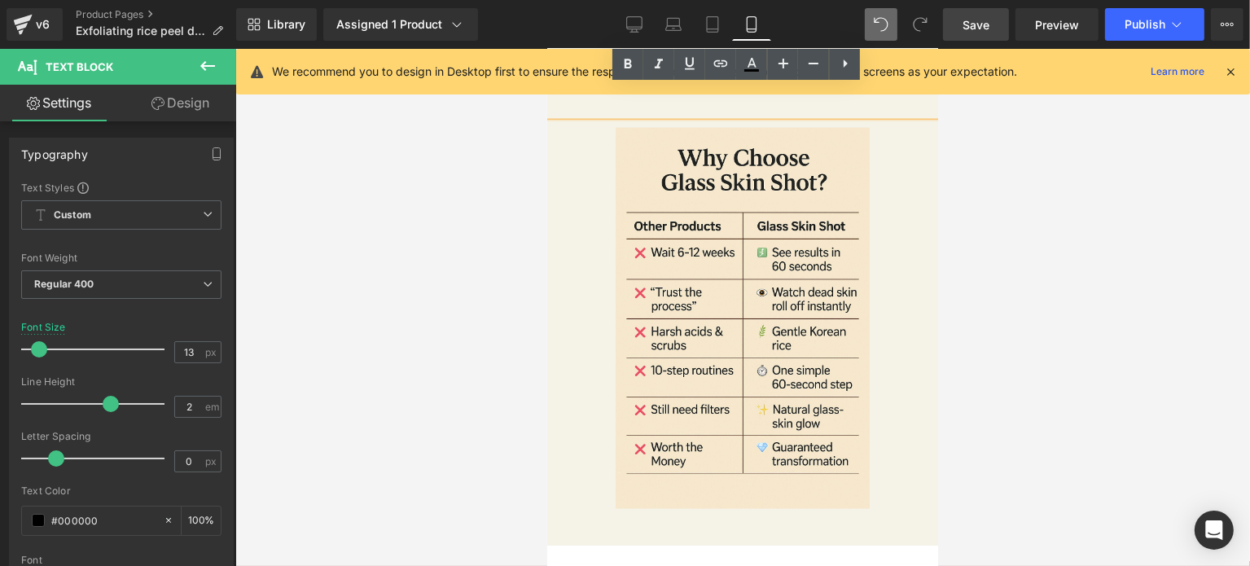
scroll to position [2320, 0]
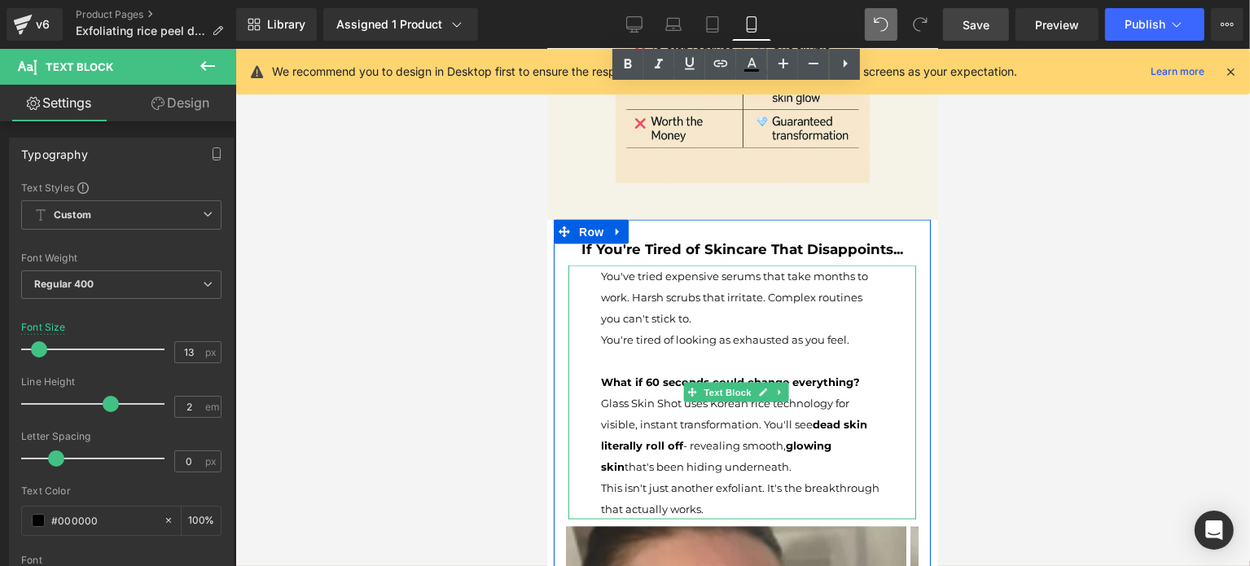
click at [657, 309] on p "You've tried expensive serums that take months to work. Harsh scrubs that irrit…" at bounding box center [741, 297] width 283 height 64
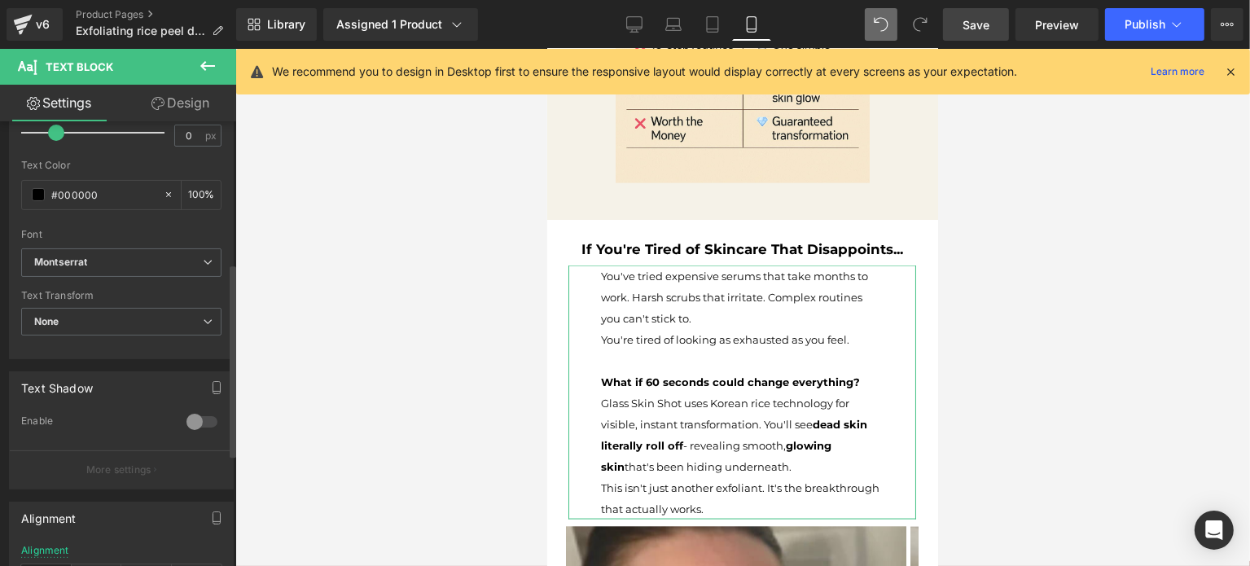
scroll to position [582, 0]
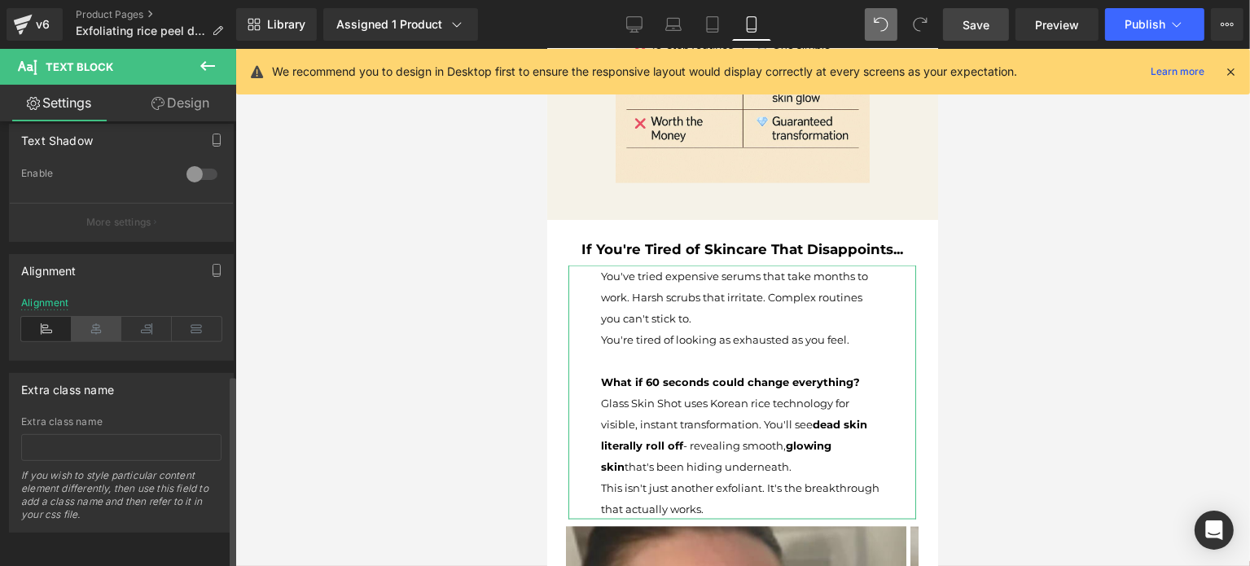
click at [103, 318] on icon at bounding box center [97, 329] width 50 height 24
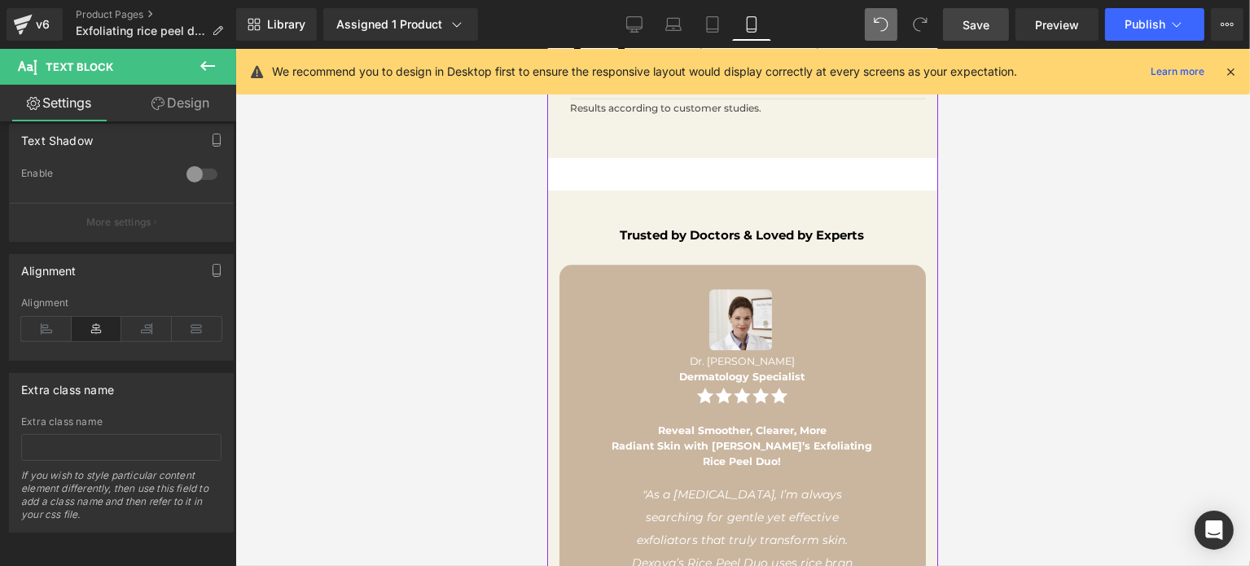
scroll to position [4274, 0]
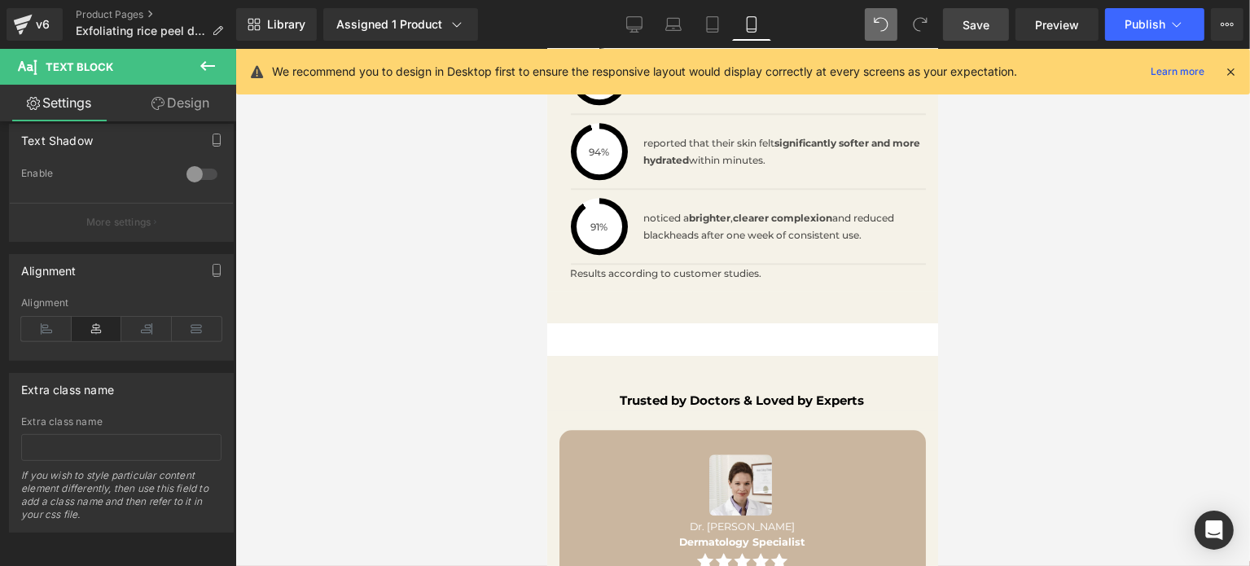
drag, startPoint x: 977, startPoint y: 32, endPoint x: 230, endPoint y: 186, distance: 763.0
click at [977, 32] on span "Save" at bounding box center [975, 24] width 27 height 17
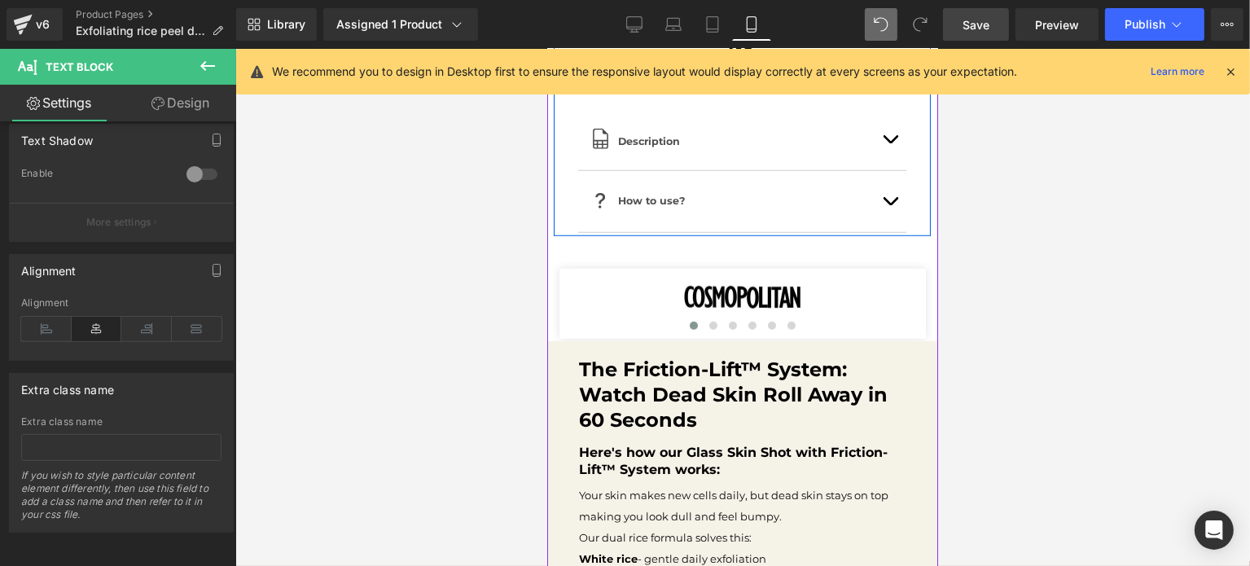
scroll to position [1628, 0]
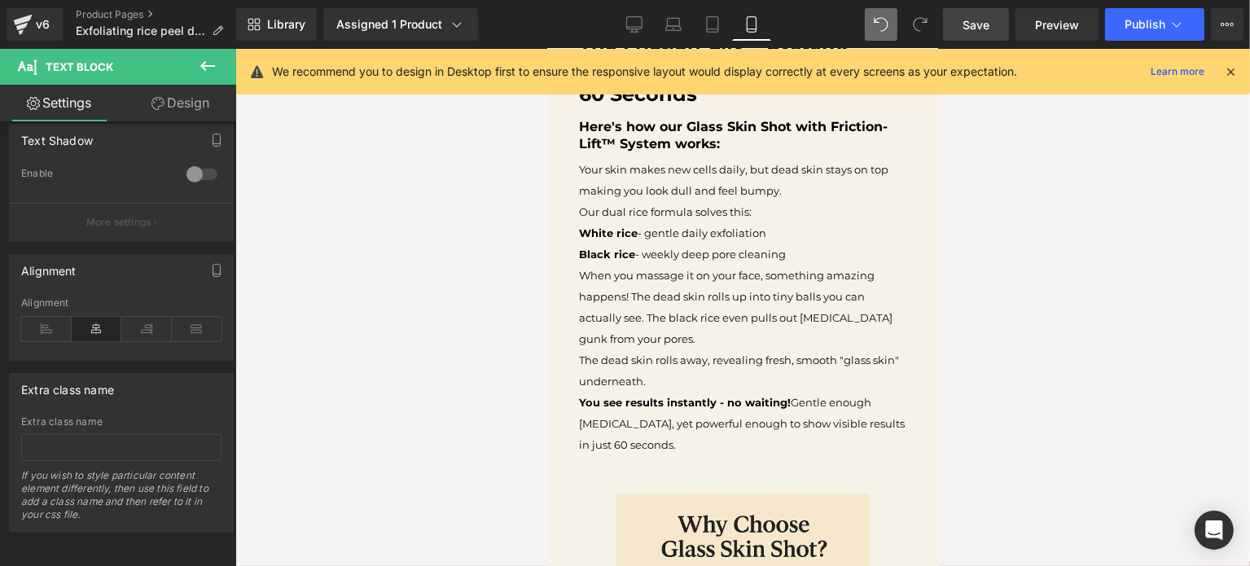
click at [985, 33] on link "Save" at bounding box center [976, 24] width 66 height 33
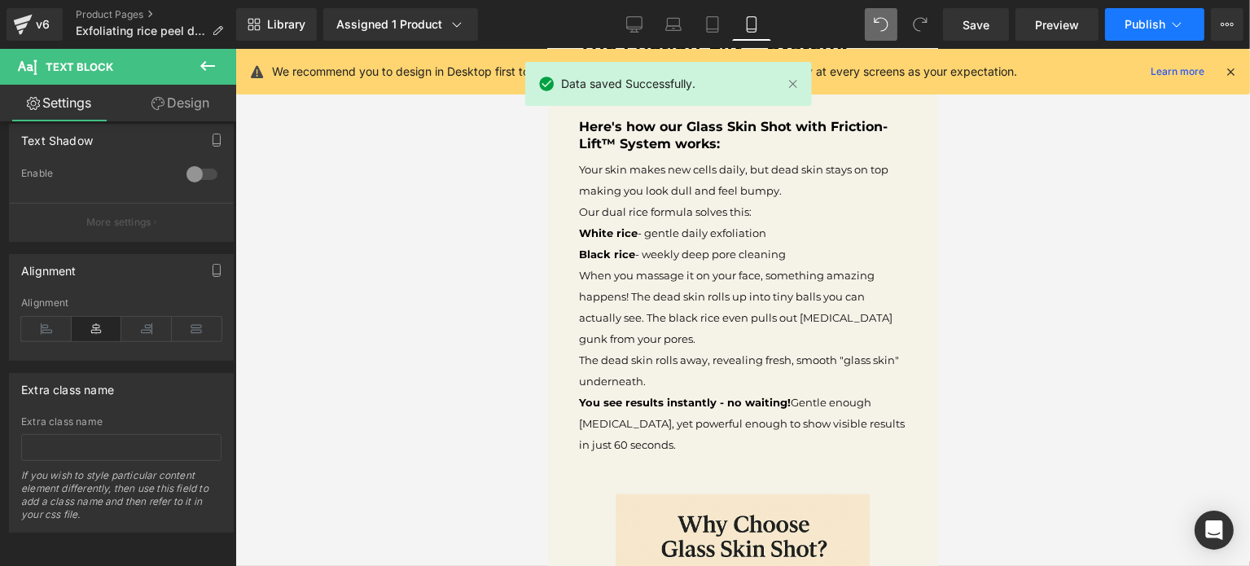
click at [1133, 18] on span "Publish" at bounding box center [1144, 24] width 41 height 13
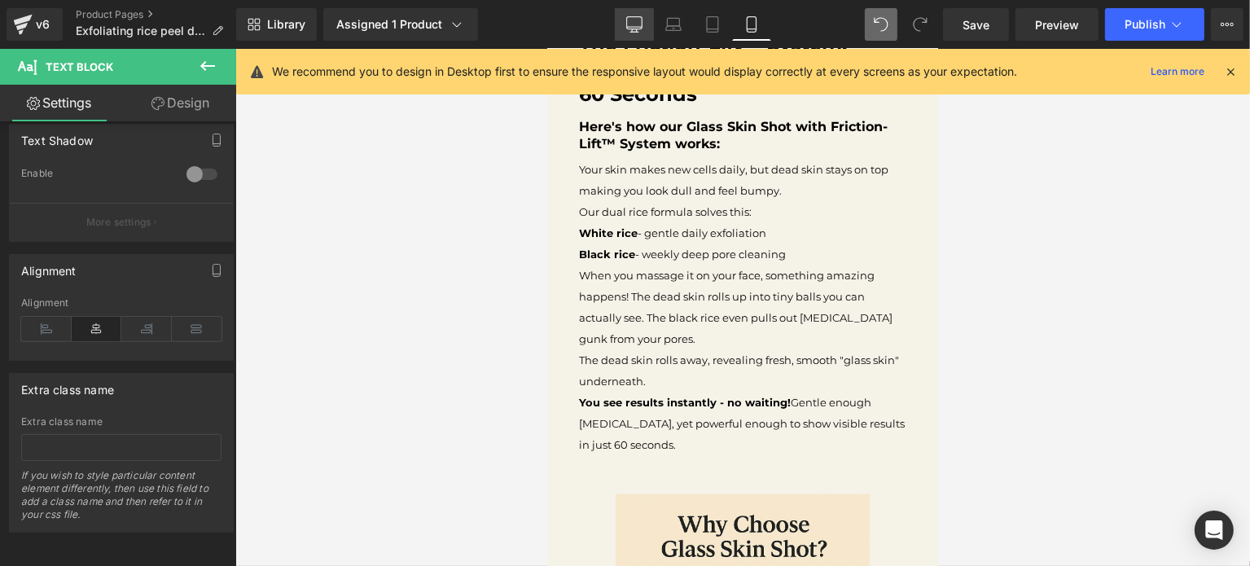
click at [634, 35] on link "Desktop" at bounding box center [634, 24] width 39 height 33
type input "15"
type input "1.7"
type input "100"
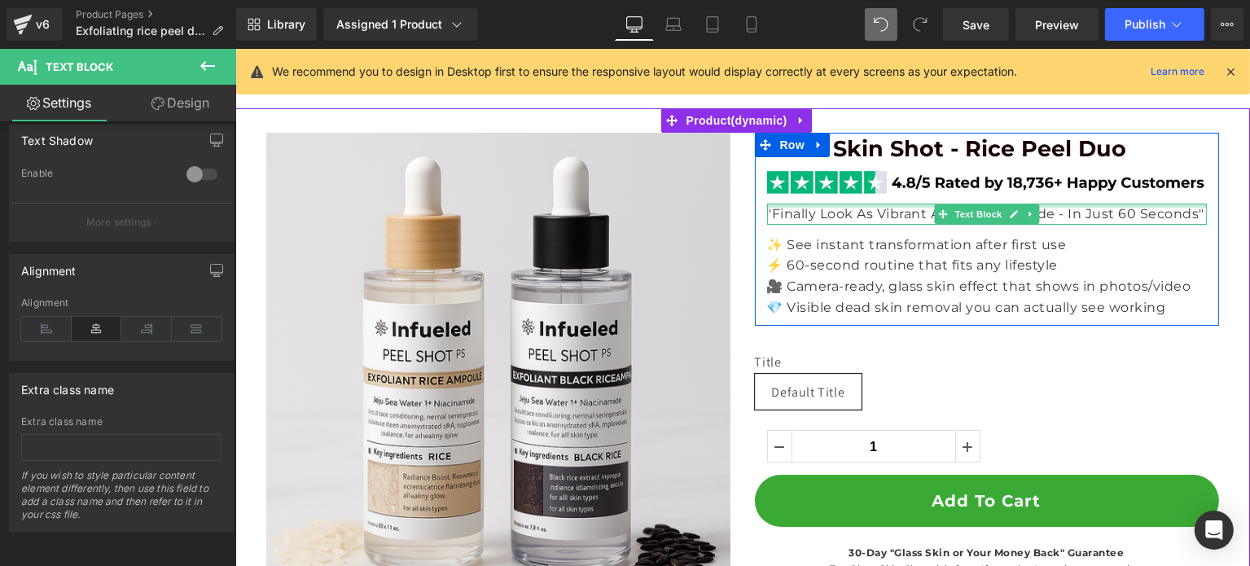
scroll to position [374, 0]
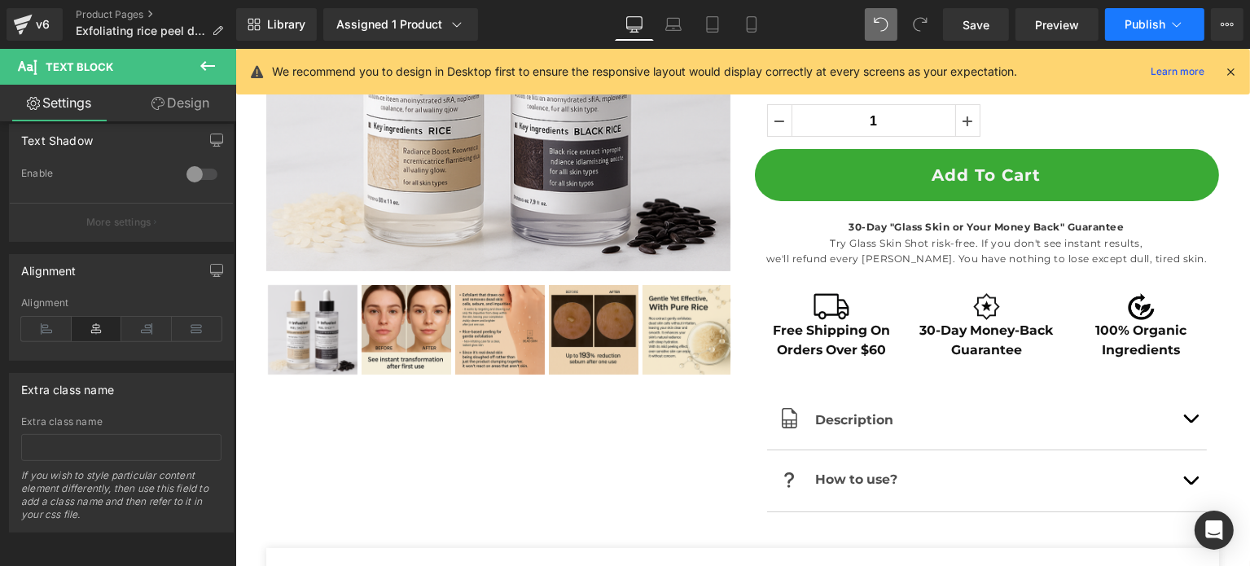
click at [1137, 29] on span "Publish" at bounding box center [1144, 24] width 41 height 13
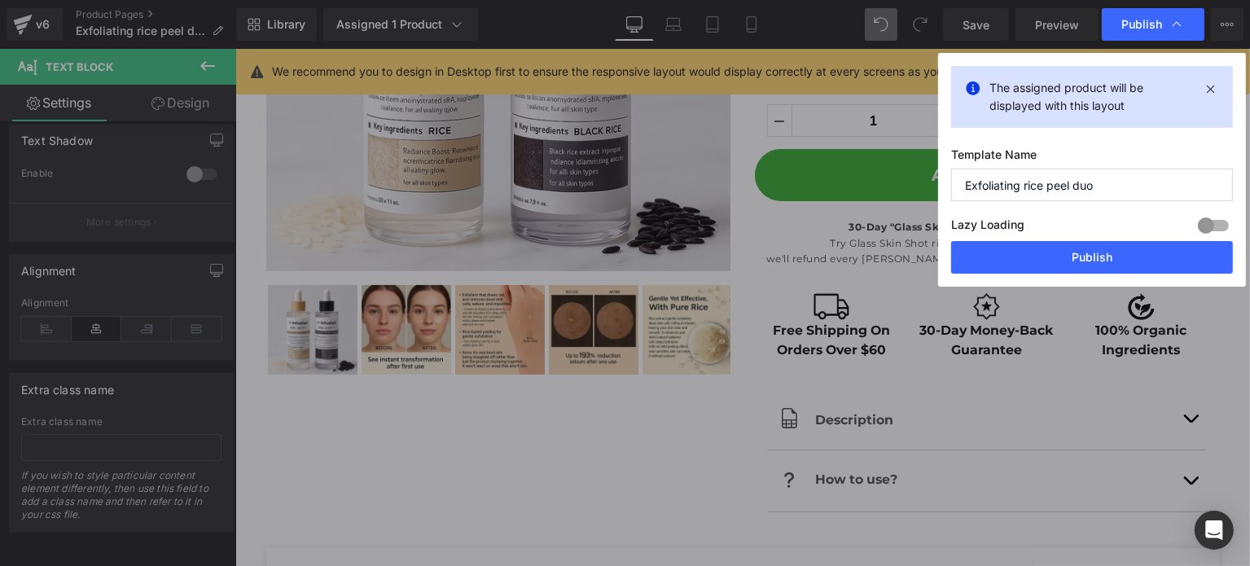
click at [1196, 81] on div "The assigned product will be displayed with this layout" at bounding box center [1092, 97] width 282 height 62
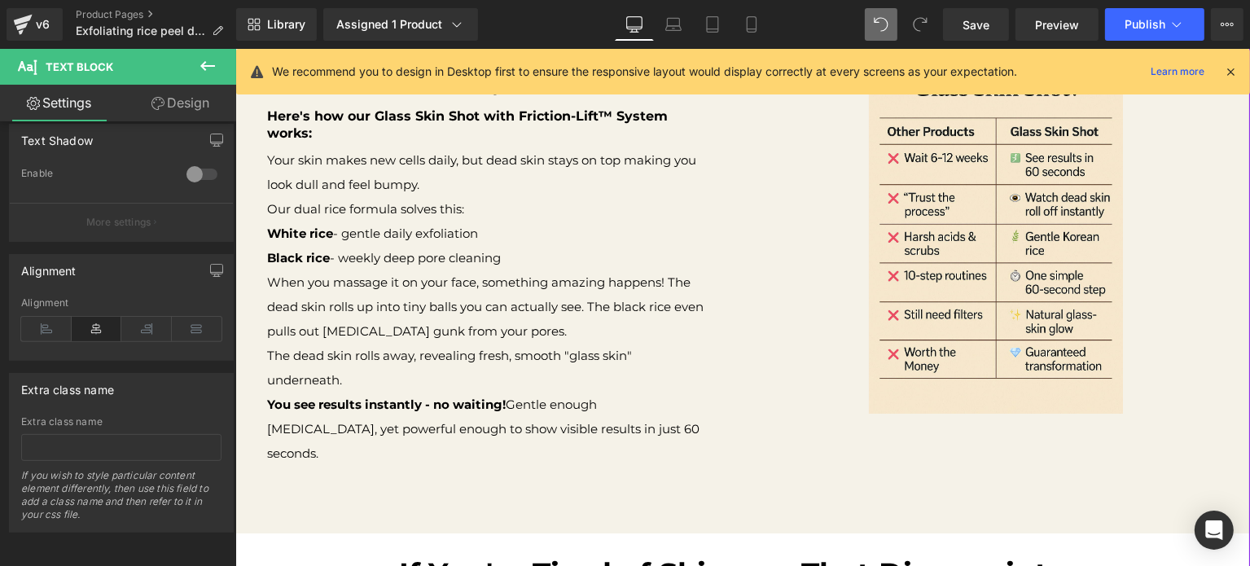
scroll to position [699, 0]
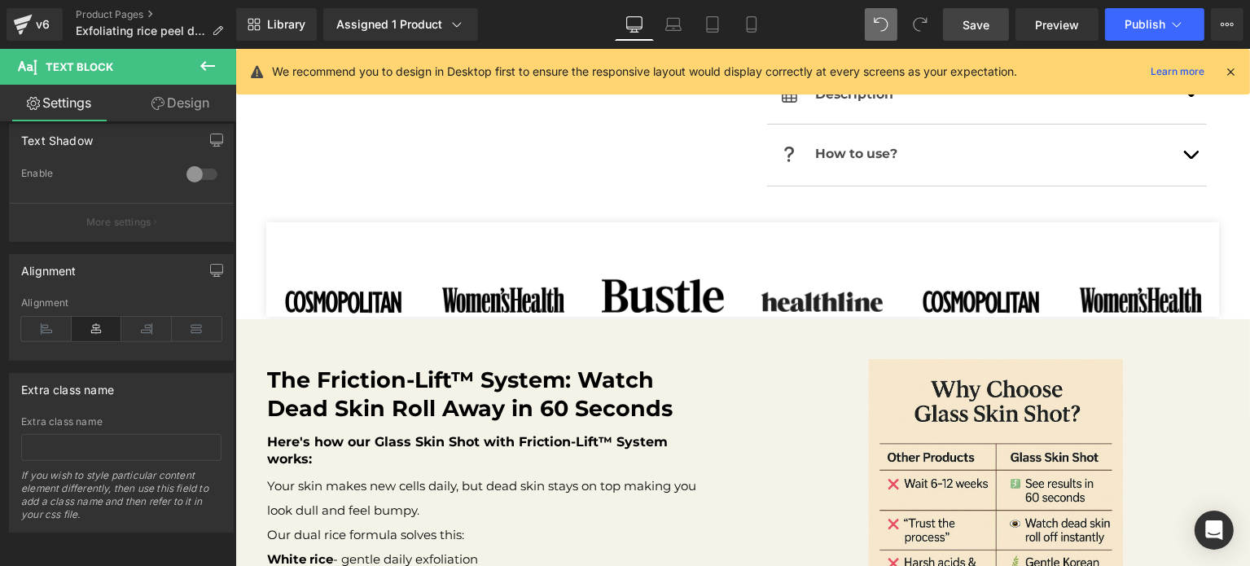
click at [956, 24] on link "Save" at bounding box center [976, 24] width 66 height 33
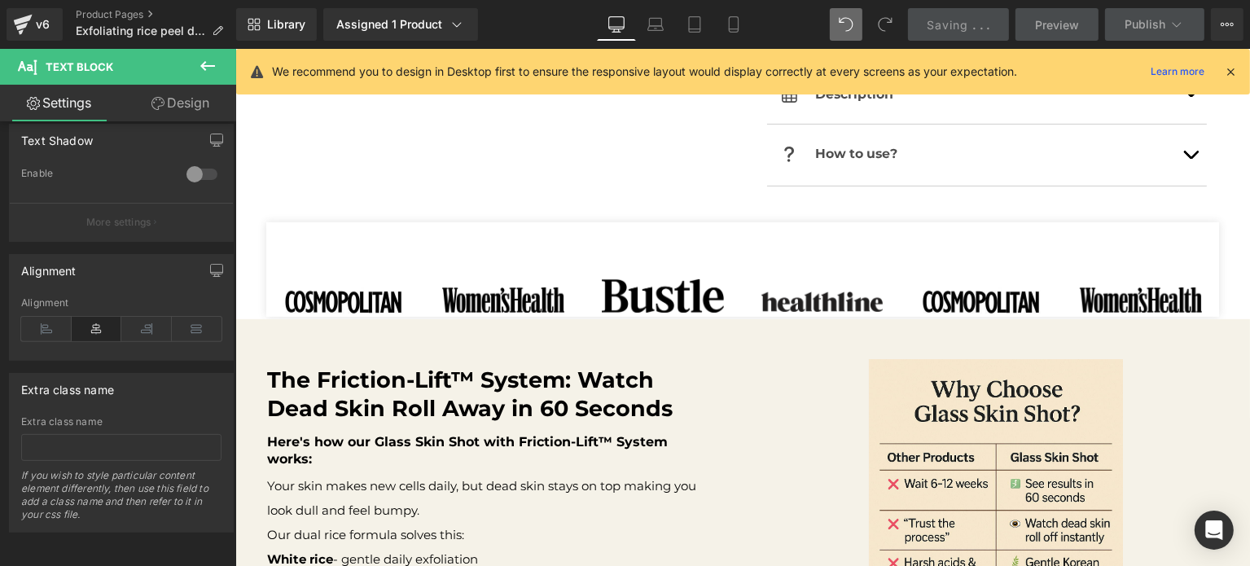
scroll to position [374, 0]
